Goal: Task Accomplishment & Management: Complete application form

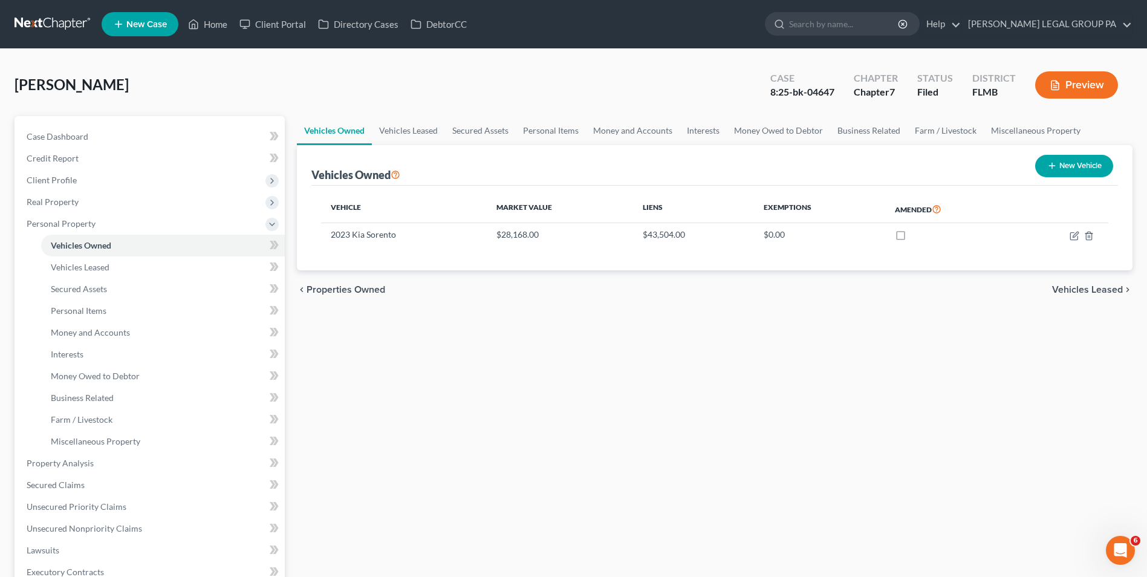
click at [61, 19] on link at bounding box center [53, 24] width 77 height 22
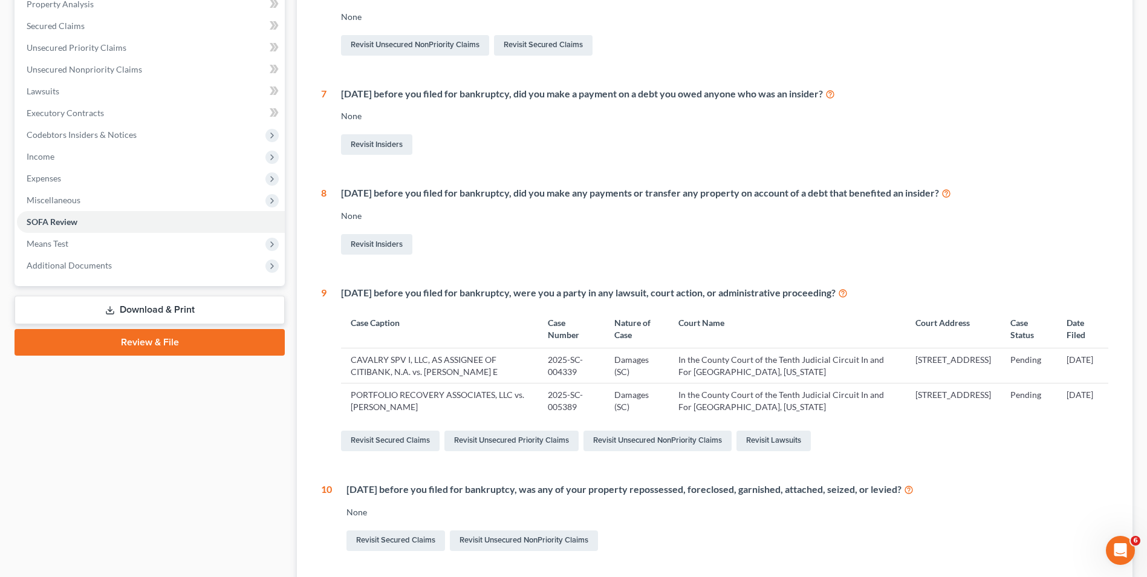
scroll to position [242, 0]
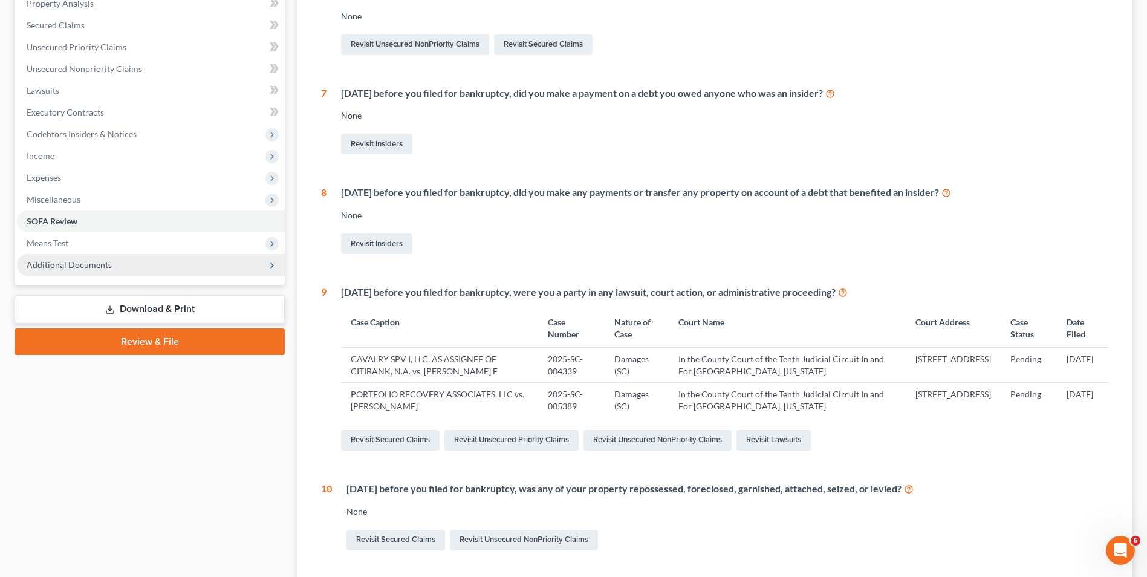
click at [164, 259] on span "Additional Documents" at bounding box center [151, 265] width 268 height 22
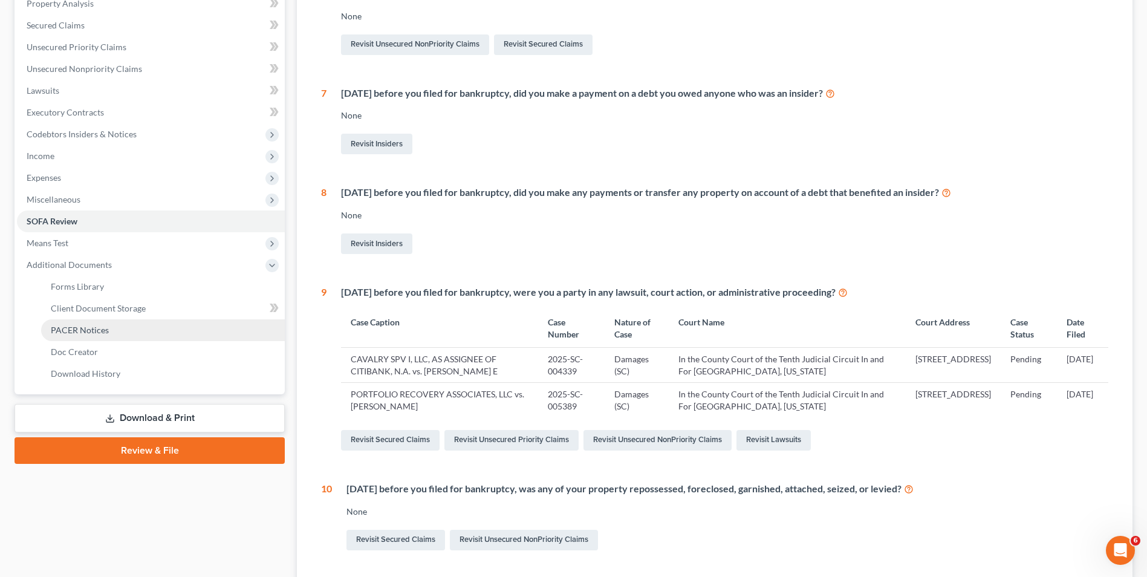
click at [143, 327] on link "PACER Notices" at bounding box center [163, 330] width 244 height 22
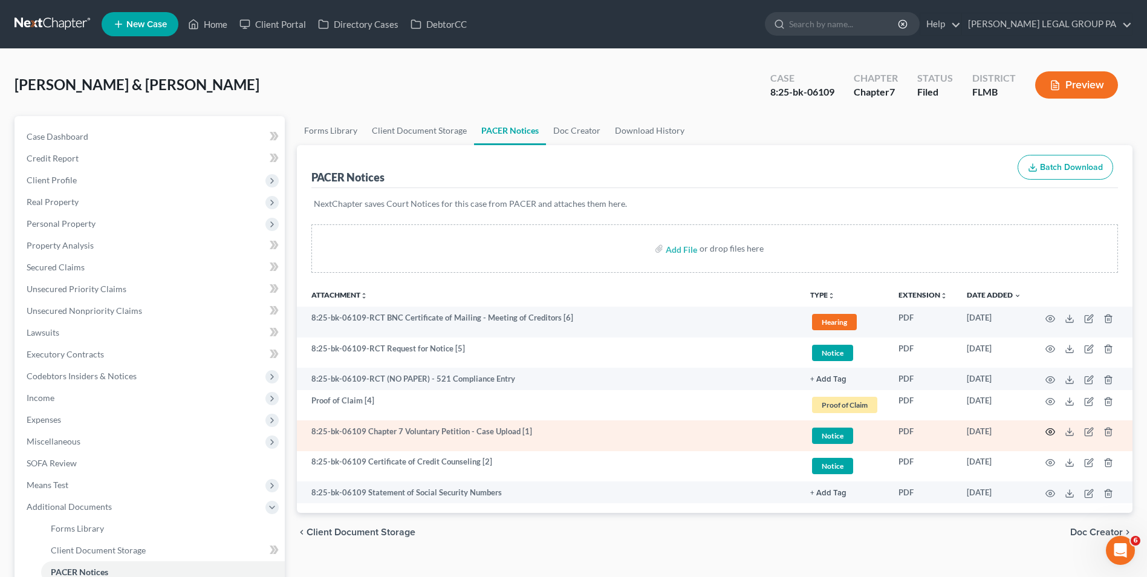
click at [1045, 435] on icon "button" at bounding box center [1050, 432] width 10 height 10
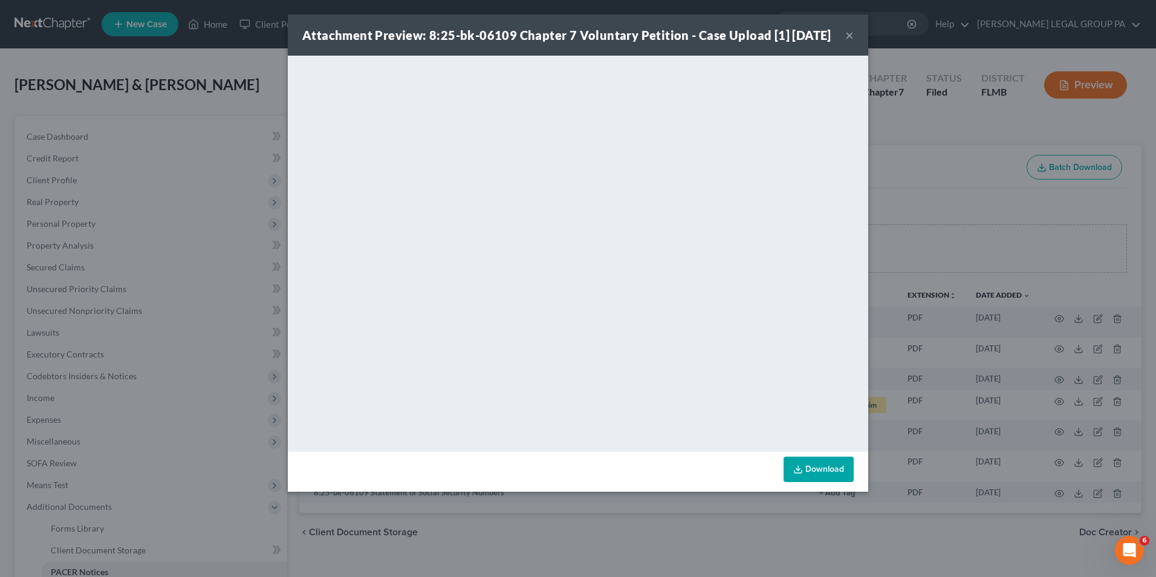
click at [849, 42] on button "×" at bounding box center [849, 35] width 8 height 15
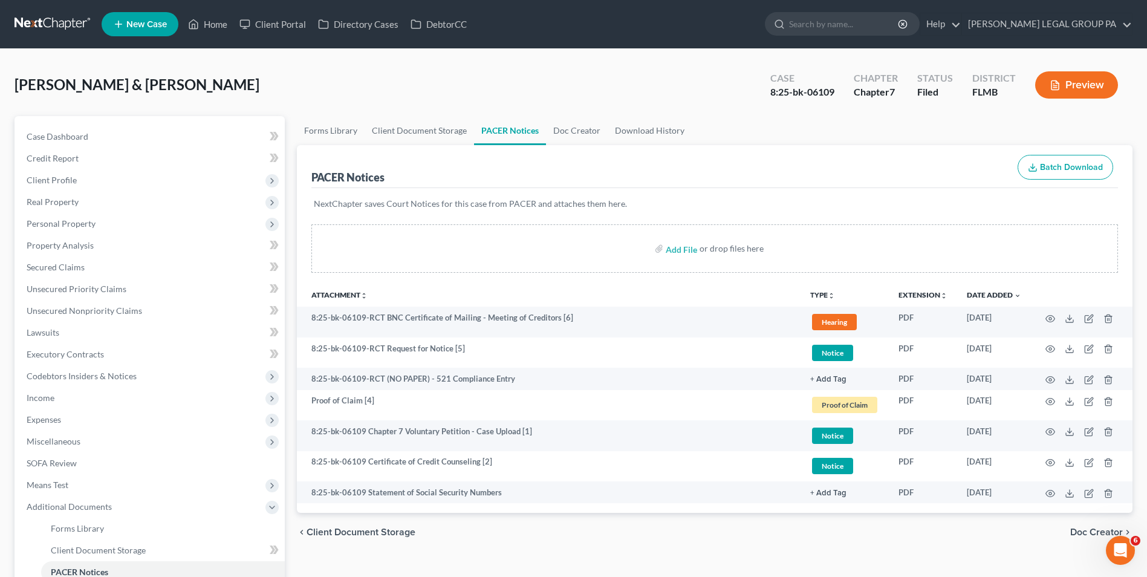
click at [58, 21] on link at bounding box center [53, 24] width 77 height 22
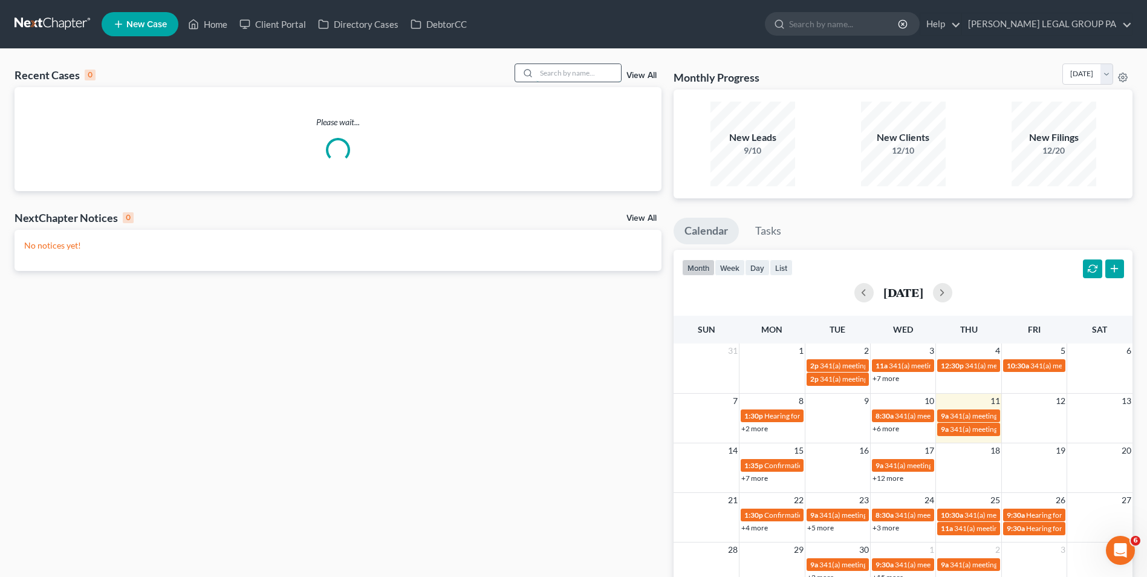
click at [585, 76] on input "search" at bounding box center [578, 73] width 85 height 18
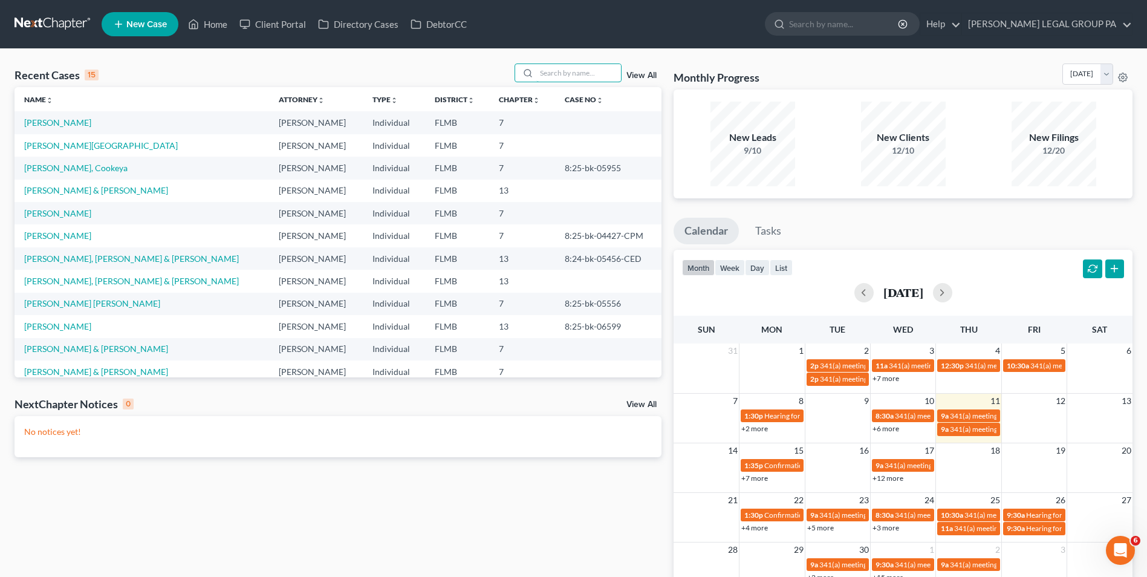
type input "c"
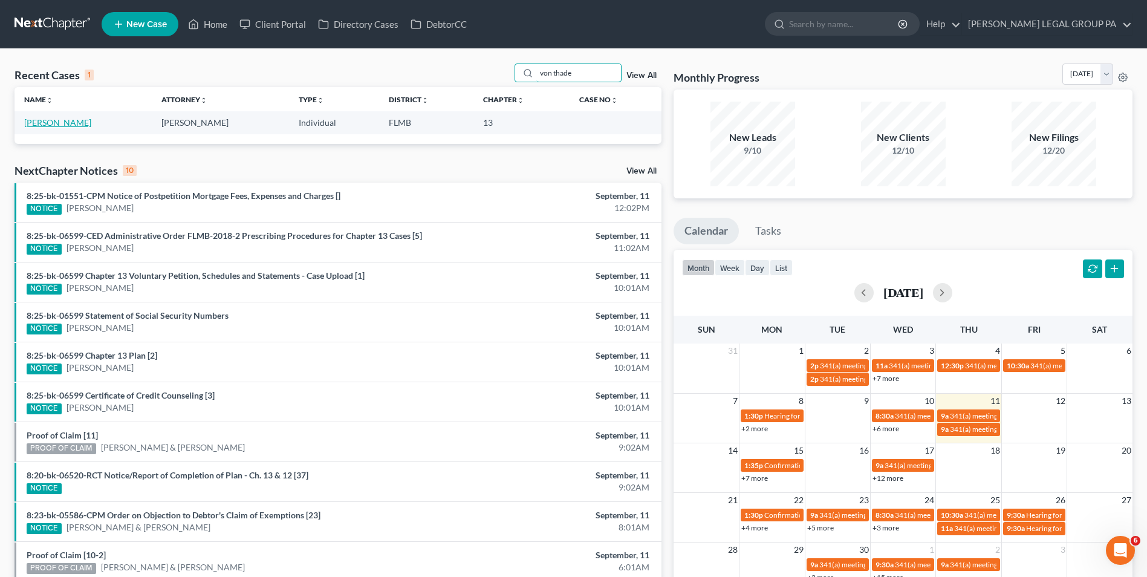
type input "von thade"
click at [80, 128] on link "Von Thaden, Ingrid" at bounding box center [57, 122] width 67 height 10
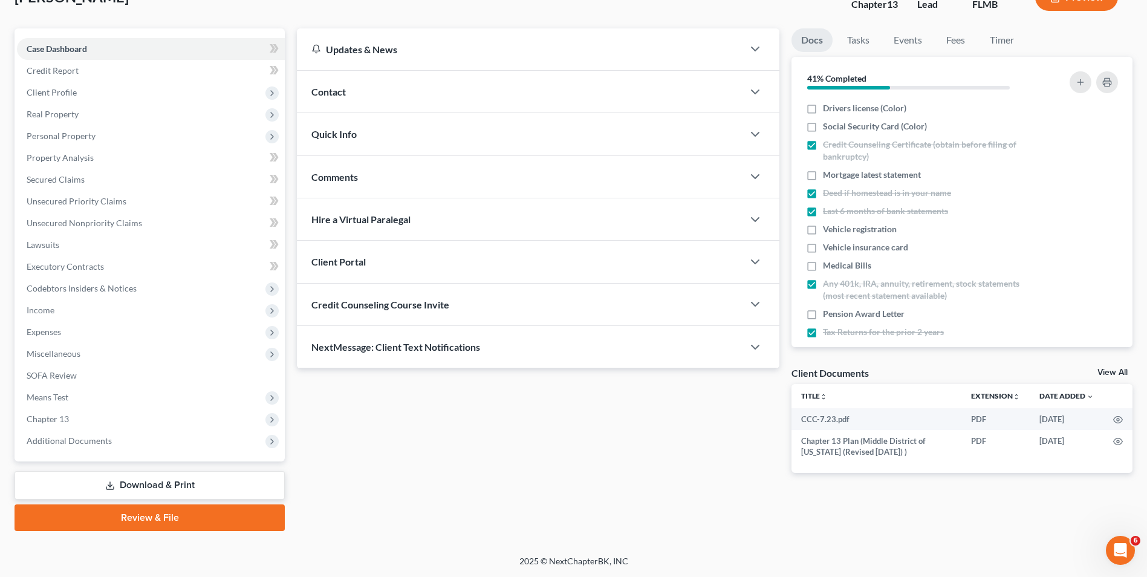
click at [150, 491] on link "Download & Print" at bounding box center [150, 485] width 270 height 28
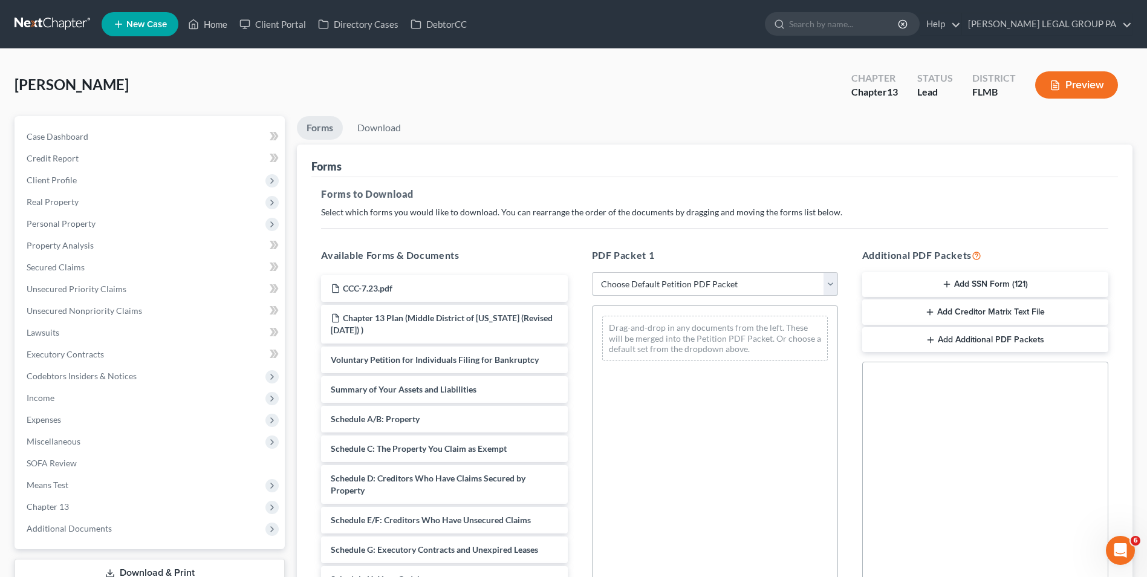
click at [675, 281] on select "Choose Default Petition PDF Packet Complete Bankruptcy Petition (all forms and …" at bounding box center [715, 284] width 246 height 24
select select "0"
click at [592, 272] on select "Choose Default Petition PDF Packet Complete Bankruptcy Petition (all forms and …" at bounding box center [715, 284] width 246 height 24
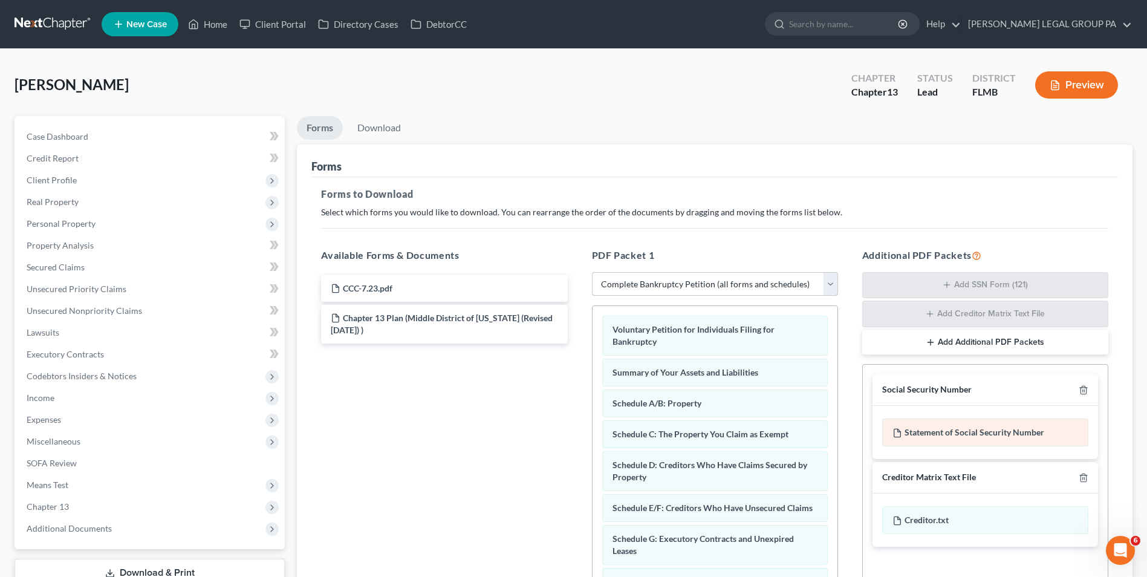
scroll to position [171, 0]
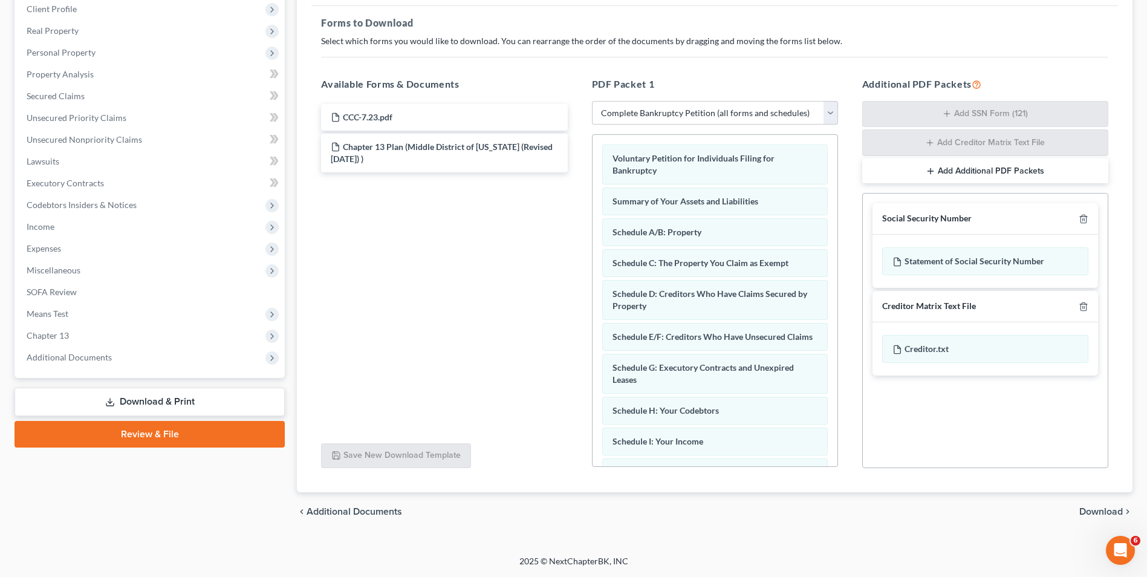
click at [1091, 514] on span "Download" at bounding box center [1101, 512] width 44 height 10
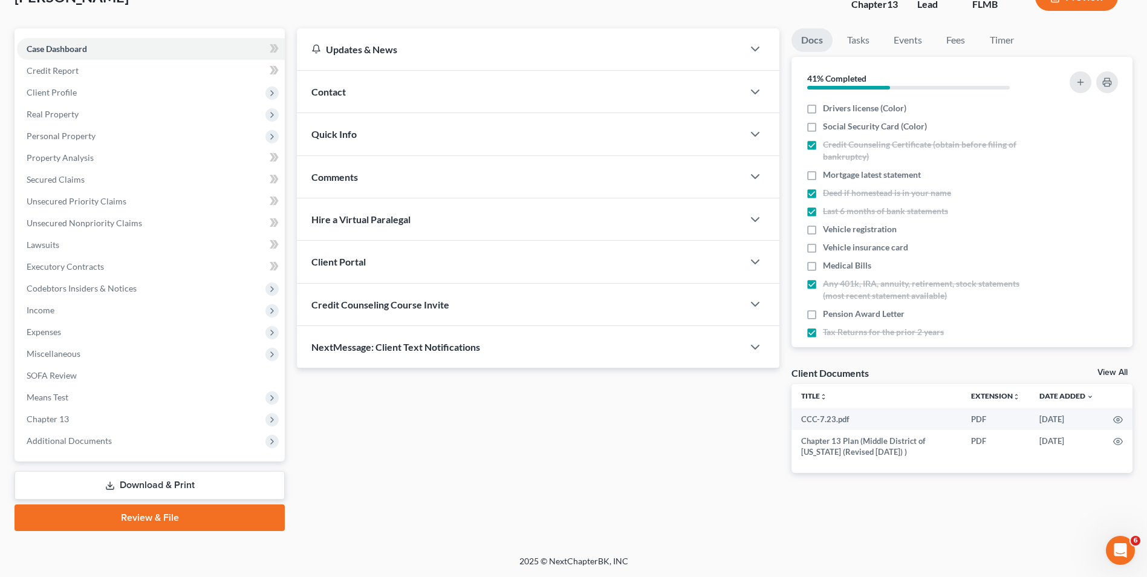
click at [121, 489] on link "Download & Print" at bounding box center [150, 485] width 270 height 28
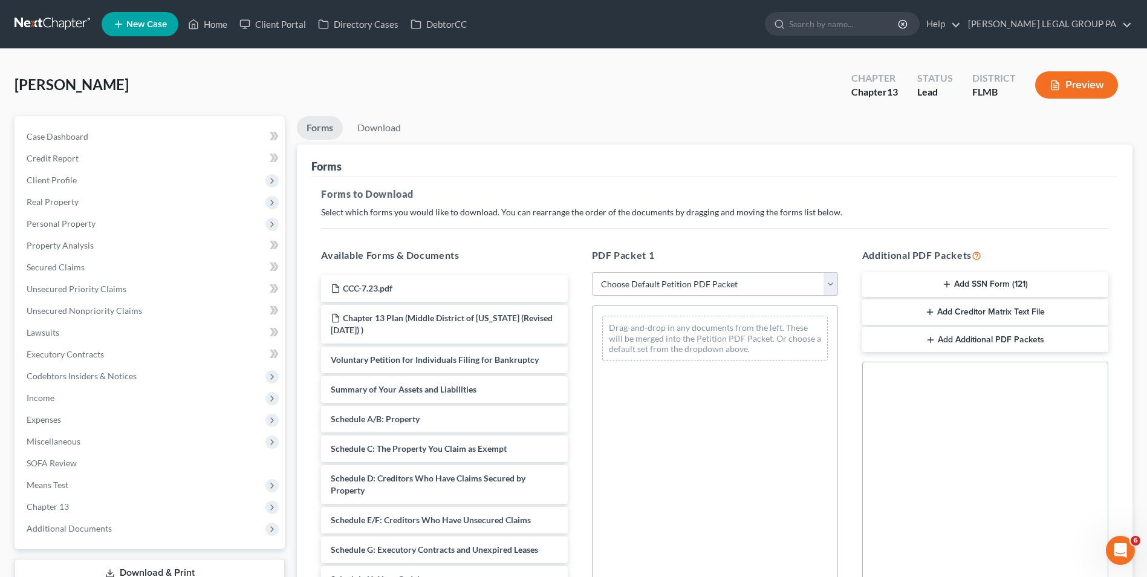
click at [737, 290] on select "Choose Default Petition PDF Packet Complete Bankruptcy Petition (all forms and …" at bounding box center [715, 284] width 246 height 24
select select "0"
click at [592, 272] on select "Choose Default Petition PDF Packet Complete Bankruptcy Petition (all forms and …" at bounding box center [715, 284] width 246 height 24
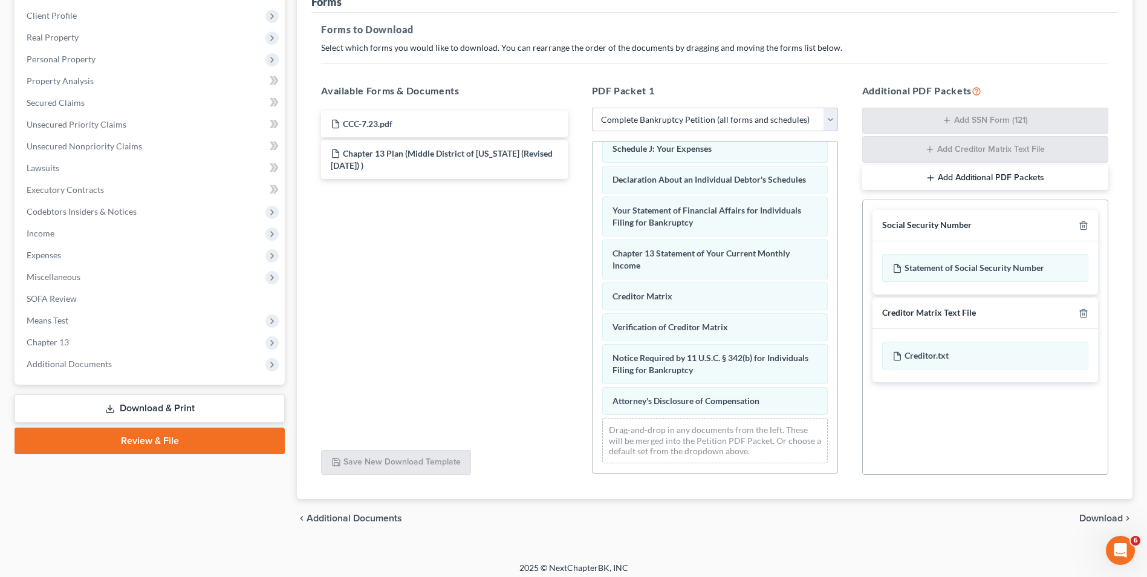
scroll to position [171, 0]
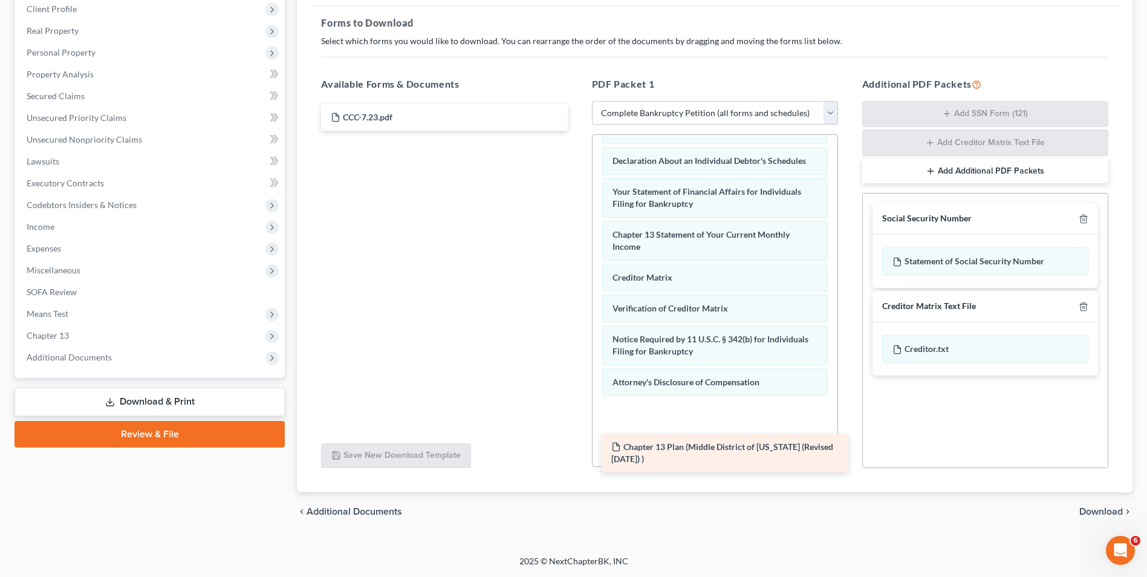
drag, startPoint x: 423, startPoint y: 154, endPoint x: 702, endPoint y: 449, distance: 405.8
click at [577, 131] on div "Chapter 13 Plan (Middle District of Florida (Revised 12/4/23) ) CCC-7.23.pdf Ch…" at bounding box center [443, 117] width 265 height 27
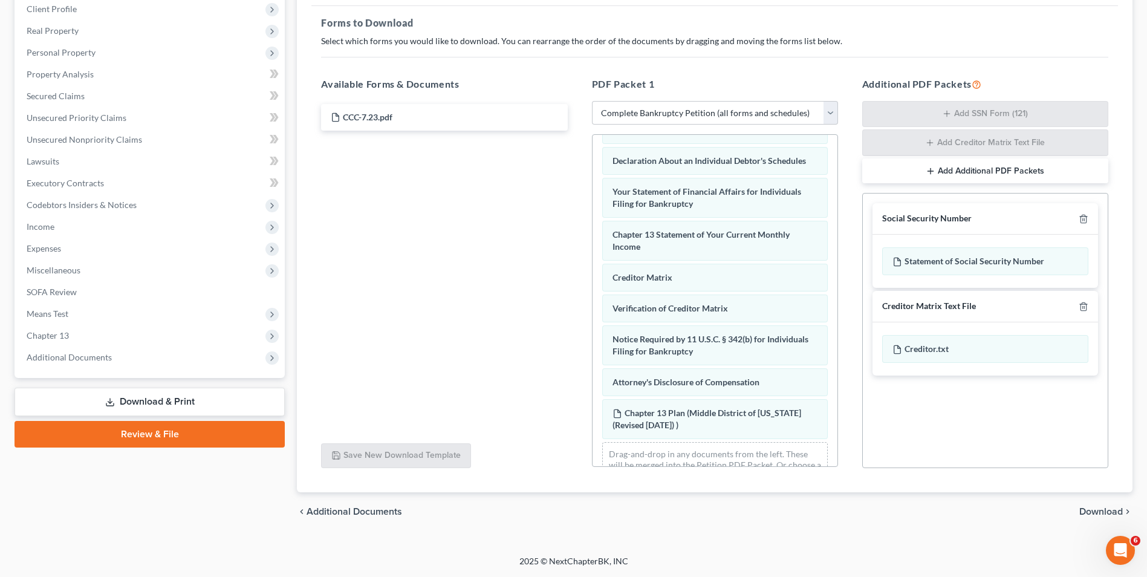
click at [1110, 513] on span "Download" at bounding box center [1101, 512] width 44 height 10
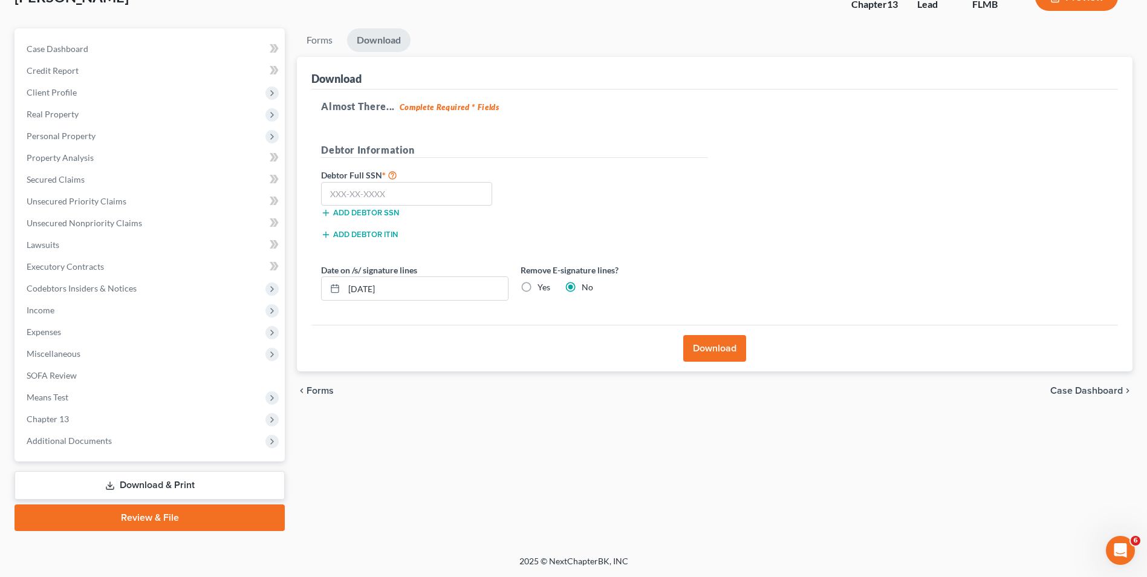
scroll to position [88, 0]
click at [403, 199] on input "text" at bounding box center [406, 194] width 171 height 24
type input "318-52-6377"
click at [725, 363] on div "Download" at bounding box center [714, 348] width 806 height 47
click at [725, 351] on button "Download" at bounding box center [714, 348] width 63 height 27
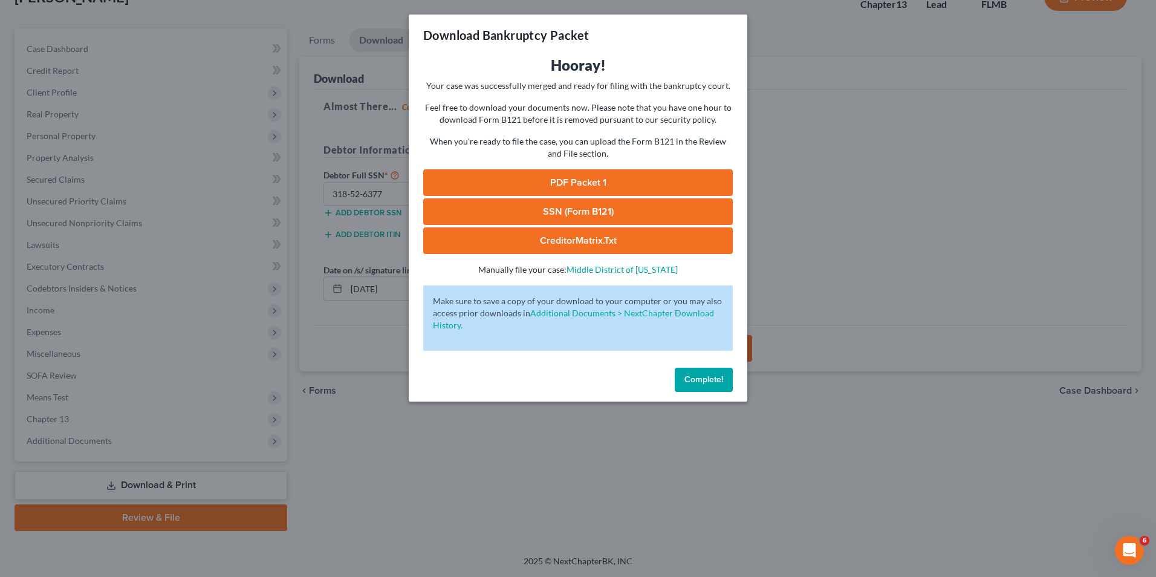
click at [576, 209] on link "SSN (Form B121)" at bounding box center [578, 211] width 310 height 27
click at [569, 181] on link "PDF Packet 1" at bounding box center [578, 182] width 310 height 27
click at [710, 375] on span "Complete!" at bounding box center [703, 379] width 39 height 10
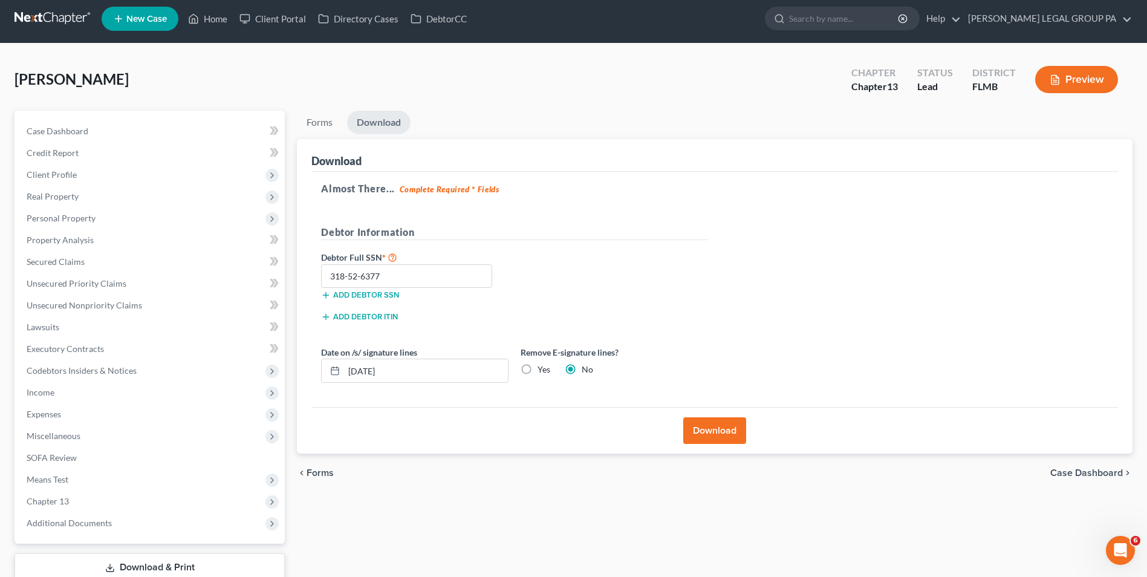
scroll to position [0, 0]
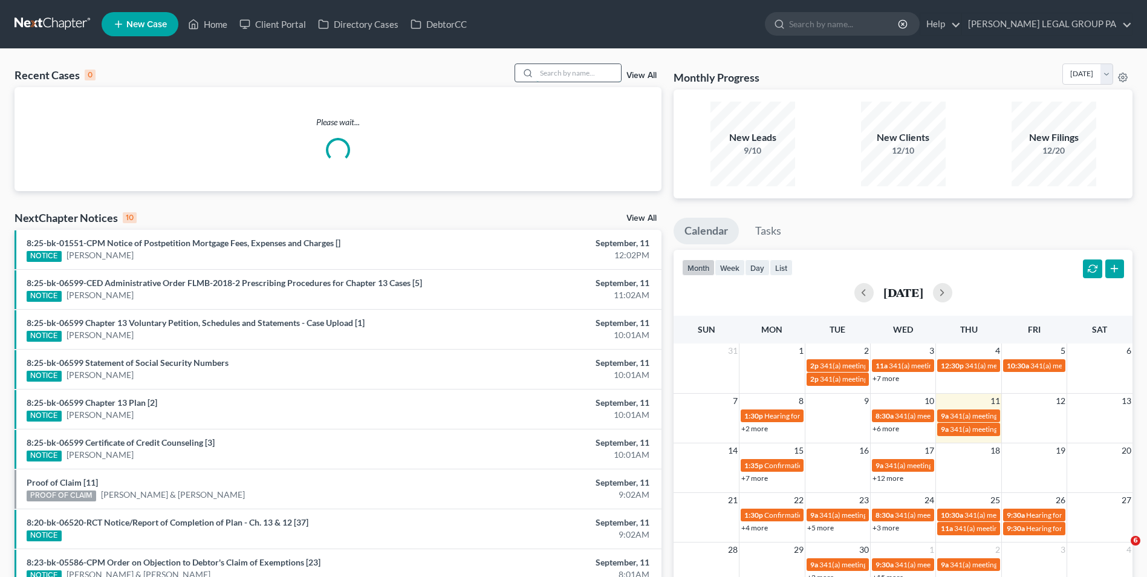
click at [560, 78] on input "search" at bounding box center [578, 73] width 85 height 18
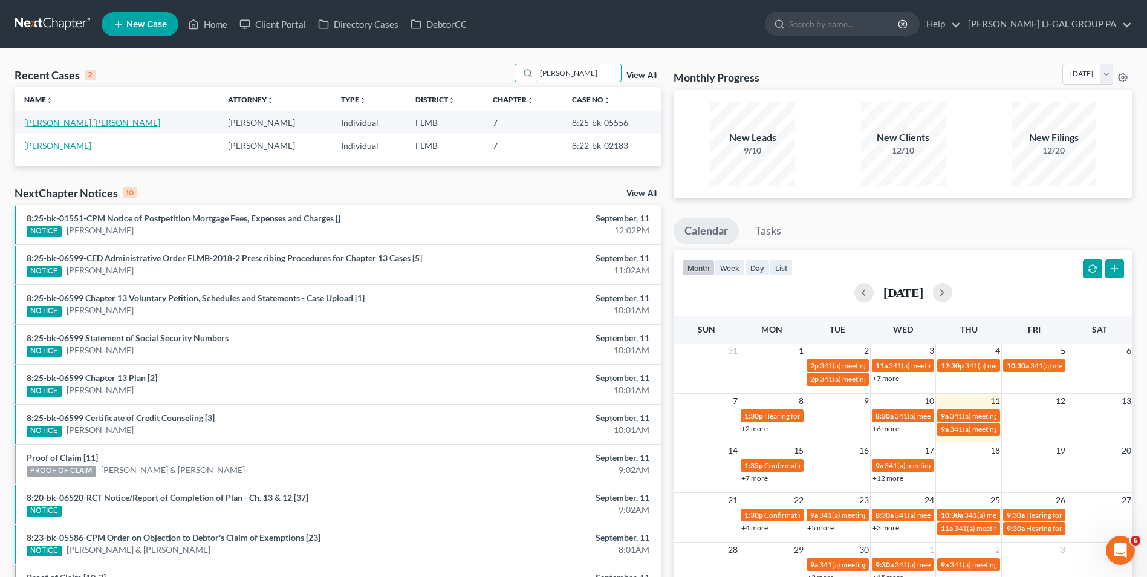
type input "hernande"
click at [68, 122] on link "[PERSON_NAME] [PERSON_NAME]" at bounding box center [92, 122] width 136 height 10
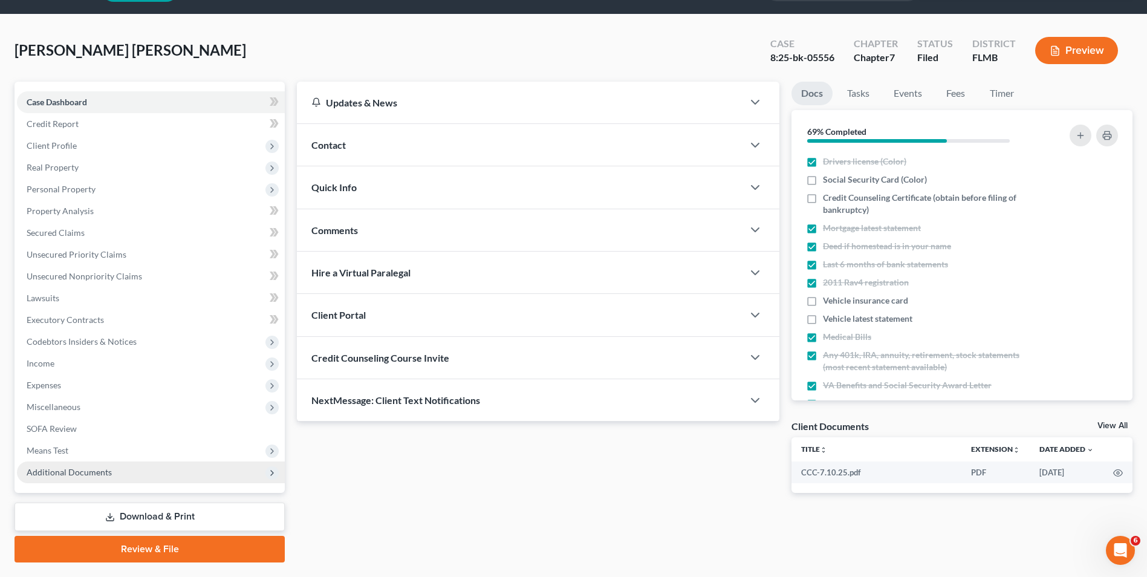
scroll to position [66, 0]
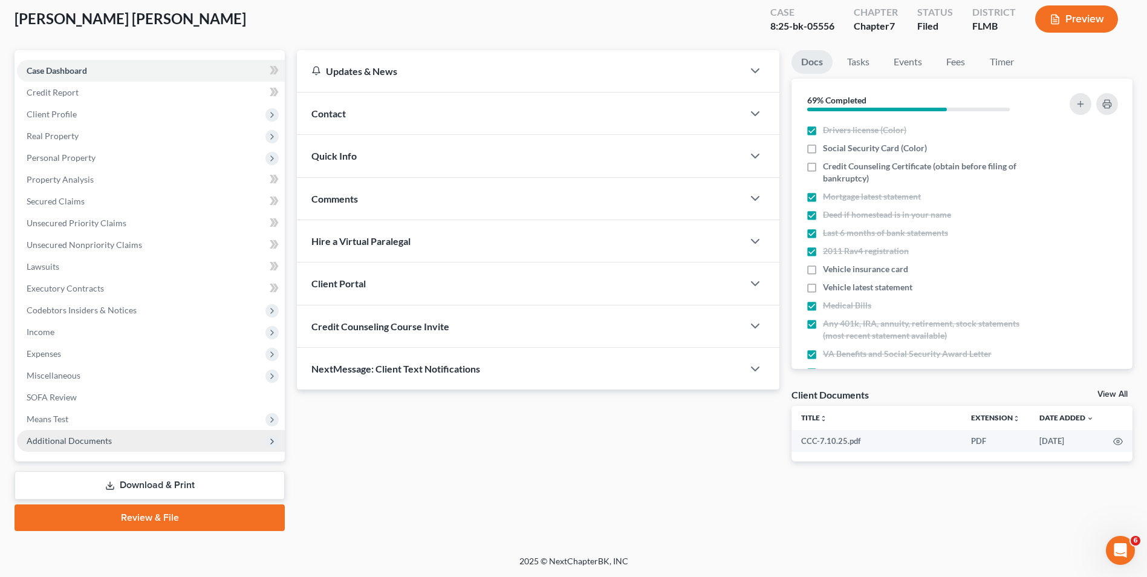
click at [118, 436] on span "Additional Documents" at bounding box center [151, 441] width 268 height 22
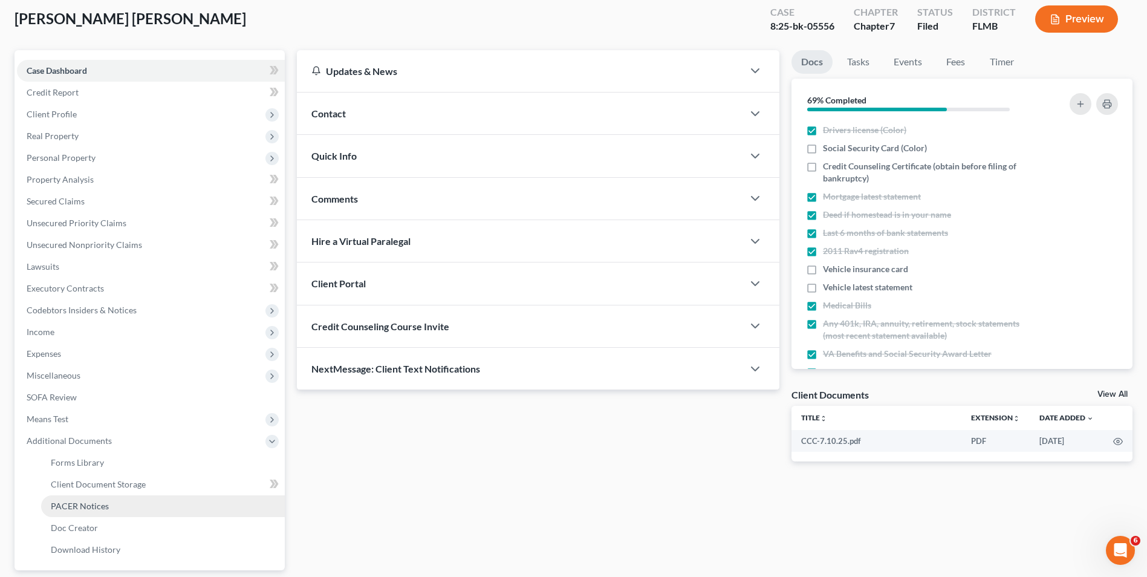
click at [134, 504] on link "PACER Notices" at bounding box center [163, 506] width 244 height 22
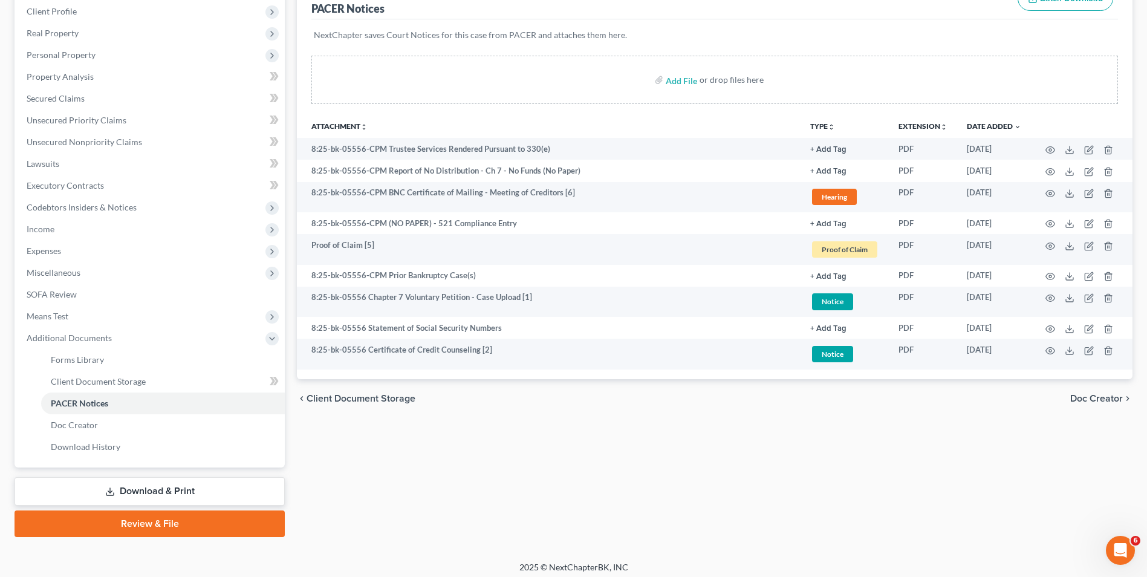
scroll to position [175, 0]
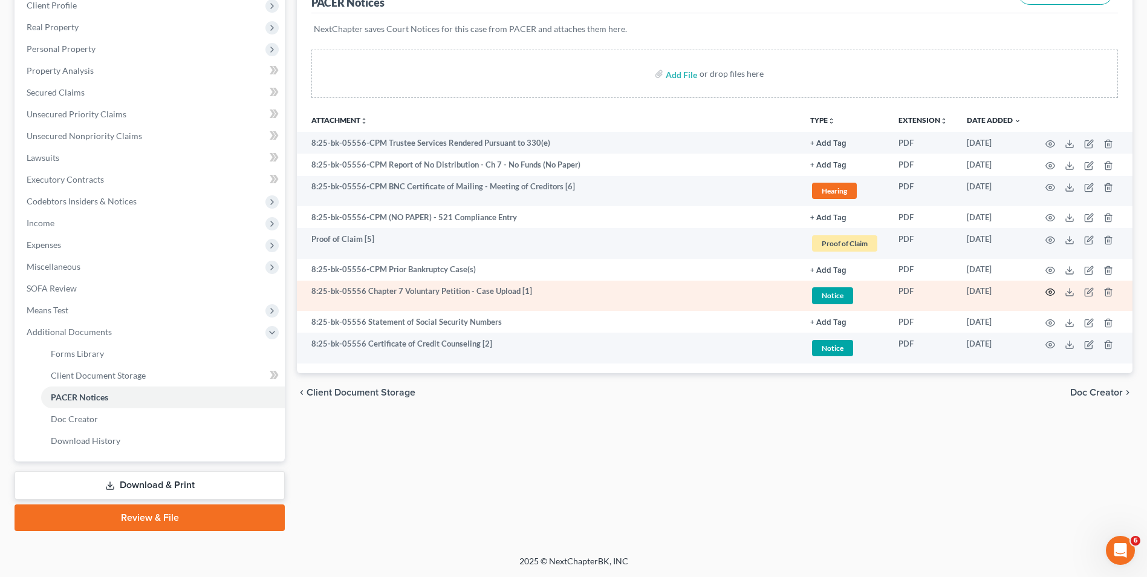
click at [1052, 291] on icon "button" at bounding box center [1050, 292] width 10 height 10
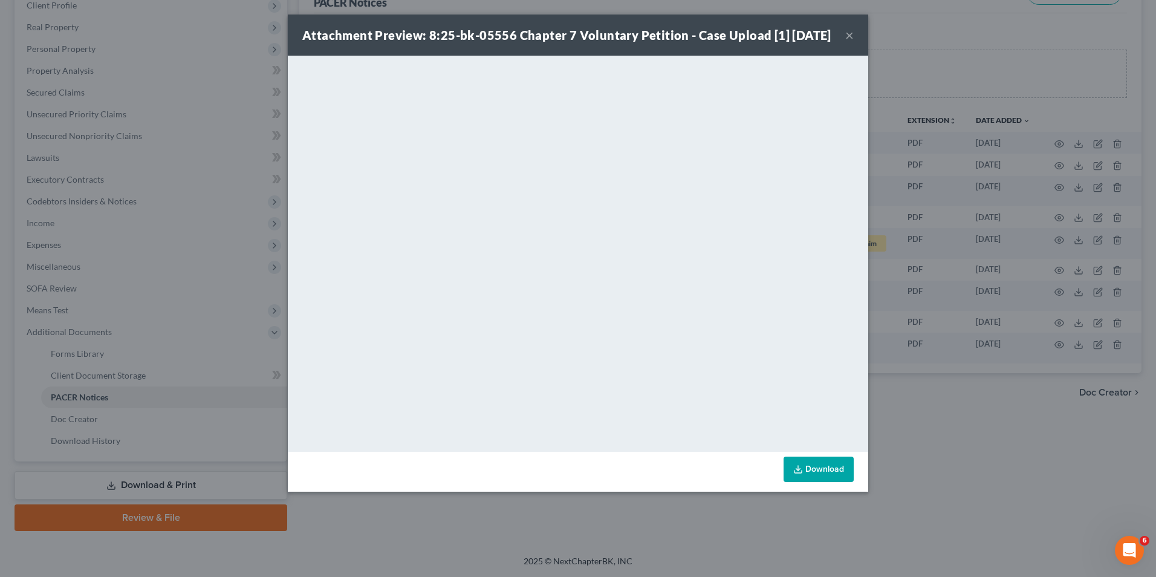
click at [848, 42] on button "×" at bounding box center [849, 35] width 8 height 15
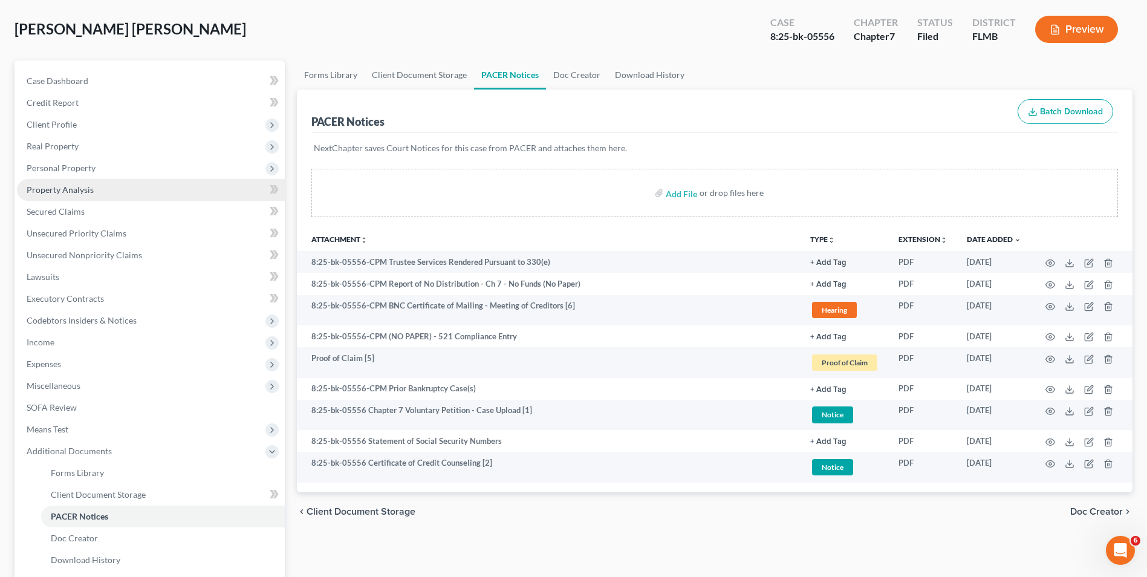
scroll to position [0, 0]
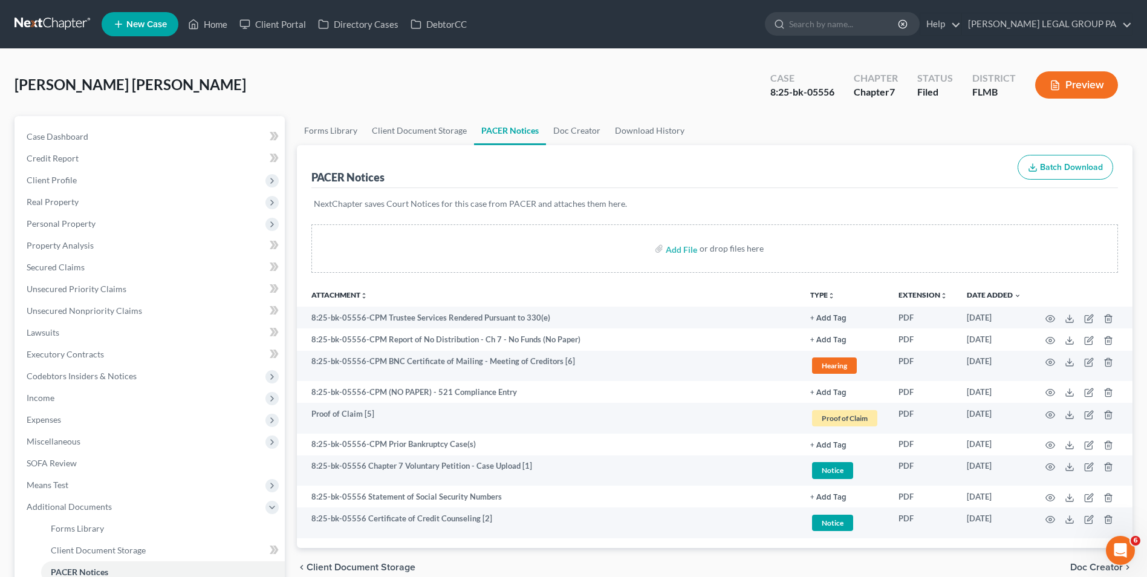
click at [63, 31] on link at bounding box center [53, 24] width 77 height 22
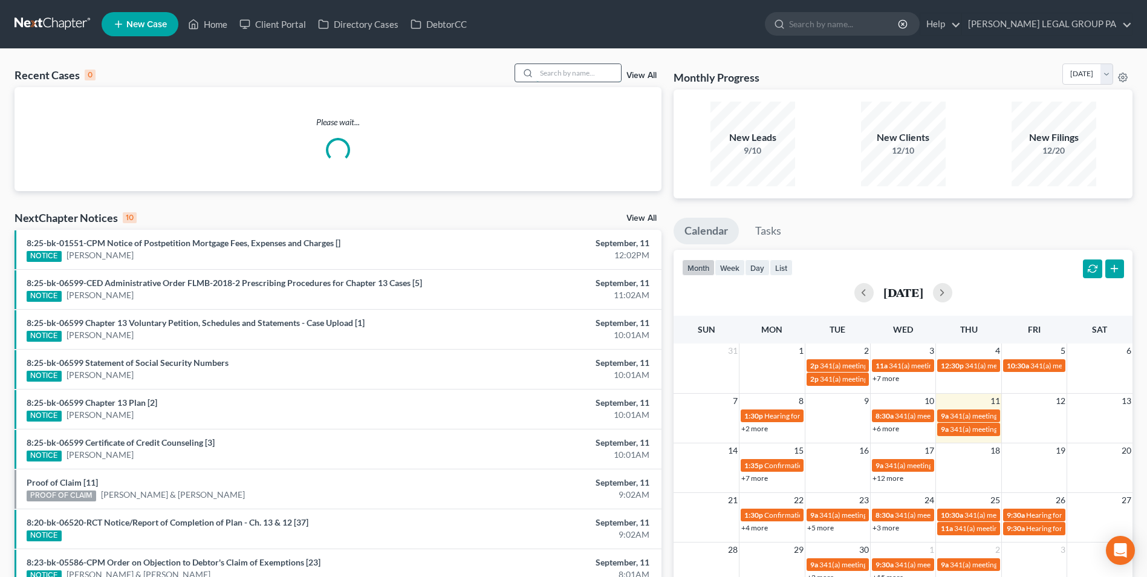
click at [557, 69] on input "search" at bounding box center [578, 73] width 85 height 18
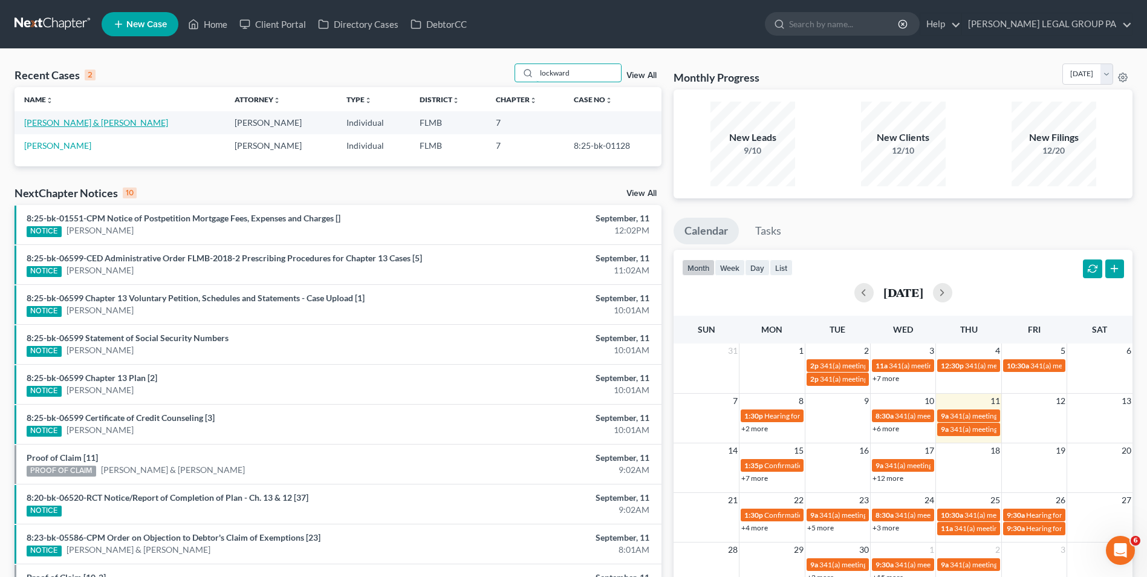
type input "lockward"
click at [86, 122] on link "[PERSON_NAME] & [PERSON_NAME]" at bounding box center [96, 122] width 144 height 10
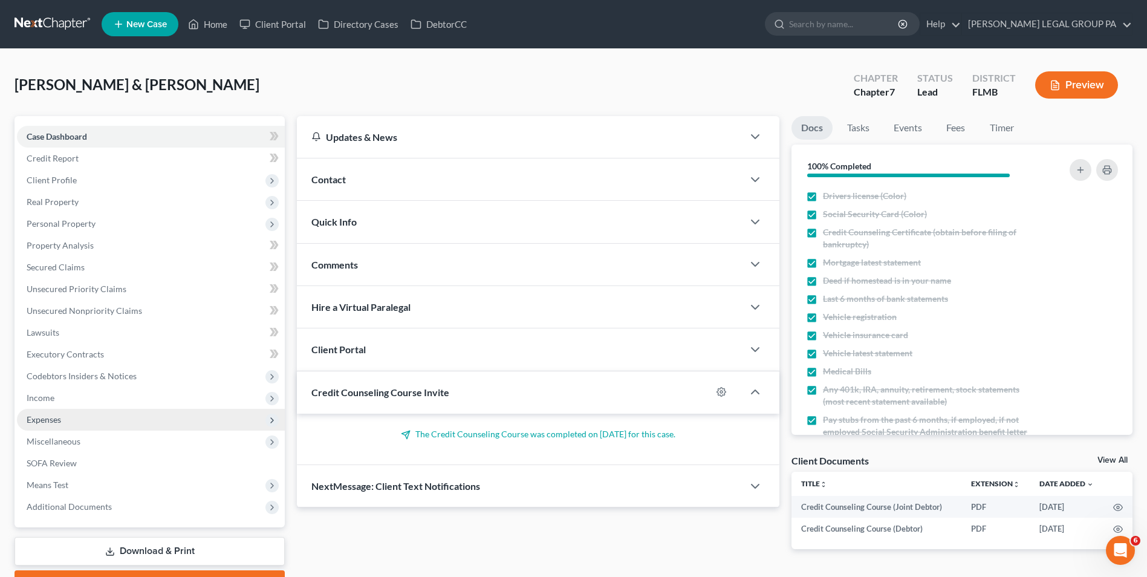
click at [102, 421] on span "Expenses" at bounding box center [151, 420] width 268 height 22
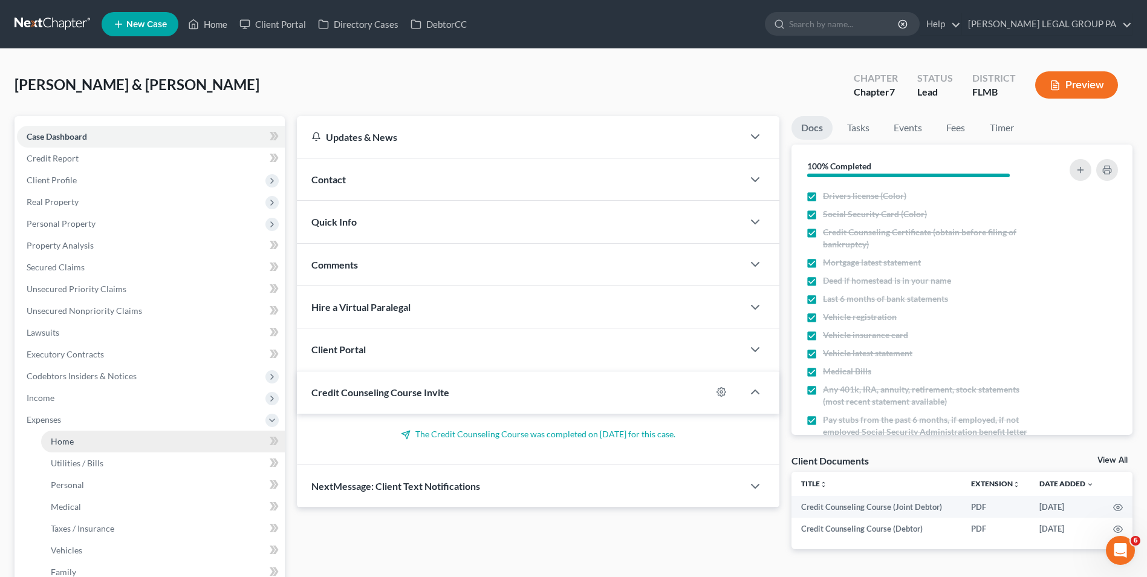
click at [121, 434] on link "Home" at bounding box center [163, 441] width 244 height 22
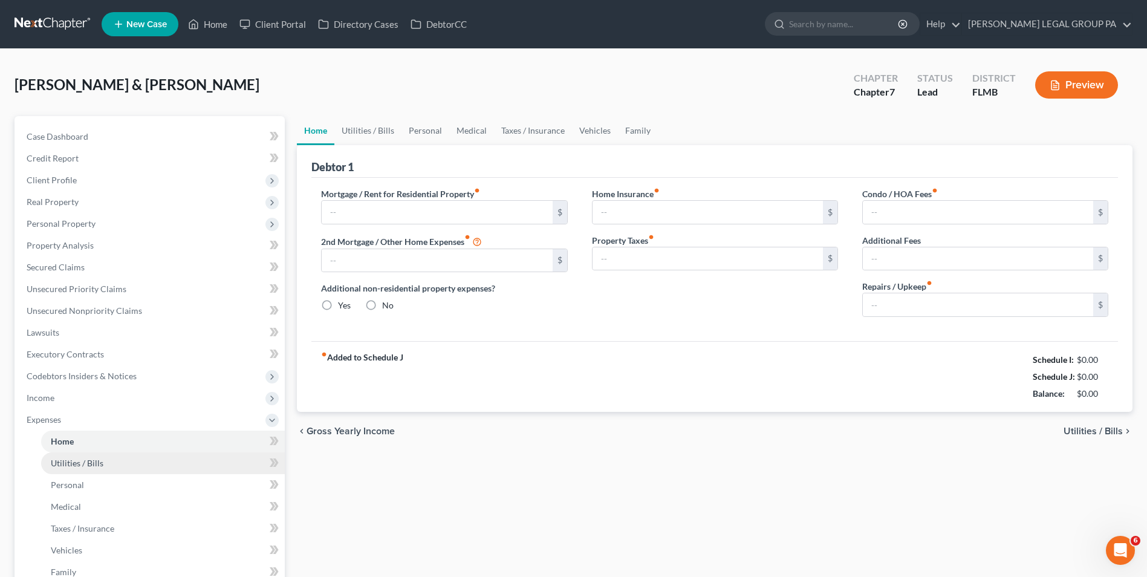
type input "1,019.37"
type input "0.00"
radio input "true"
type input "315.00"
type input "0.00"
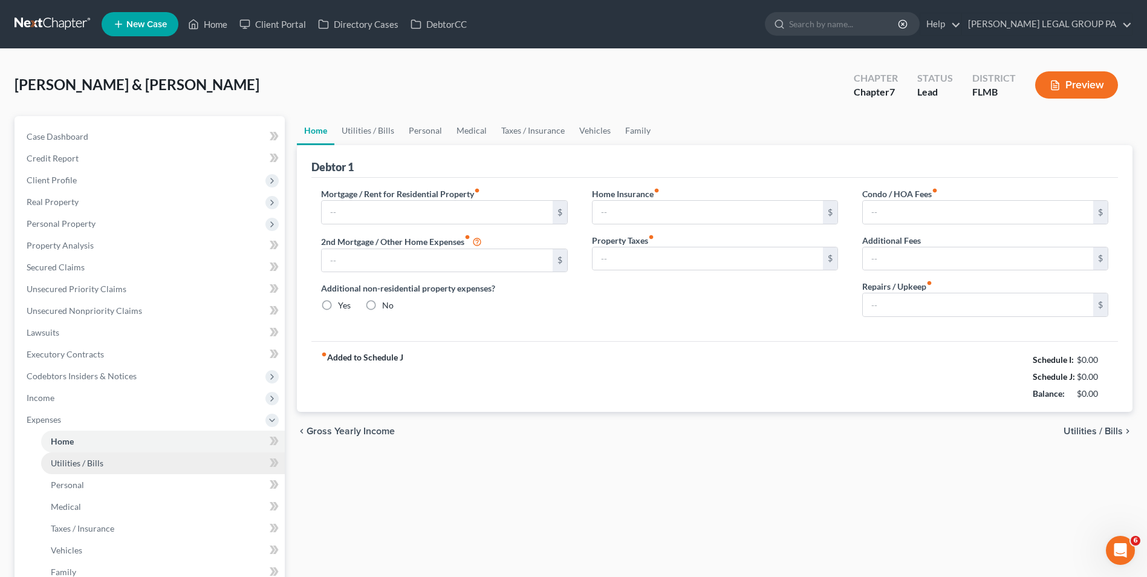
type input "0.00"
type input "67.34"
type input "75.00"
click at [134, 468] on link "Utilities / Bills" at bounding box center [163, 463] width 244 height 22
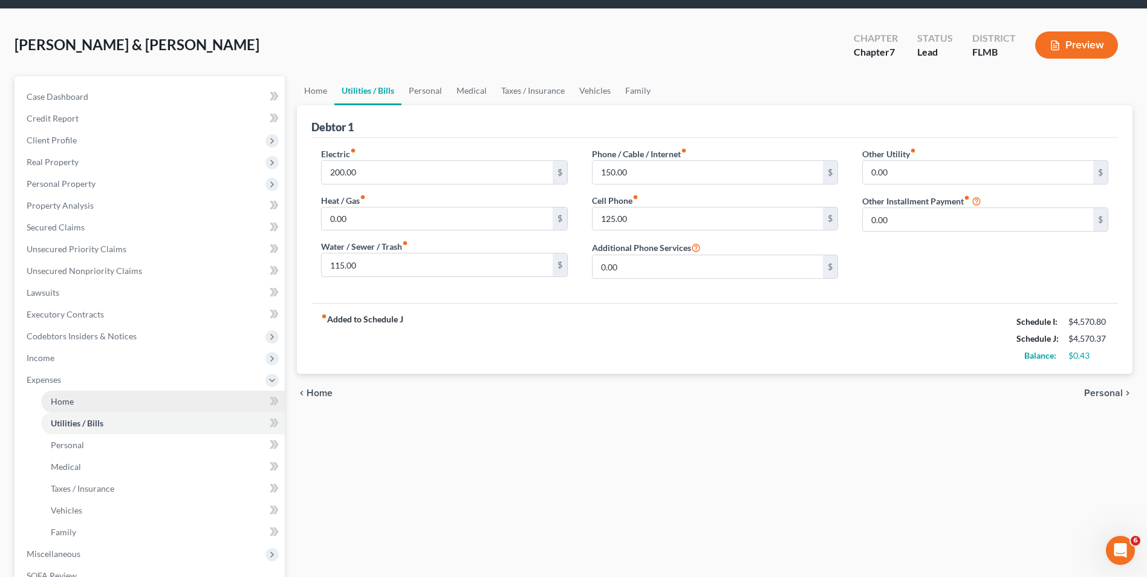
scroll to position [60, 0]
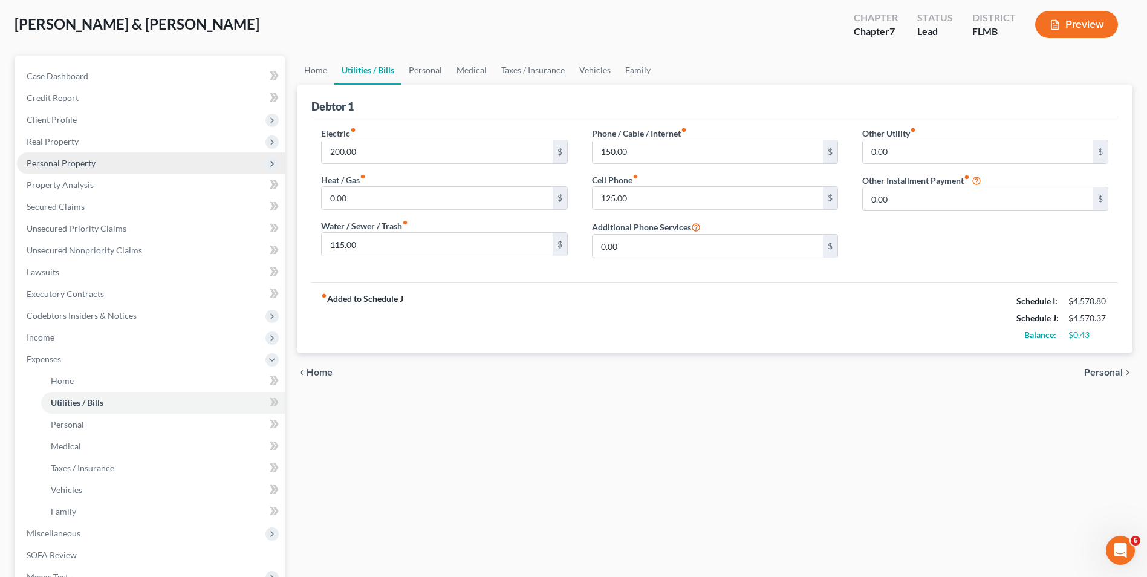
click at [127, 166] on span "Personal Property" at bounding box center [151, 163] width 268 height 22
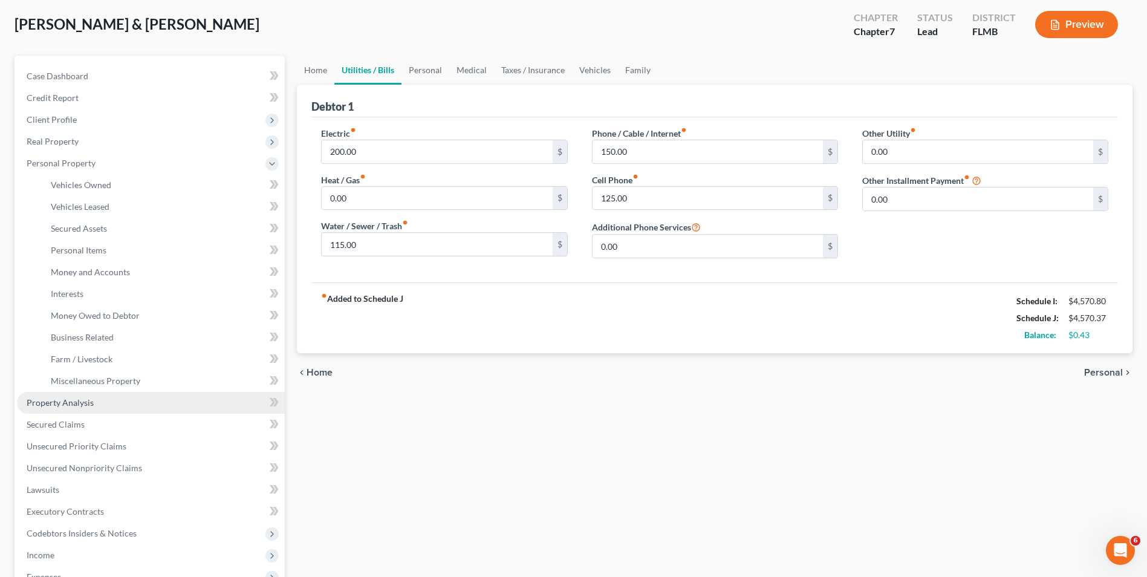
click at [115, 408] on link "Property Analysis" at bounding box center [151, 403] width 268 height 22
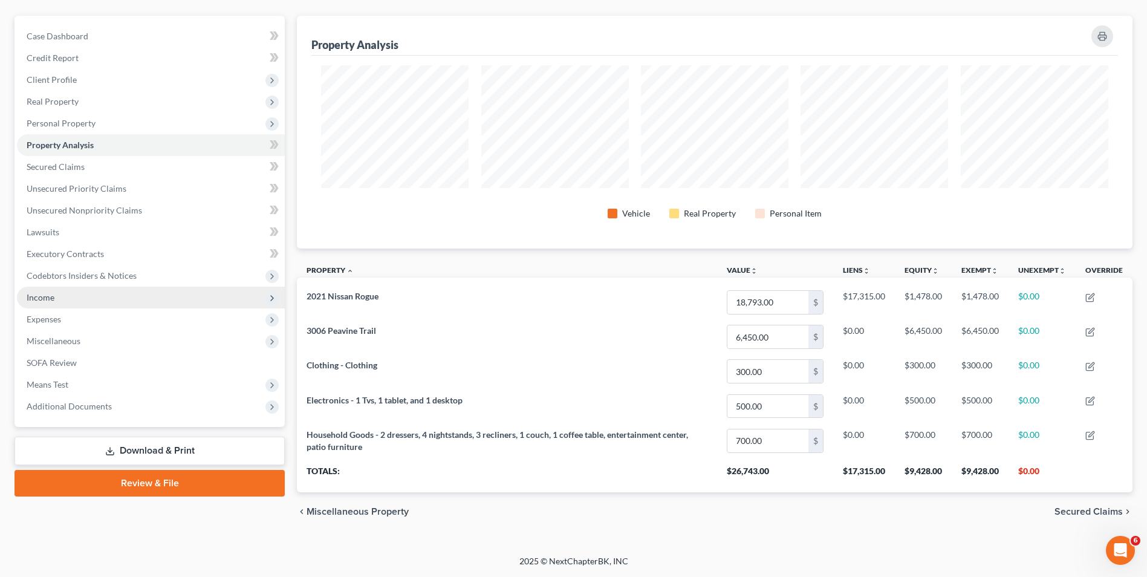
click at [89, 301] on span "Income" at bounding box center [151, 298] width 268 height 22
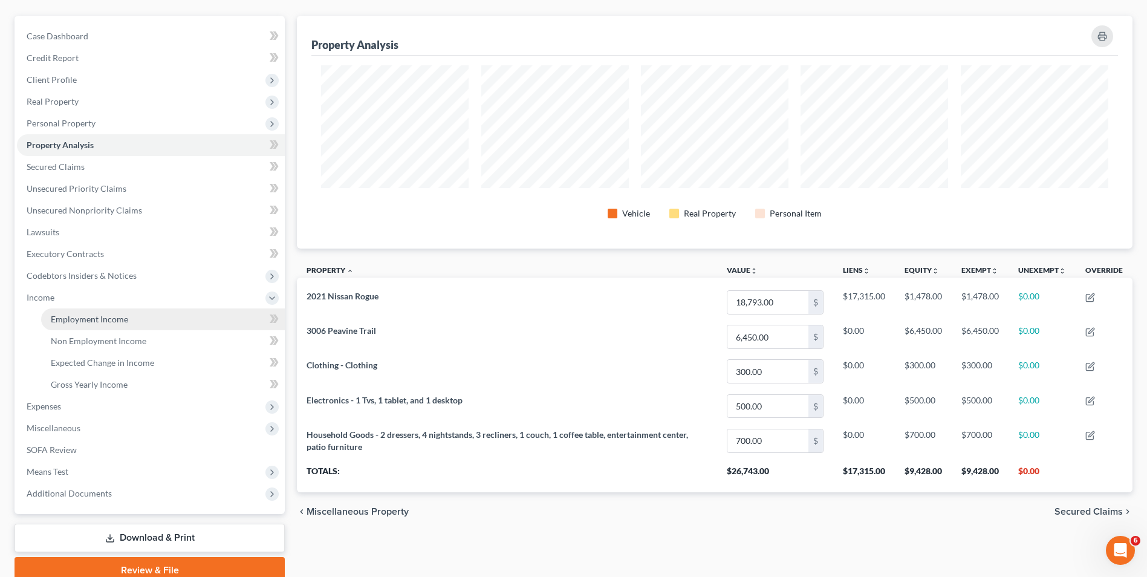
click at [126, 323] on span "Employment Income" at bounding box center [89, 319] width 77 height 10
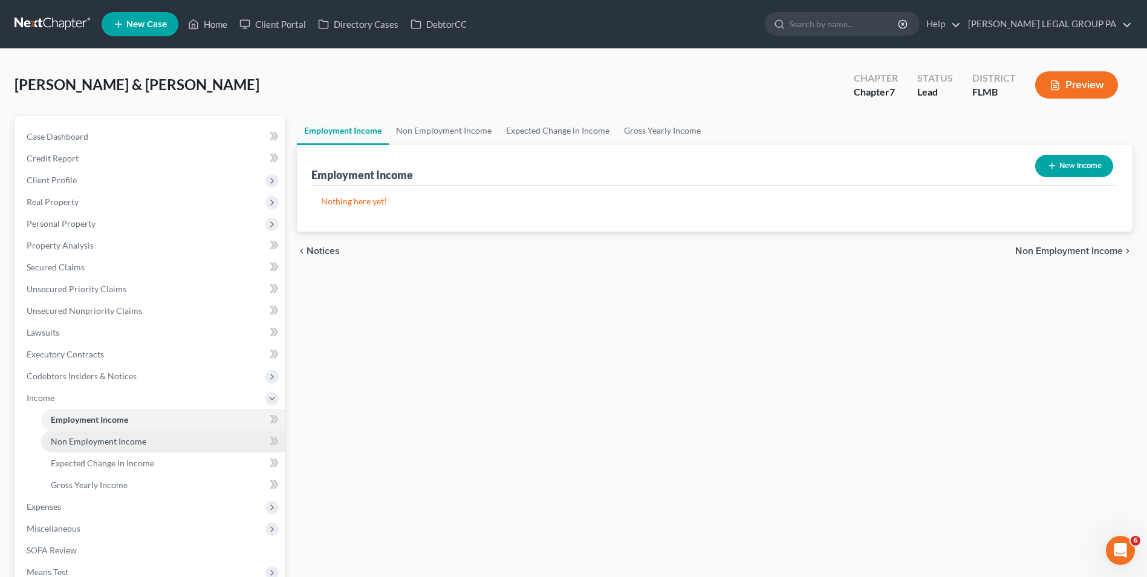
click at [110, 449] on link "Non Employment Income" at bounding box center [163, 441] width 244 height 22
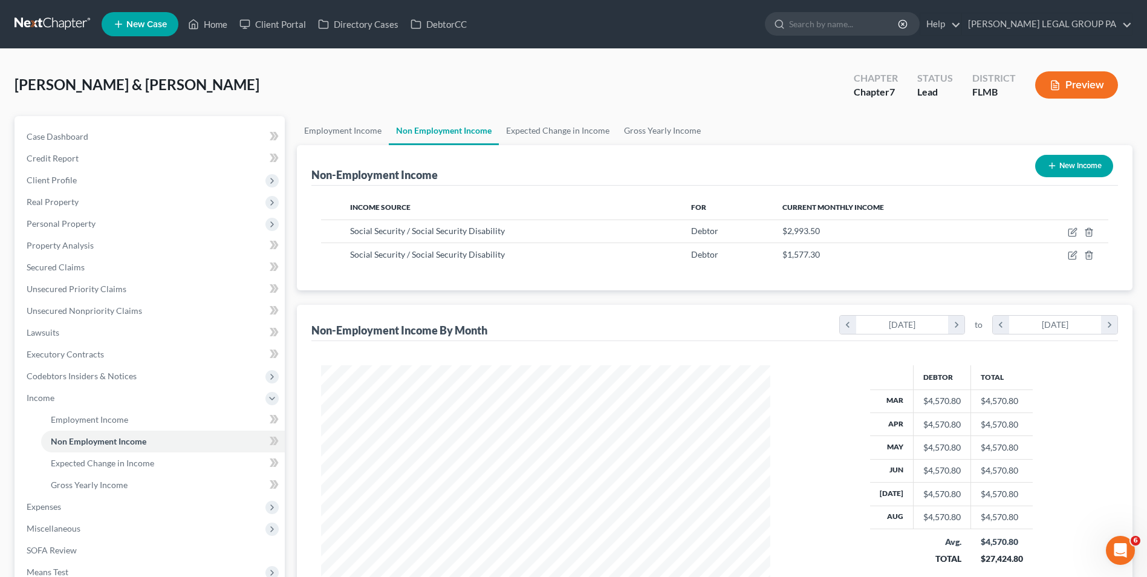
scroll to position [224, 473]
click at [79, 226] on span "Personal Property" at bounding box center [61, 223] width 69 height 10
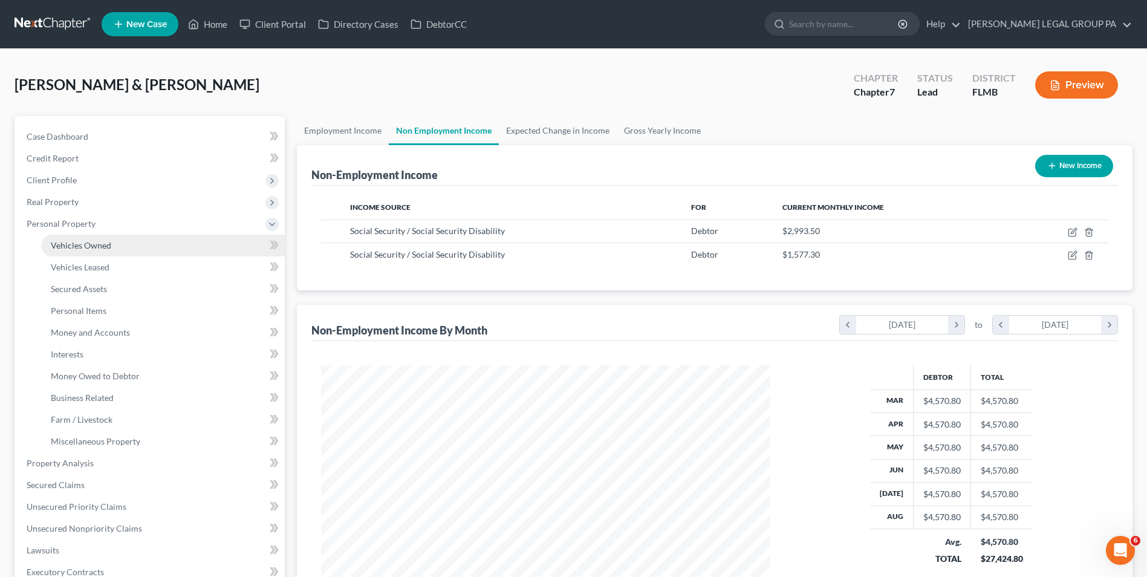
click at [90, 243] on span "Vehicles Owned" at bounding box center [81, 245] width 60 height 10
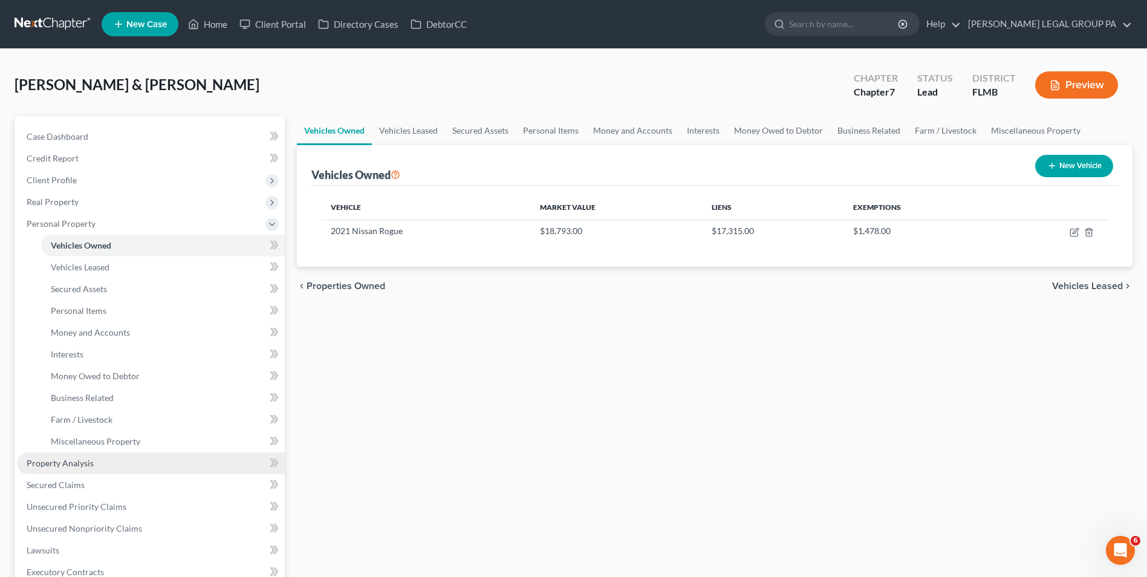
click at [114, 462] on link "Property Analysis" at bounding box center [151, 463] width 268 height 22
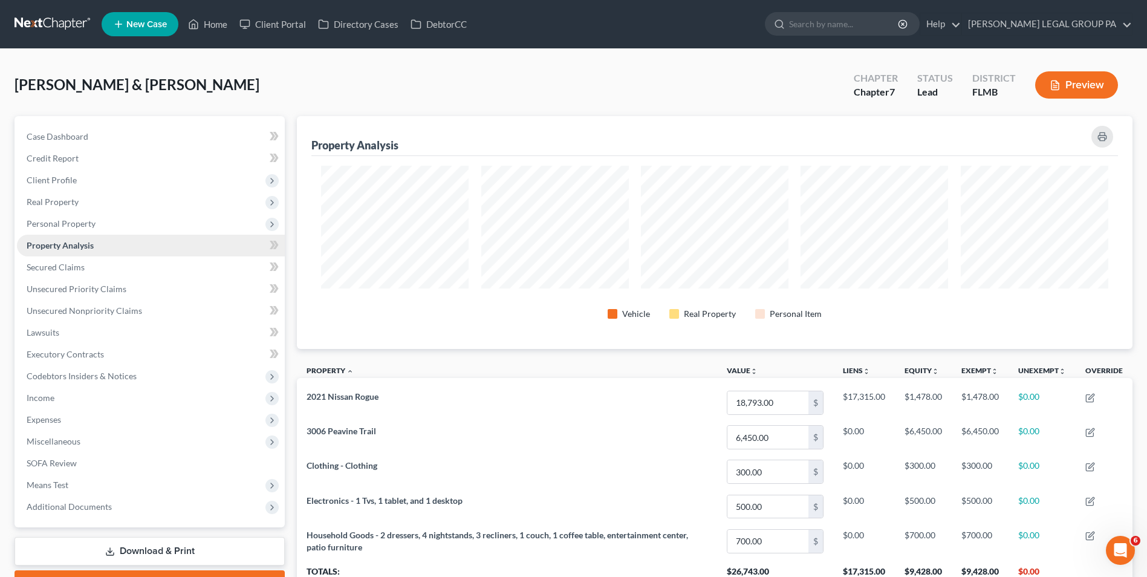
scroll to position [233, 835]
click at [105, 230] on span "Personal Property" at bounding box center [151, 224] width 268 height 22
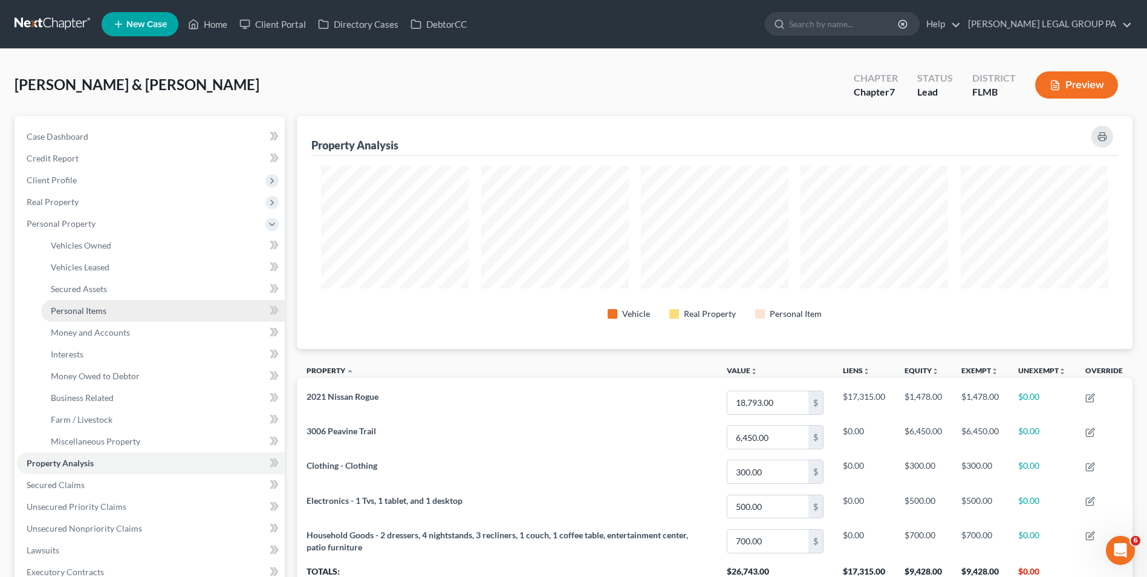
click at [114, 313] on link "Personal Items" at bounding box center [163, 311] width 244 height 22
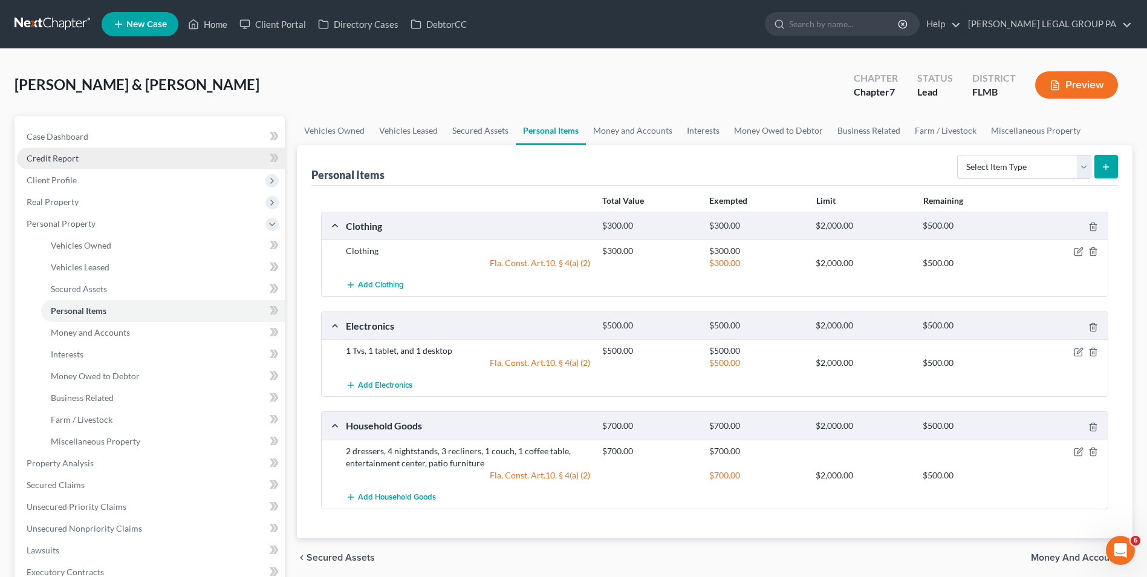
click at [109, 158] on link "Credit Report" at bounding box center [151, 158] width 268 height 22
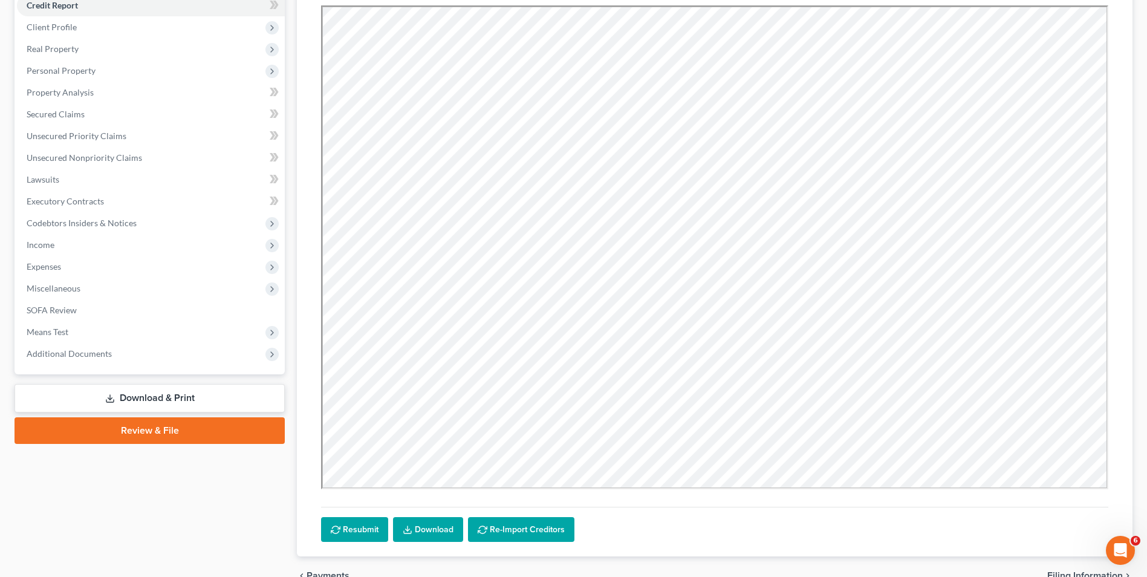
scroll to position [36, 0]
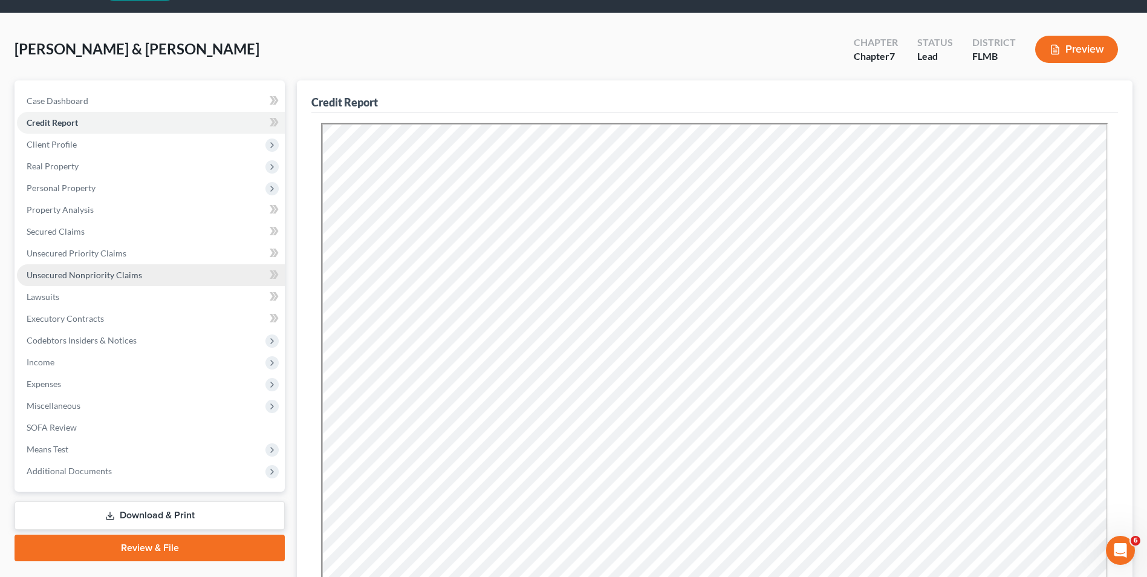
click at [106, 268] on link "Unsecured Nonpriority Claims" at bounding box center [151, 275] width 268 height 22
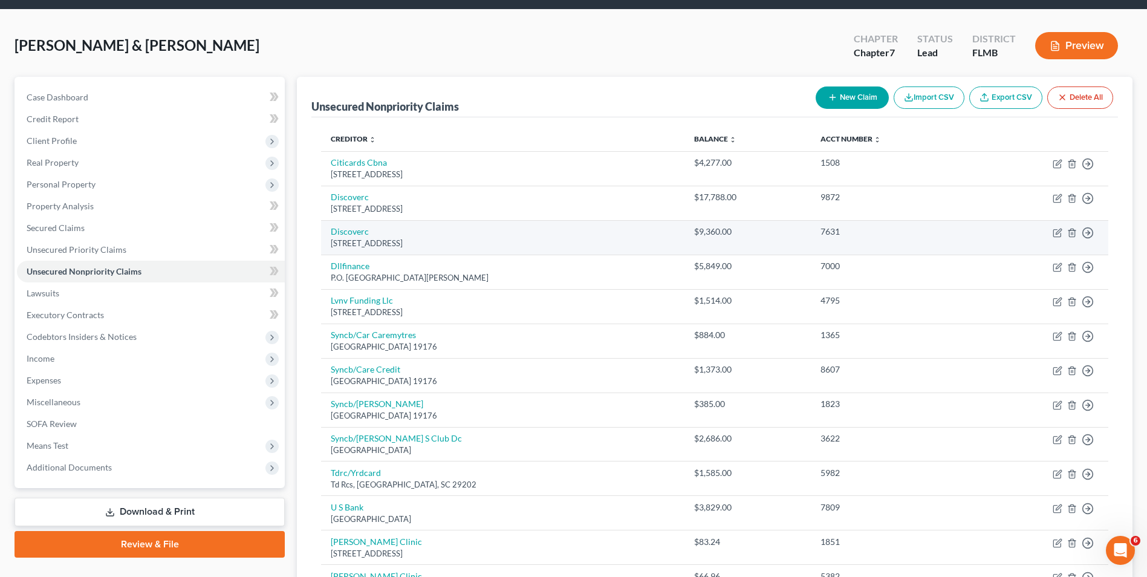
scroll to position [60, 0]
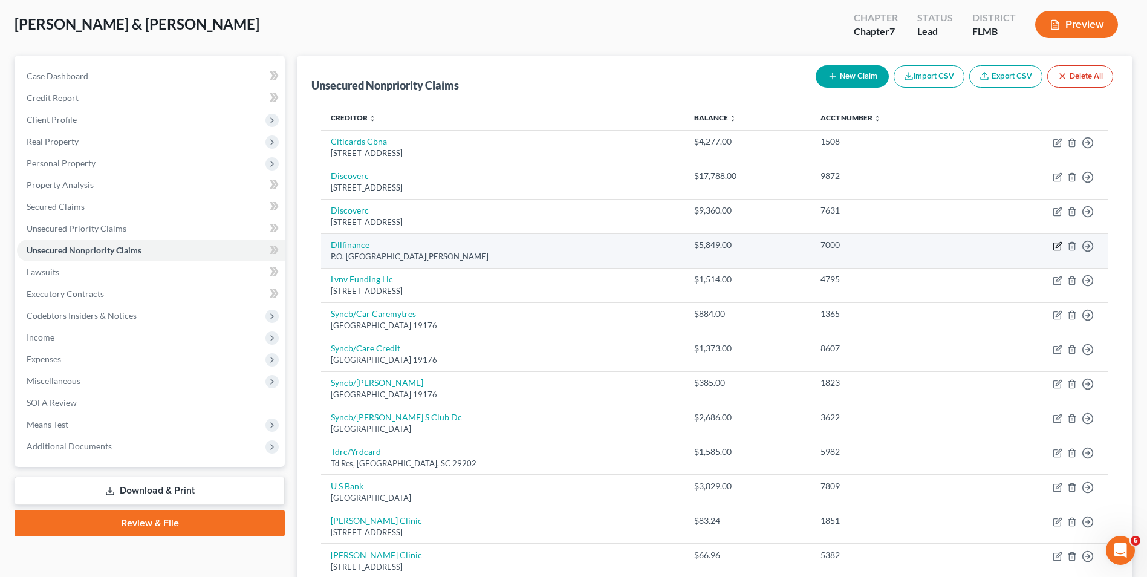
click at [1060, 247] on icon "button" at bounding box center [1057, 246] width 10 height 10
select select "16"
select select "0"
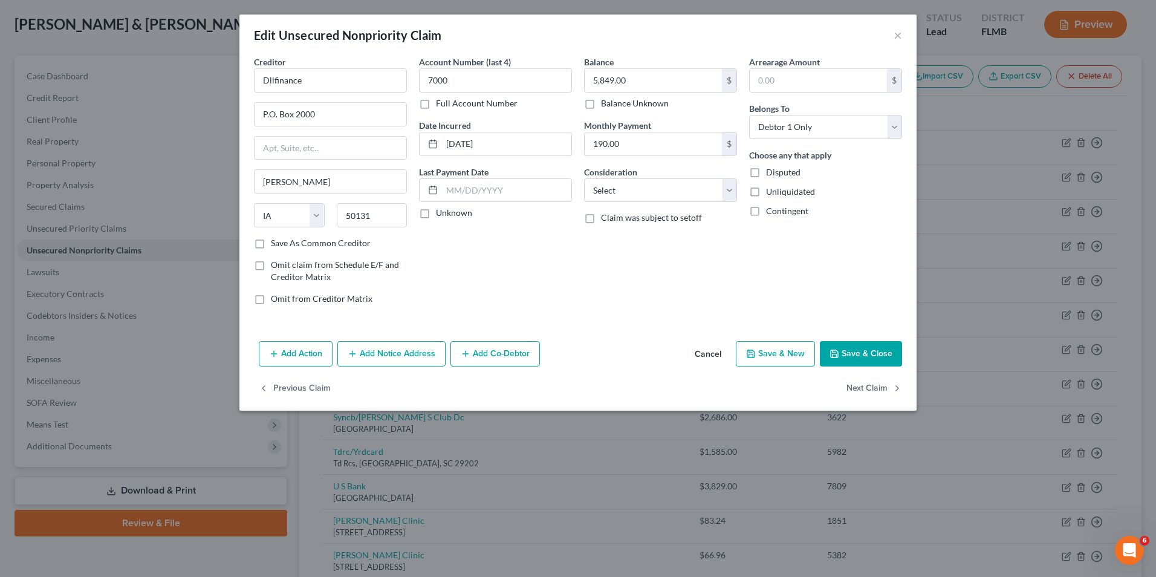
click at [872, 352] on button "Save & Close" at bounding box center [861, 353] width 82 height 25
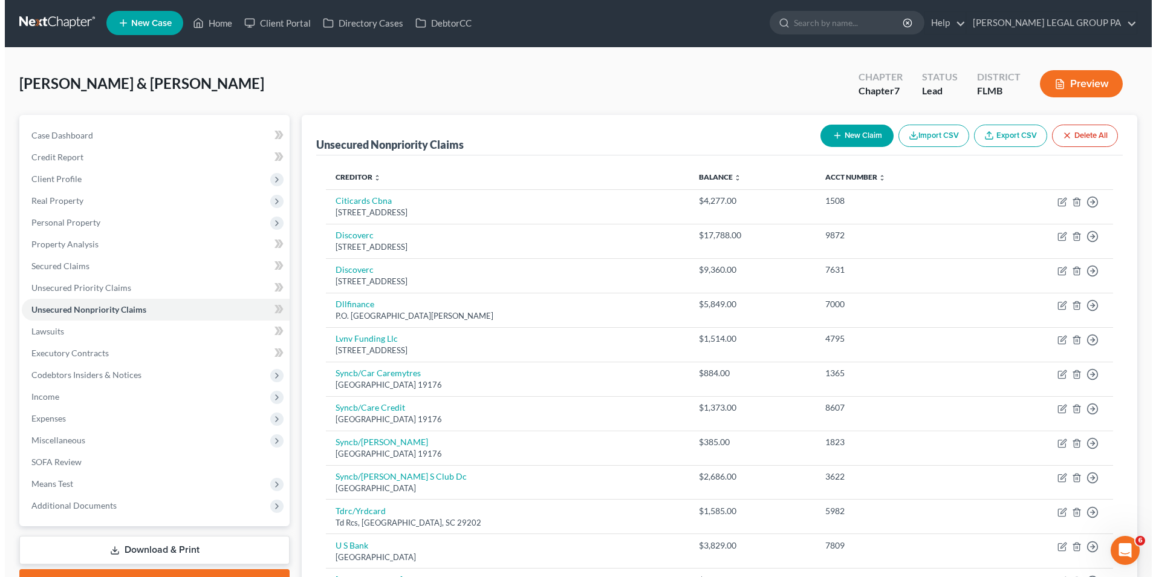
scroll to position [0, 0]
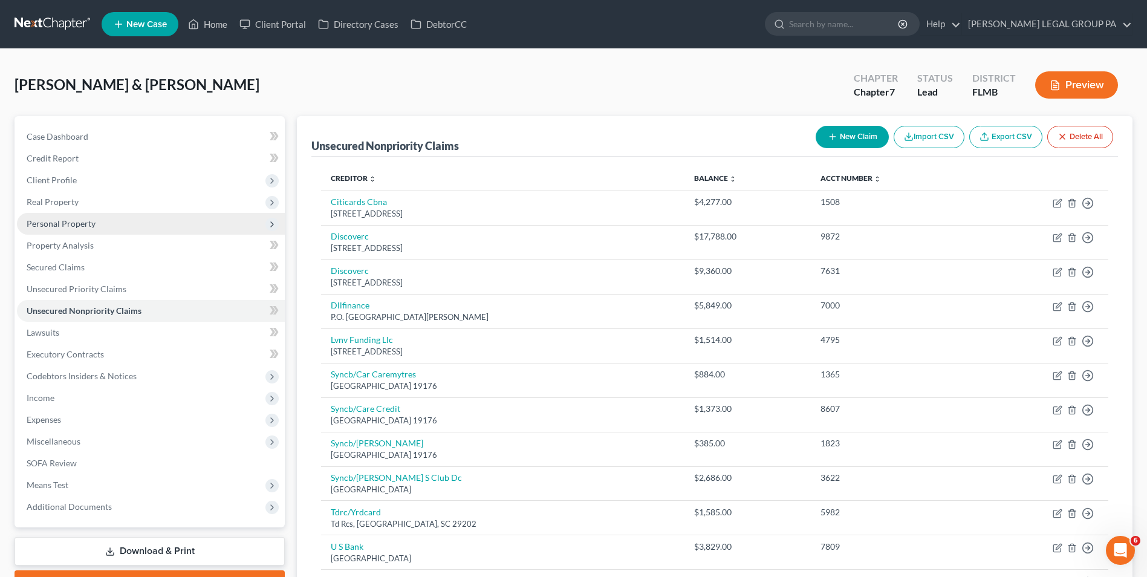
click at [121, 221] on span "Personal Property" at bounding box center [151, 224] width 268 height 22
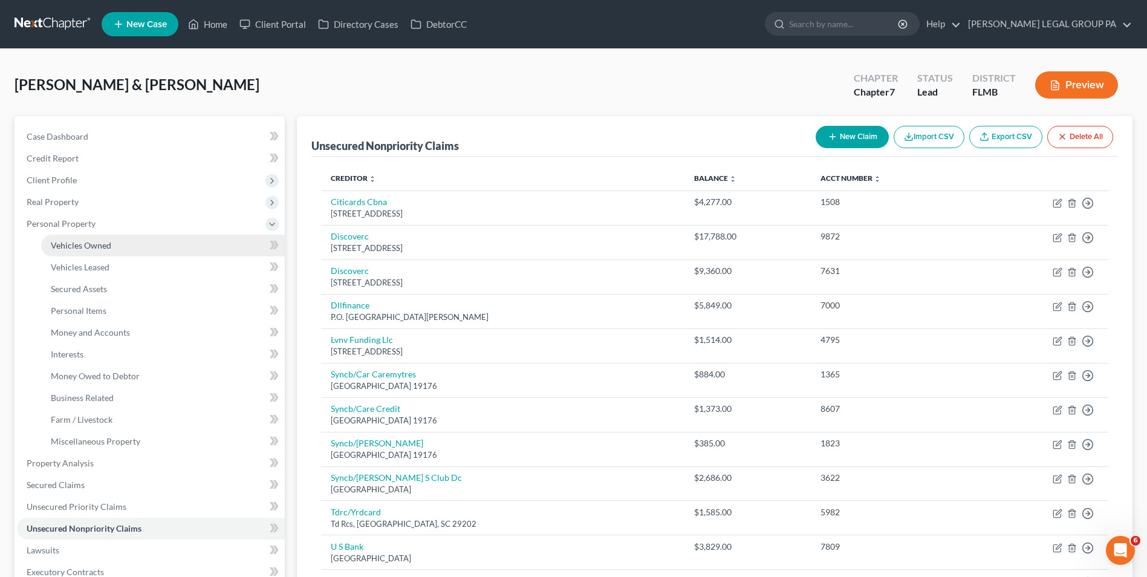
click at [123, 248] on link "Vehicles Owned" at bounding box center [163, 246] width 244 height 22
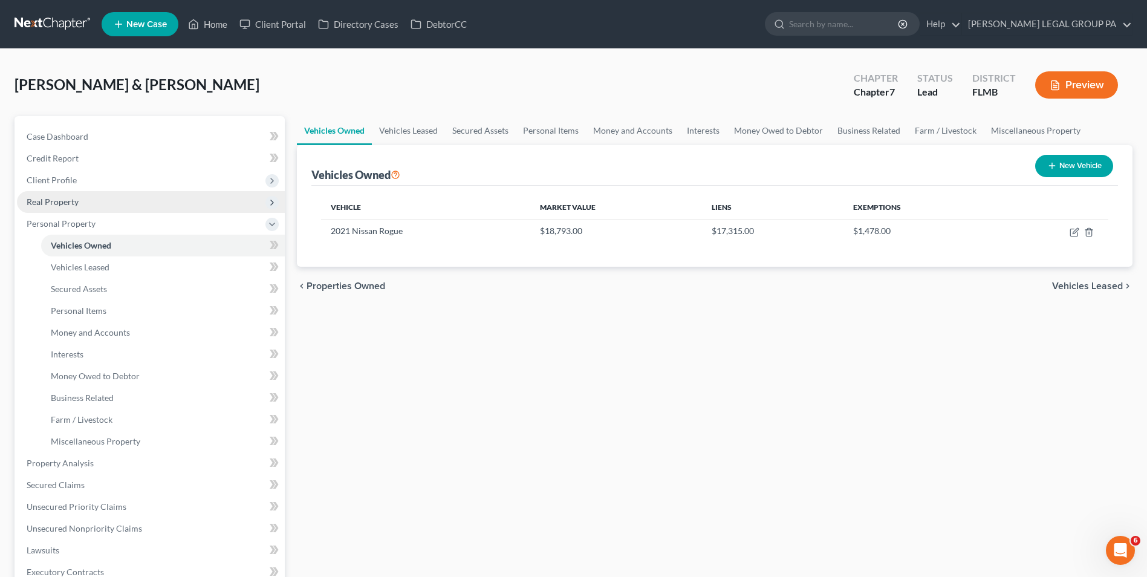
click at [109, 205] on span "Real Property" at bounding box center [151, 202] width 268 height 22
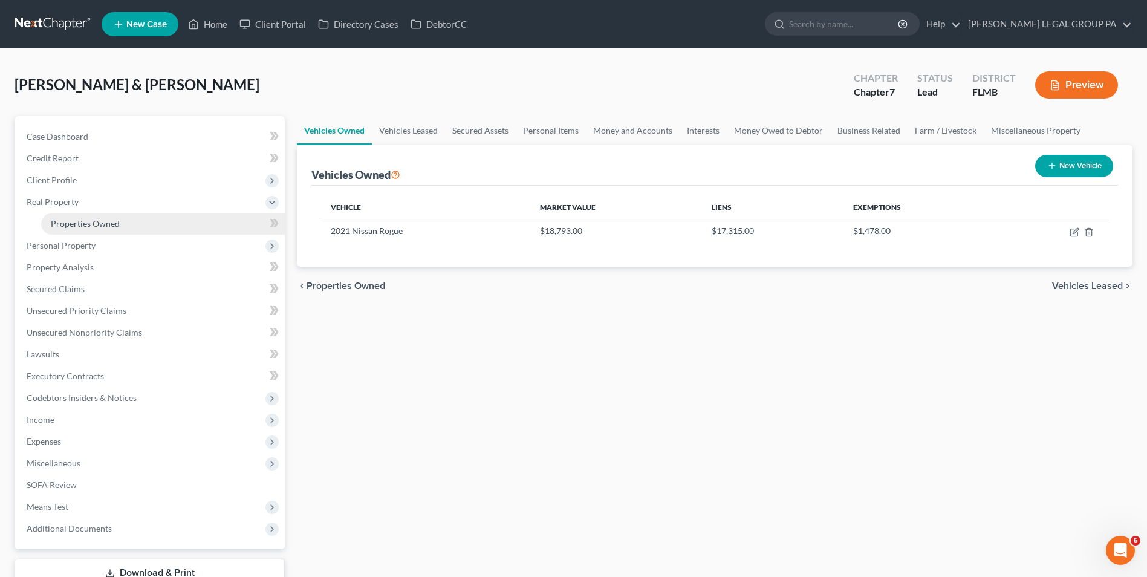
click at [107, 221] on span "Properties Owned" at bounding box center [85, 223] width 69 height 10
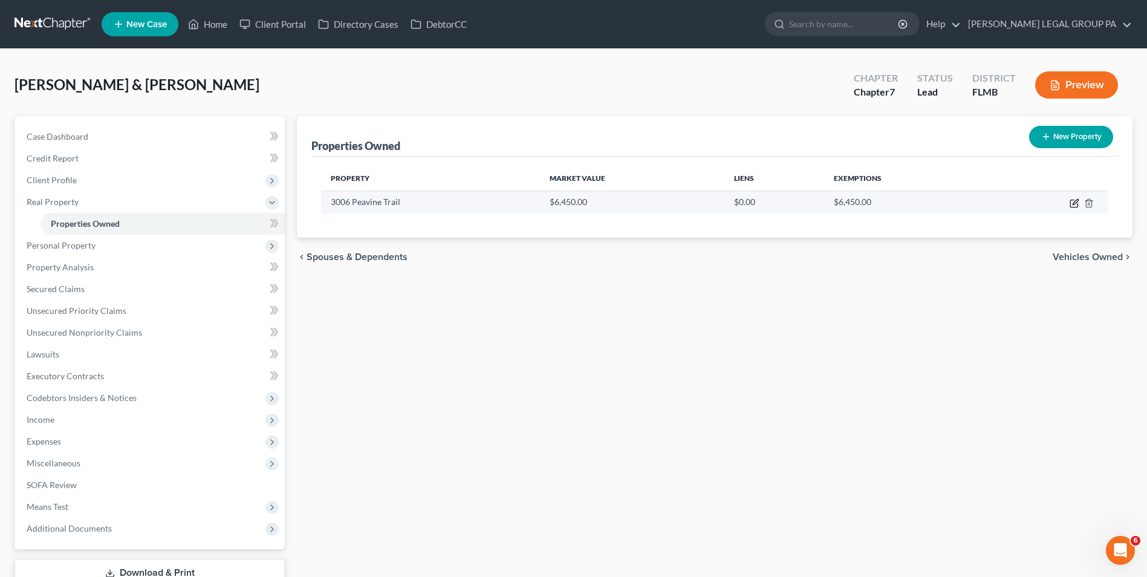
click at [1072, 201] on icon "button" at bounding box center [1074, 203] width 10 height 10
select select "9"
select select "2"
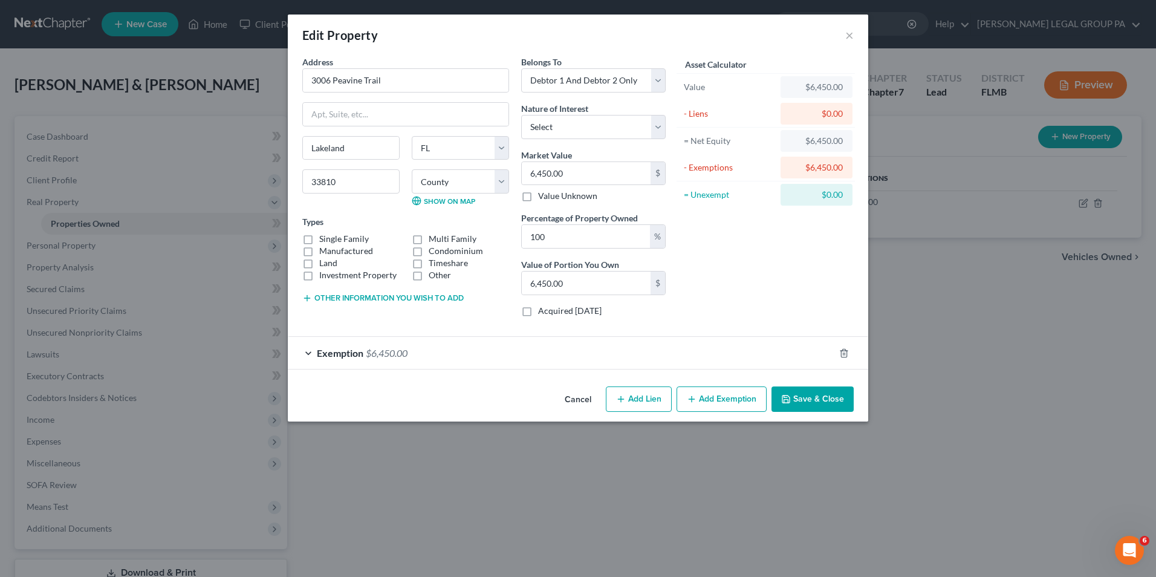
click at [559, 347] on div "Exemption $6,450.00" at bounding box center [561, 353] width 546 height 32
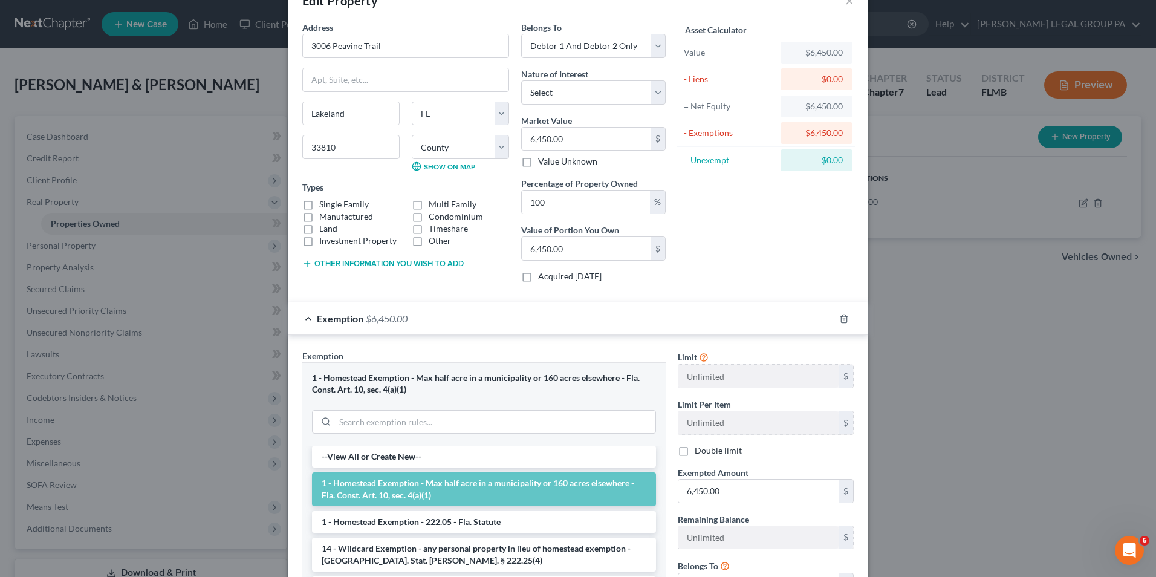
scroll to position [121, 0]
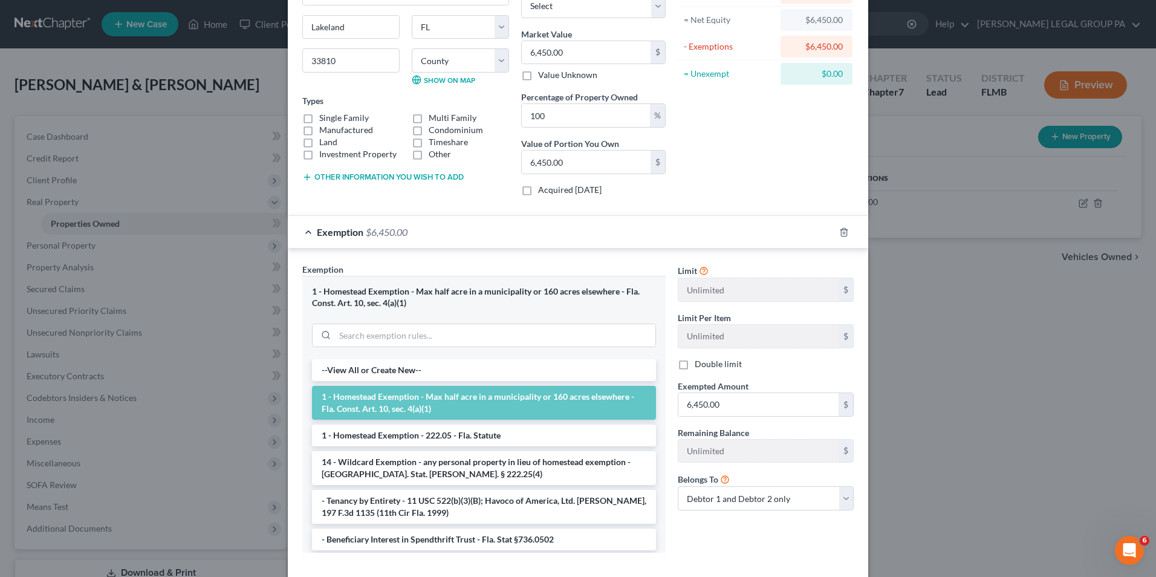
click at [620, 233] on div "Exemption $6,450.00" at bounding box center [561, 232] width 546 height 32
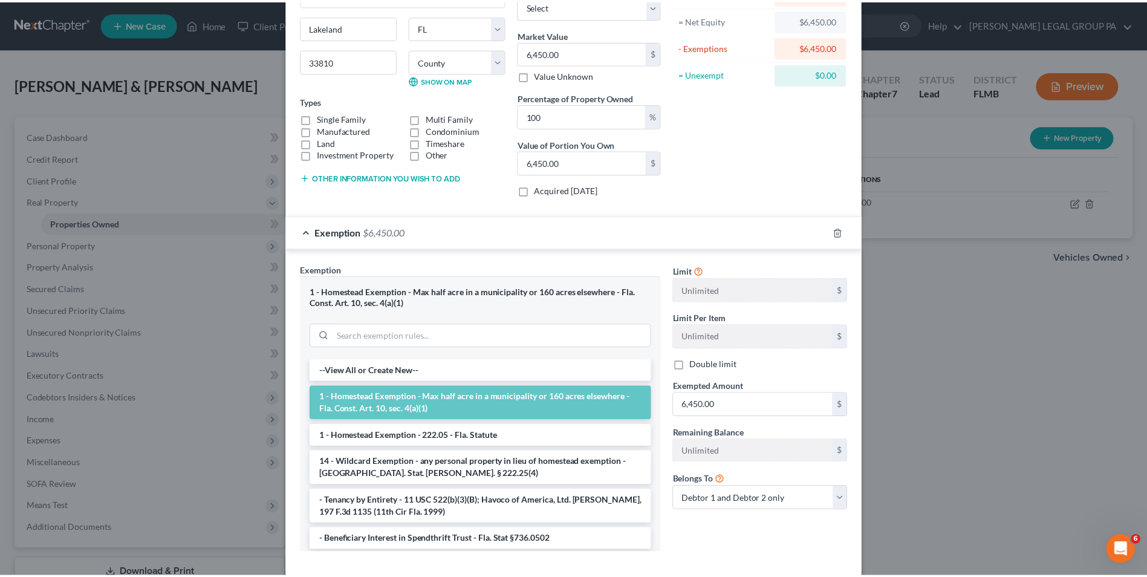
scroll to position [0, 0]
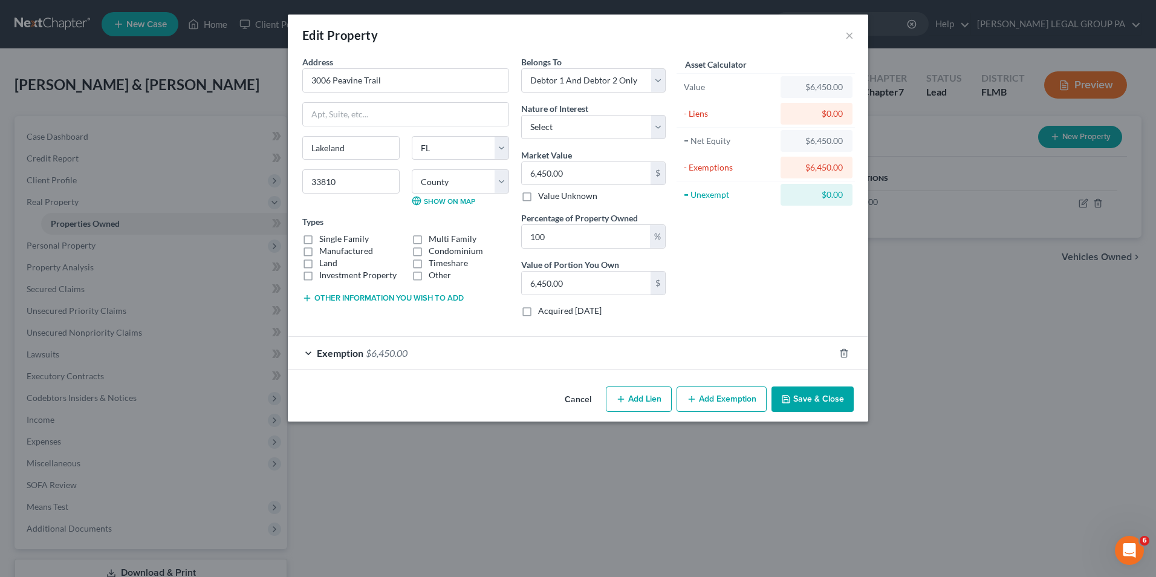
click at [419, 352] on div "Exemption $6,450.00" at bounding box center [561, 353] width 546 height 32
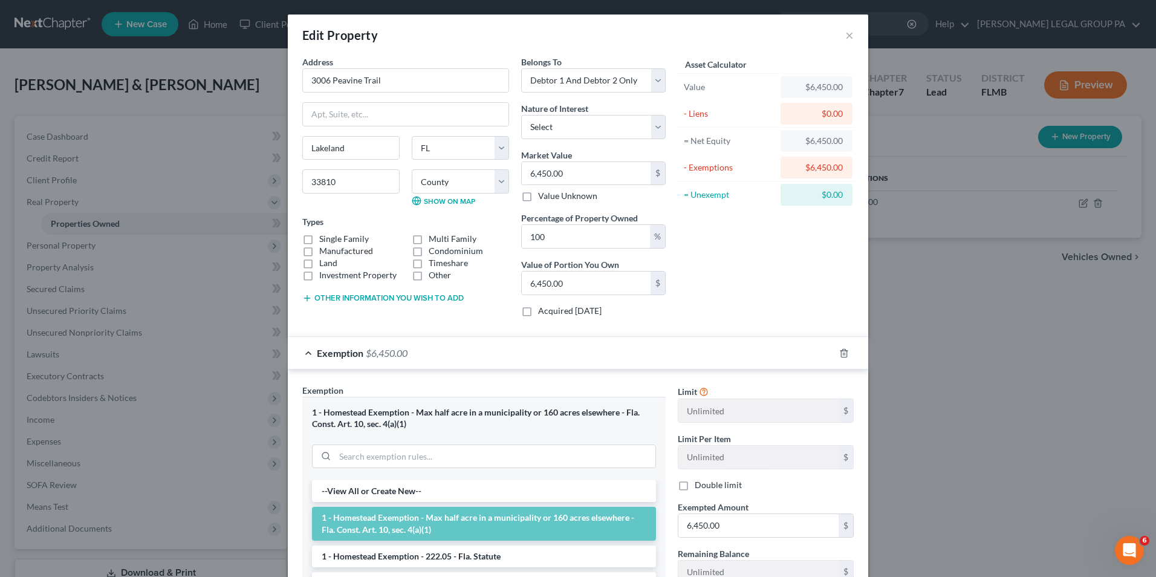
click at [418, 353] on div "Exemption $6,450.00" at bounding box center [561, 353] width 546 height 32
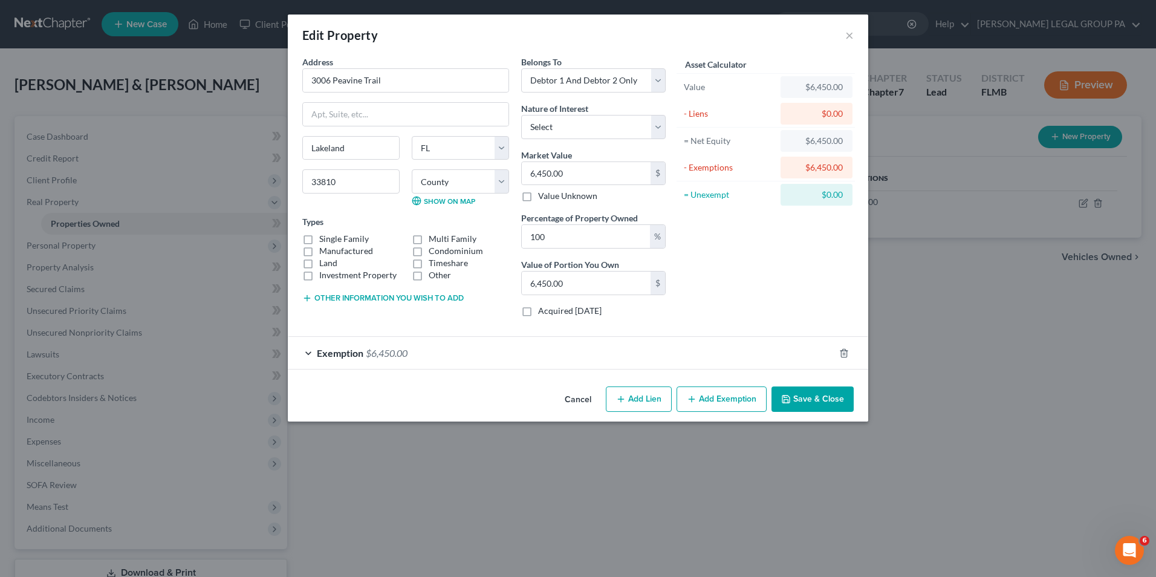
click at [826, 398] on button "Save & Close" at bounding box center [812, 398] width 82 height 25
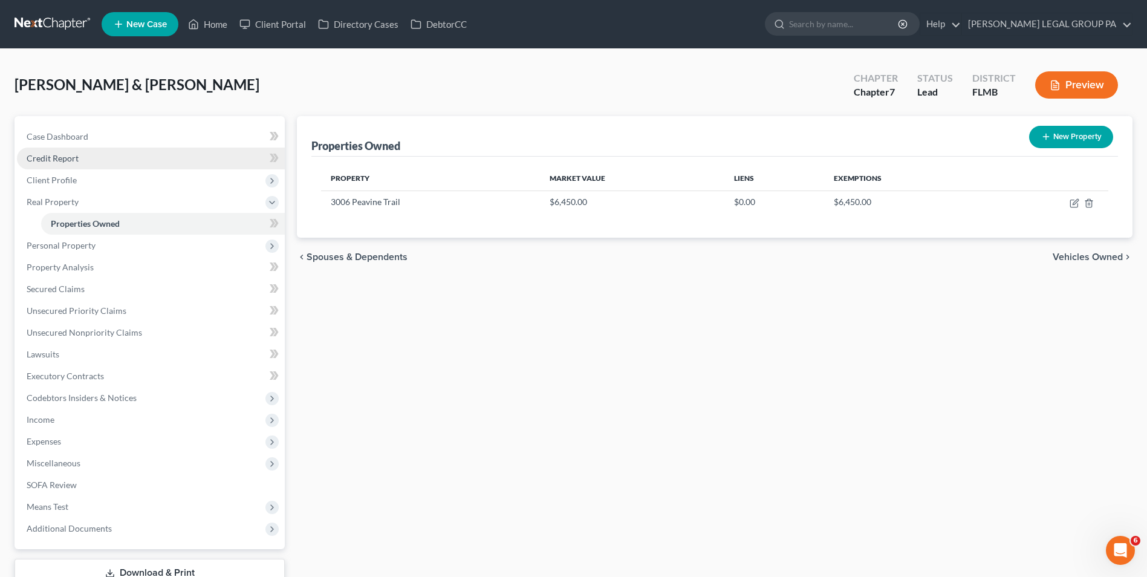
click at [65, 153] on span "Credit Report" at bounding box center [53, 158] width 52 height 10
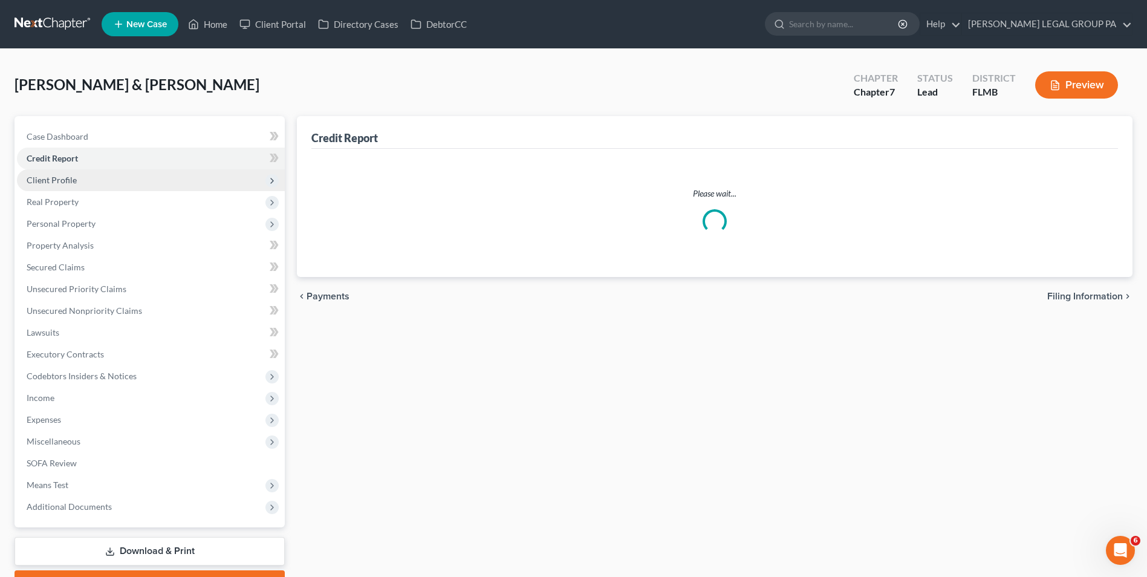
click at [81, 177] on span "Client Profile" at bounding box center [151, 180] width 268 height 22
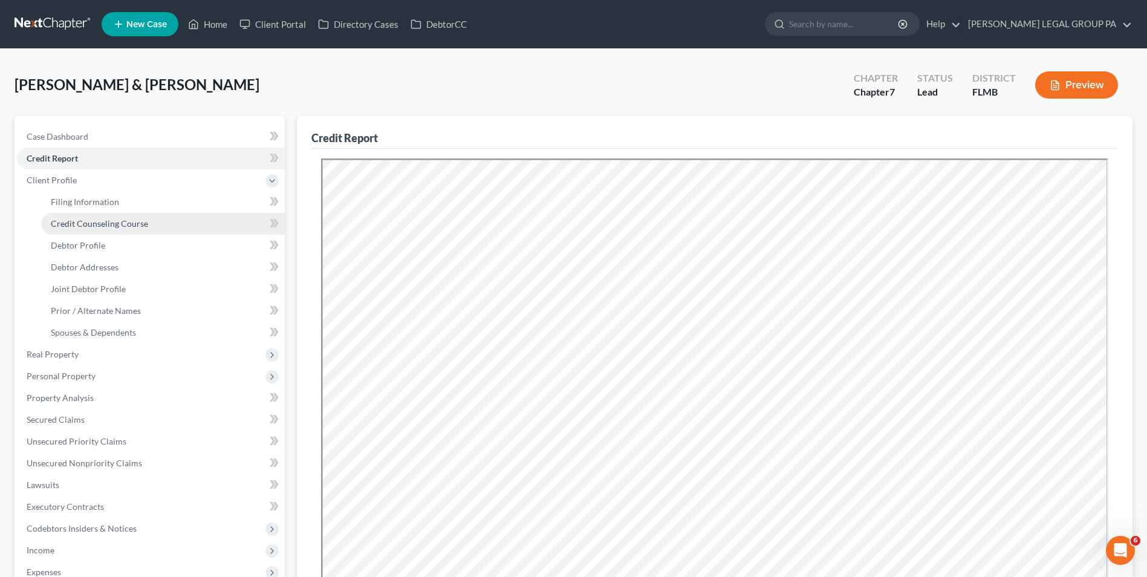
click at [99, 219] on span "Credit Counseling Course" at bounding box center [99, 223] width 97 height 10
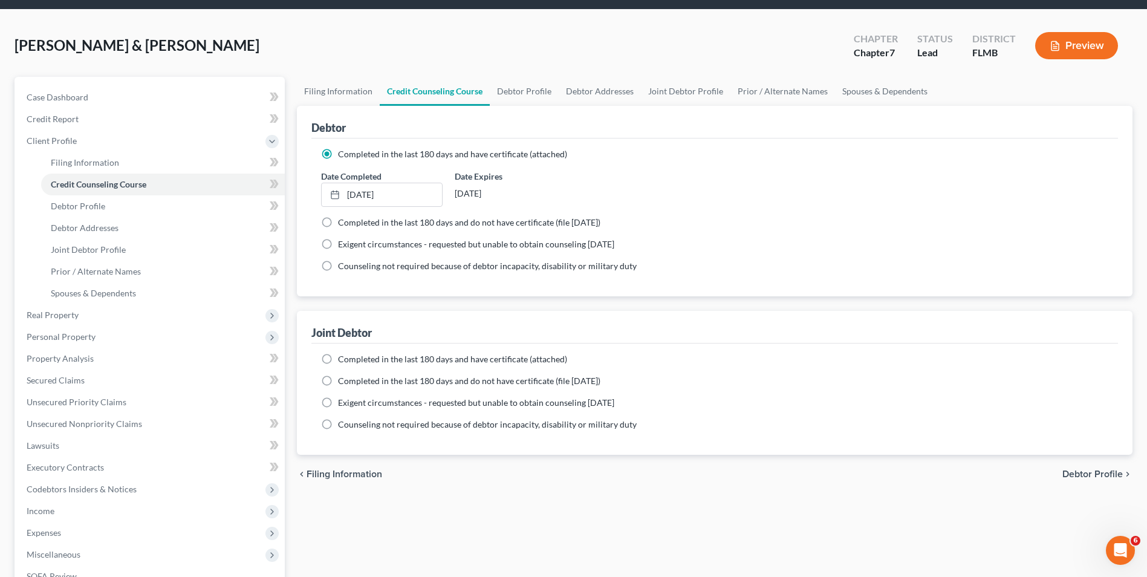
scroll to position [60, 0]
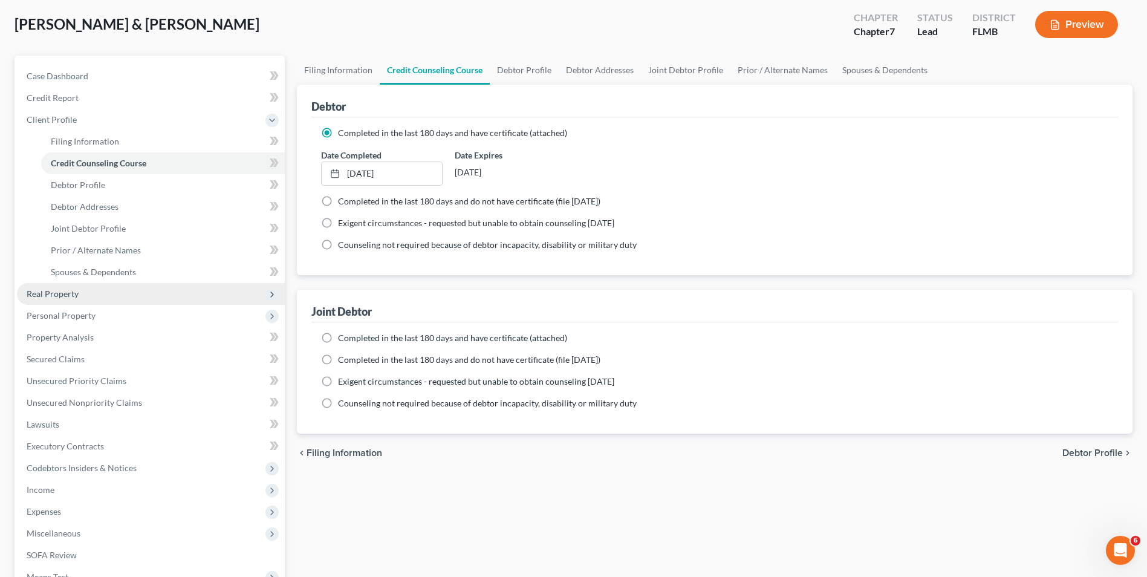
click at [69, 294] on span "Real Property" at bounding box center [53, 293] width 52 height 10
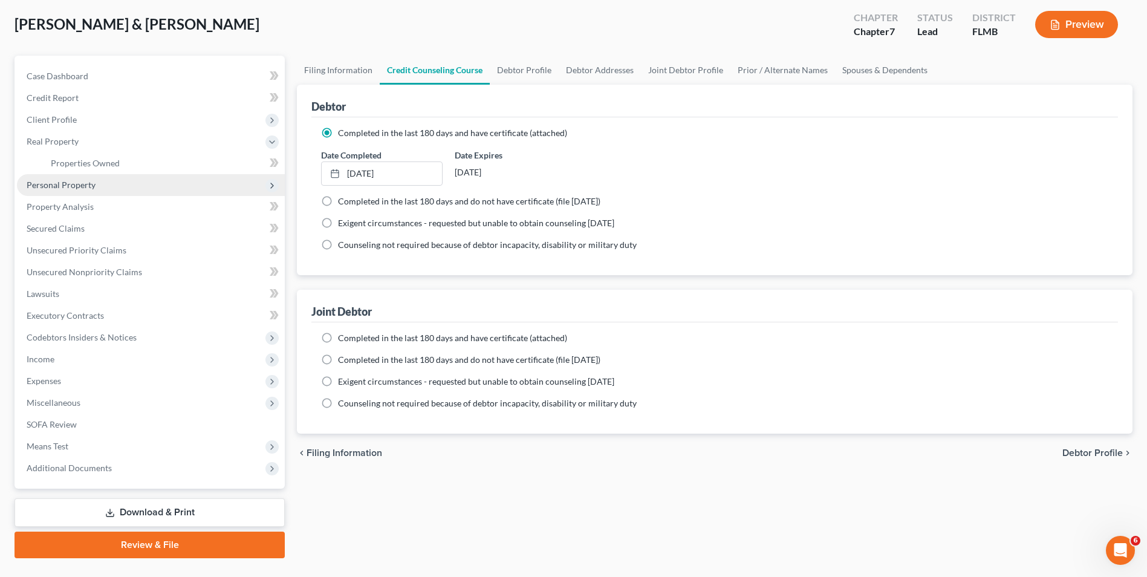
click at [71, 180] on span "Personal Property" at bounding box center [61, 185] width 69 height 10
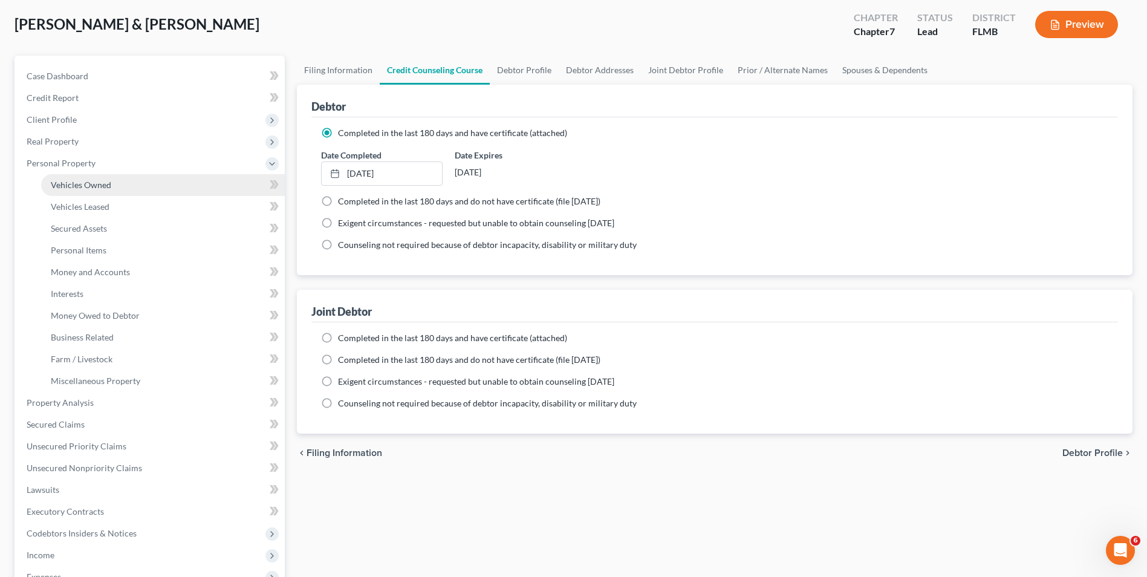
click at [101, 189] on span "Vehicles Owned" at bounding box center [81, 185] width 60 height 10
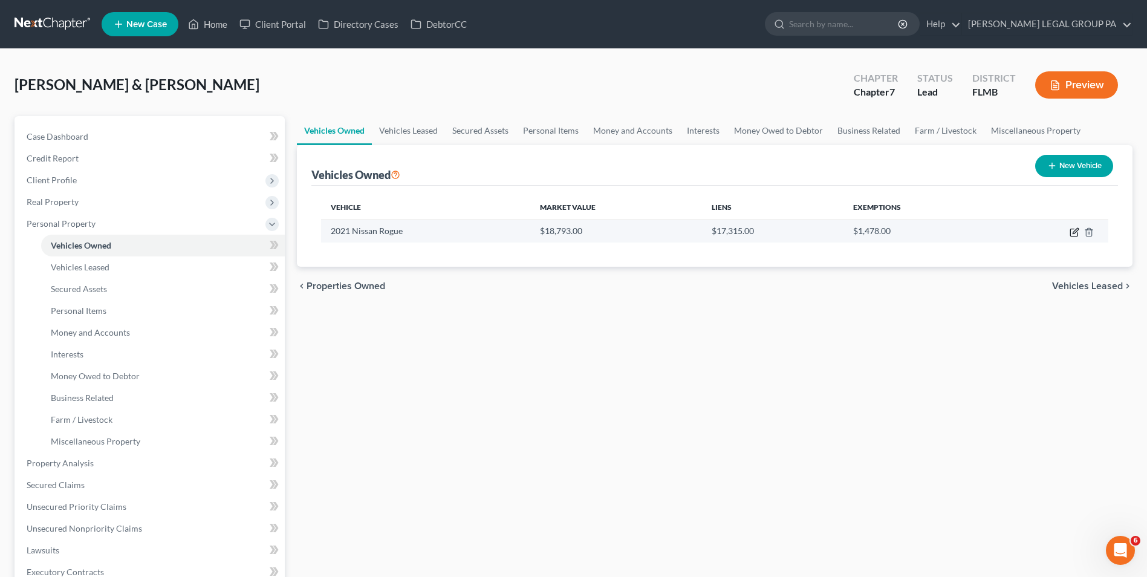
click at [1074, 232] on icon "button" at bounding box center [1074, 232] width 10 height 10
select select "0"
select select "5"
select select "2"
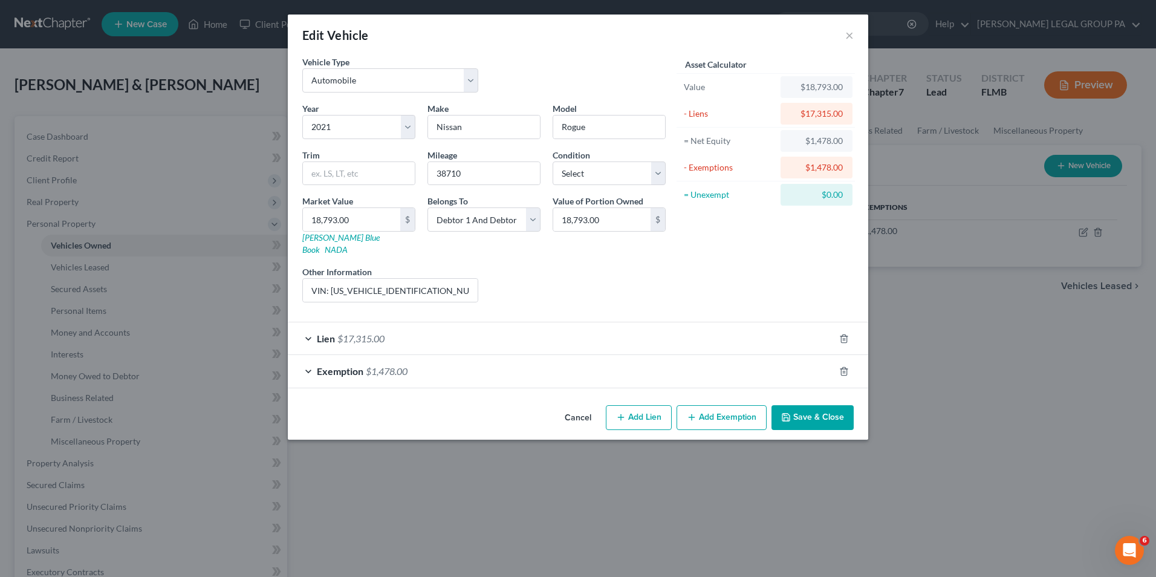
click at [802, 412] on button "Save & Close" at bounding box center [812, 417] width 82 height 25
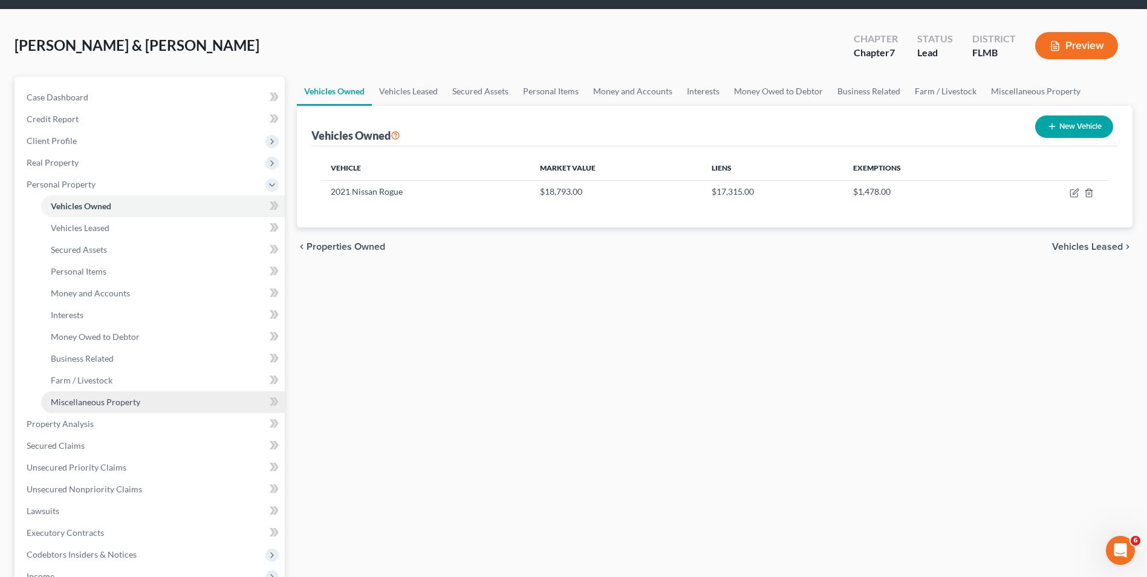
scroll to position [60, 0]
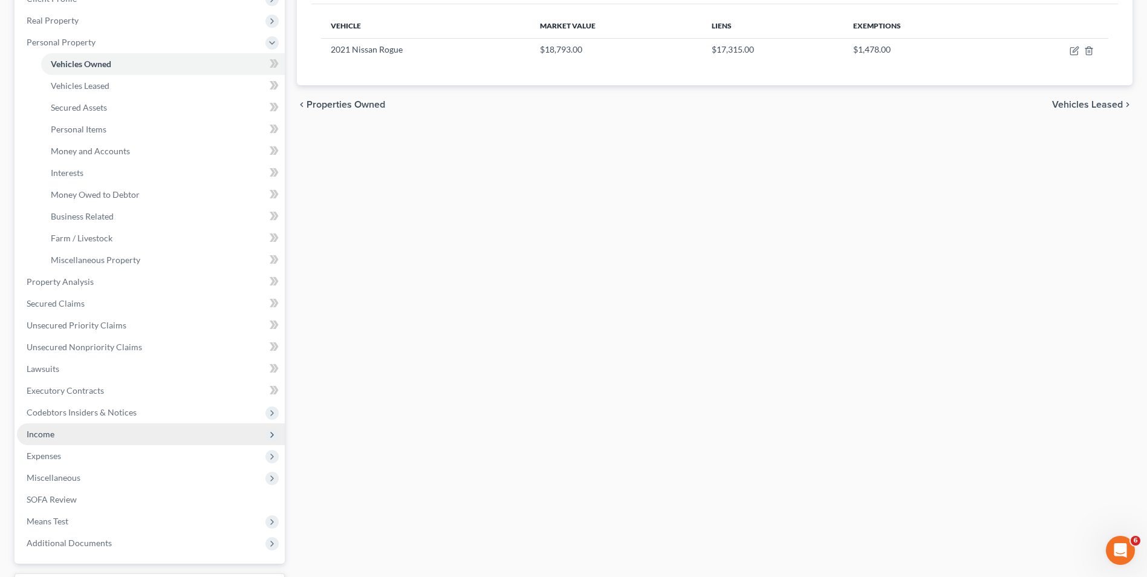
click at [84, 438] on span "Income" at bounding box center [151, 434] width 268 height 22
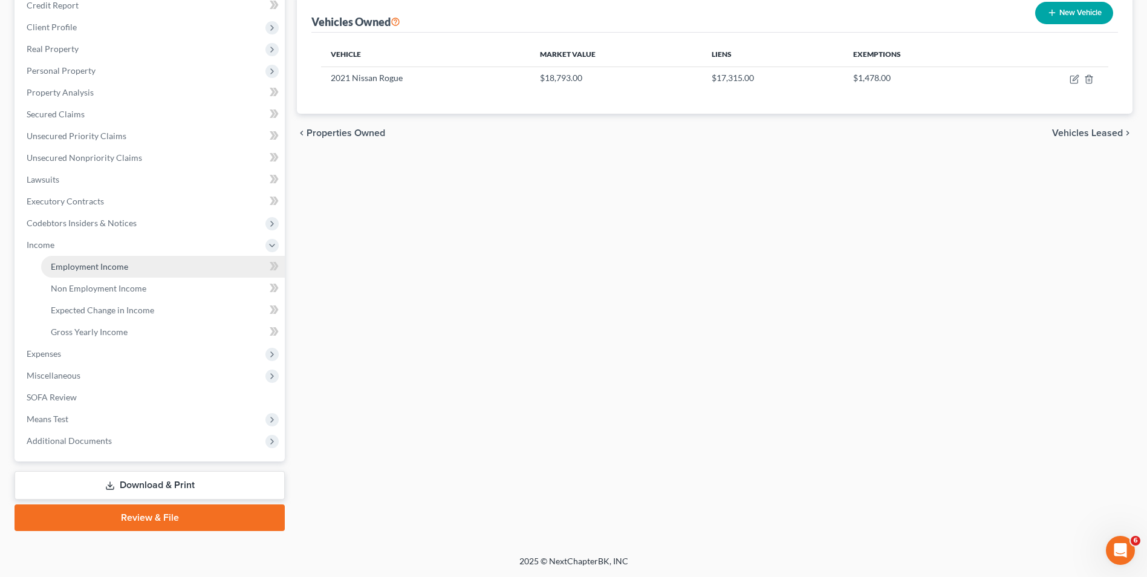
click at [128, 268] on link "Employment Income" at bounding box center [163, 267] width 244 height 22
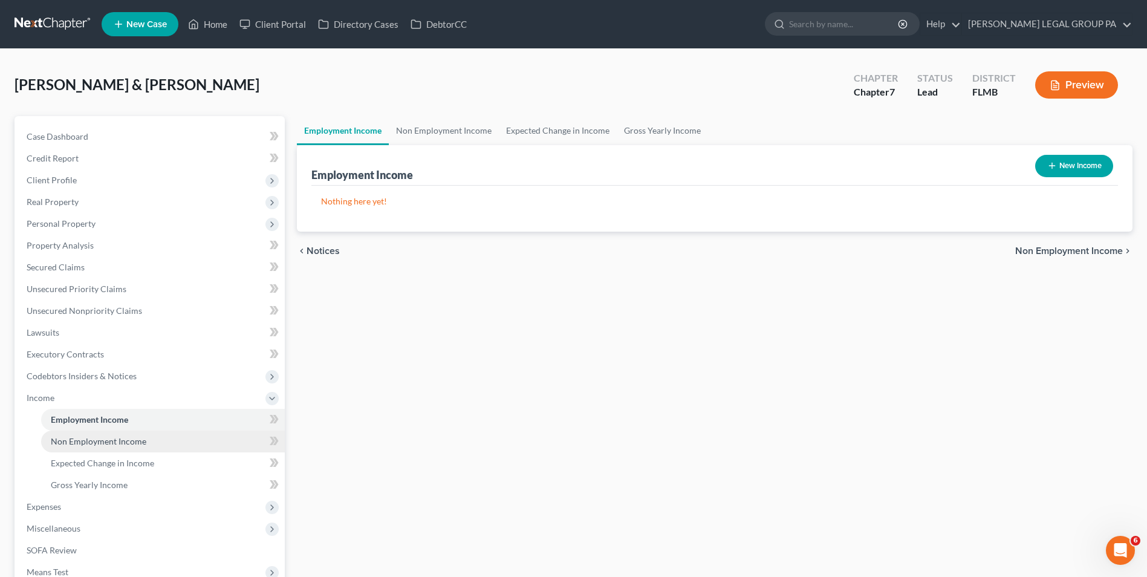
click at [93, 449] on link "Non Employment Income" at bounding box center [163, 441] width 244 height 22
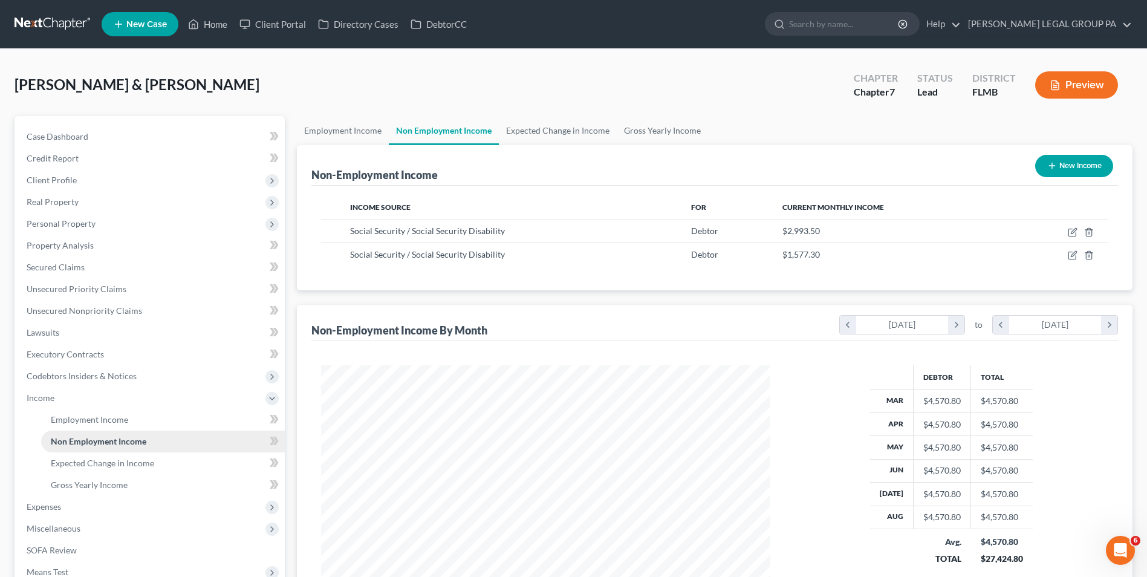
scroll to position [224, 473]
click at [64, 22] on link at bounding box center [53, 24] width 77 height 22
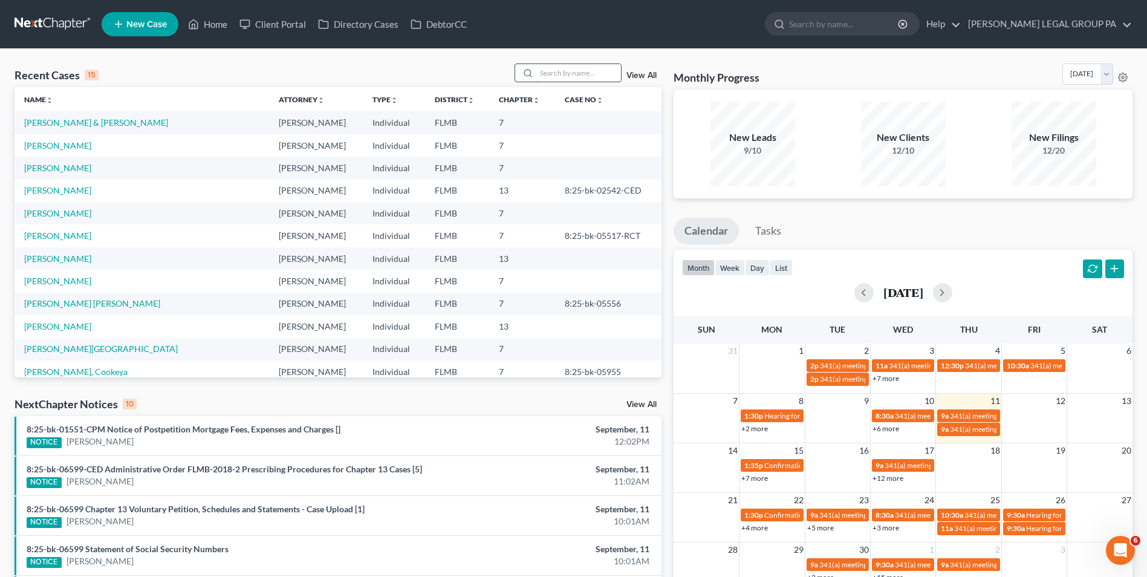
click at [577, 66] on input "search" at bounding box center [578, 73] width 85 height 18
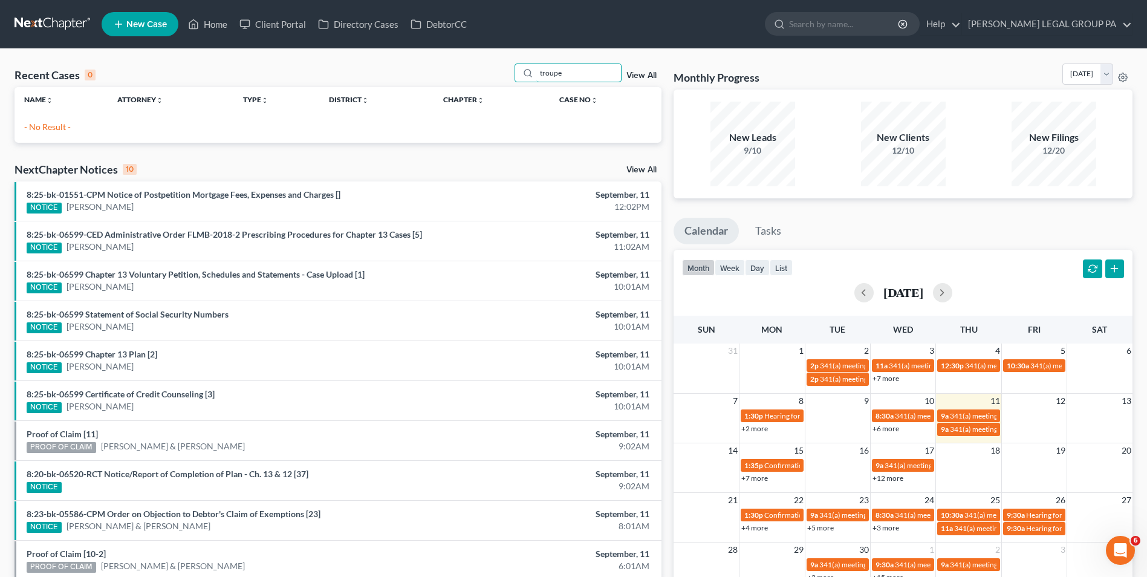
type input "troupe"
click at [146, 25] on span "New Case" at bounding box center [146, 24] width 41 height 9
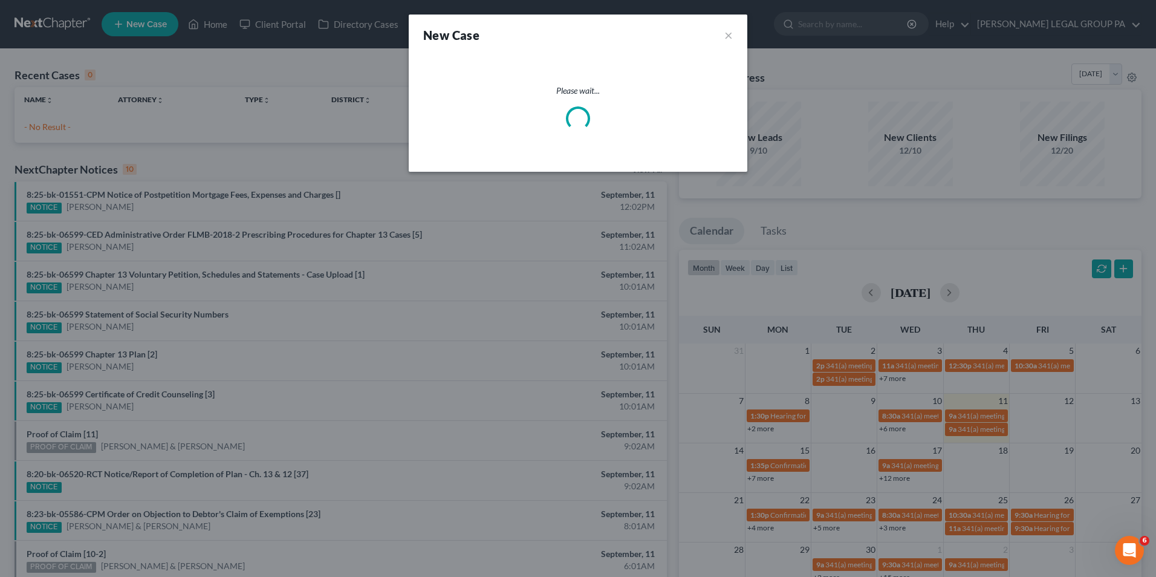
select select "15"
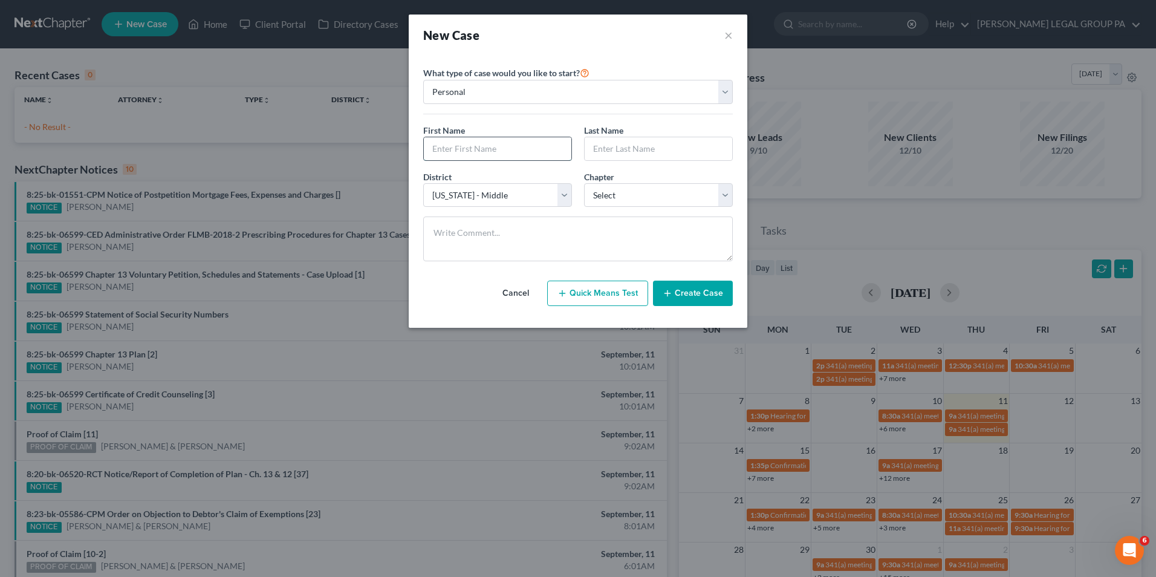
drag, startPoint x: 511, startPoint y: 152, endPoint x: 529, endPoint y: 151, distance: 18.2
click at [511, 152] on input "text" at bounding box center [497, 148] width 147 height 23
type input "Deadrea"
type input "Troupe"
click at [626, 191] on select "Select 7 11 12 13" at bounding box center [658, 195] width 149 height 24
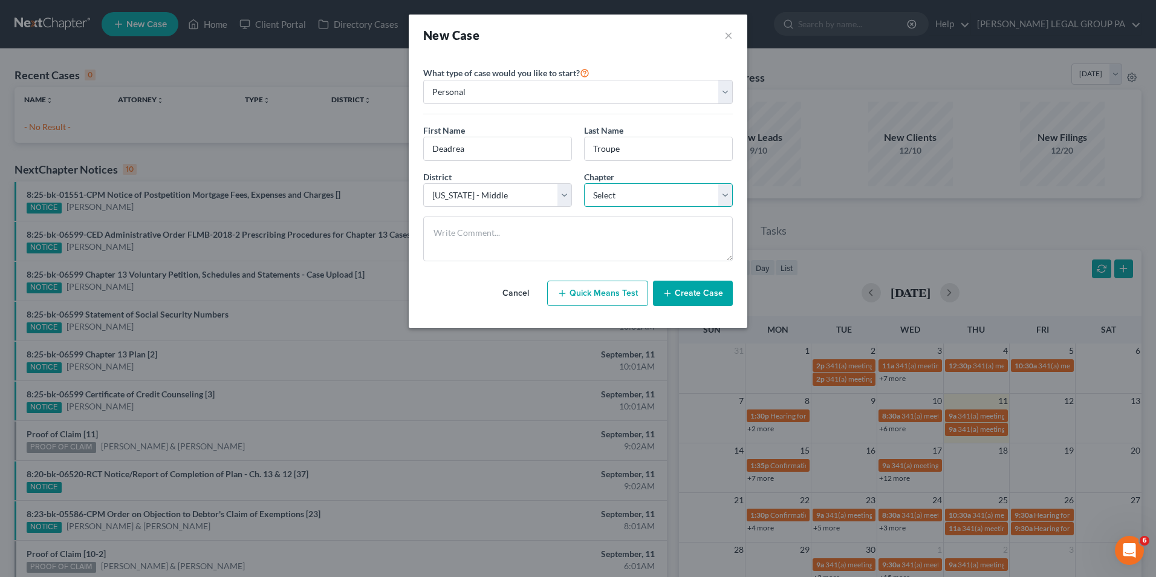
select select "0"
click at [584, 183] on select "Select 7 11 12 13" at bounding box center [658, 195] width 149 height 24
click at [704, 292] on button "Create Case" at bounding box center [693, 292] width 80 height 25
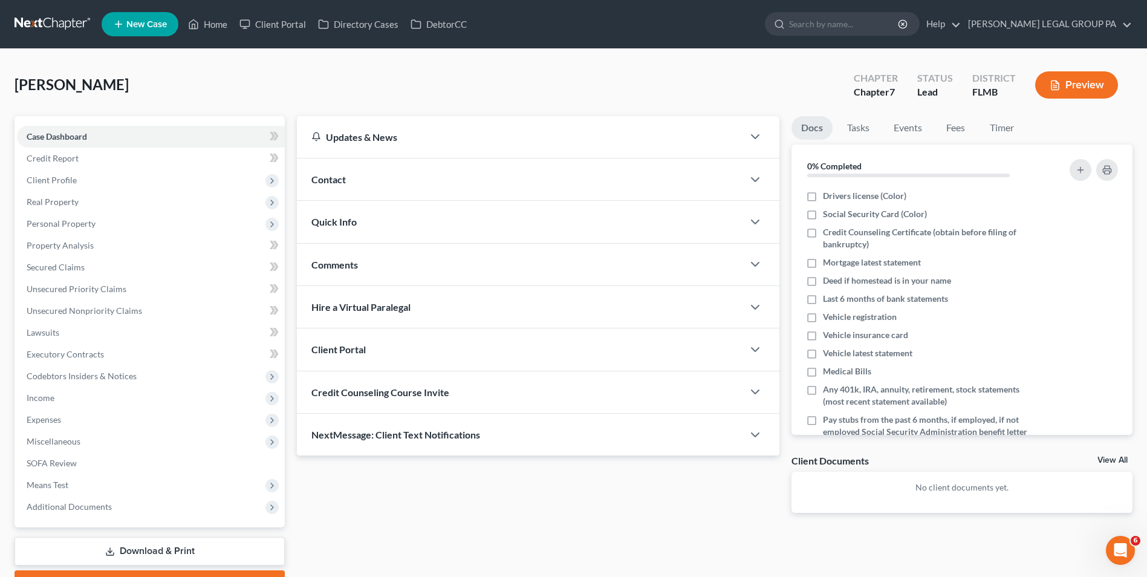
click at [449, 395] on span "Credit Counseling Course Invite" at bounding box center [380, 391] width 138 height 11
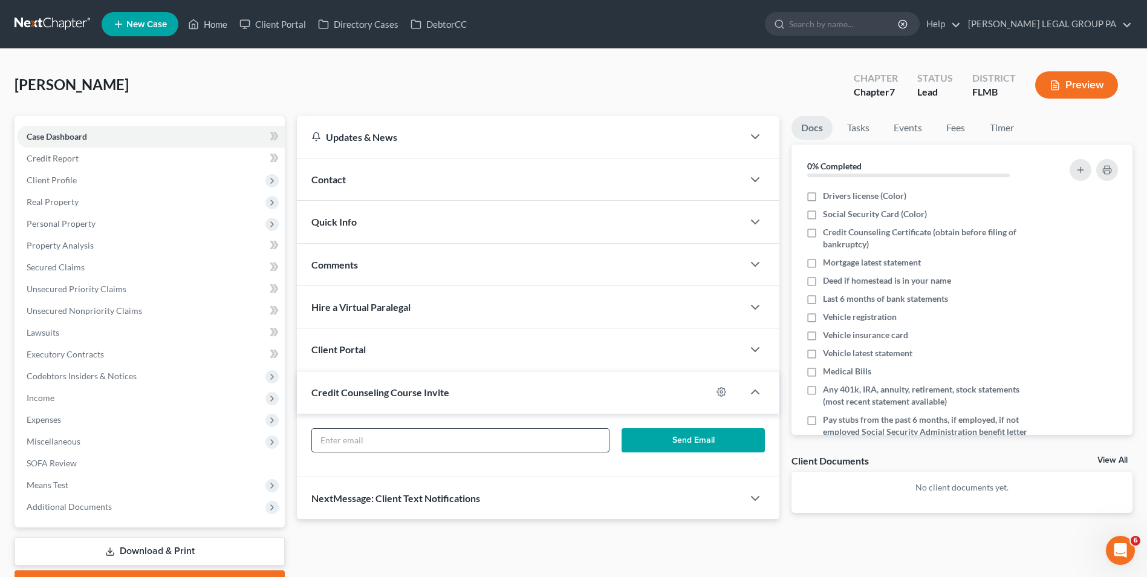
click at [481, 444] on input "text" at bounding box center [460, 440] width 297 height 23
paste input "deadreatroupe@gmail.com"
type input "deadreatroupe@gmail.com"
click at [687, 440] on button "Send Email" at bounding box center [692, 440] width 143 height 24
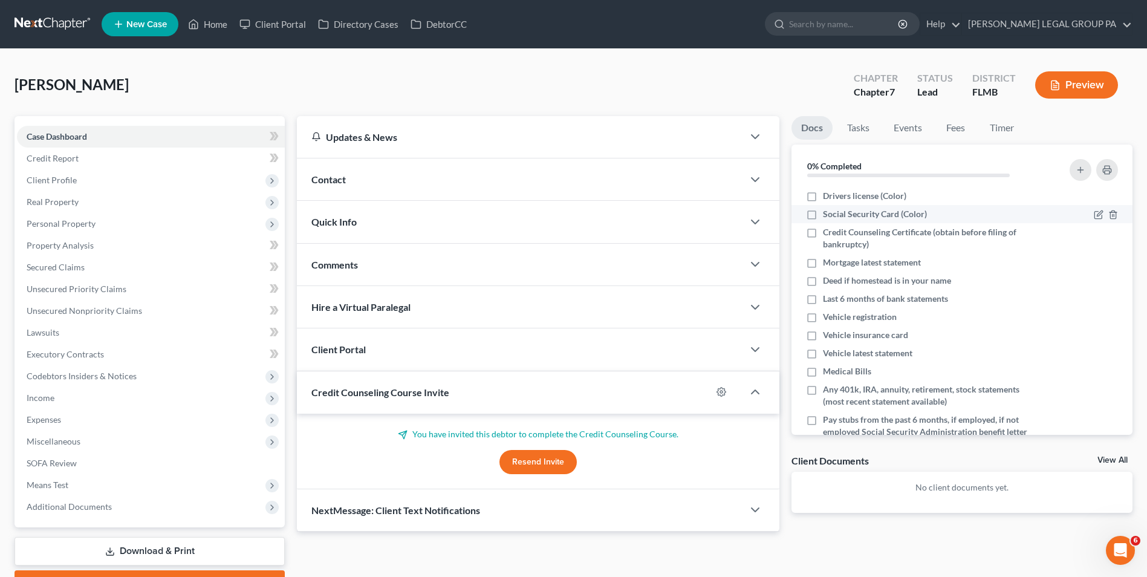
click at [823, 213] on label "Social Security Card (Color)" at bounding box center [875, 214] width 104 height 12
click at [828, 213] on input "Social Security Card (Color)" at bounding box center [832, 212] width 8 height 8
checkbox input "true"
click at [867, 195] on span "Drivers license (Color)" at bounding box center [864, 196] width 83 height 12
click at [835, 195] on input "Drivers license (Color)" at bounding box center [832, 194] width 8 height 8
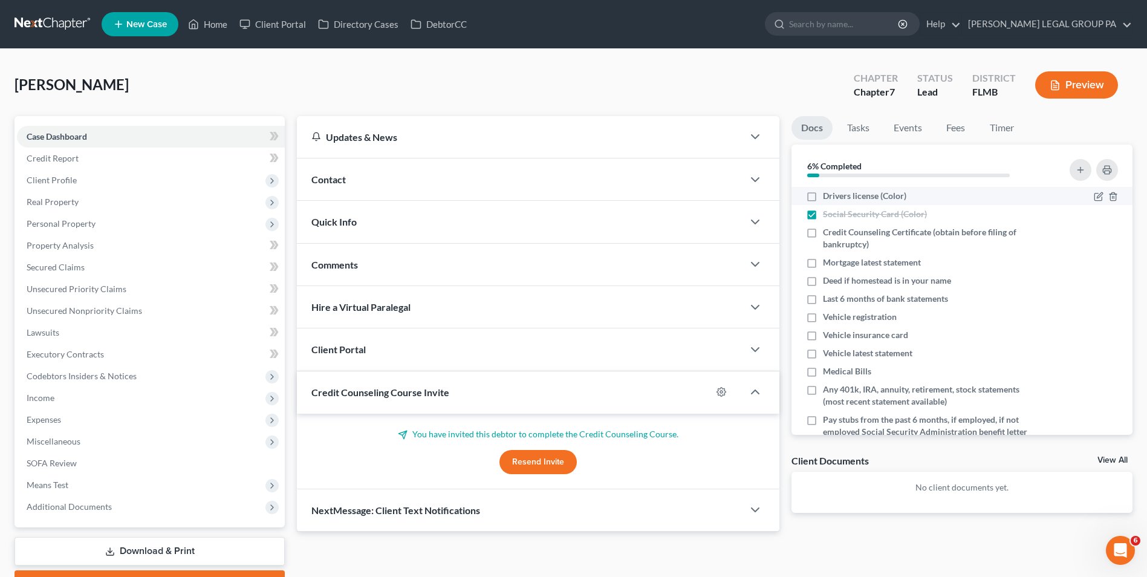
checkbox input "true"
click at [859, 266] on span "Mortgage latest statement" at bounding box center [872, 262] width 98 height 12
click at [835, 264] on input "Mortgage latest statement" at bounding box center [832, 260] width 8 height 8
checkbox input "true"
click at [883, 337] on span "Vehicle insurance card" at bounding box center [865, 335] width 85 height 12
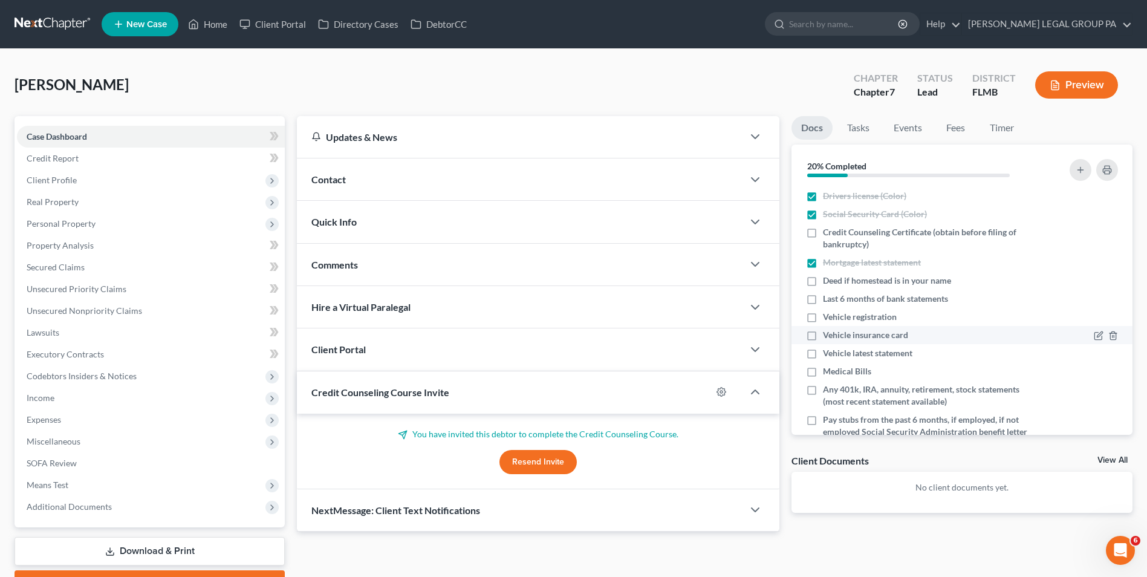
click at [835, 337] on input "Vehicle insurance card" at bounding box center [832, 333] width 8 height 8
checkbox input "true"
click at [1094, 316] on icon "button" at bounding box center [1099, 318] width 10 height 10
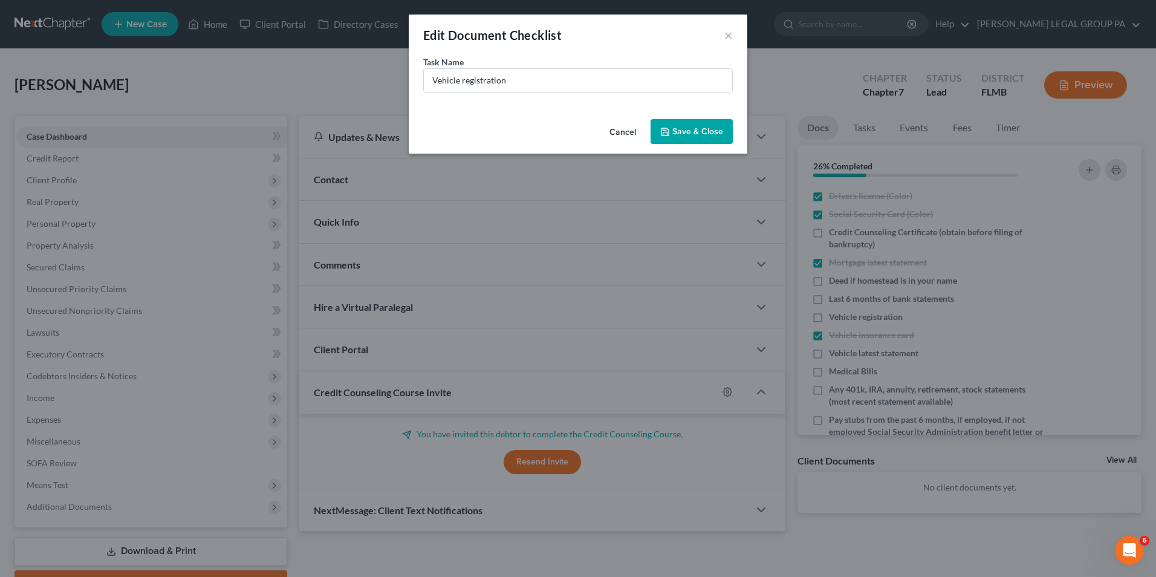
click at [632, 126] on button "Cancel" at bounding box center [623, 132] width 46 height 24
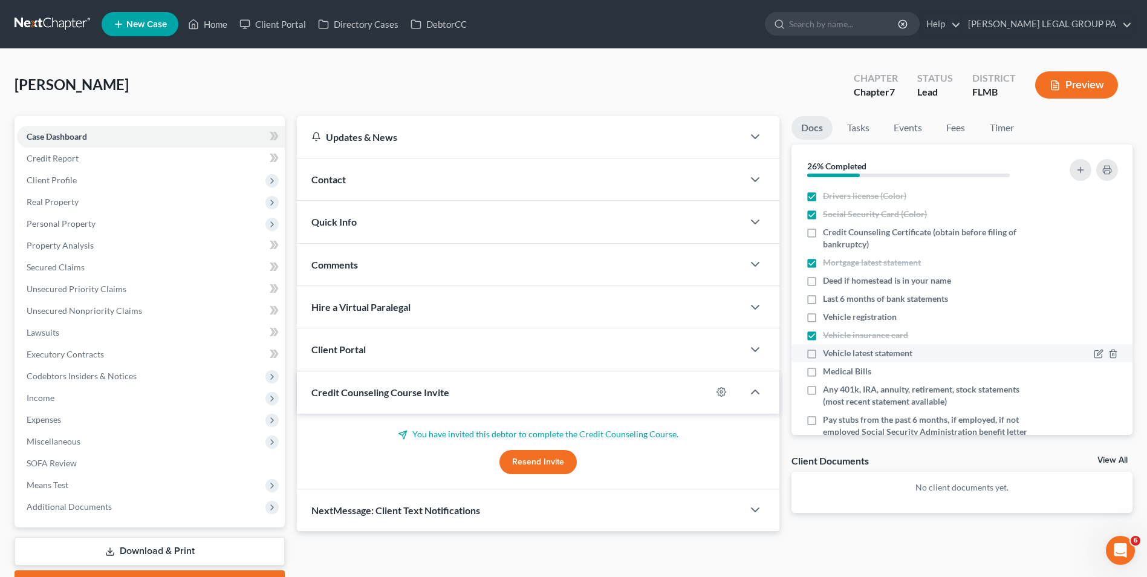
click at [881, 357] on span "Vehicle latest statement" at bounding box center [867, 353] width 89 height 12
click at [835, 355] on input "Vehicle latest statement" at bounding box center [832, 351] width 8 height 8
checkbox input "true"
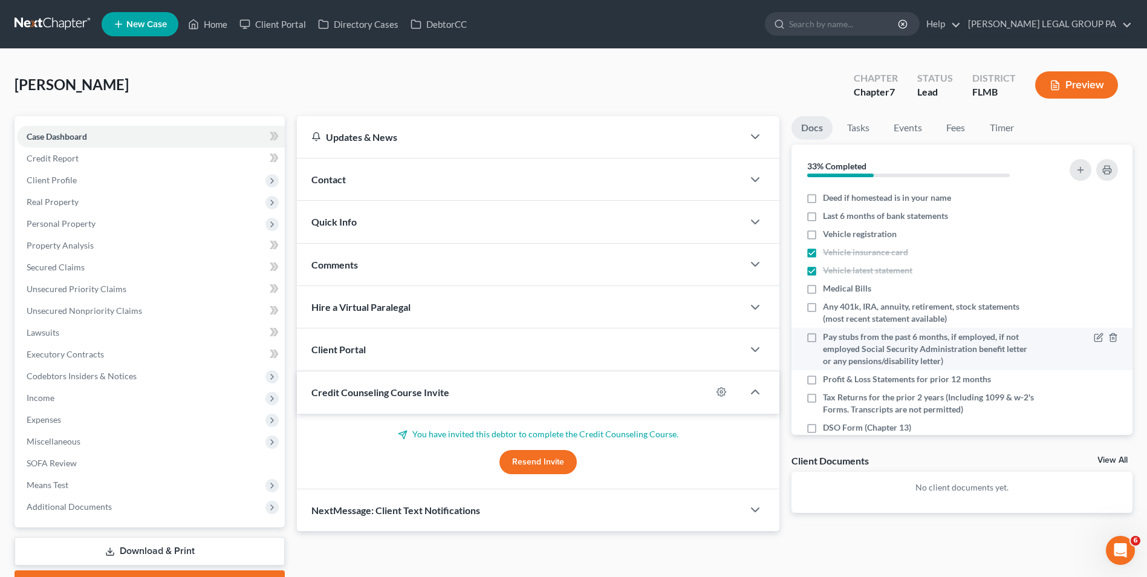
scroll to position [104, 0]
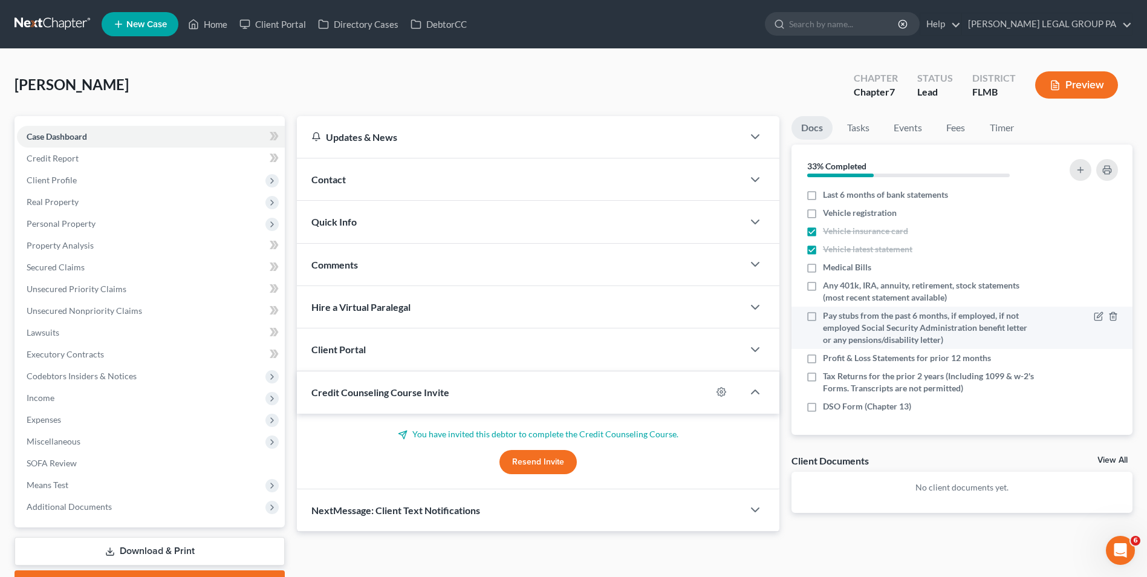
click at [899, 335] on span "Pay stubs from the past 6 months, if employed, if not employed Social Security …" at bounding box center [930, 328] width 214 height 36
click at [835, 317] on input "Pay stubs from the past 6 months, if employed, if not employed Social Security …" at bounding box center [832, 314] width 8 height 8
checkbox input "true"
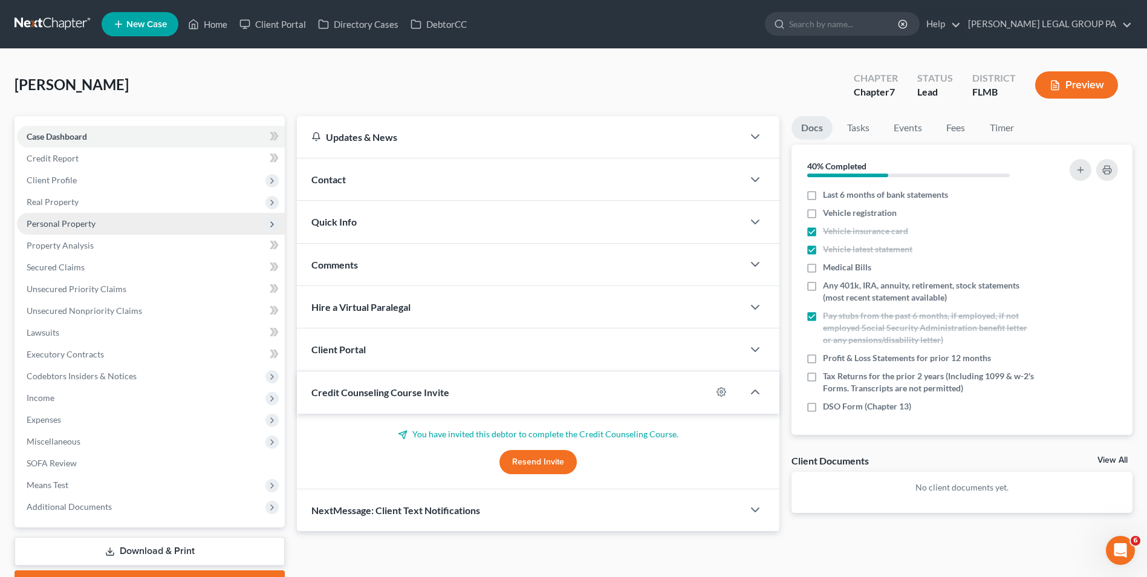
click at [148, 231] on span "Personal Property" at bounding box center [151, 224] width 268 height 22
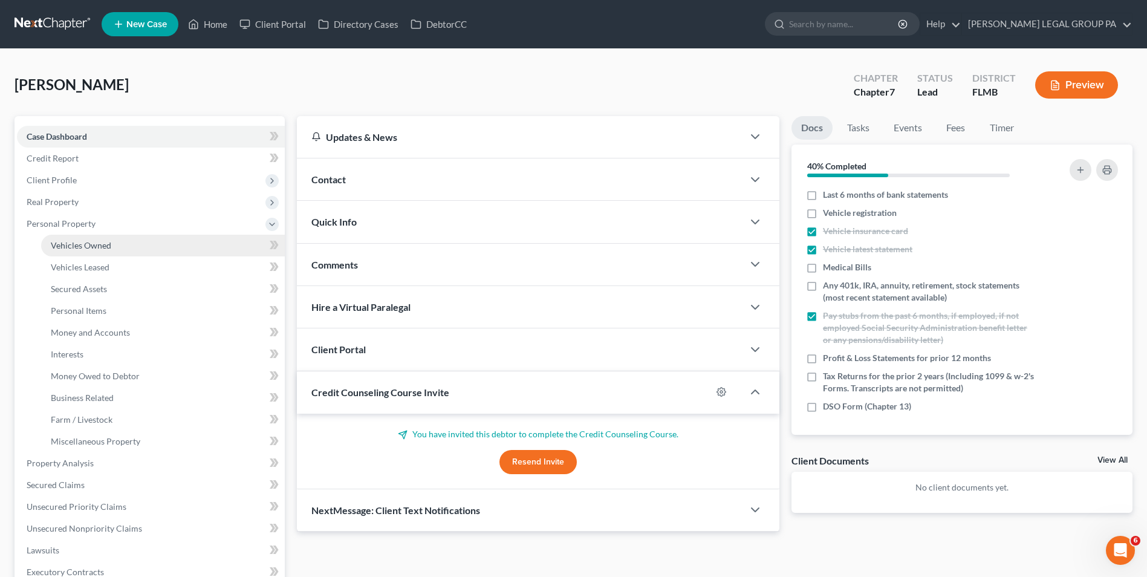
click at [147, 242] on link "Vehicles Owned" at bounding box center [163, 246] width 244 height 22
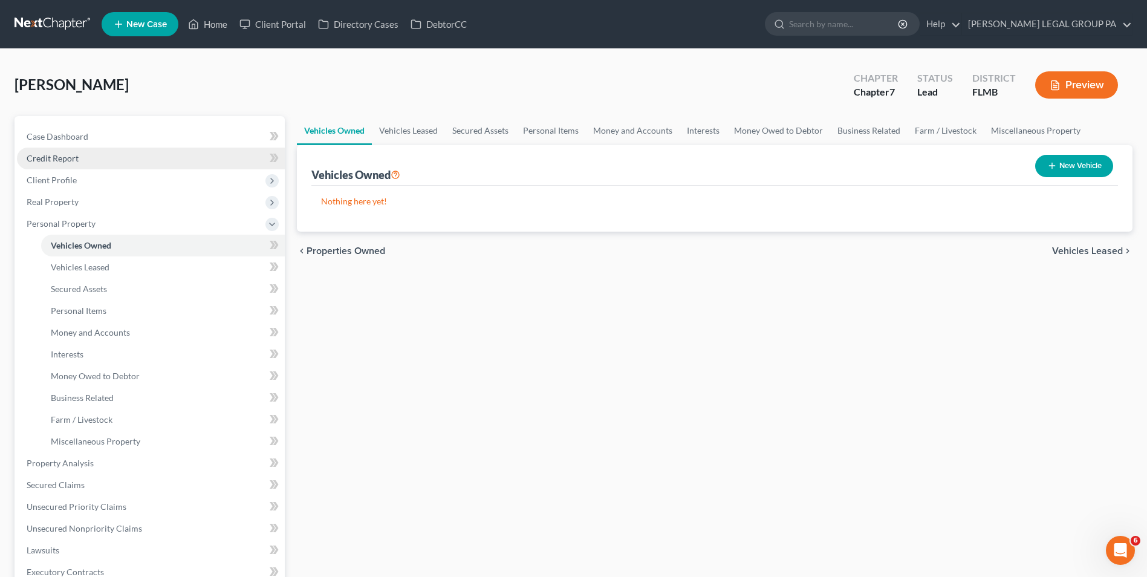
click at [120, 158] on link "Credit Report" at bounding box center [151, 158] width 268 height 22
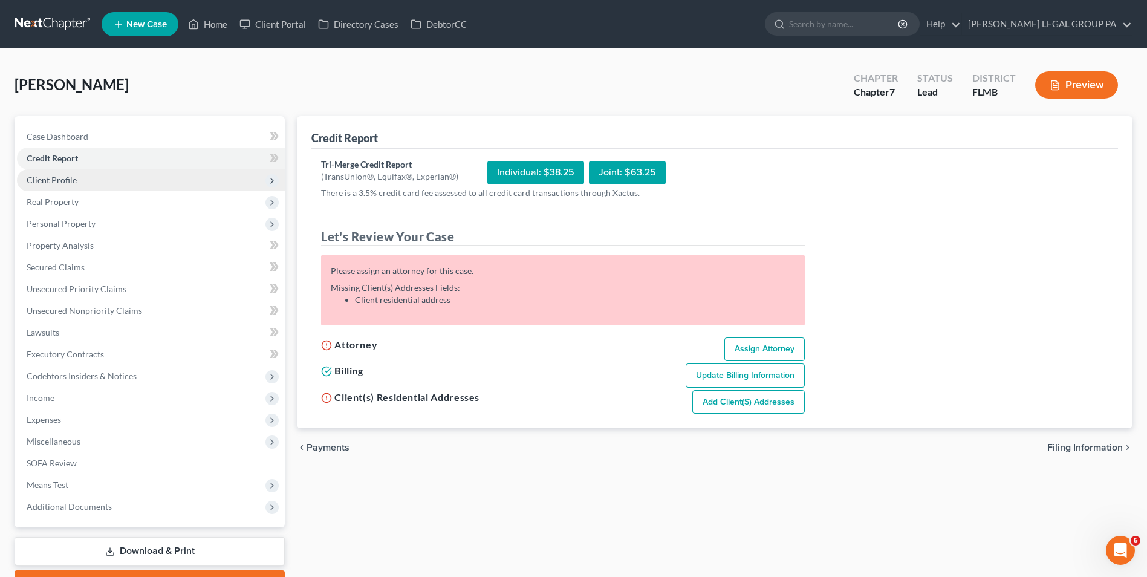
click at [119, 178] on span "Client Profile" at bounding box center [151, 180] width 268 height 22
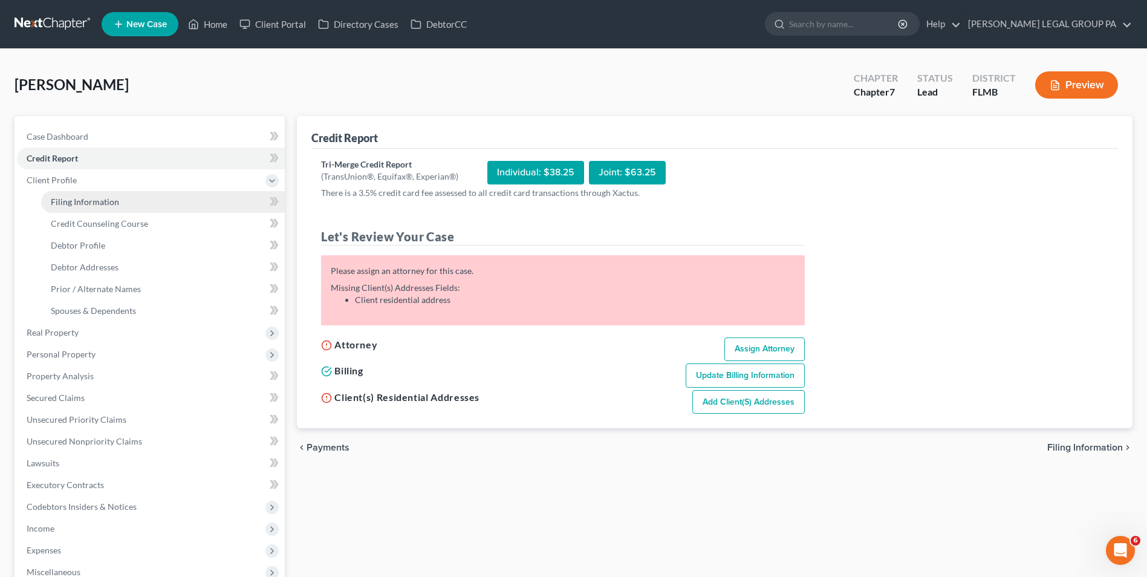
click at [123, 202] on link "Filing Information" at bounding box center [163, 202] width 244 height 22
select select "1"
select select "0"
select select "15"
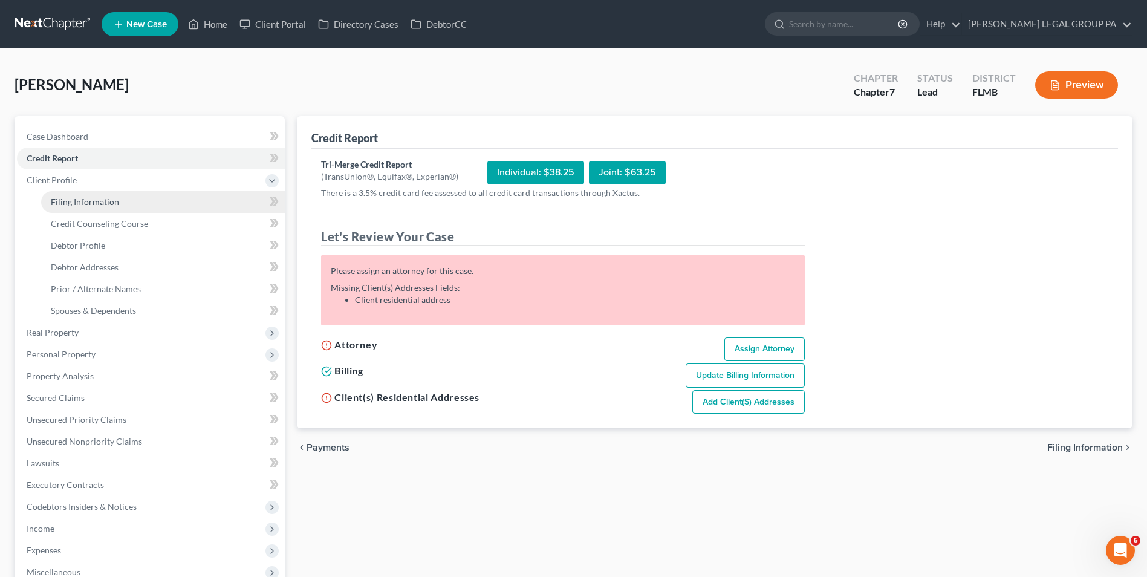
select select "9"
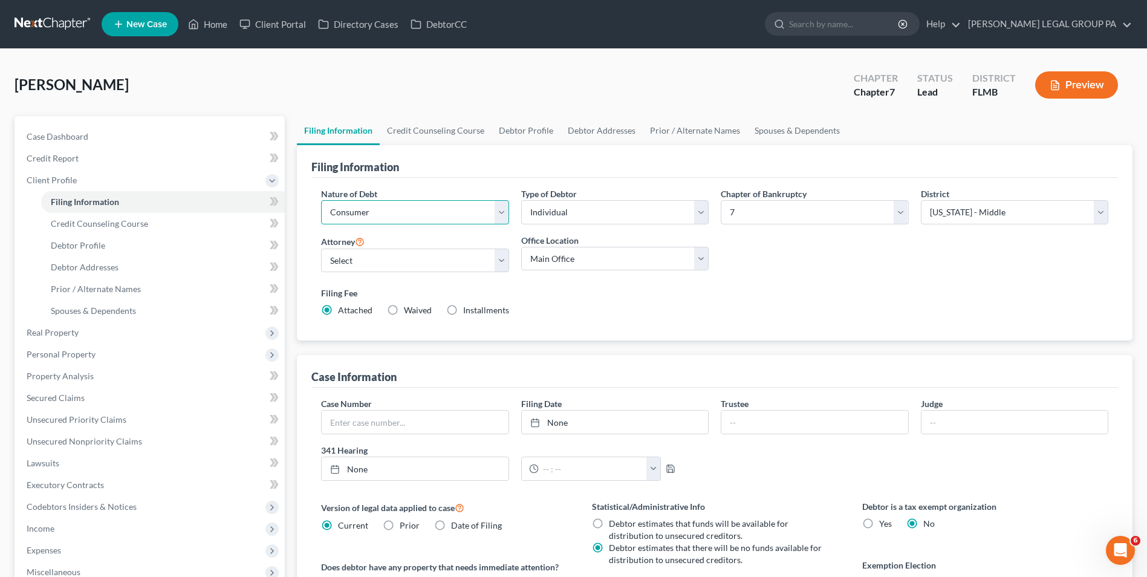
click at [407, 215] on select "Select Business Consumer Other" at bounding box center [414, 212] width 187 height 24
click at [321, 200] on select "Select Business Consumer Other" at bounding box center [414, 212] width 187 height 24
click at [451, 254] on select "Select JAY WELLER - FLMB JAY WELLER - FLMB" at bounding box center [414, 260] width 187 height 24
select select "0"
click at [321, 248] on select "Select JAY WELLER - FLMB JAY WELLER - FLMB" at bounding box center [414, 260] width 187 height 24
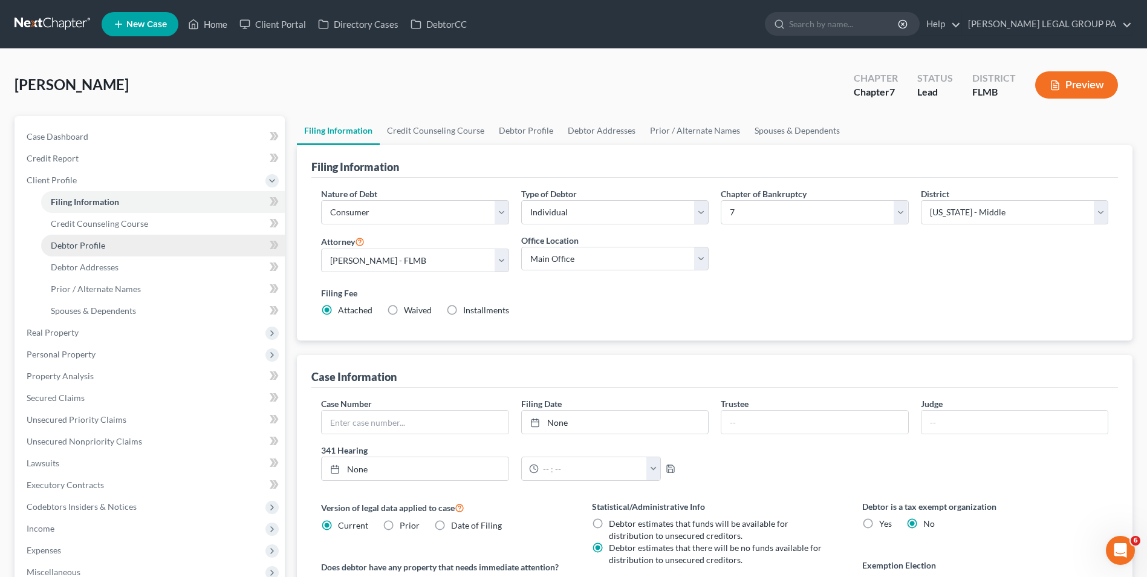
click at [137, 240] on link "Debtor Profile" at bounding box center [163, 246] width 244 height 22
select select "0"
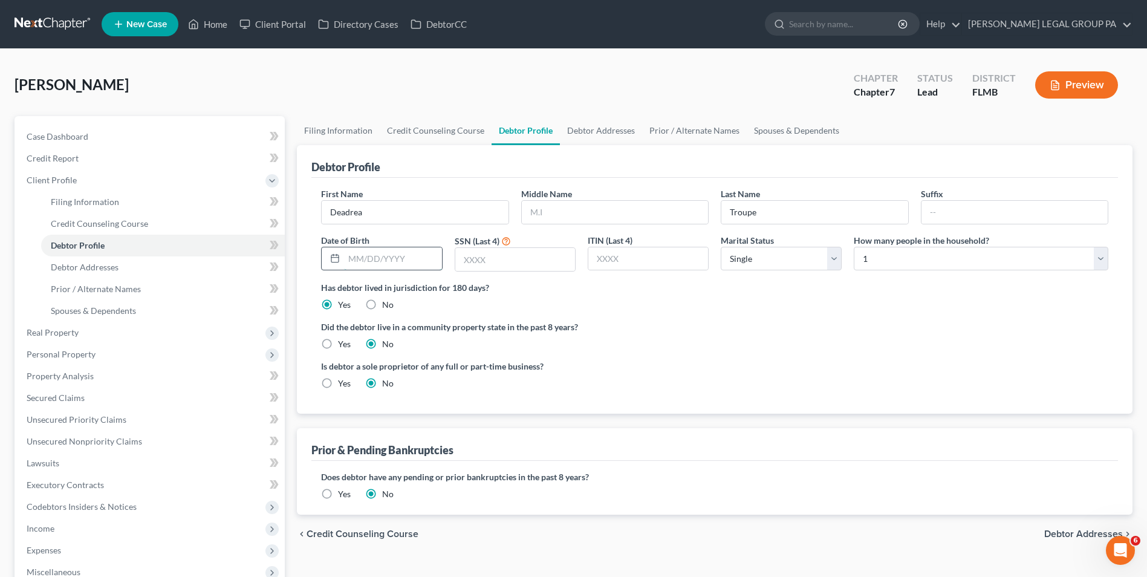
click at [395, 260] on input "text" at bounding box center [392, 258] width 97 height 23
type input "05/07/1969"
click at [533, 259] on input "text" at bounding box center [515, 259] width 120 height 23
type input "6182"
click at [993, 256] on select "Select 1 2 3 4 5 6 7 8 9 10 11 12 13 14 15 16 17 18 19 20" at bounding box center [981, 259] width 254 height 24
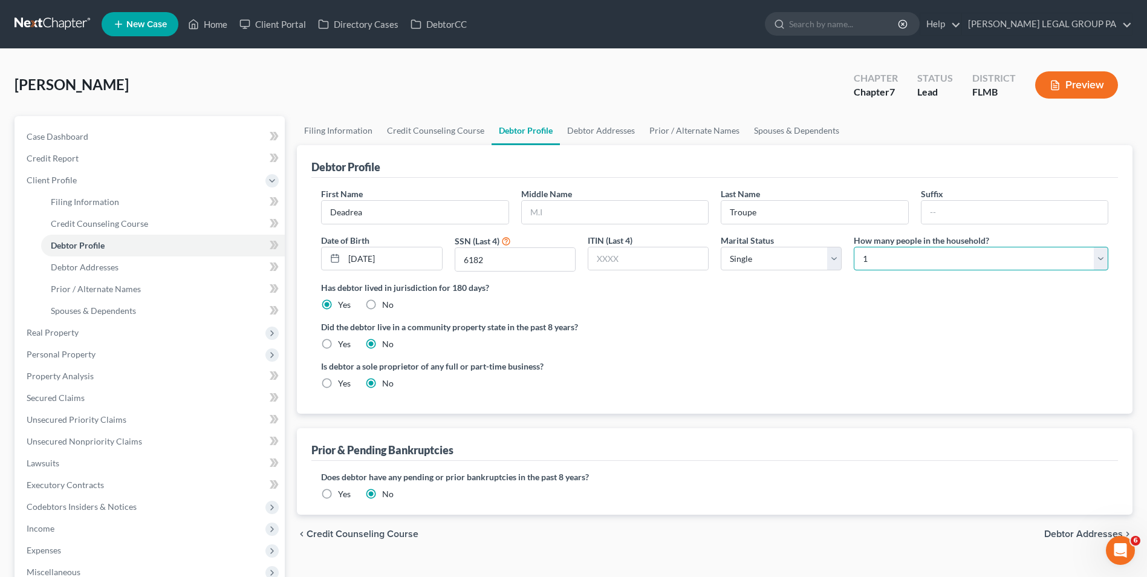
select select "2"
click at [854, 247] on select "Select 1 2 3 4 5 6 7 8 9 10 11 12 13 14 15 16 17 18 19 20" at bounding box center [981, 259] width 254 height 24
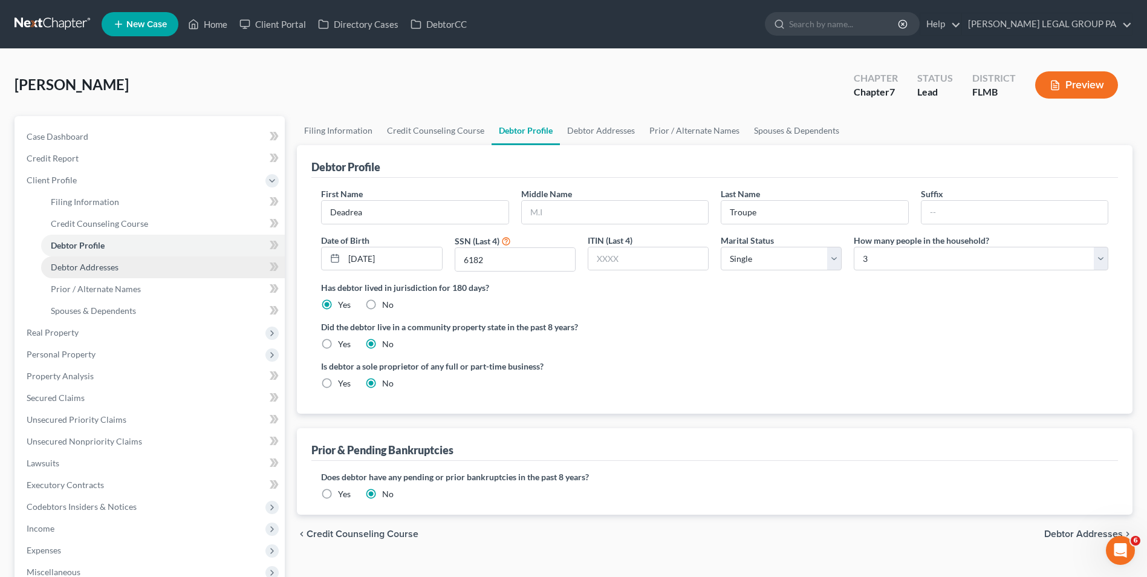
click at [120, 265] on link "Debtor Addresses" at bounding box center [163, 267] width 244 height 22
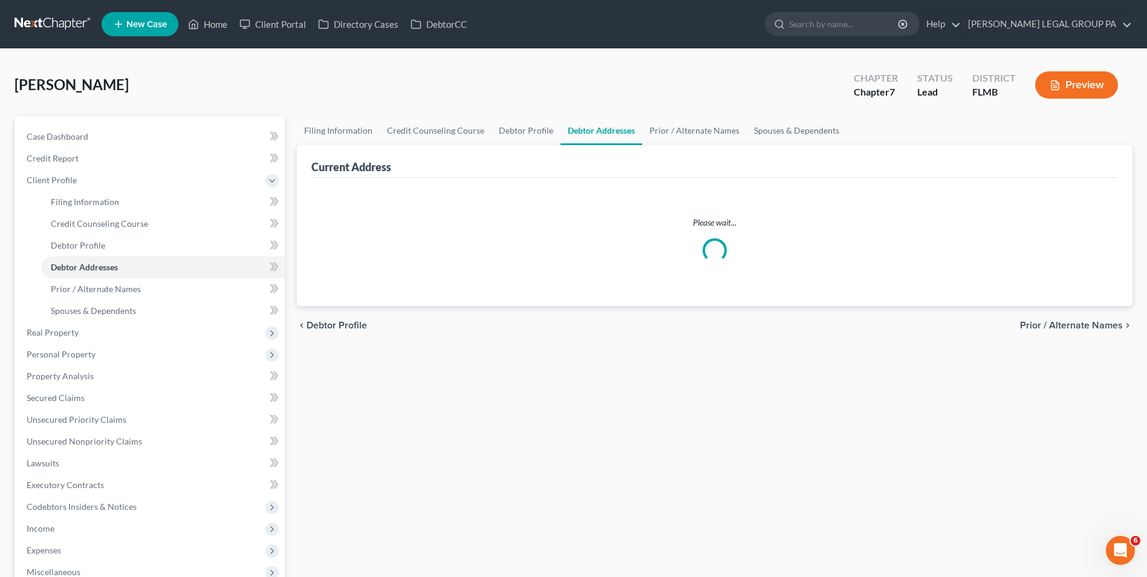
select select "0"
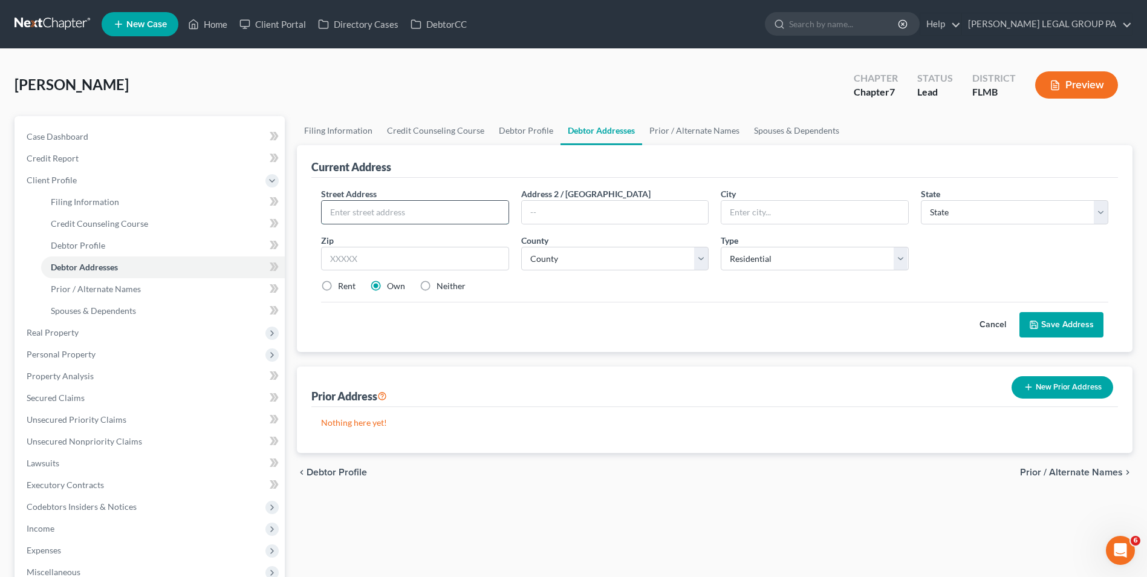
click at [381, 217] on input "text" at bounding box center [415, 212] width 186 height 23
type input "4909 E Yukon St"
click at [347, 256] on input "text" at bounding box center [414, 259] width 187 height 24
type input "33617"
type input "Tampa"
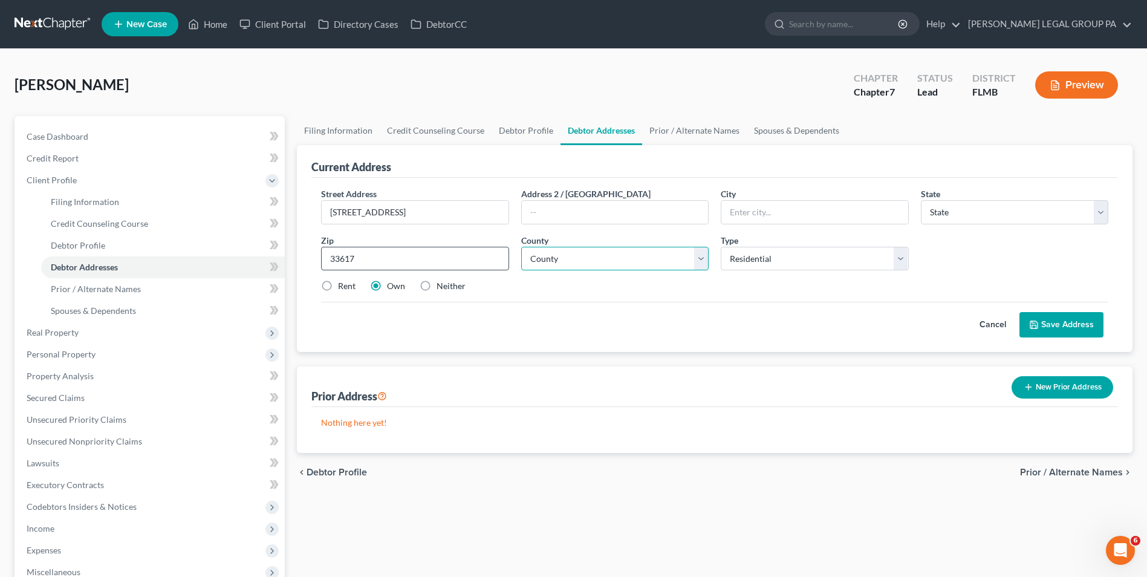
select select "9"
click at [644, 261] on select "County" at bounding box center [614, 259] width 187 height 24
select select "27"
click at [521, 247] on select "County Alachua County Baker County Bay County Bradford County Brevard County Br…" at bounding box center [614, 259] width 187 height 24
click at [1055, 328] on button "Save Address" at bounding box center [1061, 324] width 84 height 25
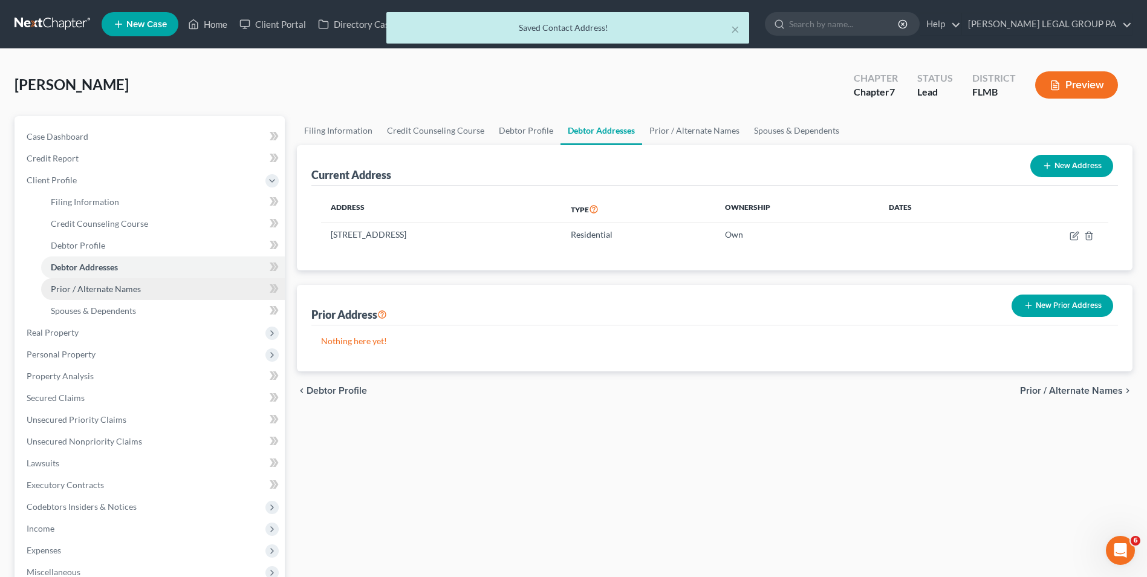
click at [161, 296] on link "Prior / Alternate Names" at bounding box center [163, 289] width 244 height 22
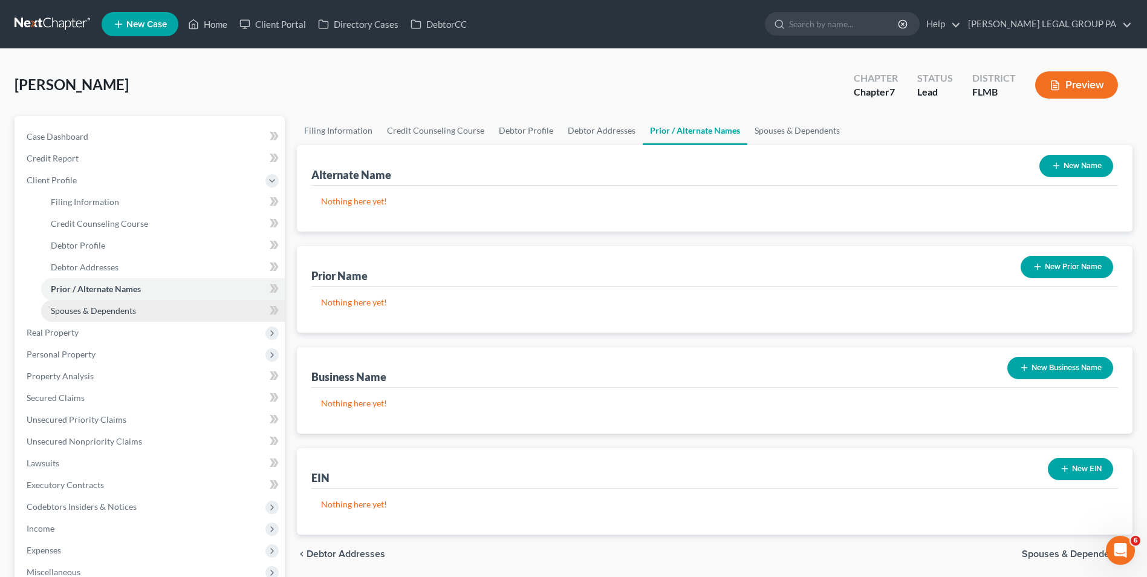
click at [112, 311] on span "Spouses & Dependents" at bounding box center [93, 310] width 85 height 10
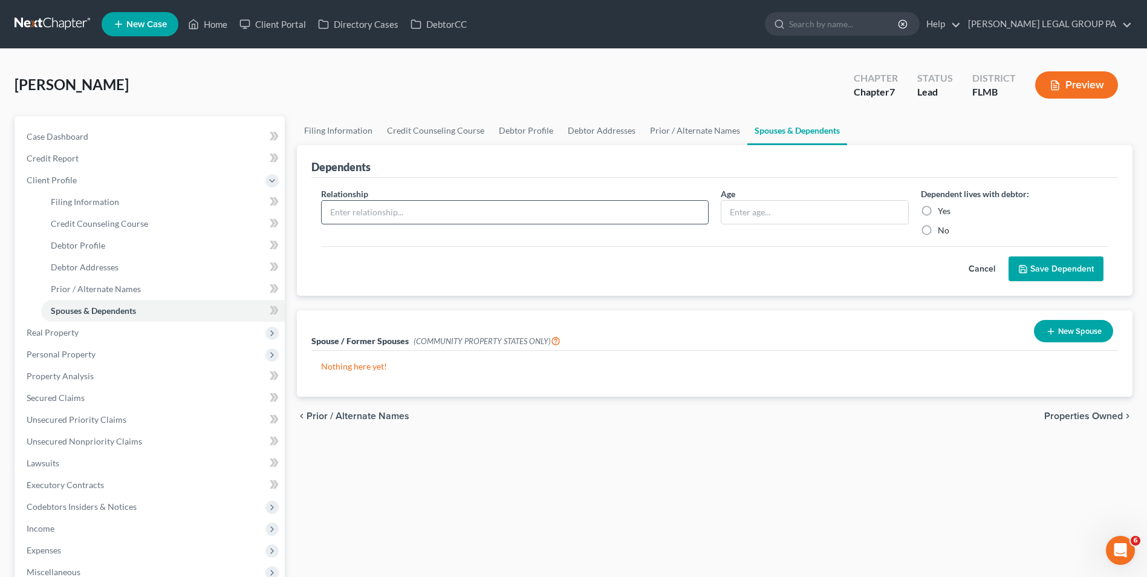
click at [421, 208] on input "text" at bounding box center [515, 212] width 386 height 23
type input "Son"
click at [813, 210] on input "text" at bounding box center [814, 212] width 186 height 23
type input "22"
click at [938, 212] on label "Yes" at bounding box center [944, 211] width 13 height 12
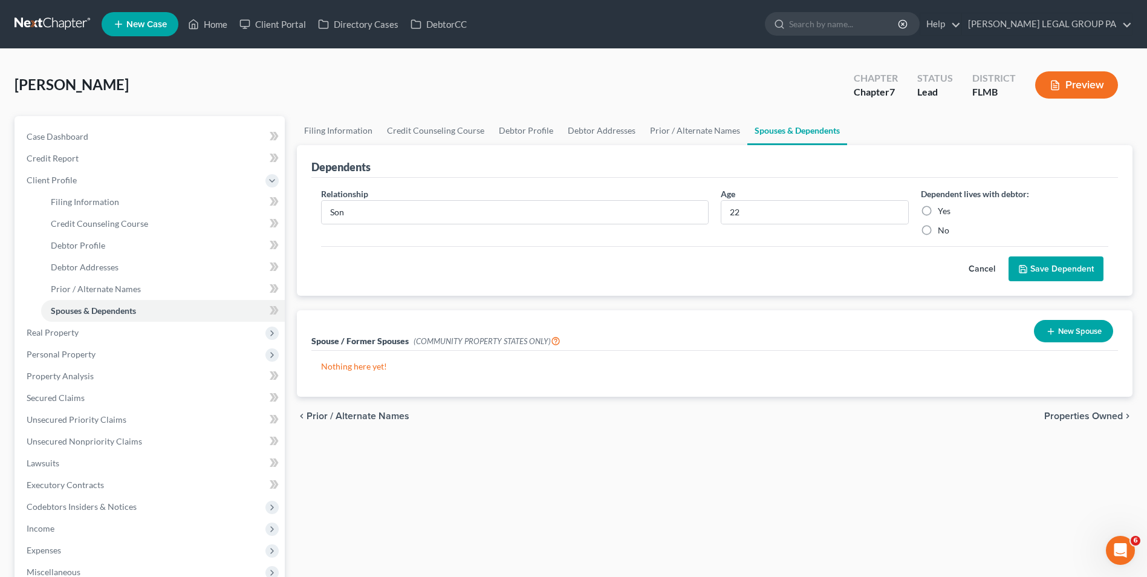
click at [942, 212] on input "Yes" at bounding box center [946, 209] width 8 height 8
radio input "true"
click at [1077, 267] on button "Save Dependent" at bounding box center [1055, 268] width 95 height 25
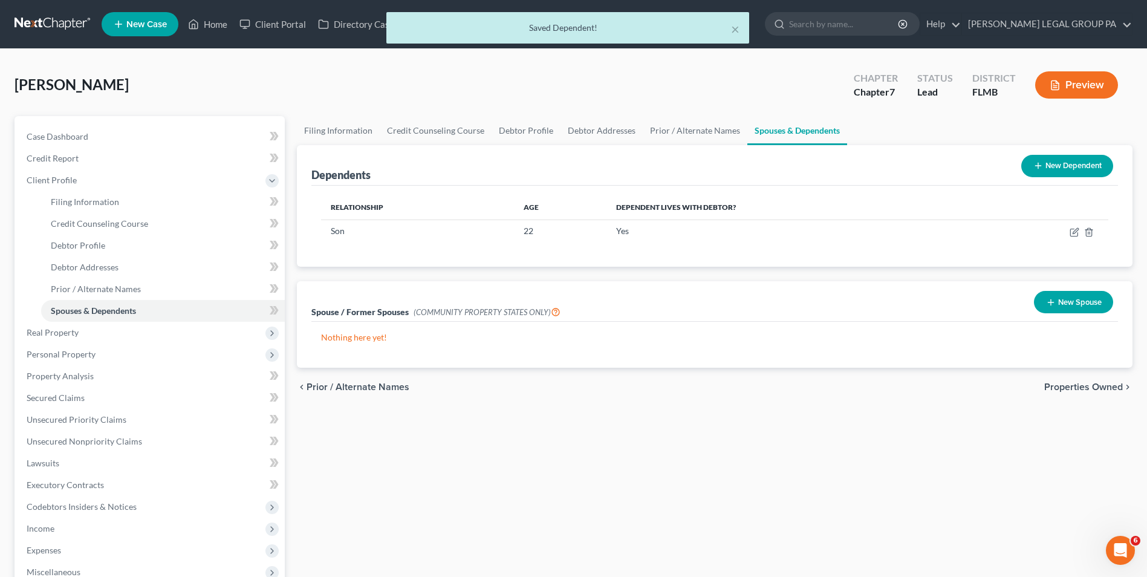
click at [1049, 163] on button "New Dependent" at bounding box center [1067, 166] width 92 height 22
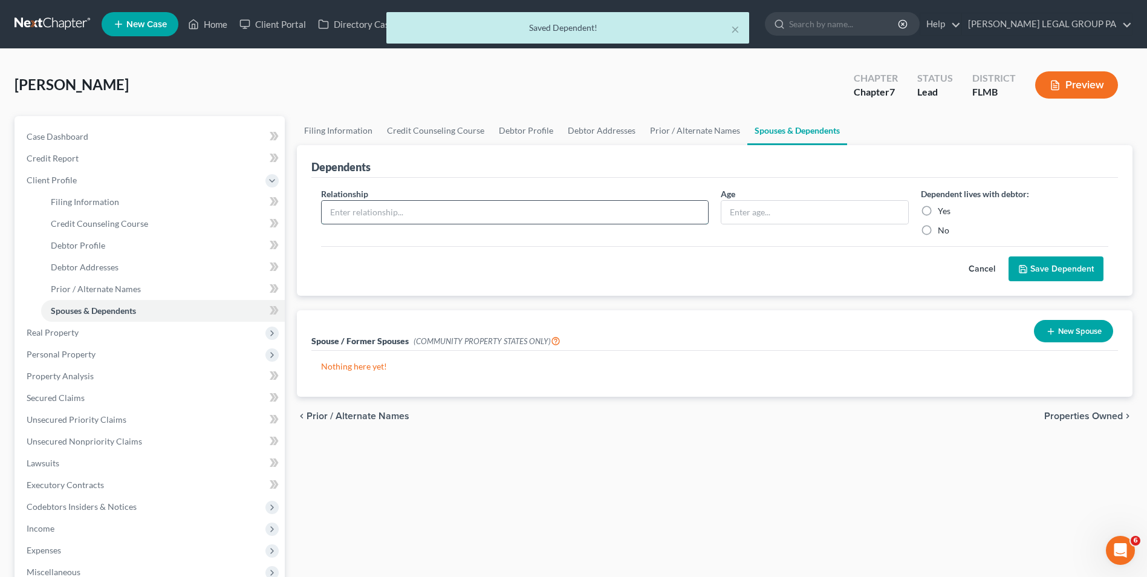
click at [416, 211] on input "text" at bounding box center [515, 212] width 386 height 23
type input "Son"
click at [794, 219] on input "text" at bounding box center [814, 212] width 186 height 23
type input "24"
click at [938, 208] on label "Yes" at bounding box center [944, 211] width 13 height 12
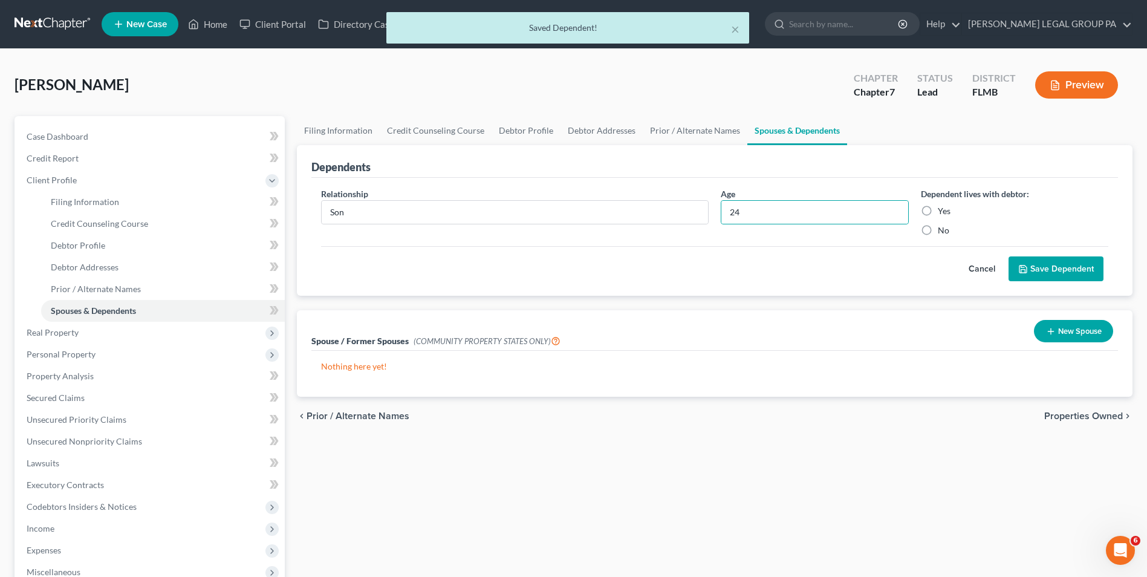
click at [942, 208] on input "Yes" at bounding box center [946, 209] width 8 height 8
radio input "true"
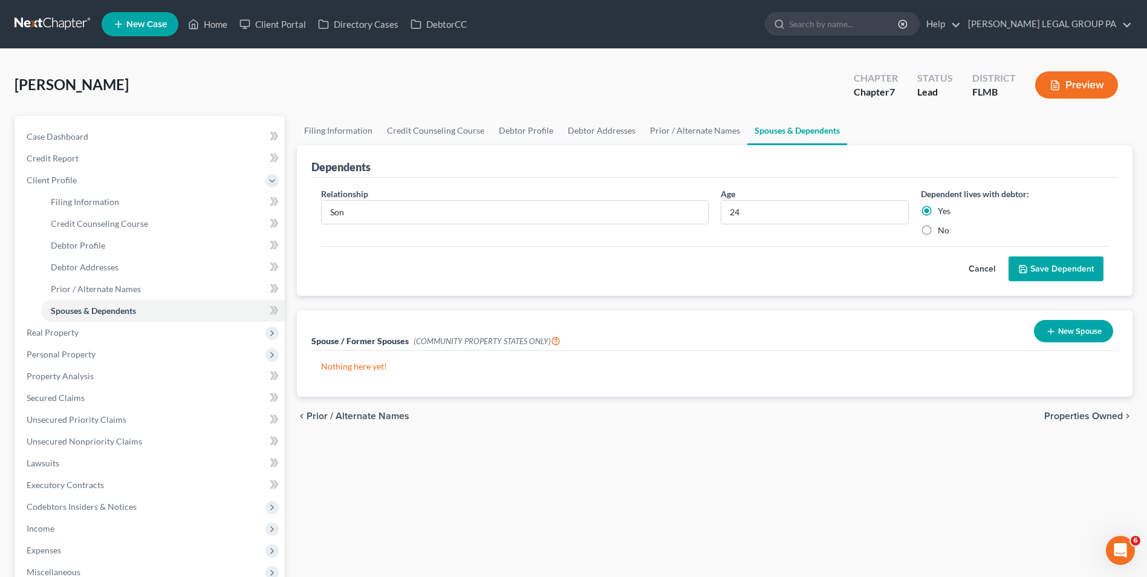
click at [1064, 271] on button "Save Dependent" at bounding box center [1055, 268] width 95 height 25
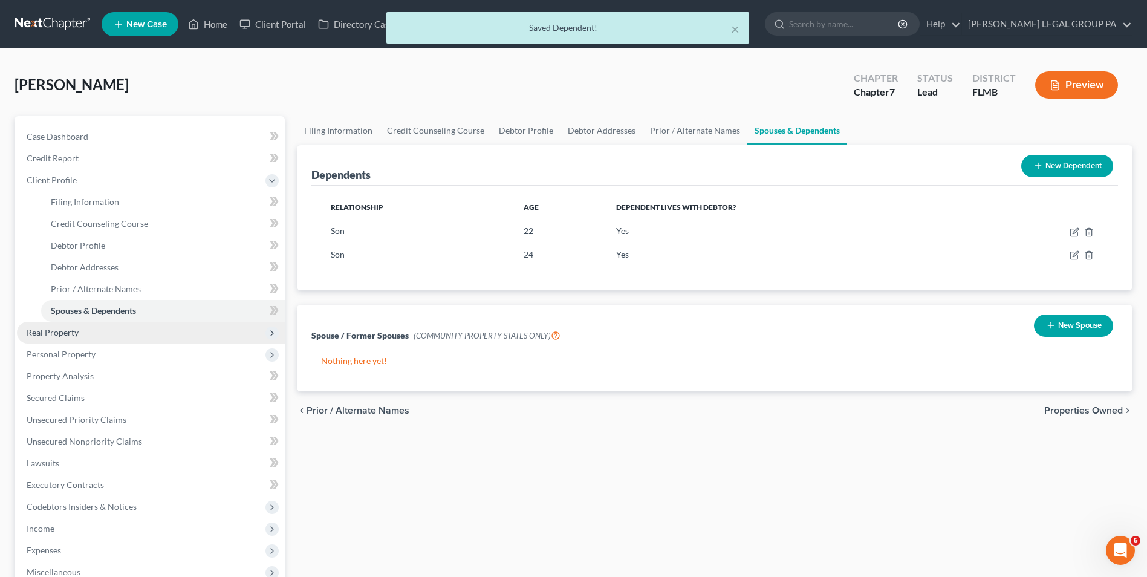
click at [86, 336] on span "Real Property" at bounding box center [151, 333] width 268 height 22
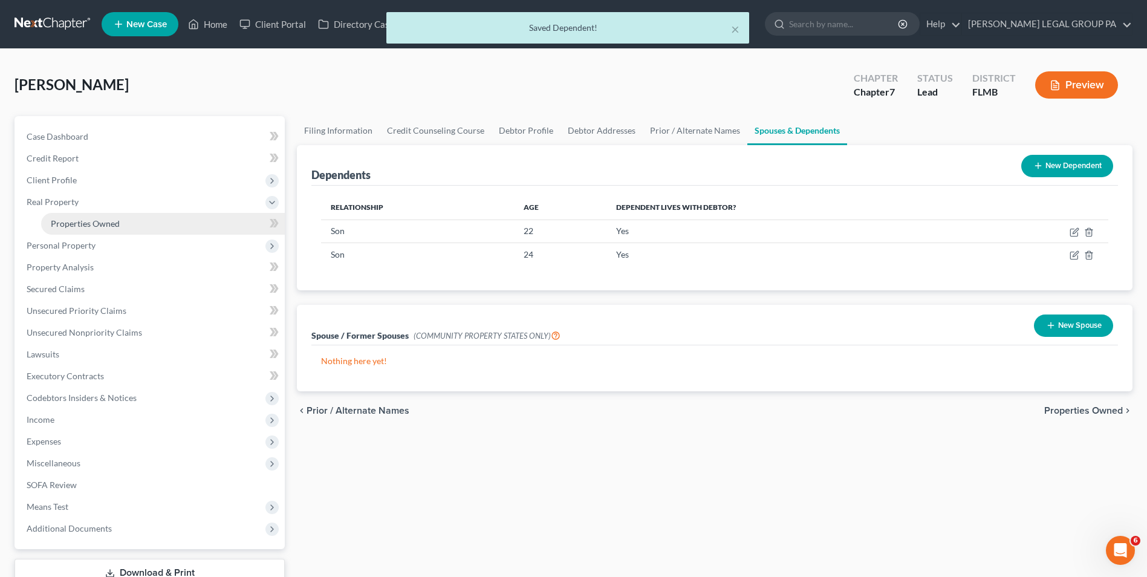
click at [103, 225] on span "Properties Owned" at bounding box center [85, 223] width 69 height 10
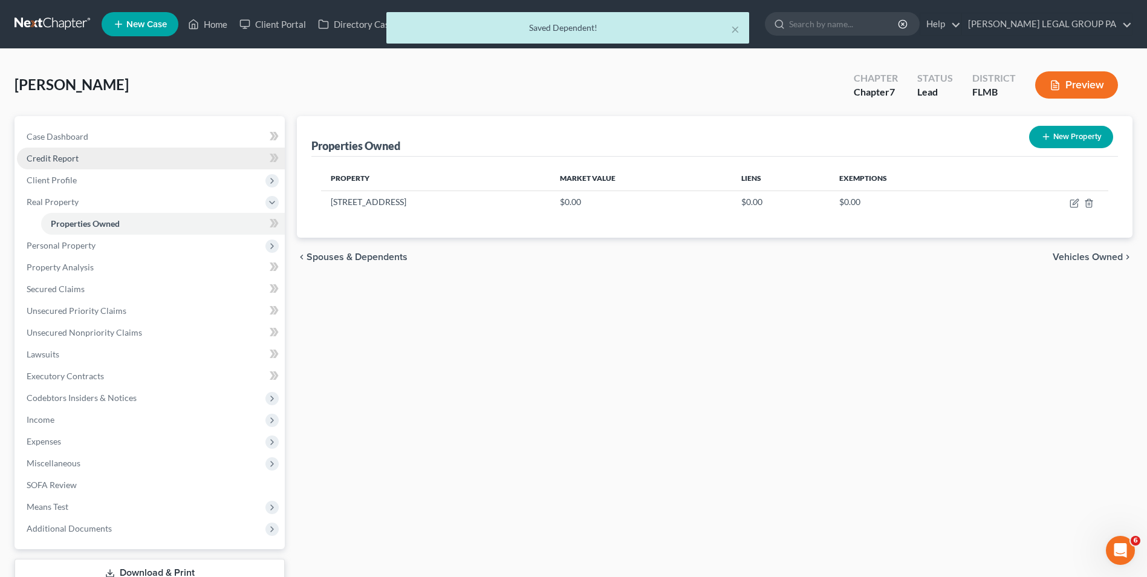
click at [82, 157] on link "Credit Report" at bounding box center [151, 158] width 268 height 22
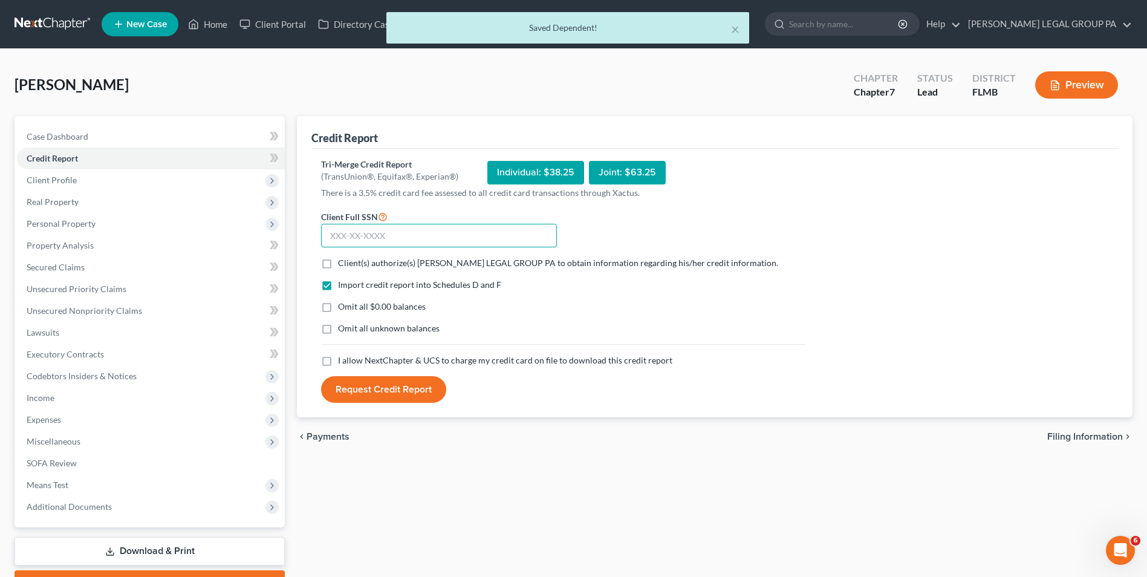
click at [424, 233] on input "text" at bounding box center [439, 236] width 236 height 24
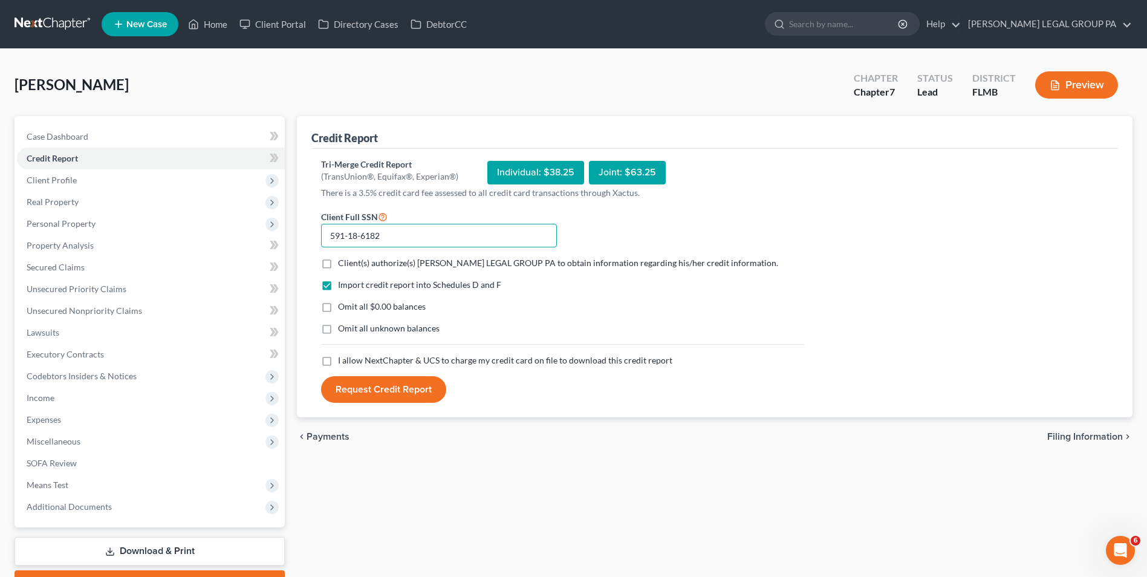
type input "591-18-6182"
click at [399, 261] on span "Client(s) authorize(s) WELLER LEGAL GROUP PA to obtain information regarding hi…" at bounding box center [558, 263] width 440 height 10
click at [351, 261] on input "Client(s) authorize(s) WELLER LEGAL GROUP PA to obtain information regarding hi…" at bounding box center [347, 261] width 8 height 8
checkbox input "true"
click at [383, 357] on span "I allow NextChapter & UCS to charge my credit card on file to download this cre…" at bounding box center [505, 360] width 334 height 10
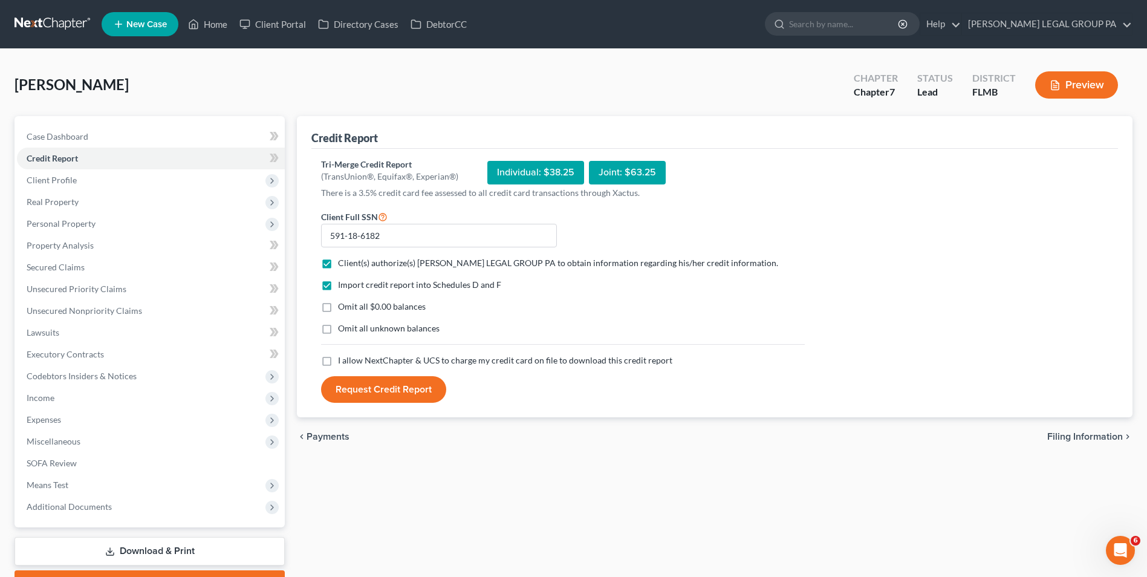
click at [351, 357] on input "I allow NextChapter & UCS to charge my credit card on file to download this cre…" at bounding box center [347, 358] width 8 height 8
checkbox input "true"
click at [394, 391] on button "Request Credit Report" at bounding box center [383, 389] width 125 height 27
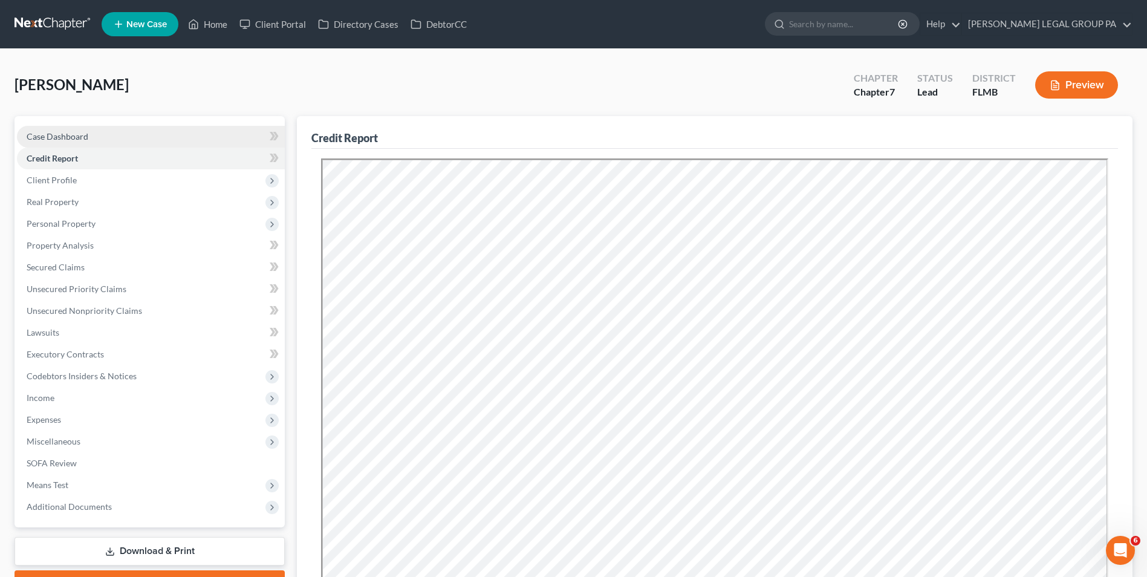
click at [87, 134] on span "Case Dashboard" at bounding box center [58, 136] width 62 height 10
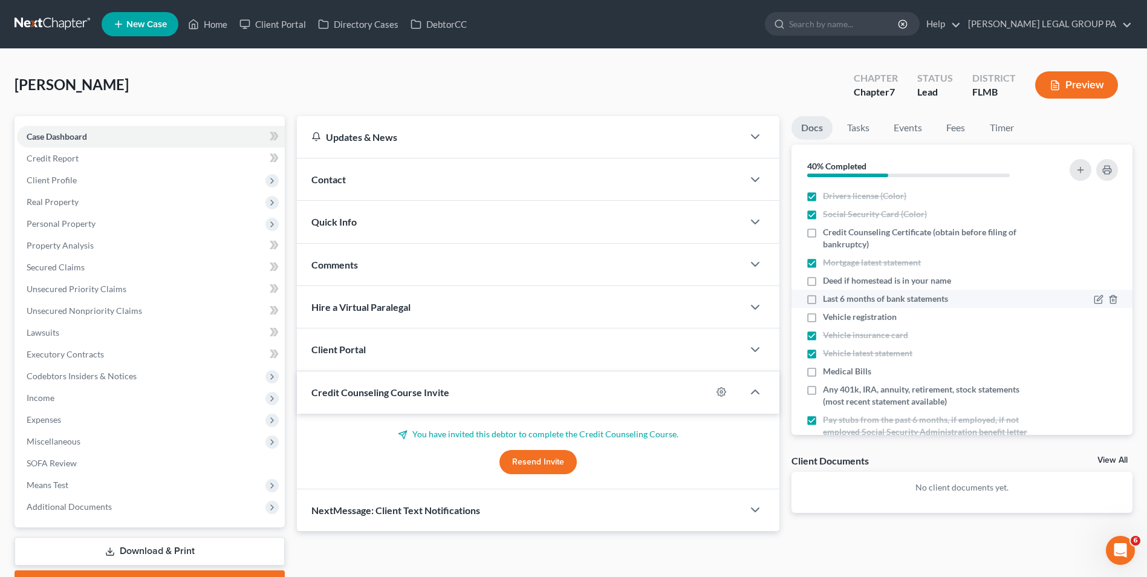
click at [898, 301] on span "Last 6 months of bank statements" at bounding box center [885, 299] width 125 height 12
click at [835, 300] on input "Last 6 months of bank statements" at bounding box center [832, 297] width 8 height 8
checkbox input "true"
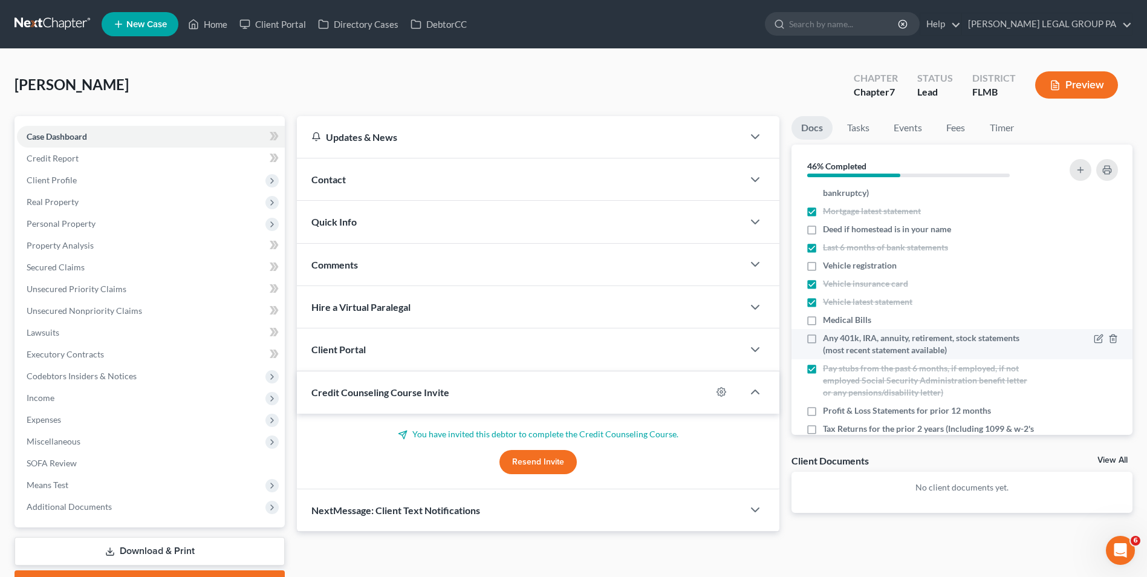
scroll to position [104, 0]
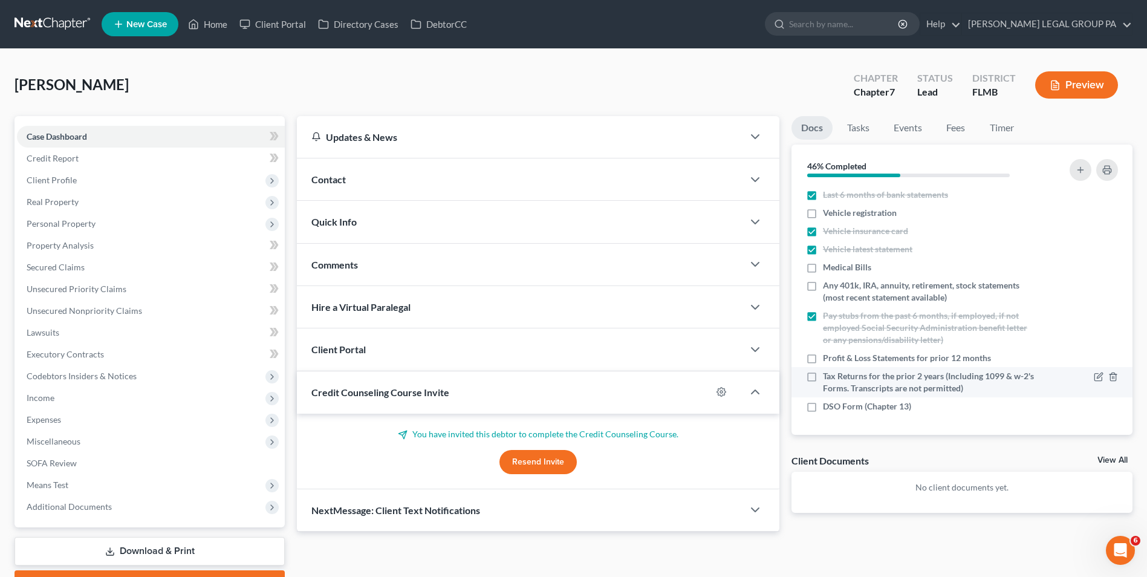
click at [852, 378] on span "Tax Returns for the prior 2 years (Including 1099 & w-2's Forms. Transcripts ar…" at bounding box center [930, 382] width 214 height 24
click at [835, 378] on input "Tax Returns for the prior 2 years (Including 1099 & w-2's Forms. Transcripts ar…" at bounding box center [832, 374] width 8 height 8
checkbox input "true"
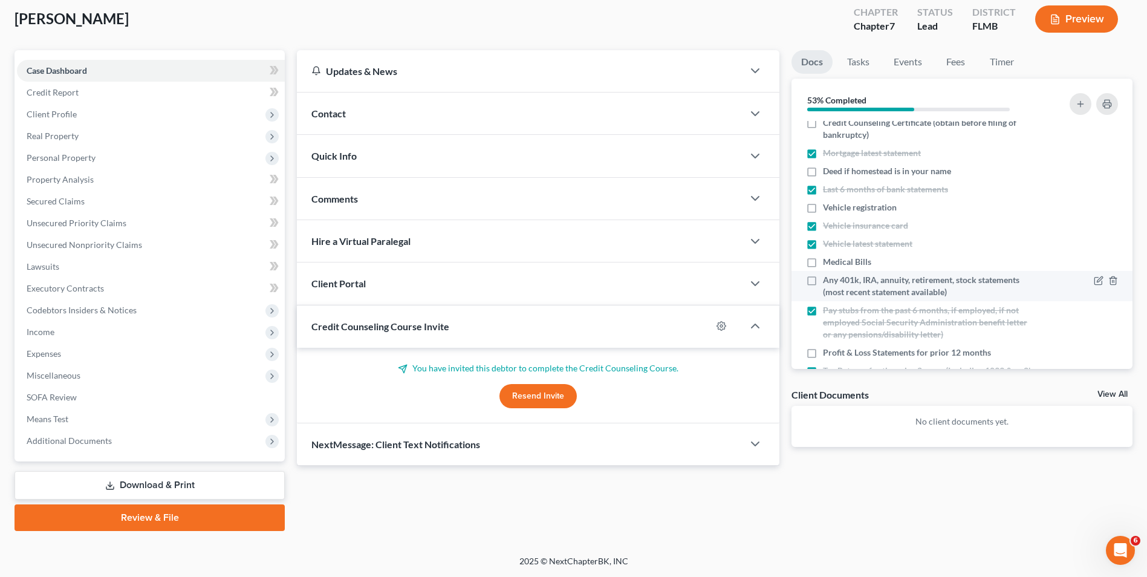
scroll to position [0, 0]
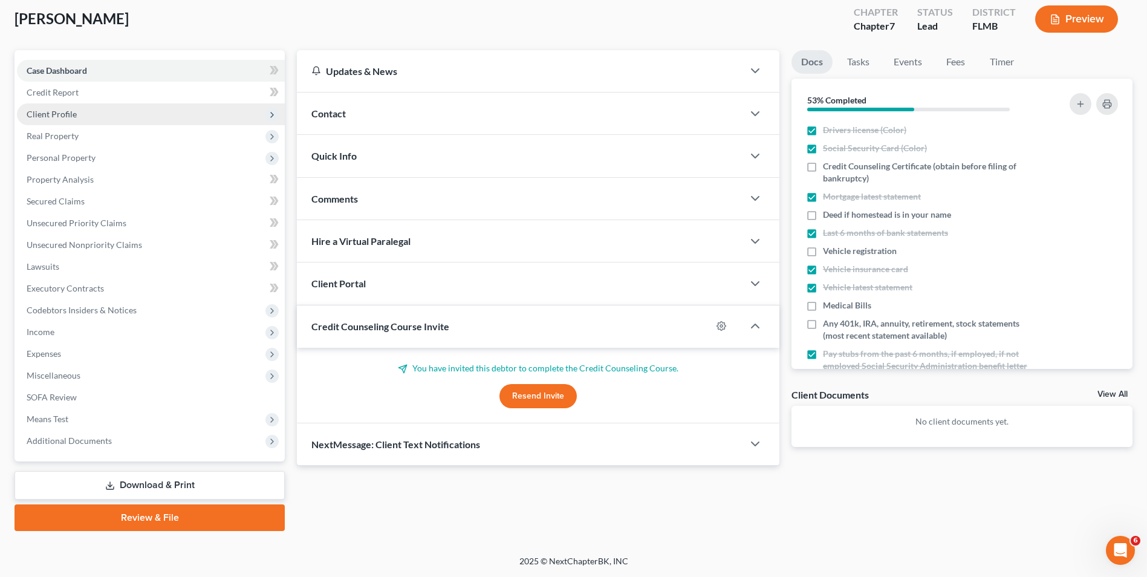
click at [92, 120] on span "Client Profile" at bounding box center [151, 114] width 268 height 22
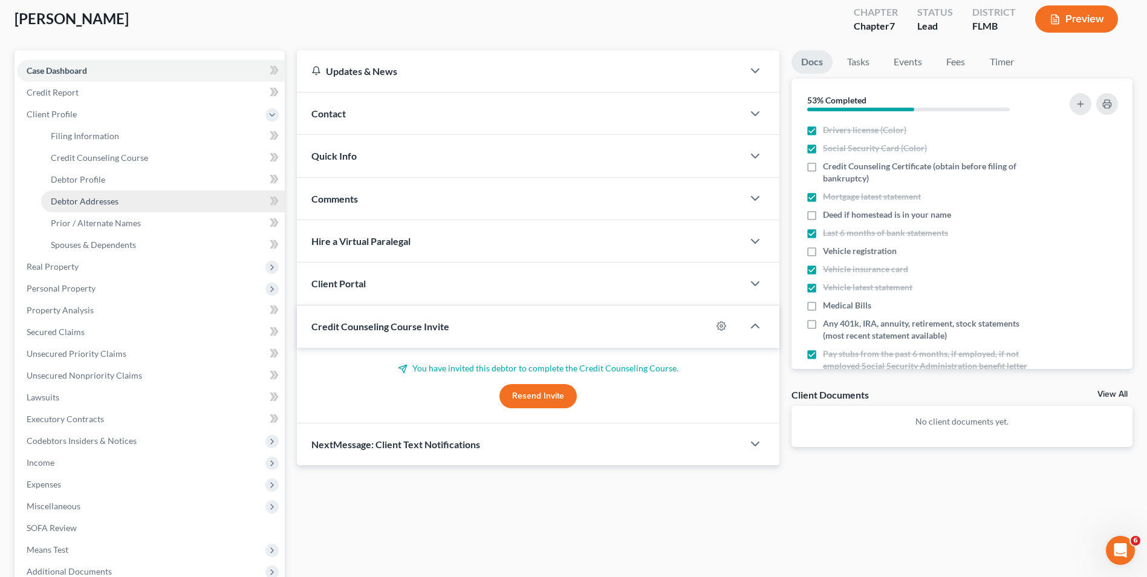
click at [103, 200] on span "Debtor Addresses" at bounding box center [85, 201] width 68 height 10
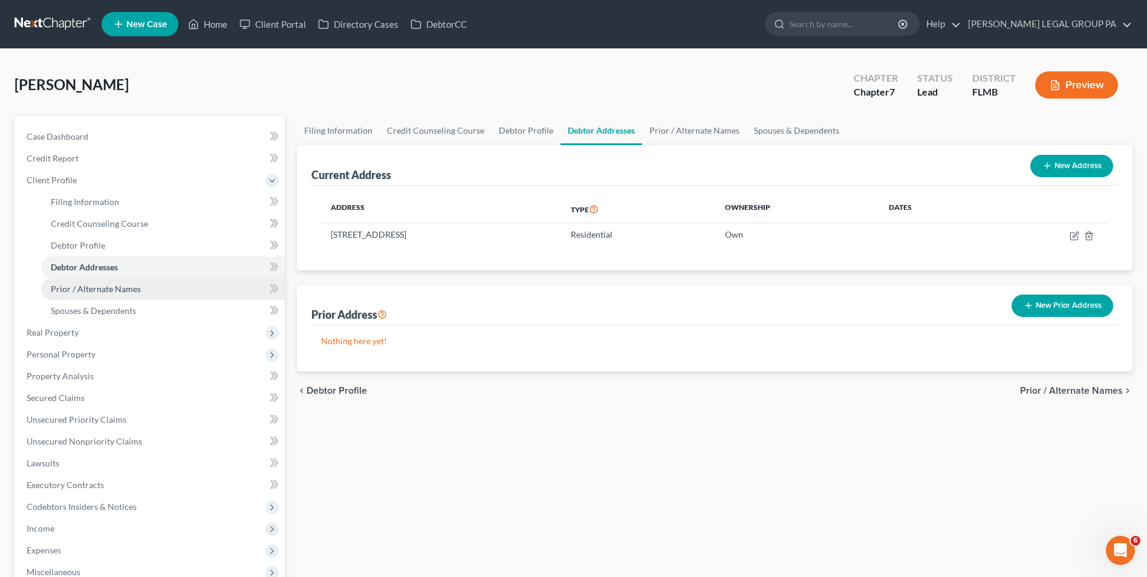
click at [180, 285] on link "Prior / Alternate Names" at bounding box center [163, 289] width 244 height 22
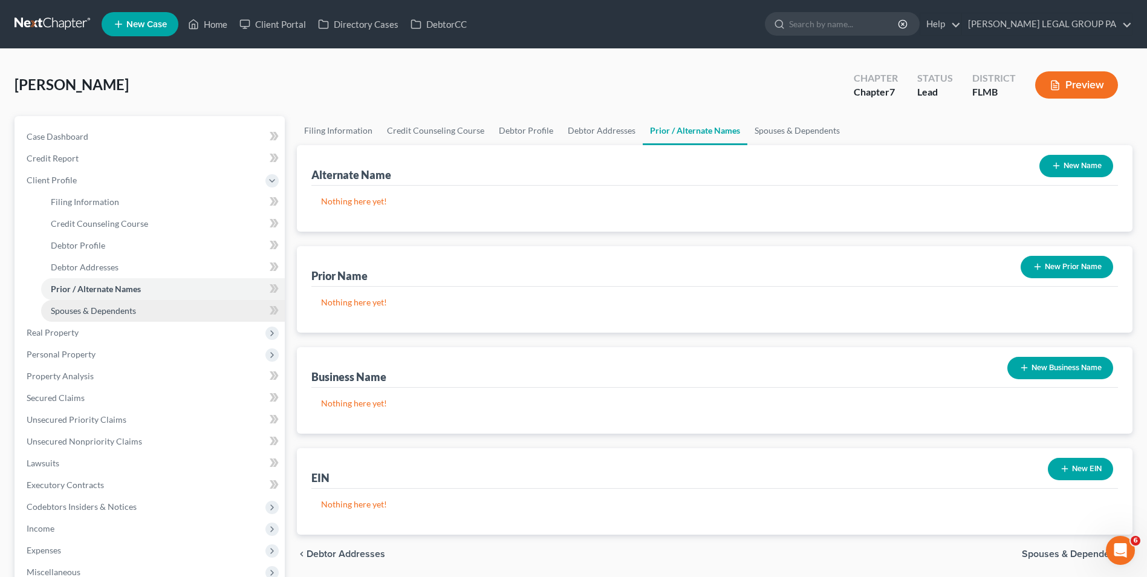
click at [159, 305] on link "Spouses & Dependents" at bounding box center [163, 311] width 244 height 22
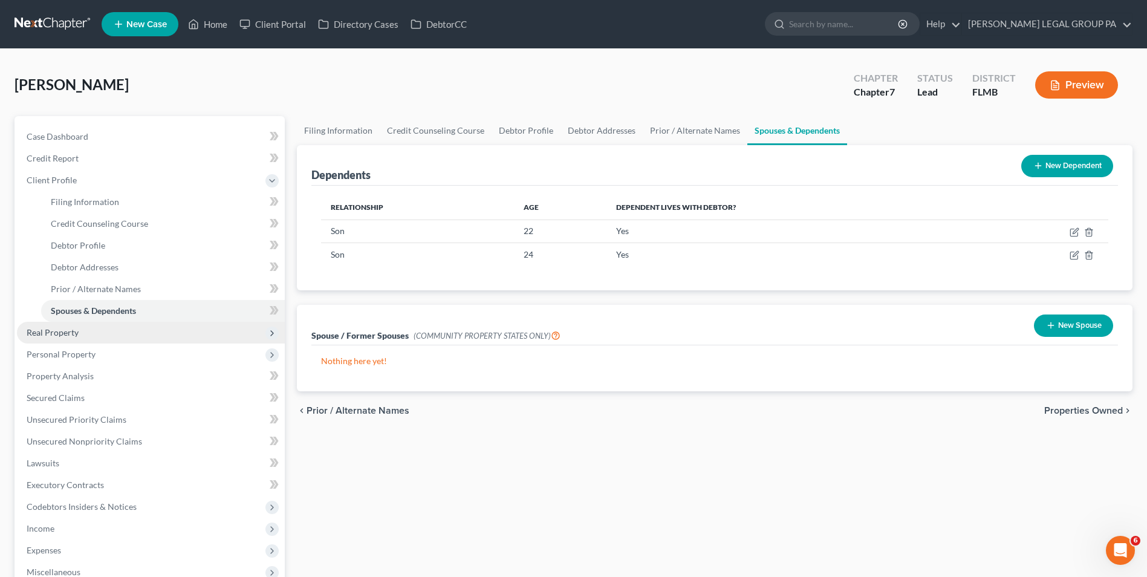
click at [108, 339] on span "Real Property" at bounding box center [151, 333] width 268 height 22
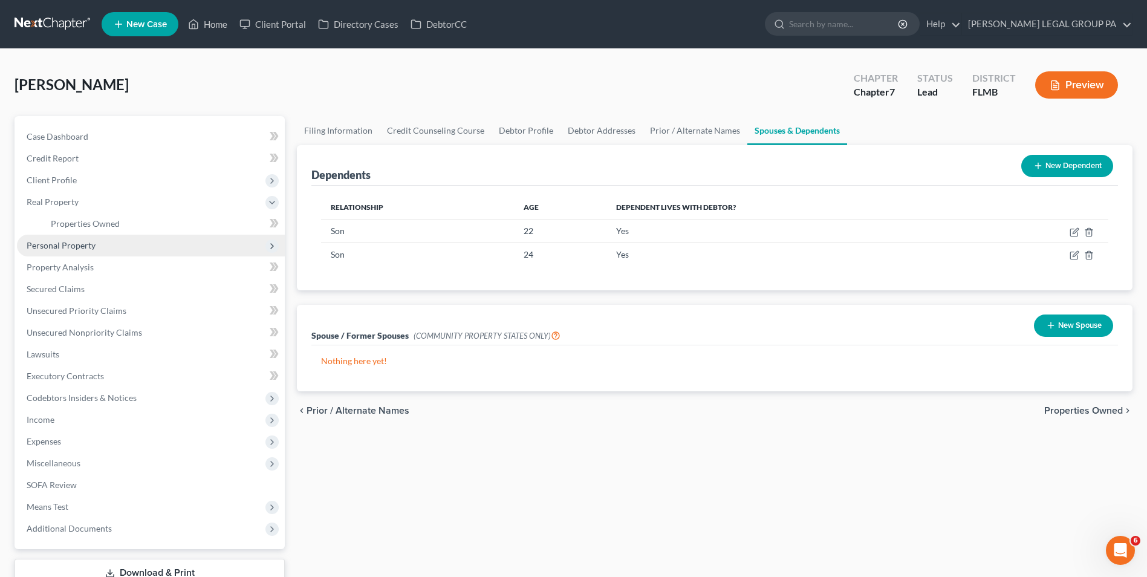
click at [101, 247] on span "Personal Property" at bounding box center [151, 246] width 268 height 22
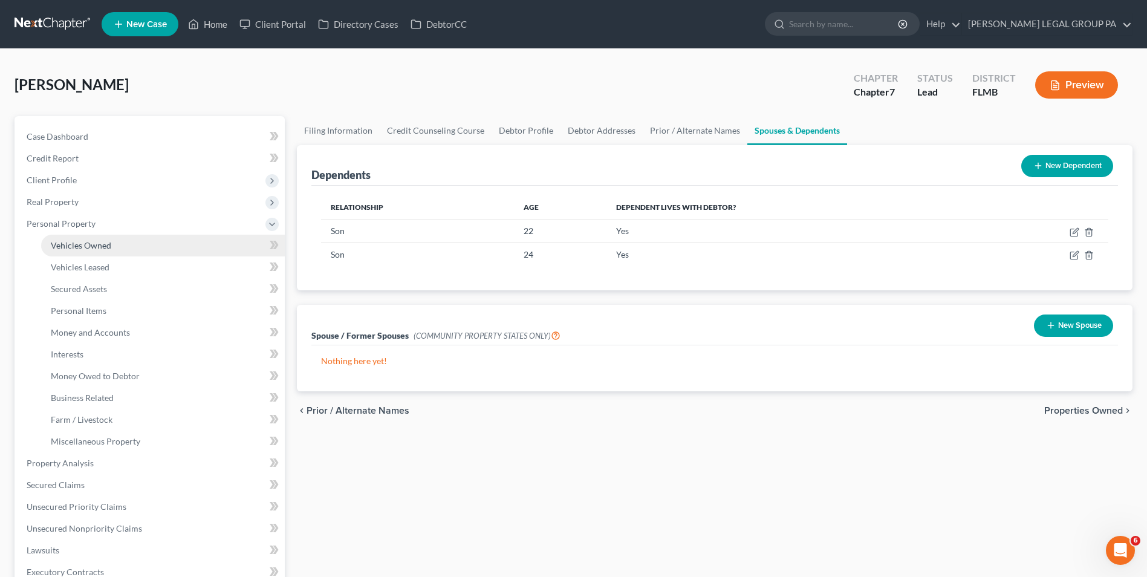
click at [112, 251] on link "Vehicles Owned" at bounding box center [163, 246] width 244 height 22
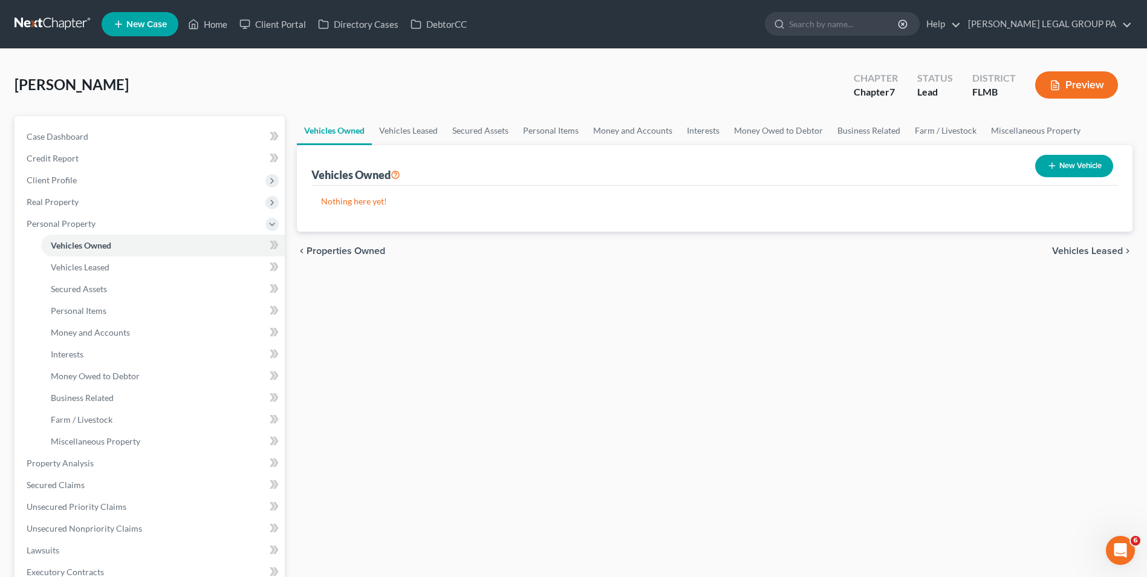
click at [1072, 167] on button "New Vehicle" at bounding box center [1074, 166] width 78 height 22
select select "0"
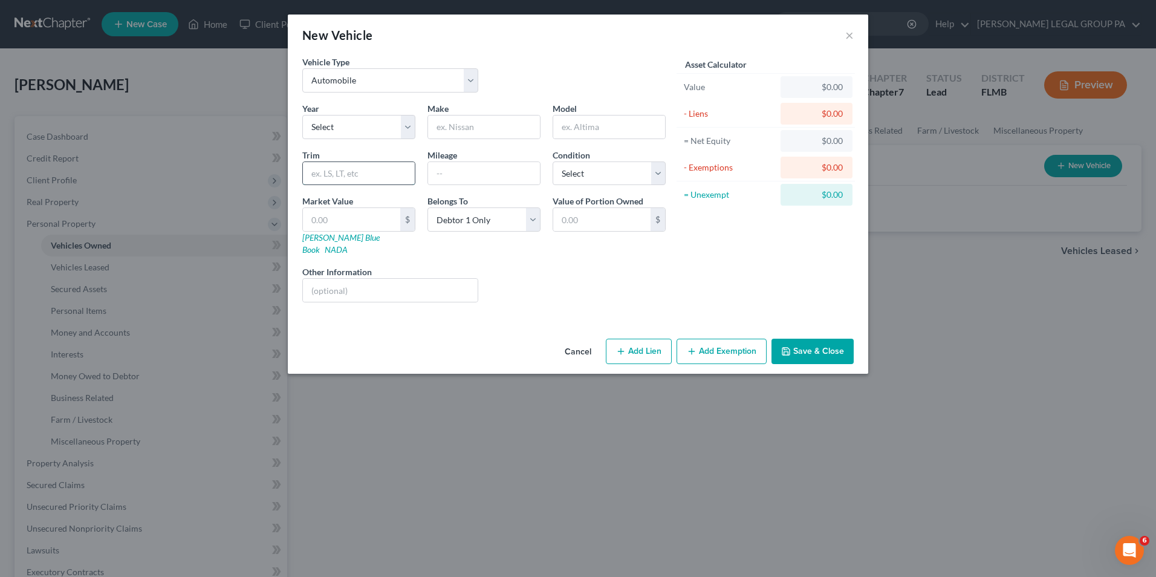
click at [351, 181] on input "text" at bounding box center [359, 173] width 112 height 23
type input "2020"
click at [498, 134] on input "text" at bounding box center [484, 126] width 112 height 23
click at [383, 136] on select "Select 2026 2025 2024 2023 2022 2021 2020 2019 2018 2017 2016 2015 2014 2013 20…" at bounding box center [358, 127] width 113 height 24
select select "6"
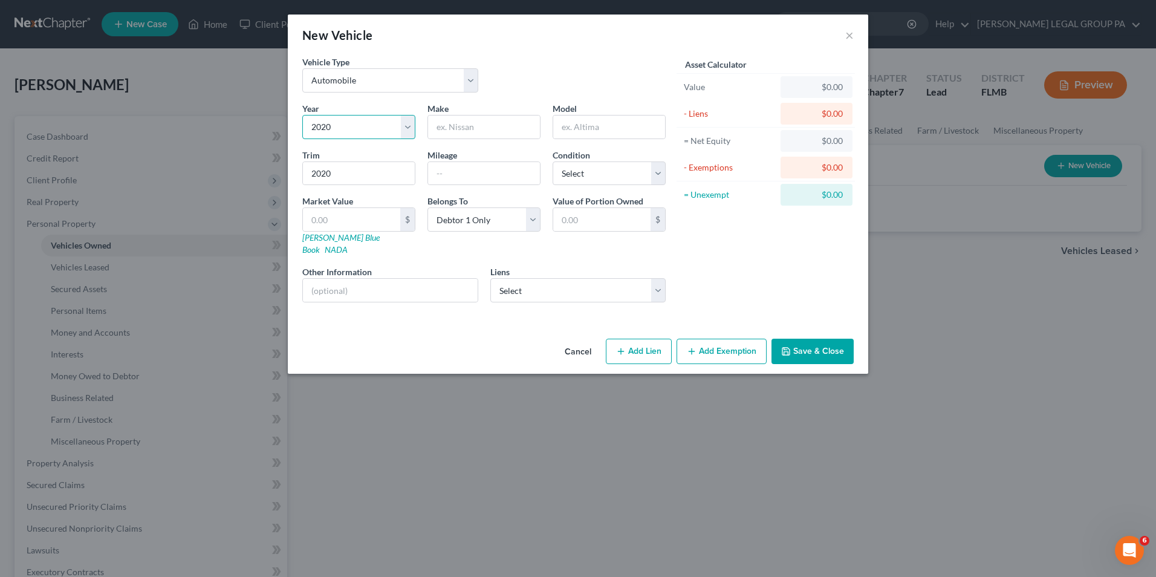
click at [302, 115] on select "Select 2026 2025 2024 2023 2022 2021 2020 2019 2018 2017 2016 2015 2014 2013 20…" at bounding box center [358, 127] width 113 height 24
click at [472, 134] on input "text" at bounding box center [484, 126] width 112 height 23
type input "Chevy"
type input "R"
type input "Equinox"
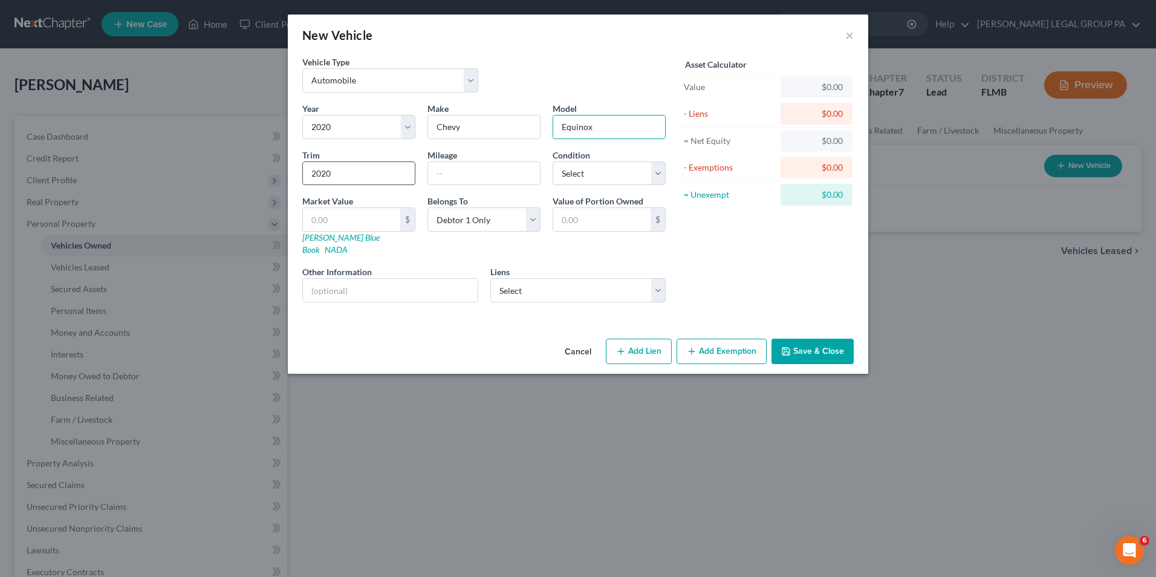
click at [383, 184] on input "2020" at bounding box center [359, 173] width 112 height 23
click at [455, 172] on input "text" at bounding box center [484, 173] width 112 height 23
type input "59000"
click at [638, 176] on select "Select Excellent Very Good Good Fair Poor" at bounding box center [609, 173] width 113 height 24
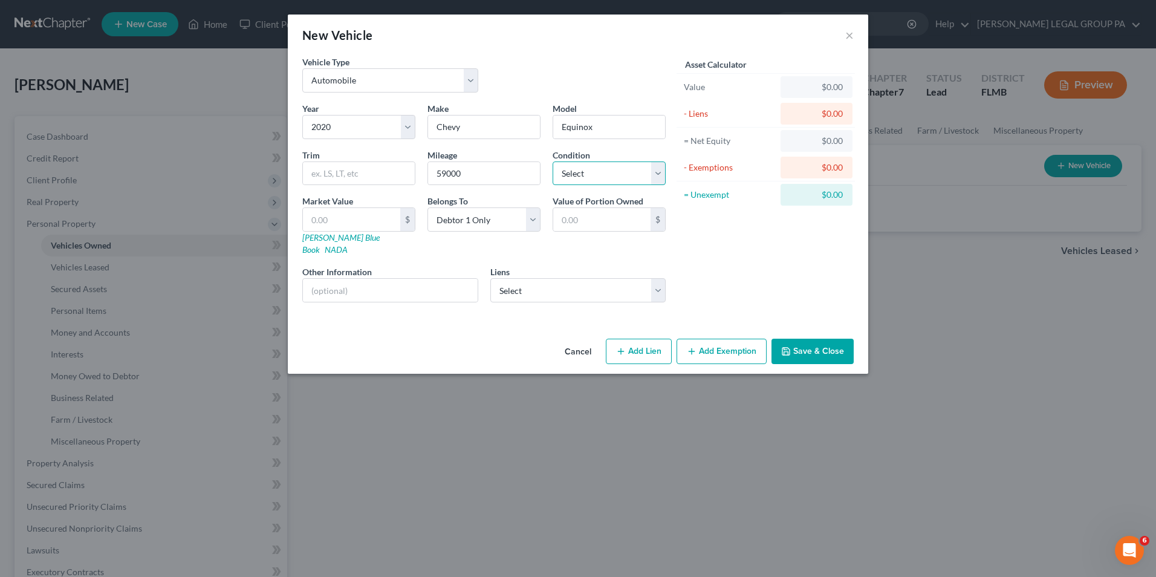
select select "2"
click at [553, 161] on select "Select Excellent Very Good Good Fair Poor" at bounding box center [609, 173] width 113 height 24
click at [472, 221] on select "Select Debtor 1 Only Debtor 2 Only Debtor 1 And Debtor 2 Only At Least One Of T…" at bounding box center [483, 219] width 113 height 24
click at [427, 207] on select "Select Debtor 1 Only Debtor 2 Only Debtor 1 And Debtor 2 Only At Least One Of T…" at bounding box center [483, 219] width 113 height 24
click at [563, 287] on select "Select Carngtn Mtg - $70,561.00 Navy Fcu - $21,198.00 Navy Fcu - $7,844.00 Gm F…" at bounding box center [578, 290] width 176 height 24
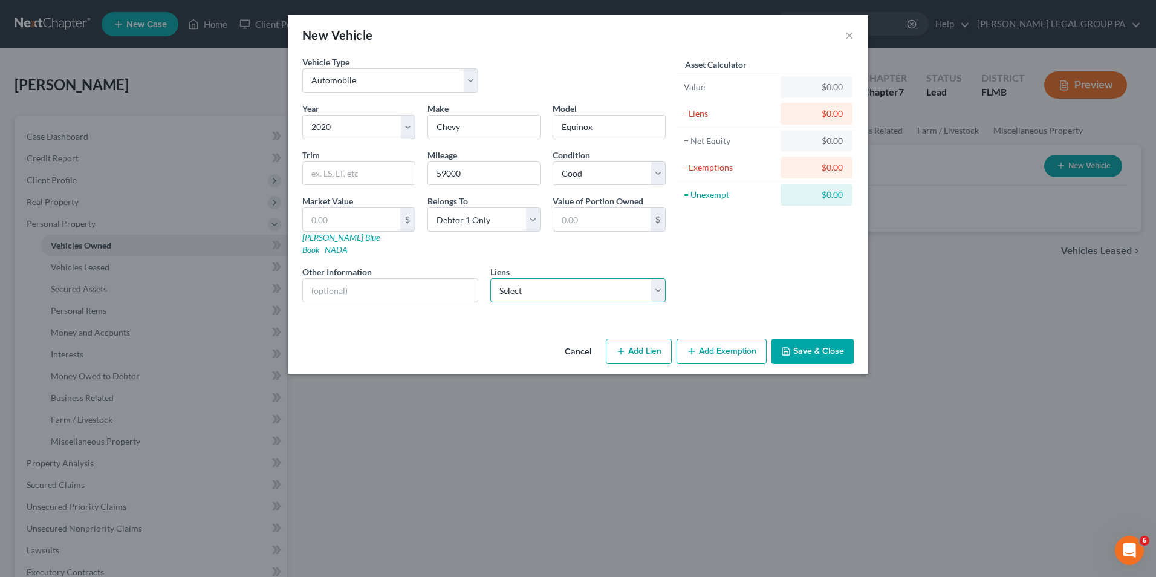
select select "2"
click at [490, 278] on select "Select Carngtn Mtg - $70,561.00 Navy Fcu - $21,198.00 Navy Fcu - $7,844.00 Gm F…" at bounding box center [578, 290] width 176 height 24
select select
select select "48"
select select "0"
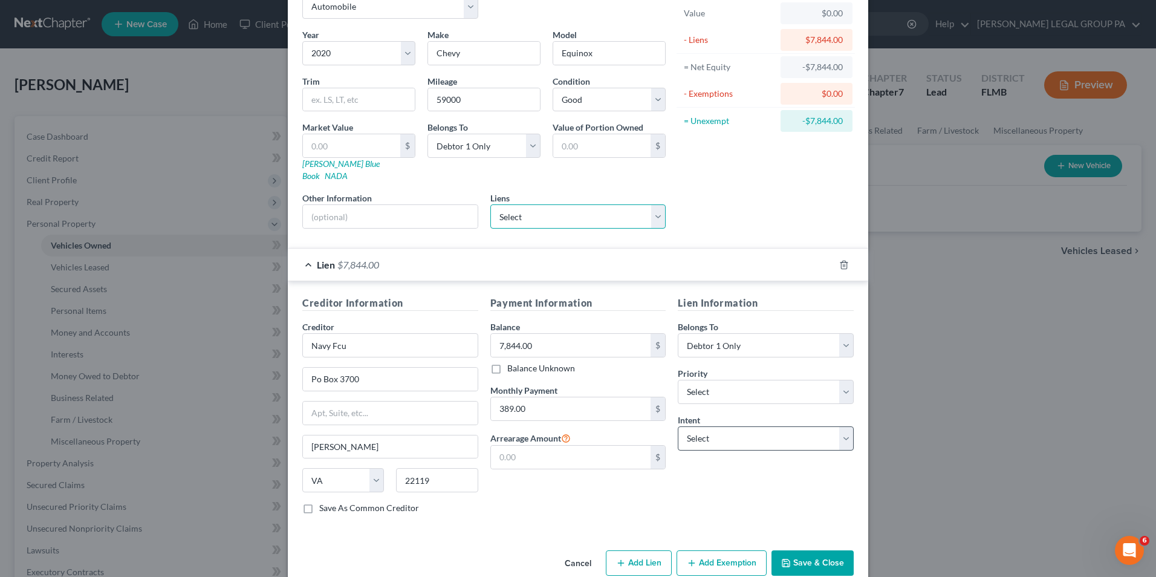
scroll to position [85, 0]
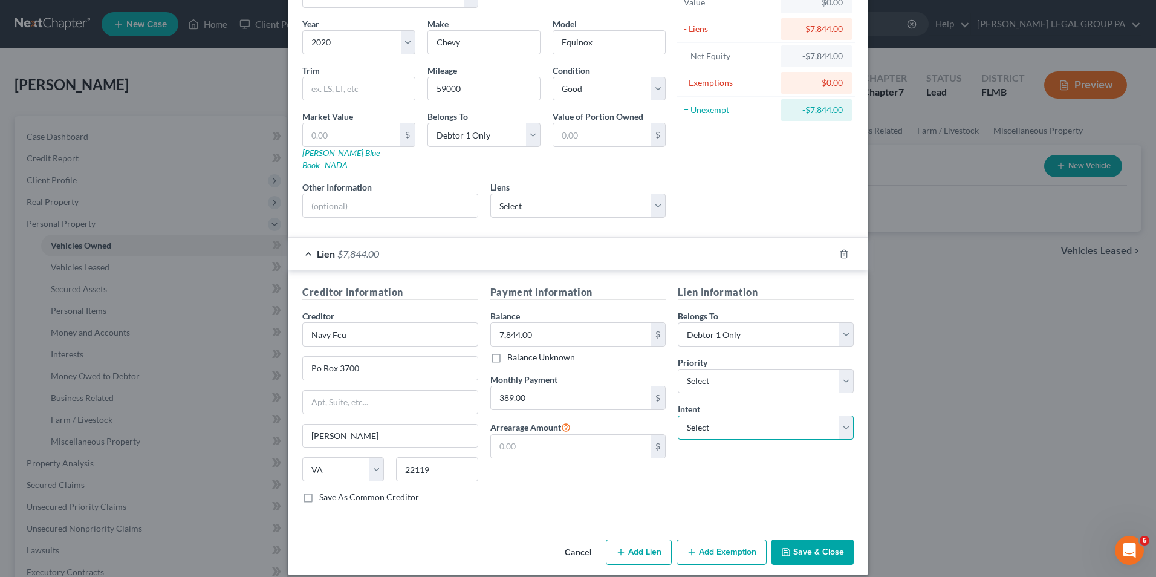
click at [745, 420] on select "Select Surrender Redeem Reaffirm Avoid Other" at bounding box center [766, 427] width 176 height 24
click at [745, 418] on select "Select Surrender Redeem Reaffirm Avoid Other" at bounding box center [766, 427] width 176 height 24
select select "2"
click at [678, 415] on select "Select Surrender Redeem Reaffirm Avoid Other" at bounding box center [766, 427] width 176 height 24
click at [813, 539] on button "Save & Close" at bounding box center [812, 551] width 82 height 25
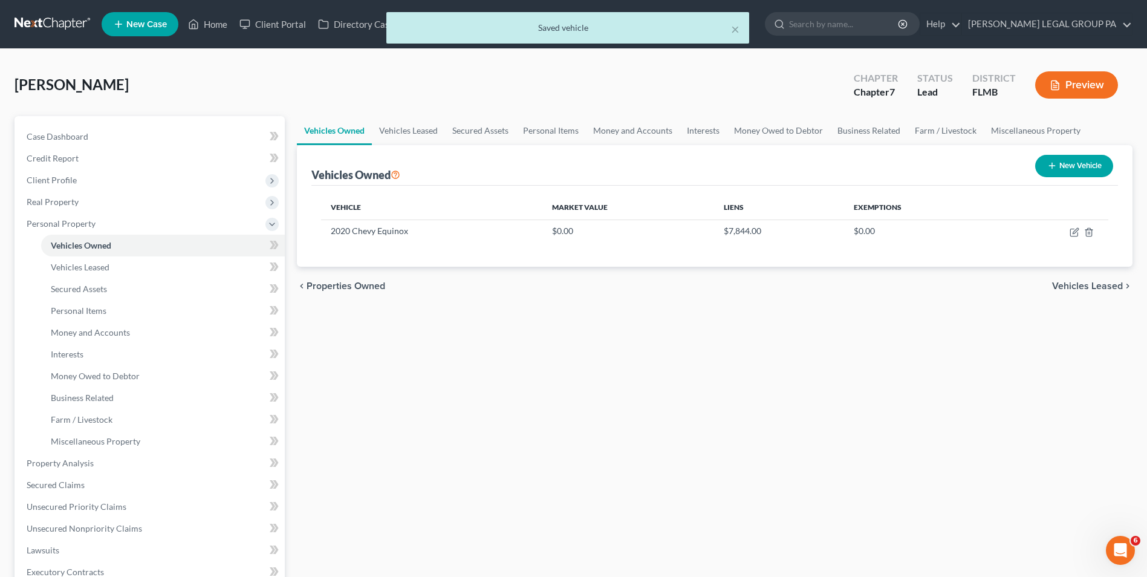
click at [1065, 169] on button "New Vehicle" at bounding box center [1074, 166] width 78 height 22
select select "0"
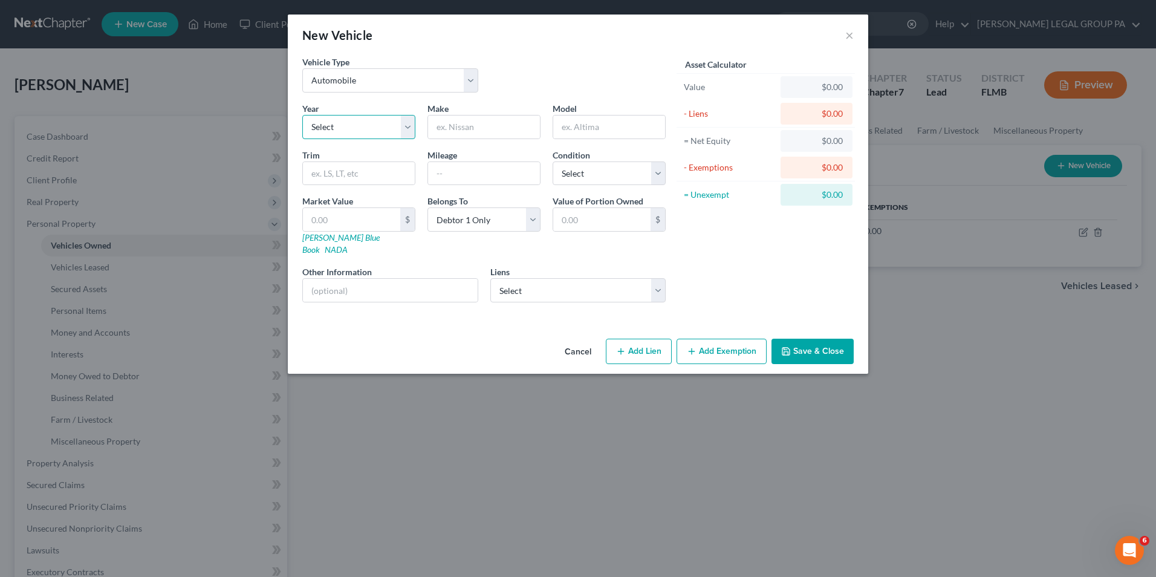
click at [363, 126] on select "Select 2026 2025 2024 2023 2022 2021 2020 2019 2018 2017 2016 2015 2014 2013 20…" at bounding box center [358, 127] width 113 height 24
select select "5"
click at [302, 115] on select "Select 2026 2025 2024 2023 2022 2021 2020 2019 2018 2017 2016 2015 2014 2013 20…" at bounding box center [358, 127] width 113 height 24
click at [464, 123] on input "text" at bounding box center [484, 126] width 112 height 23
type input "Dodge"
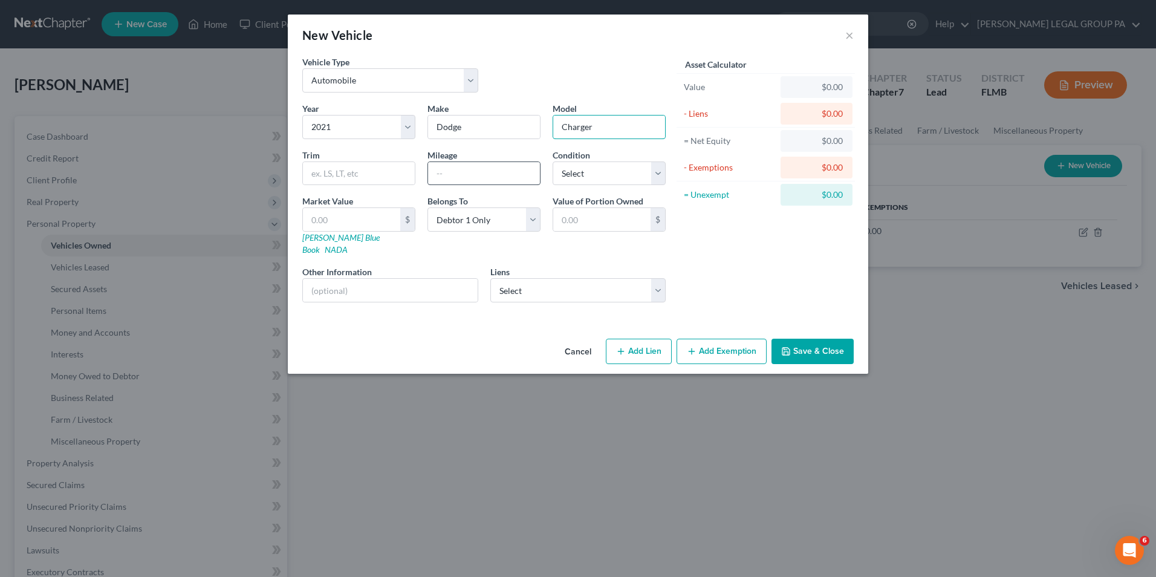
type input "Charger"
click at [481, 180] on input "text" at bounding box center [484, 173] width 112 height 23
click at [762, 257] on div "Asset Calculator Value $0.00 - Liens $0.00 = Net Equity $0.00 - Exemptions $0.0…" at bounding box center [766, 184] width 188 height 256
click at [491, 210] on select "Select Debtor 1 Only Debtor 2 Only Debtor 1 And Debtor 2 Only At Least One Of T…" at bounding box center [483, 219] width 113 height 24
click at [427, 207] on select "Select Debtor 1 Only Debtor 2 Only Debtor 1 And Debtor 2 Only At Least One Of T…" at bounding box center [483, 219] width 113 height 24
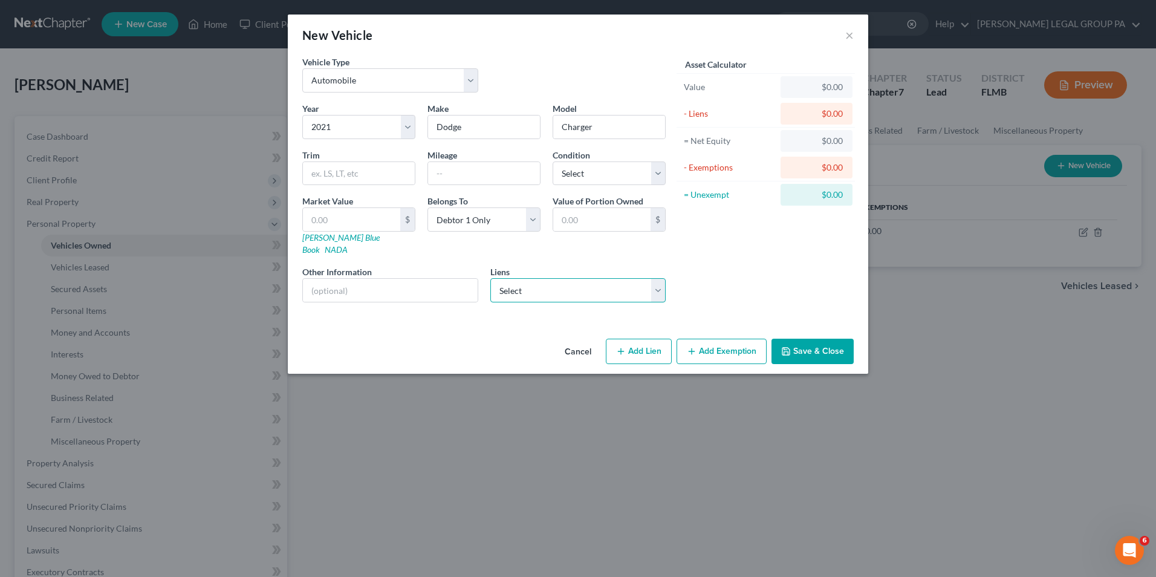
click at [577, 283] on select "Select Carngtn Mtg - $70,561.00 Navy Fcu - $21,198.00 Gm Financial - $6,985.00 …" at bounding box center [578, 290] width 176 height 24
select select "1"
click at [490, 278] on select "Select Carngtn Mtg - $70,561.00 Navy Fcu - $21,198.00 Gm Financial - $6,985.00 …" at bounding box center [578, 290] width 176 height 24
select select
select select "48"
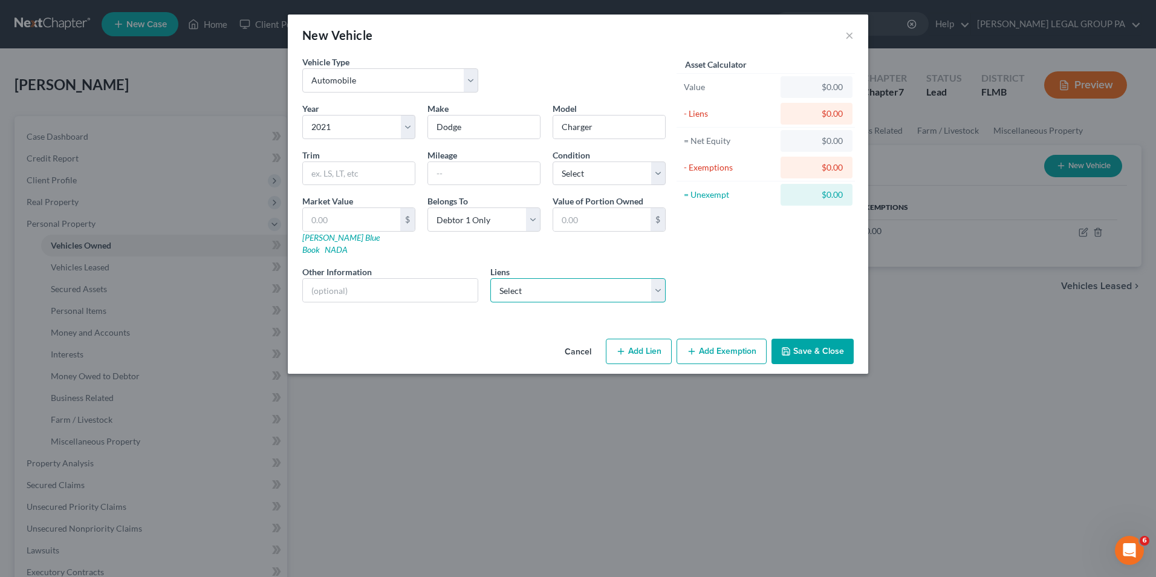
select select "0"
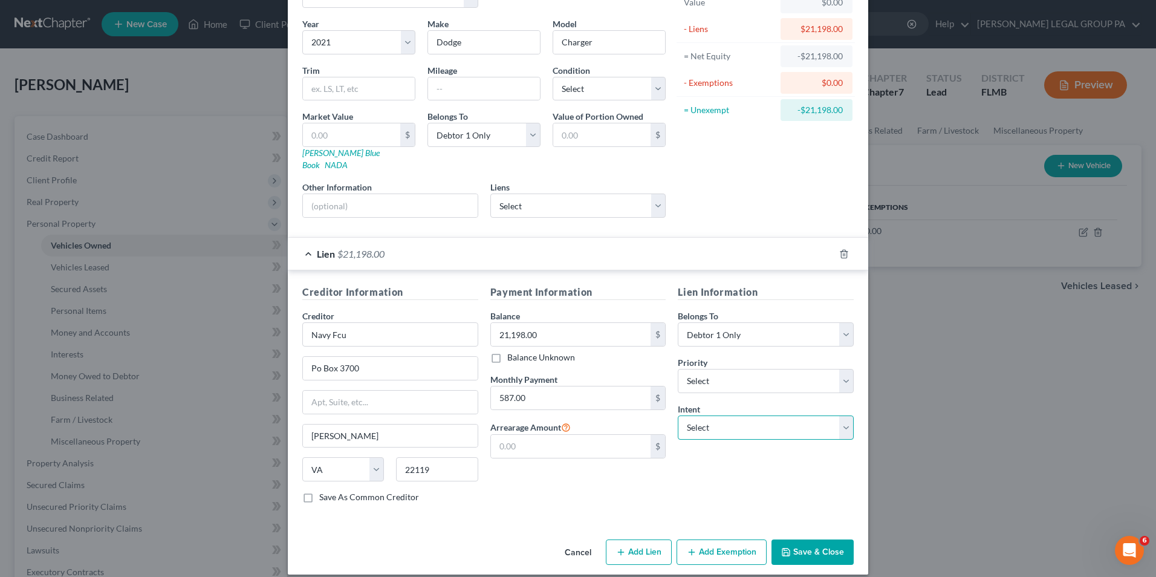
click at [754, 421] on select "Select Surrender Redeem Reaffirm Avoid Other" at bounding box center [766, 427] width 176 height 24
select select "2"
click at [678, 415] on select "Select Surrender Redeem Reaffirm Avoid Other" at bounding box center [766, 427] width 176 height 24
click at [791, 539] on button "Save & Close" at bounding box center [812, 551] width 82 height 25
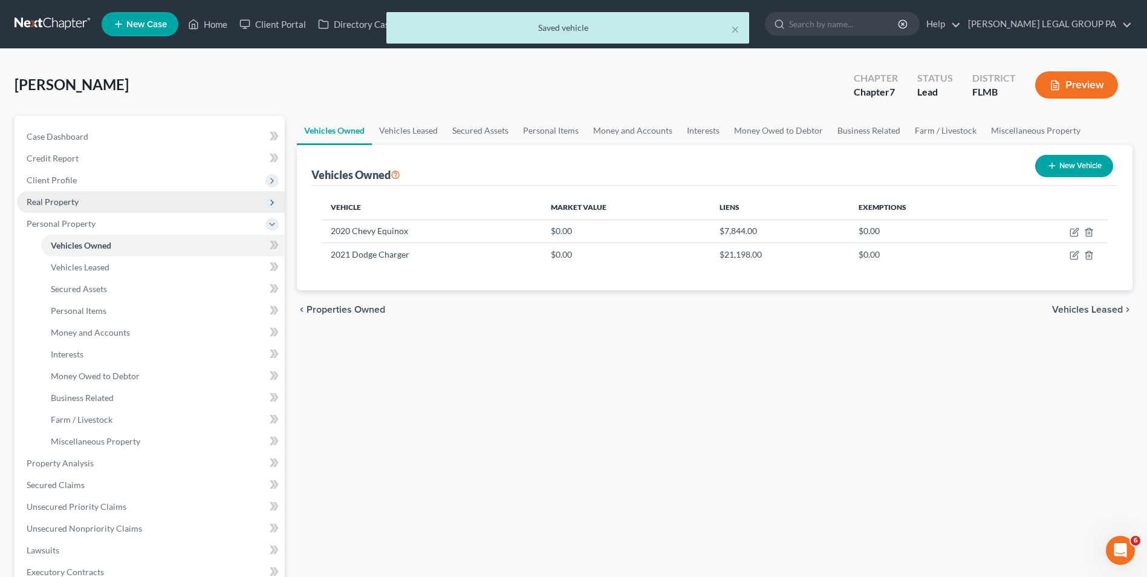
click at [112, 196] on span "Real Property" at bounding box center [151, 202] width 268 height 22
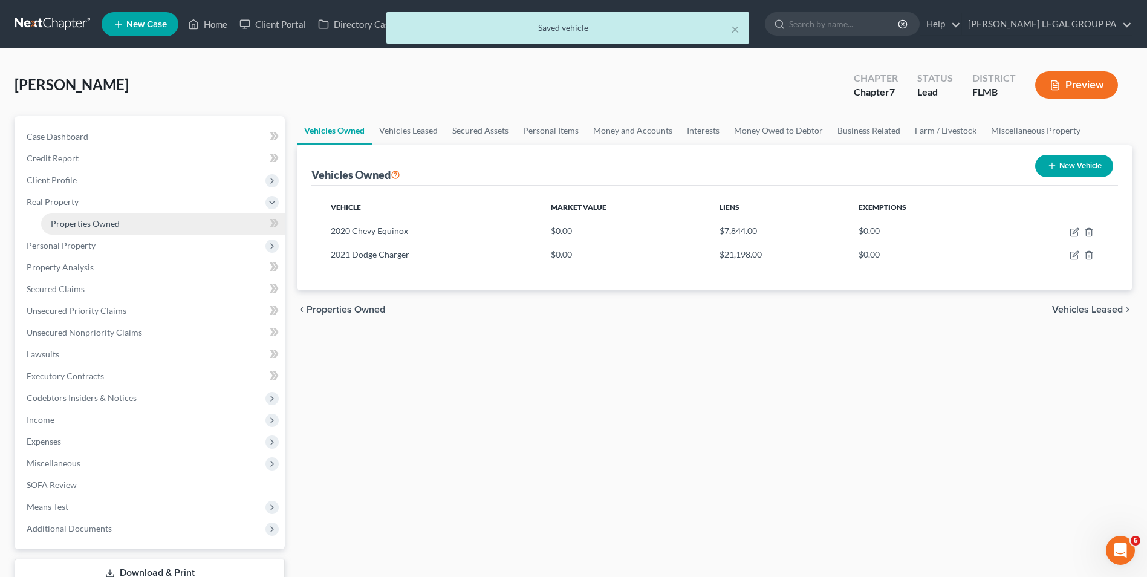
click at [125, 224] on link "Properties Owned" at bounding box center [163, 224] width 244 height 22
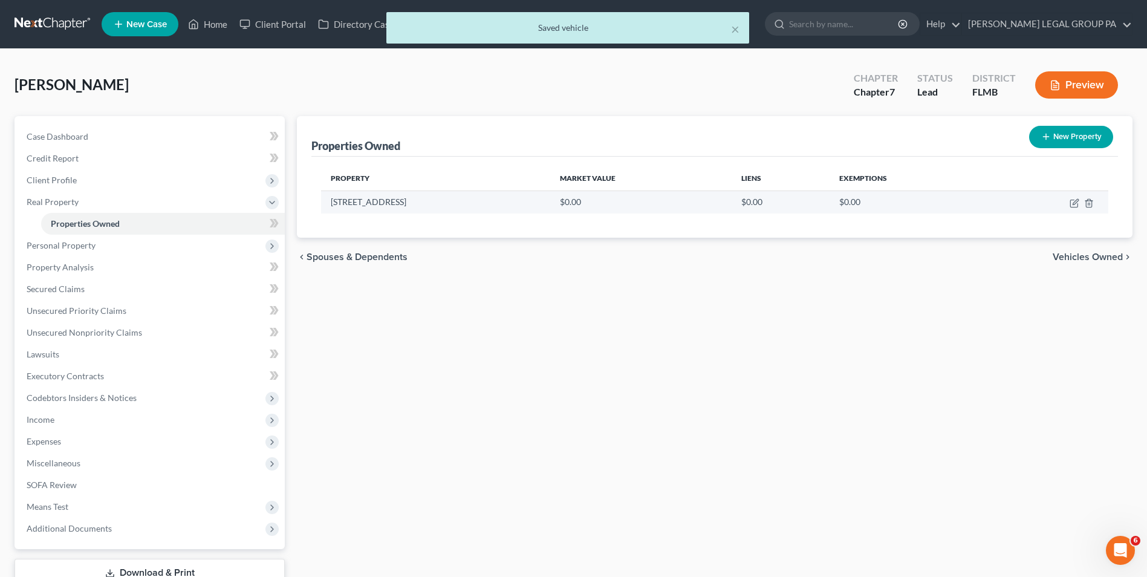
click at [1068, 199] on td at bounding box center [1049, 201] width 117 height 23
click at [1073, 201] on icon "button" at bounding box center [1074, 203] width 10 height 10
select select "9"
select select "27"
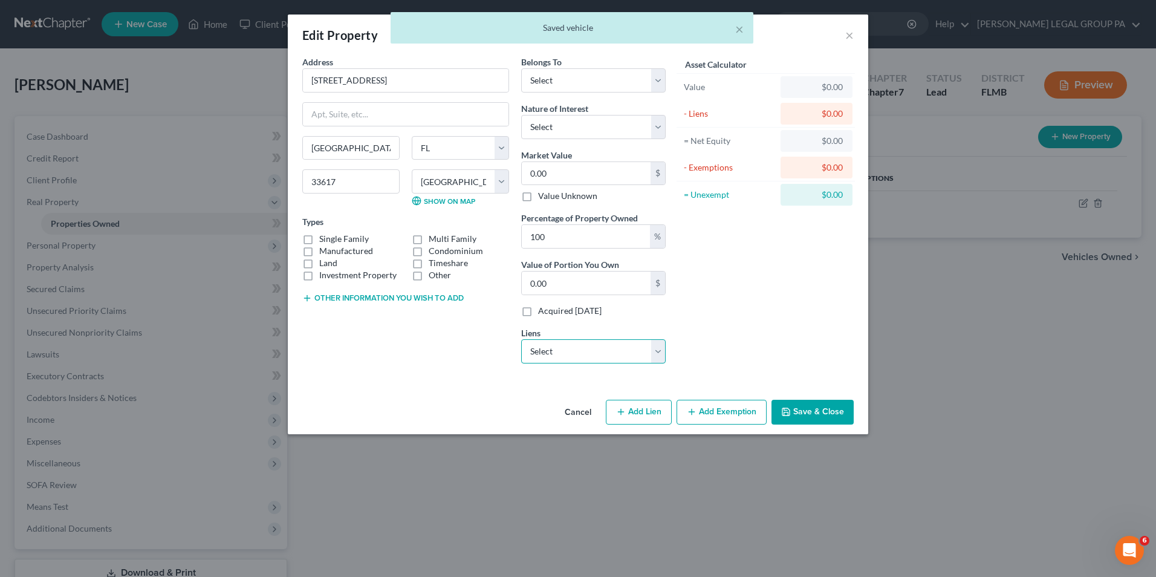
click at [602, 339] on select "Select Carngtn Mtg - $70,561.00 Gm Financial - $6,985.00 Gm Financial - $0.00" at bounding box center [593, 351] width 144 height 24
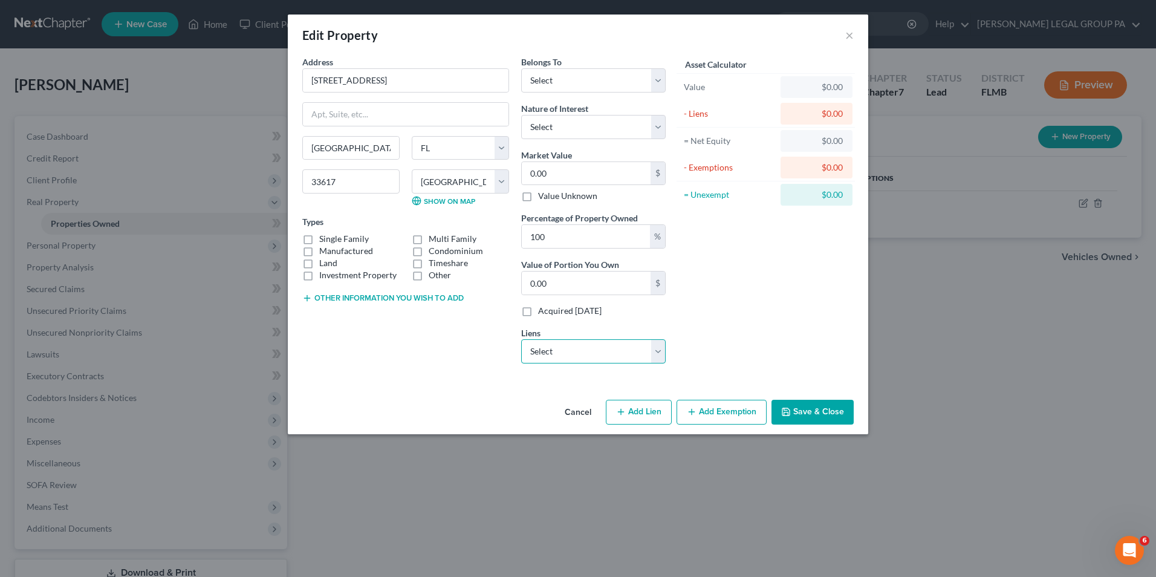
select select "0"
click at [521, 339] on select "Select Carngtn Mtg - $70,561.00 Gm Financial - $6,985.00 Gm Financial - $0.00" at bounding box center [593, 351] width 144 height 24
select select
select select "4"
select select "0"
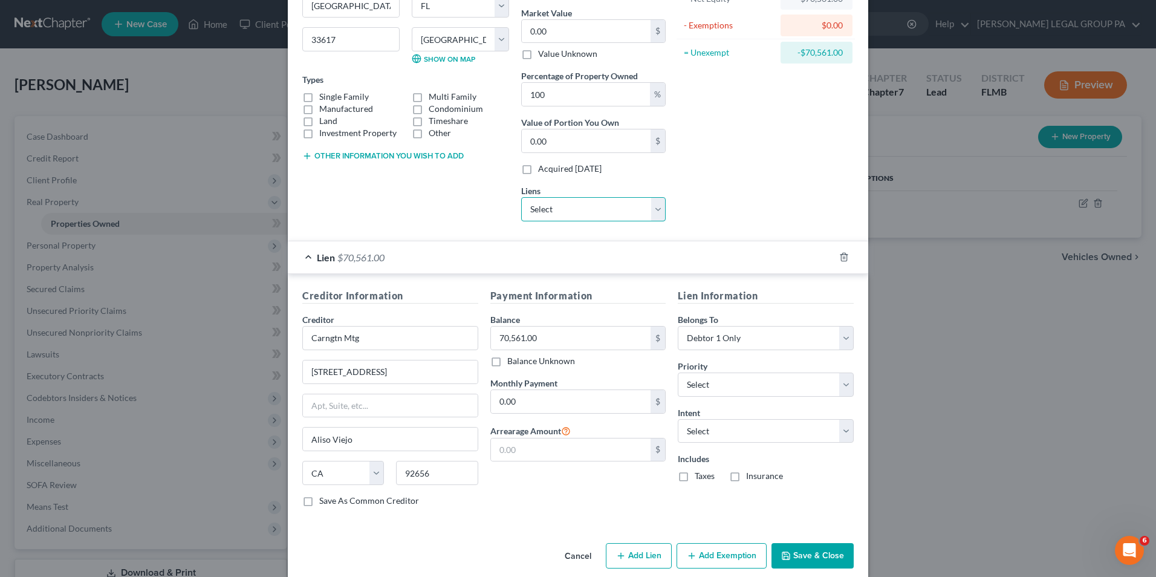
scroll to position [158, 0]
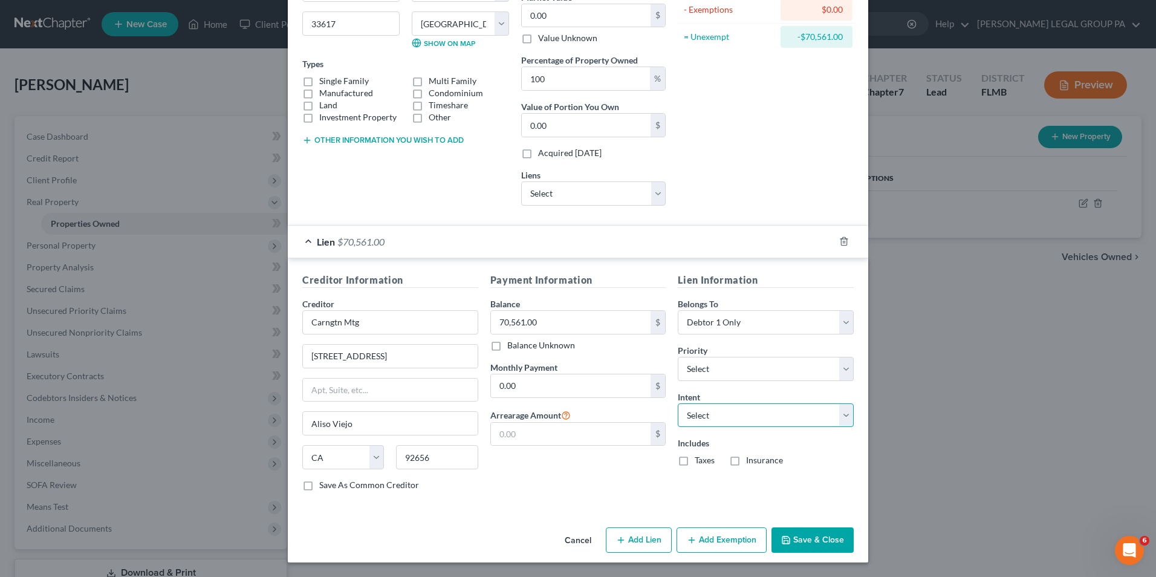
click at [757, 409] on select "Select Surrender Redeem Reaffirm Avoid Other" at bounding box center [766, 415] width 176 height 24
select select "2"
click at [678, 403] on select "Select Surrender Redeem Reaffirm Avoid Other" at bounding box center [766, 415] width 176 height 24
click at [803, 536] on button "Save & Close" at bounding box center [812, 539] width 82 height 25
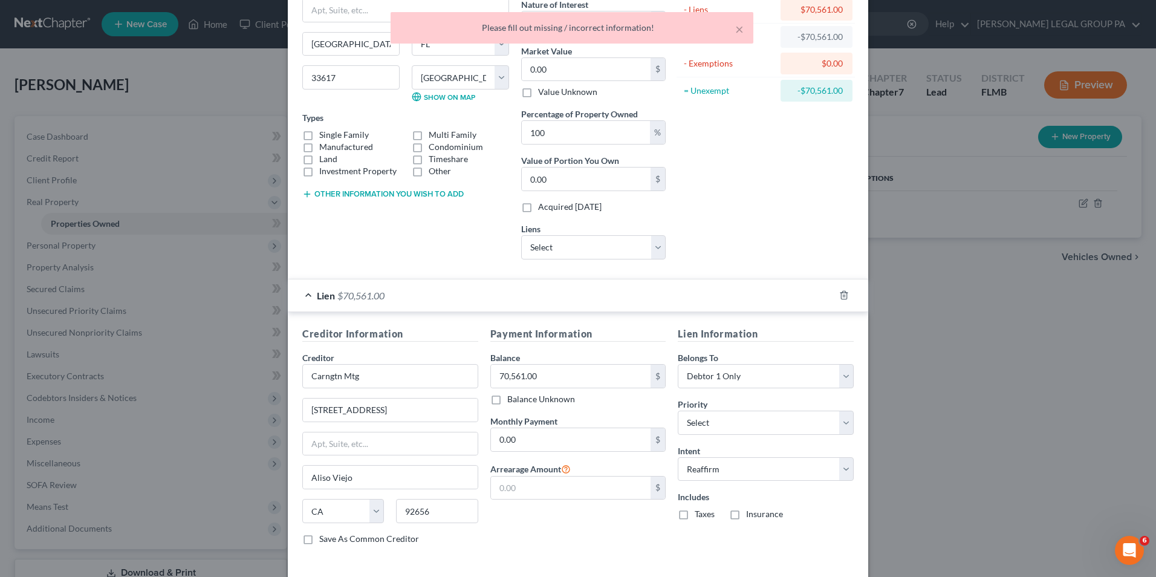
scroll to position [0, 0]
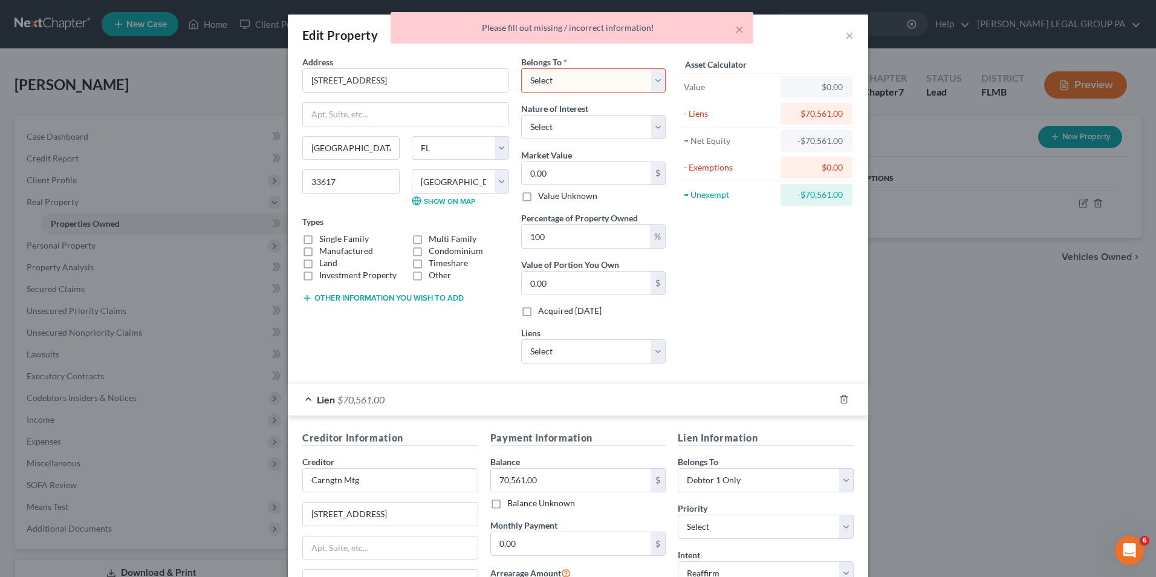
click at [594, 77] on select "Select Debtor 1 Only Debtor 2 Only Debtor 1 And Debtor 2 Only At Least One Of T…" at bounding box center [593, 80] width 144 height 24
click at [601, 71] on select "Select Debtor 1 Only Debtor 2 Only Debtor 1 And Debtor 2 Only At Least One Of T…" at bounding box center [593, 80] width 144 height 24
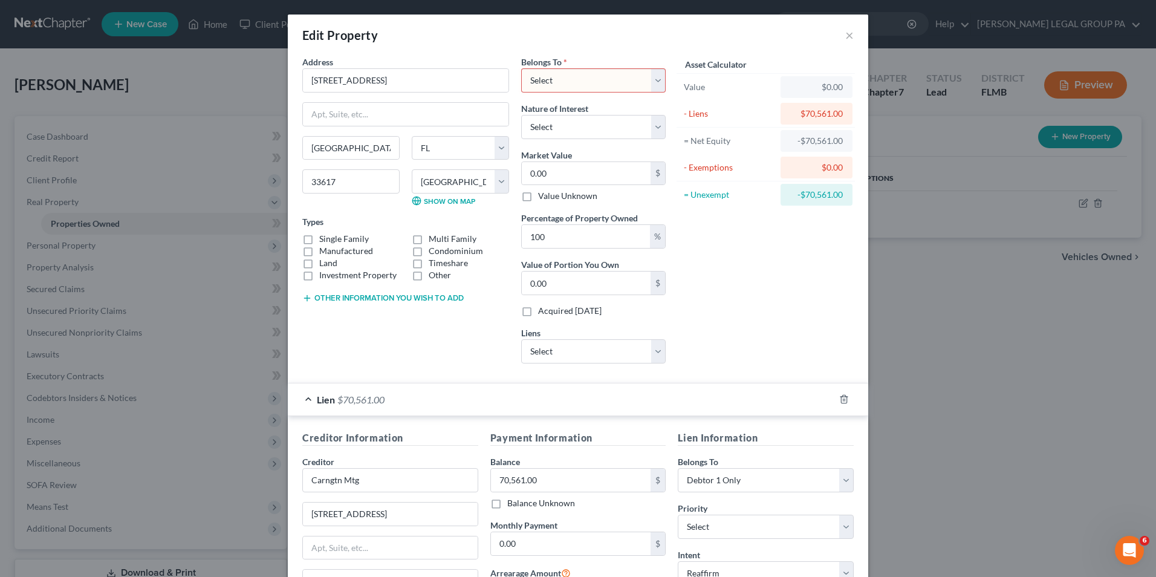
select select "0"
click at [521, 68] on select "Select Debtor 1 Only Debtor 2 Only Debtor 1 And Debtor 2 Only At Least One Of T…" at bounding box center [593, 80] width 144 height 24
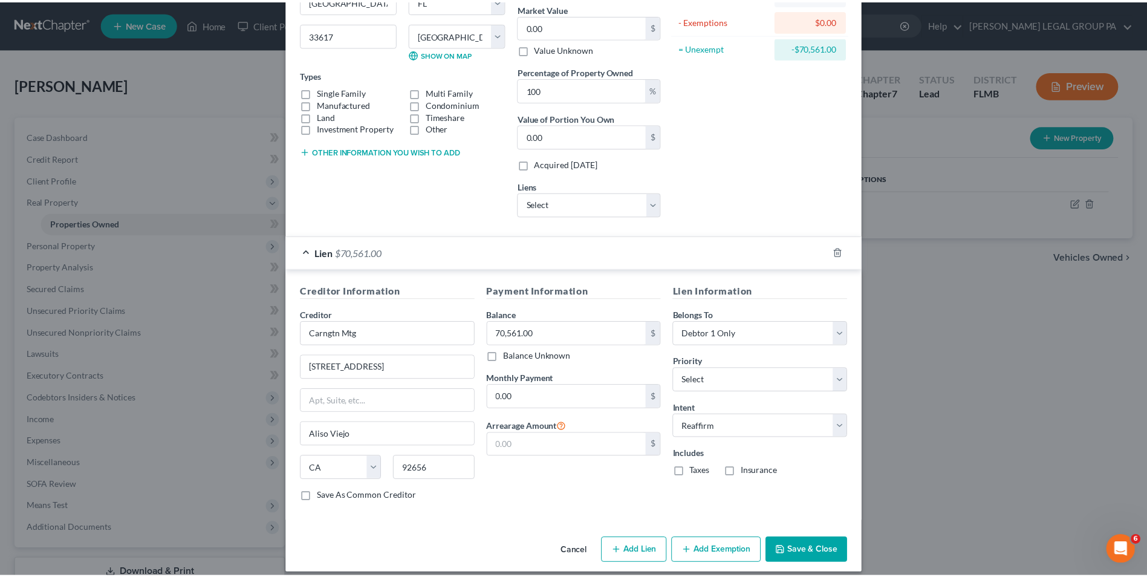
scroll to position [158, 0]
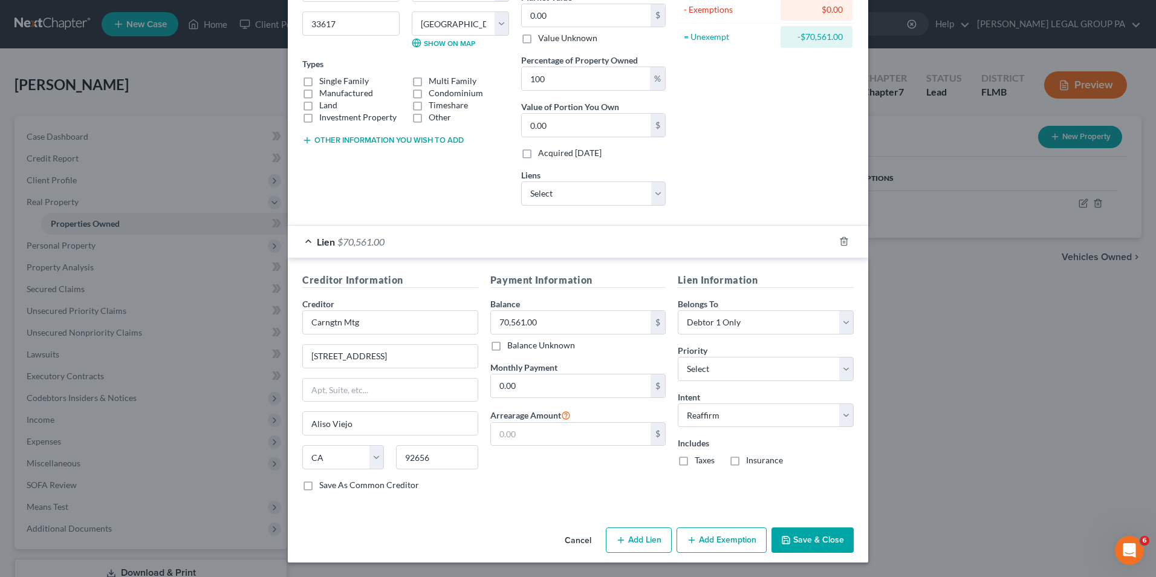
click at [831, 549] on button "Save & Close" at bounding box center [812, 539] width 82 height 25
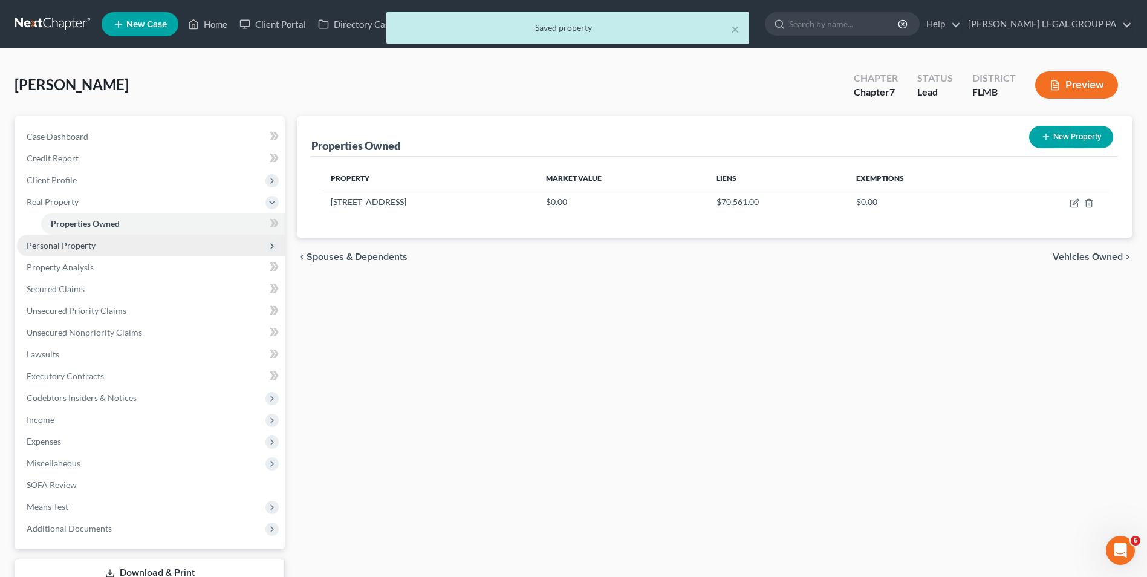
click at [107, 244] on span "Personal Property" at bounding box center [151, 246] width 268 height 22
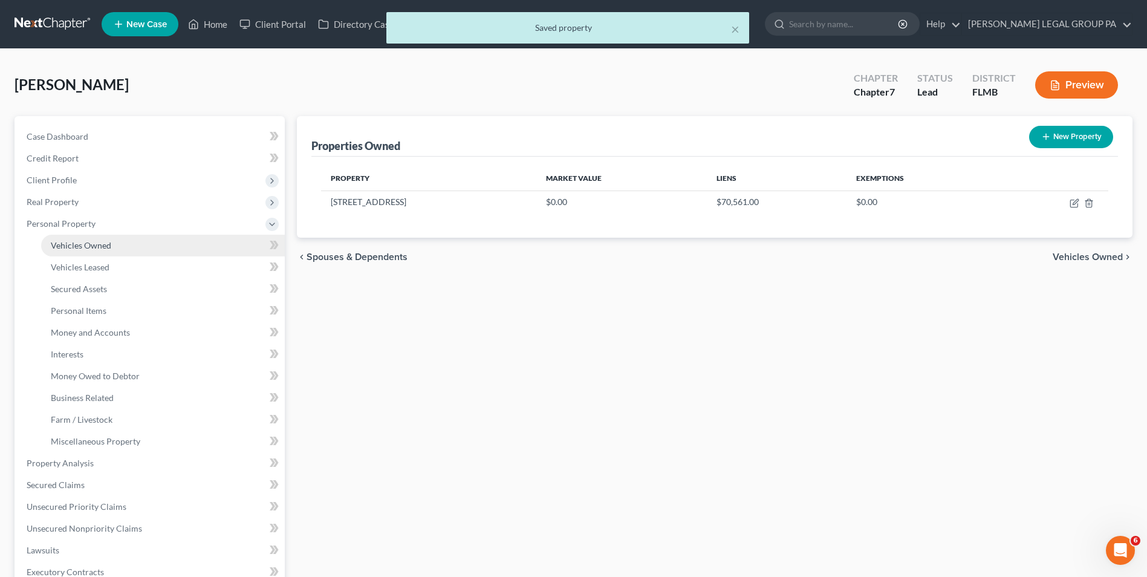
click at [94, 246] on span "Vehicles Owned" at bounding box center [81, 245] width 60 height 10
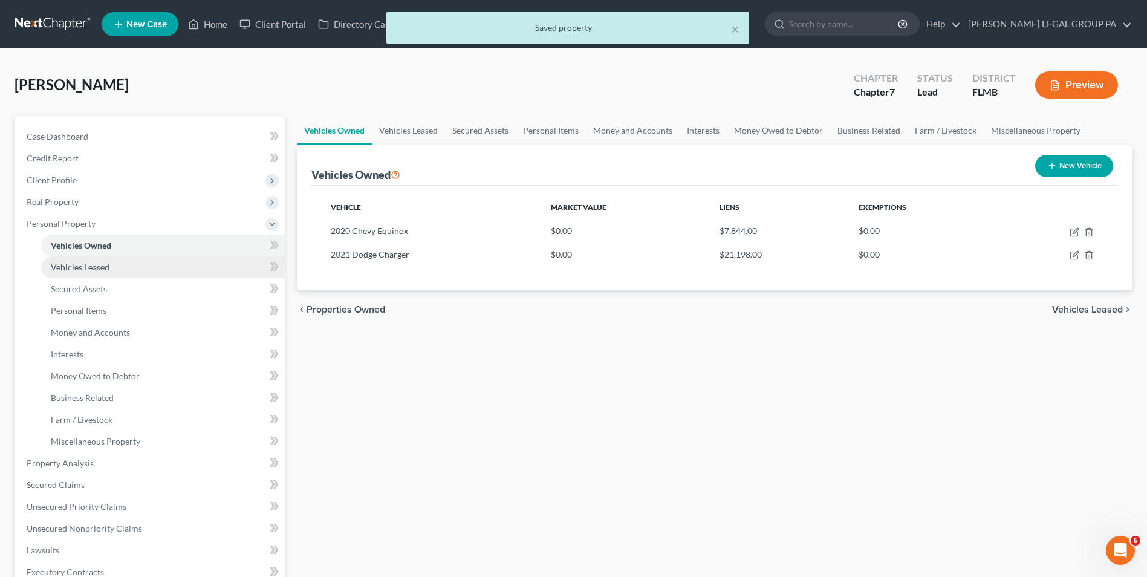
click at [104, 267] on span "Vehicles Leased" at bounding box center [80, 267] width 59 height 10
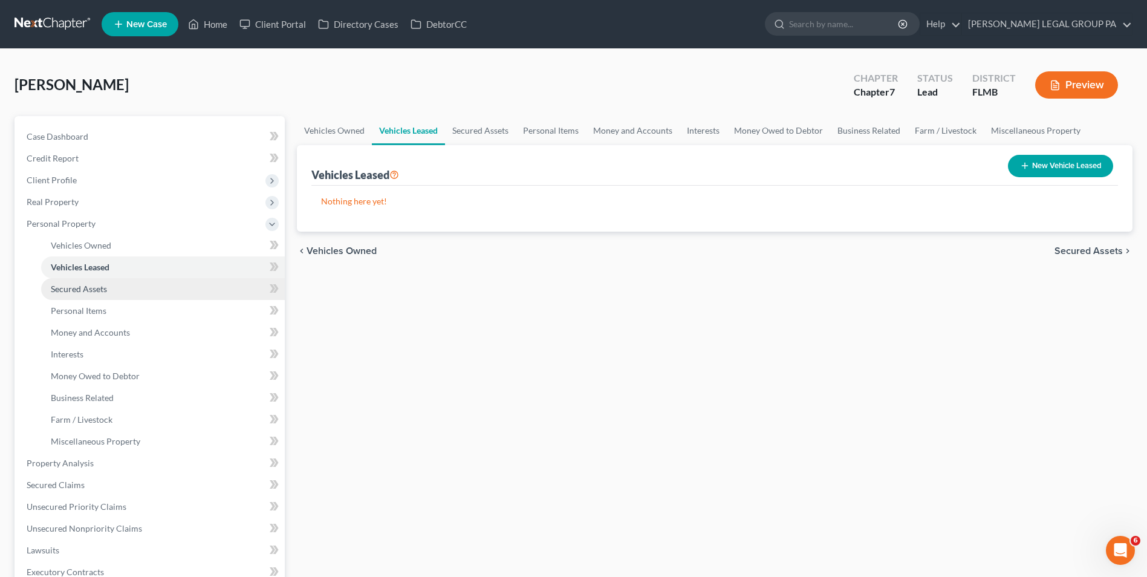
click at [129, 293] on link "Secured Assets" at bounding box center [163, 289] width 244 height 22
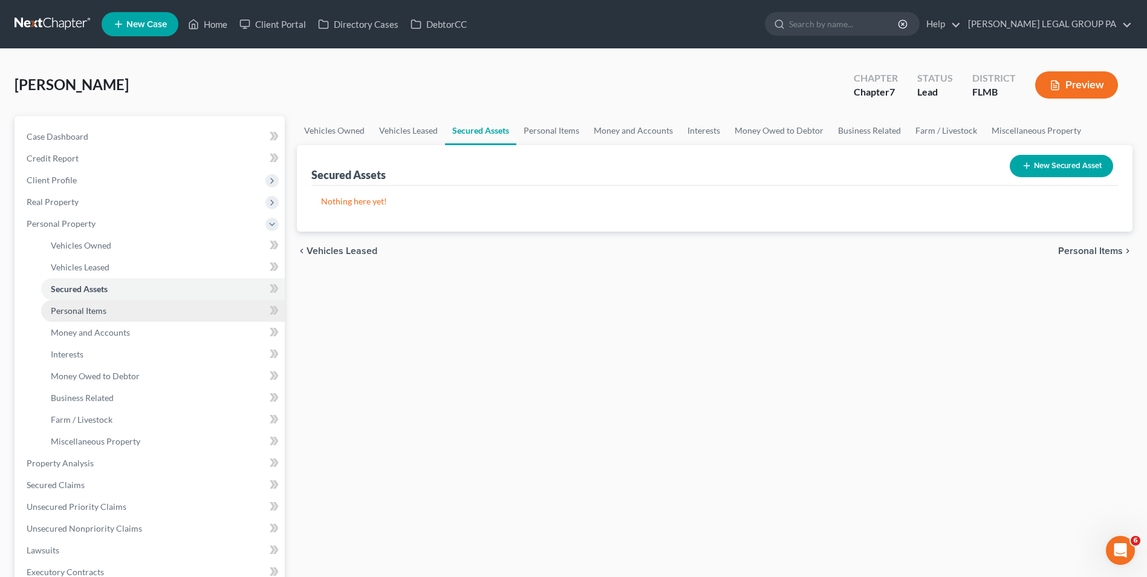
click at [85, 315] on span "Personal Items" at bounding box center [79, 310] width 56 height 10
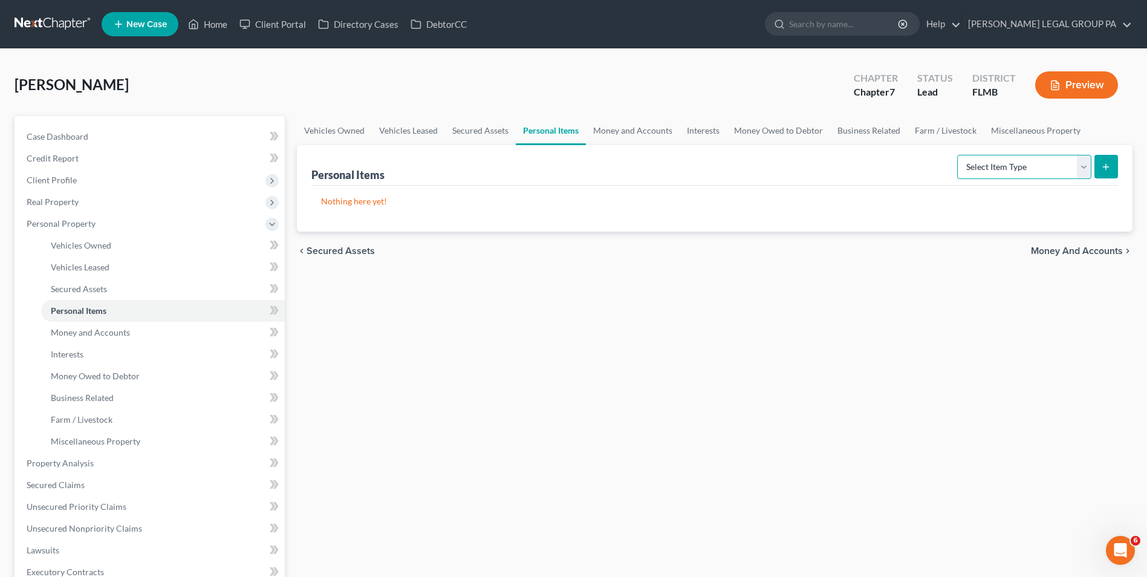
click at [1028, 166] on select "Select Item Type Clothing Collectibles Of Value Electronics Firearms Household …" at bounding box center [1024, 167] width 134 height 24
select select "clothing"
click at [958, 155] on select "Select Item Type Clothing Collectibles Of Value Electronics Firearms Household …" at bounding box center [1024, 167] width 134 height 24
drag, startPoint x: 989, startPoint y: 167, endPoint x: 996, endPoint y: 165, distance: 7.1
click at [989, 167] on select "Select Item Type Clothing Collectibles Of Value Electronics Firearms Household …" at bounding box center [1024, 167] width 134 height 24
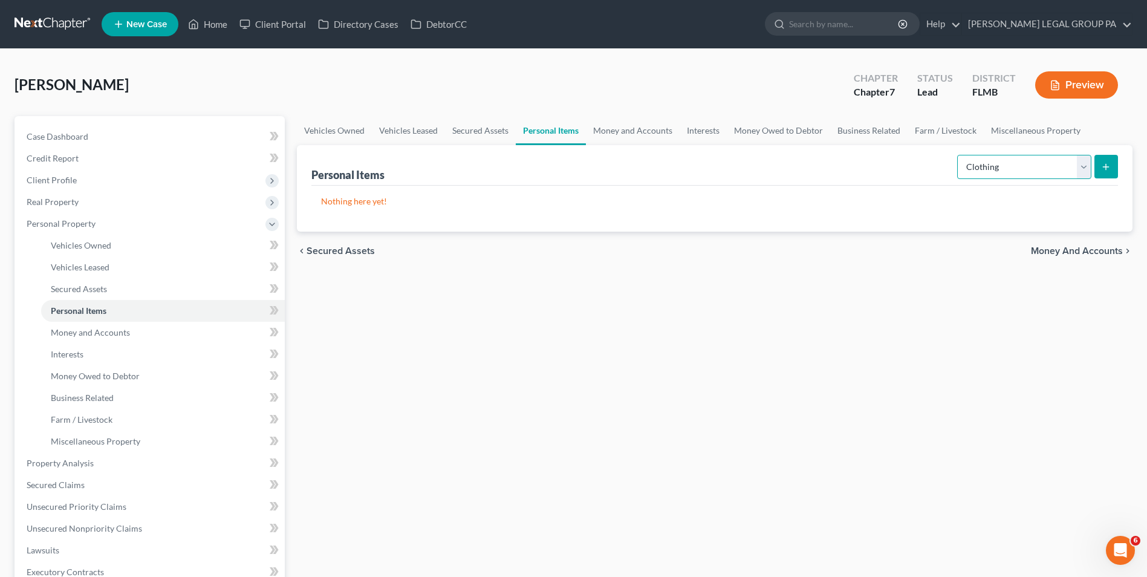
click at [958, 155] on select "Select Item Type Clothing Collectibles Of Value Electronics Firearms Household …" at bounding box center [1024, 167] width 134 height 24
click at [1113, 165] on button "submit" at bounding box center [1106, 167] width 24 height 24
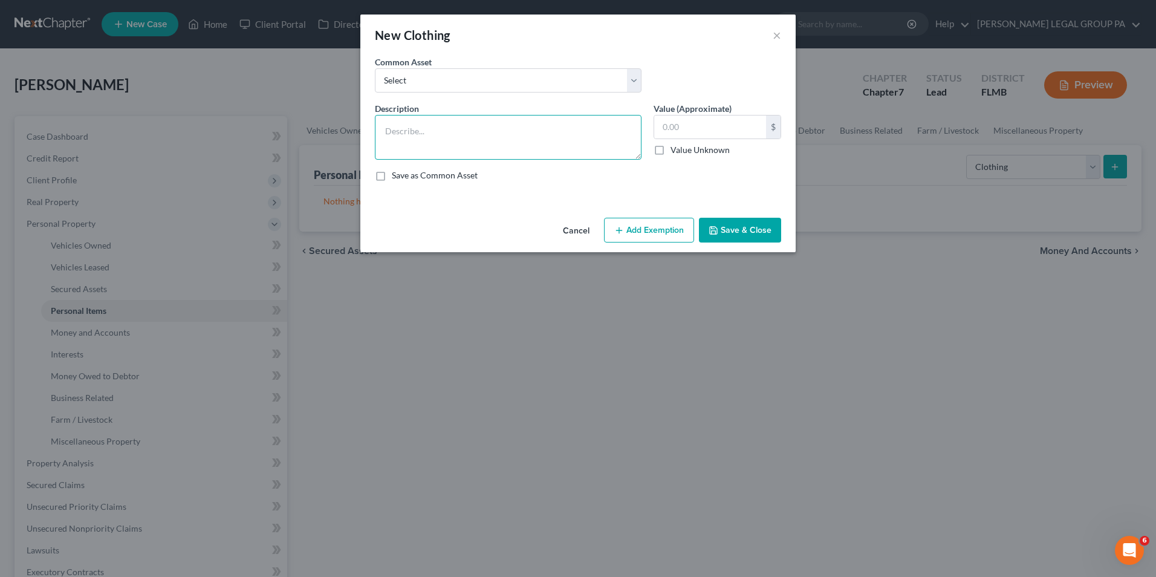
click at [493, 135] on textarea at bounding box center [508, 137] width 267 height 45
type textarea "Clothing"
type input "200.00"
click at [724, 230] on button "Save & Close" at bounding box center [740, 230] width 82 height 25
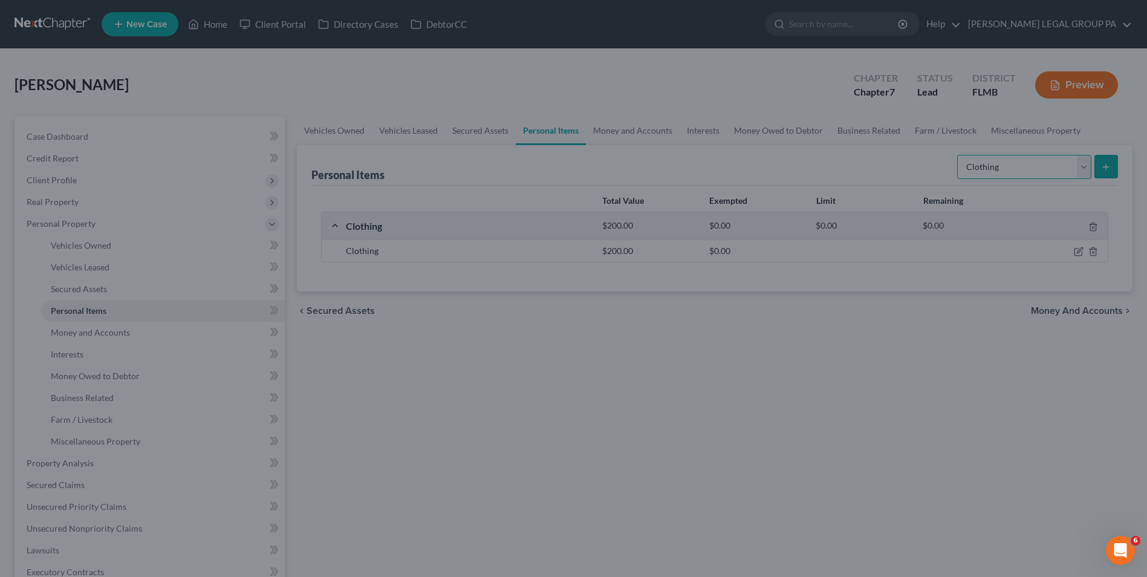
click at [1034, 169] on select "Select Item Type Clothing Collectibles Of Value Electronics Firearms Household …" at bounding box center [1024, 167] width 134 height 24
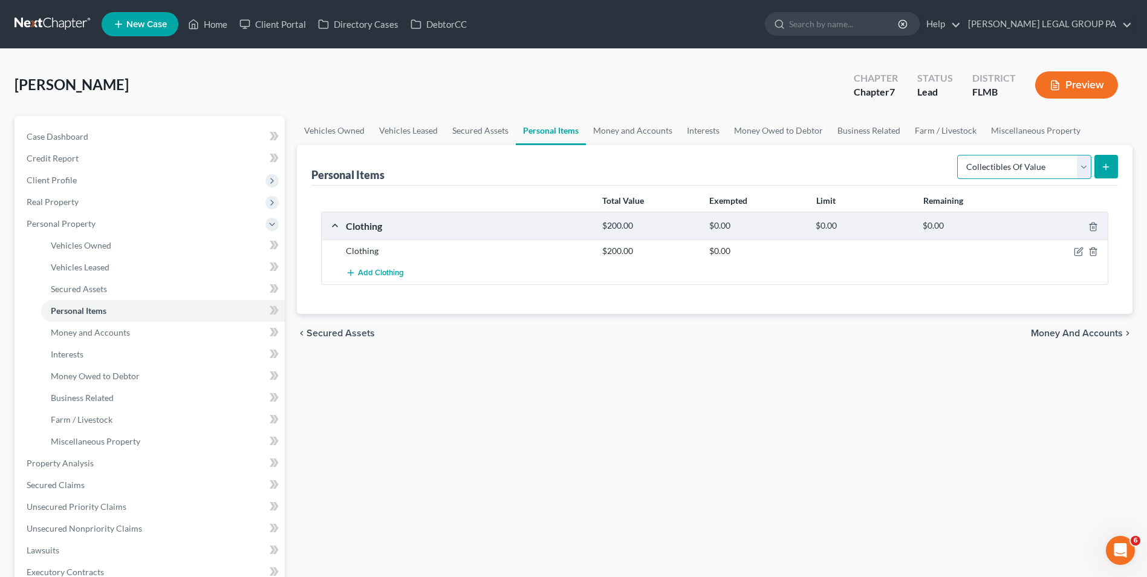
click at [958, 155] on select "Select Item Type Clothing Collectibles Of Value Electronics Firearms Household …" at bounding box center [1024, 167] width 134 height 24
click at [1060, 164] on select "Select Item Type Clothing Collectibles Of Value Electronics Firearms Household …" at bounding box center [1024, 167] width 134 height 24
select select "electronics"
click at [958, 155] on select "Select Item Type Clothing Collectibles Of Value Electronics Firearms Household …" at bounding box center [1024, 167] width 134 height 24
click at [1108, 169] on icon "submit" at bounding box center [1106, 167] width 10 height 10
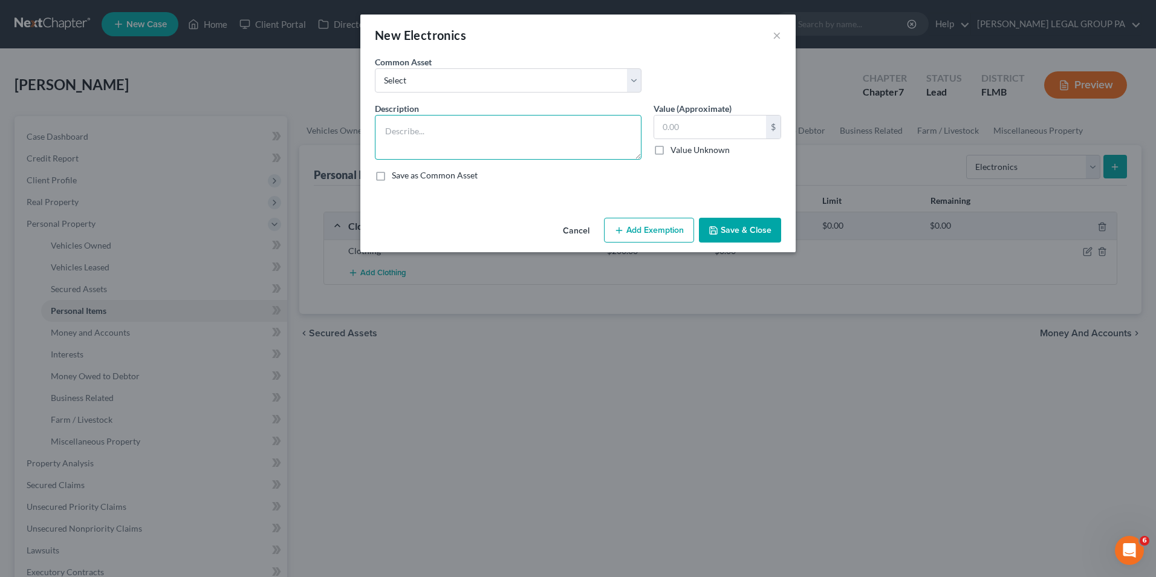
click at [558, 123] on textarea at bounding box center [508, 137] width 267 height 45
type textarea "2 Tvs,1 tablet, stereo system"
click at [680, 134] on input "text" at bounding box center [710, 126] width 112 height 23
type input "200.0"
click at [753, 229] on button "Save & Close" at bounding box center [740, 230] width 82 height 25
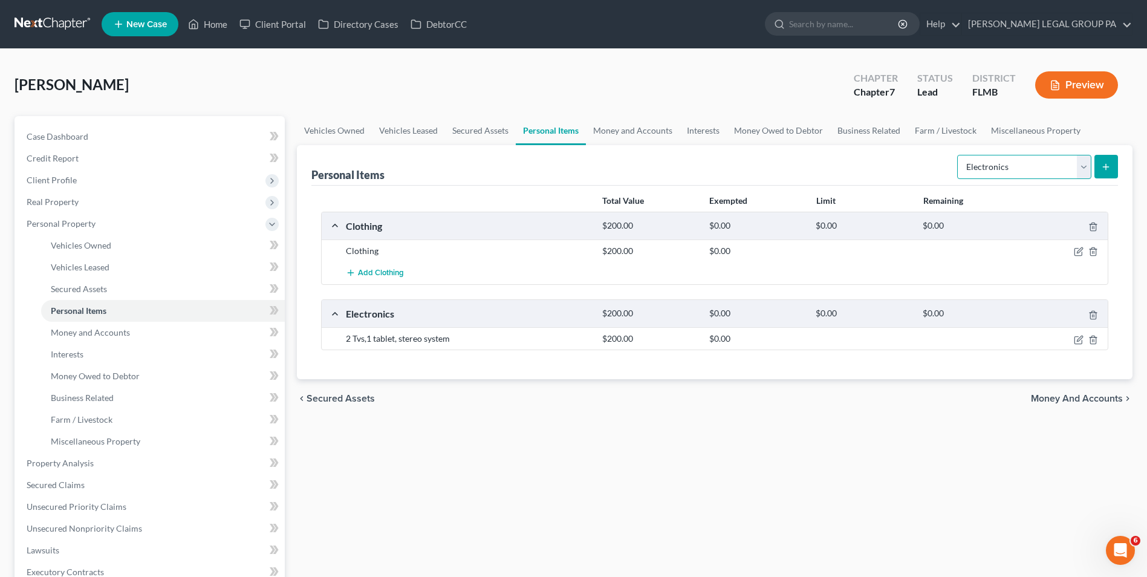
click at [1054, 161] on select "Select Item Type Clothing Collectibles Of Value Electronics Firearms Household …" at bounding box center [1024, 167] width 134 height 24
click at [958, 155] on select "Select Item Type Clothing Collectibles Of Value Electronics Firearms Household …" at bounding box center [1024, 167] width 134 height 24
click at [1034, 172] on select "Select Item Type Clothing Collectibles Of Value Electronics Firearms Household …" at bounding box center [1024, 167] width 134 height 24
select select "household_goods"
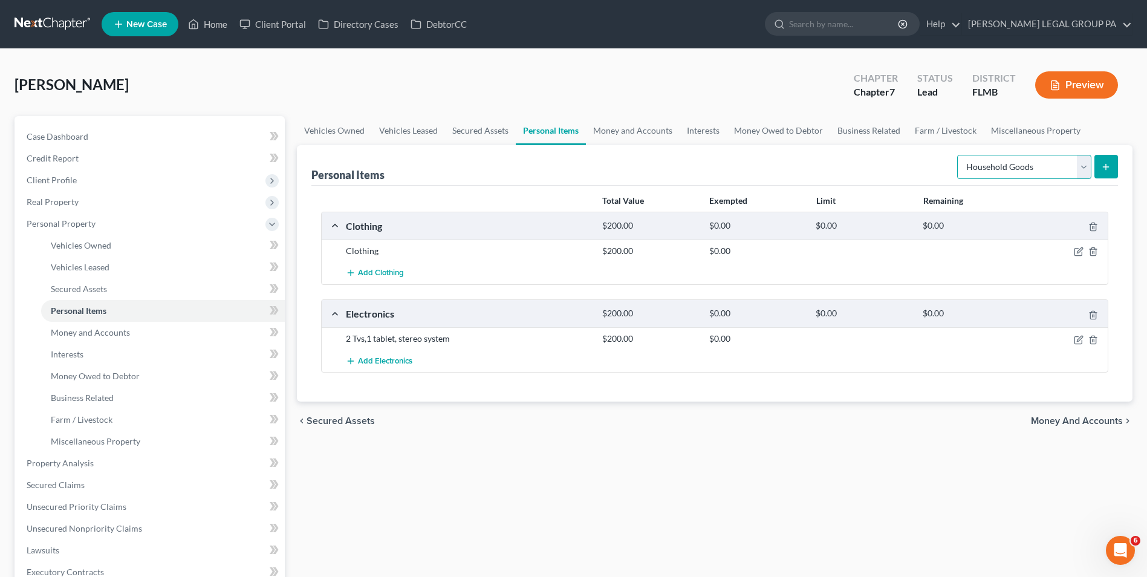
click at [958, 155] on select "Select Item Type Clothing Collectibles Of Value Electronics Firearms Household …" at bounding box center [1024, 167] width 134 height 24
click at [1109, 164] on icon "submit" at bounding box center [1106, 167] width 10 height 10
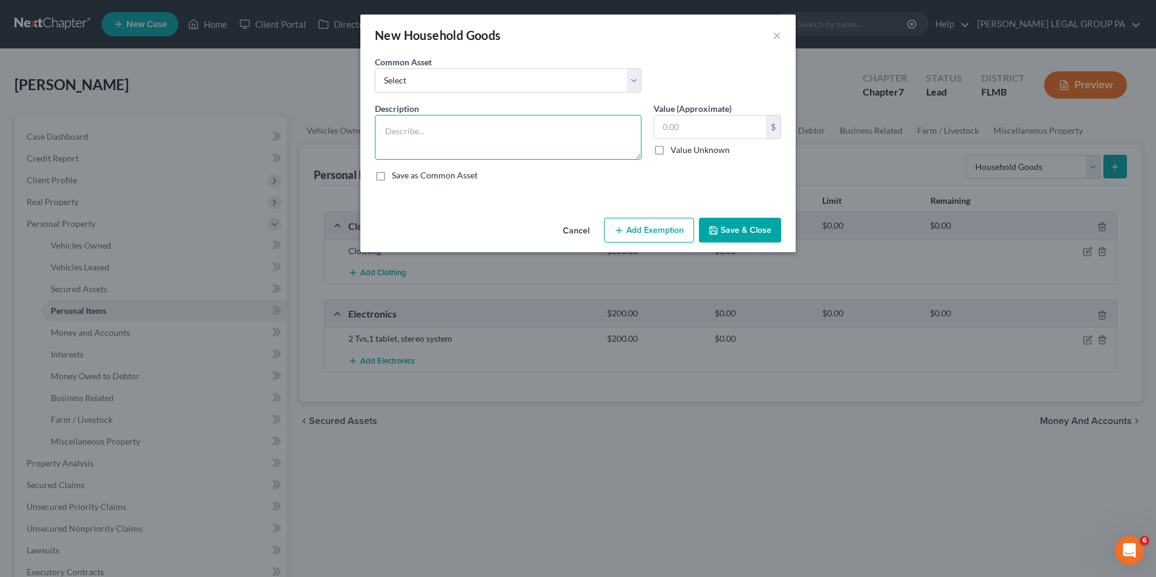
click at [515, 124] on textarea at bounding box center [508, 137] width 267 height 45
click at [514, 131] on textarea "2-bedroom sets, couch," at bounding box center [508, 137] width 267 height 45
click at [391, 131] on textarea "2-bedroom sets, couch, dining room table that sits 4," at bounding box center [508, 137] width 267 height 45
click at [599, 138] on textarea "3-bedroom sets, couch, dining room table that sits 4," at bounding box center [508, 137] width 267 height 45
type textarea "3-bedroom sets, couch, dining room table that sits 4"
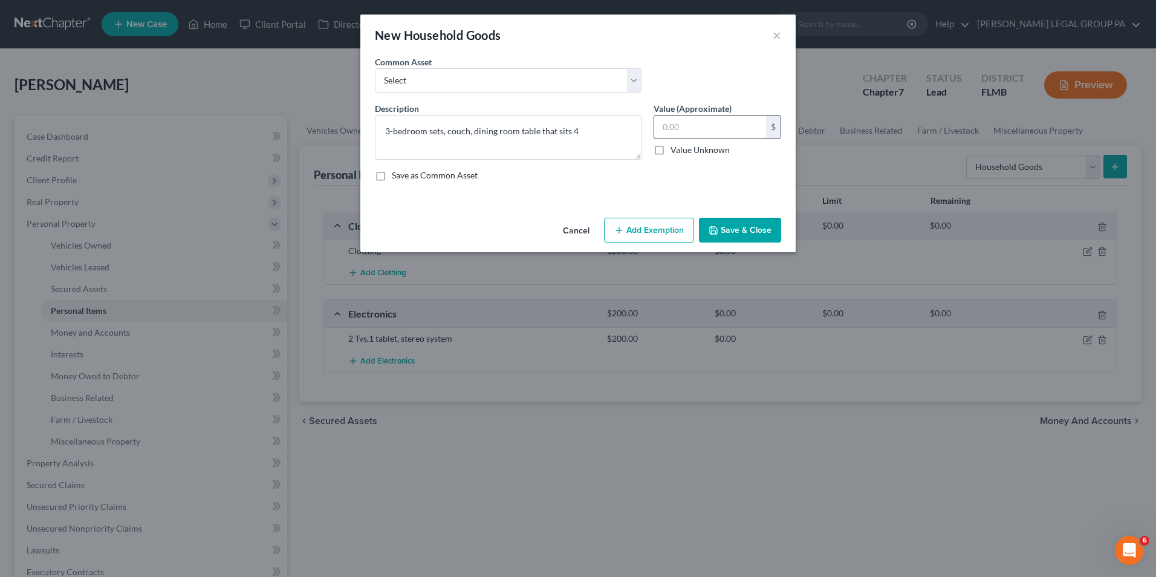
click at [682, 125] on input "text" at bounding box center [710, 126] width 112 height 23
type input "600.00"
click at [750, 221] on button "Save & Close" at bounding box center [740, 230] width 82 height 25
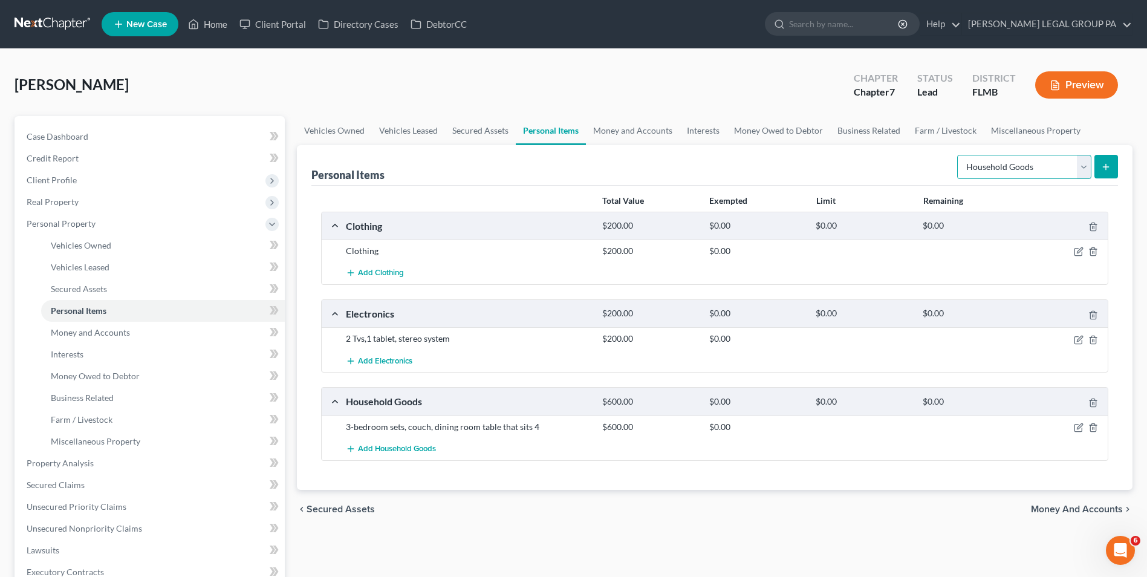
click at [1022, 169] on select "Select Item Type Clothing Collectibles Of Value Electronics Firearms Household …" at bounding box center [1024, 167] width 134 height 24
click at [958, 155] on select "Select Item Type Clothing Collectibles Of Value Electronics Firearms Household …" at bounding box center [1024, 167] width 134 height 24
click at [970, 172] on select "Select Item Type Clothing Collectibles Of Value Electronics Firearms Household …" at bounding box center [1024, 167] width 134 height 24
select select "sports_and_hobby_equipment"
click at [958, 155] on select "Select Item Type Clothing Collectibles Of Value Electronics Firearms Household …" at bounding box center [1024, 167] width 134 height 24
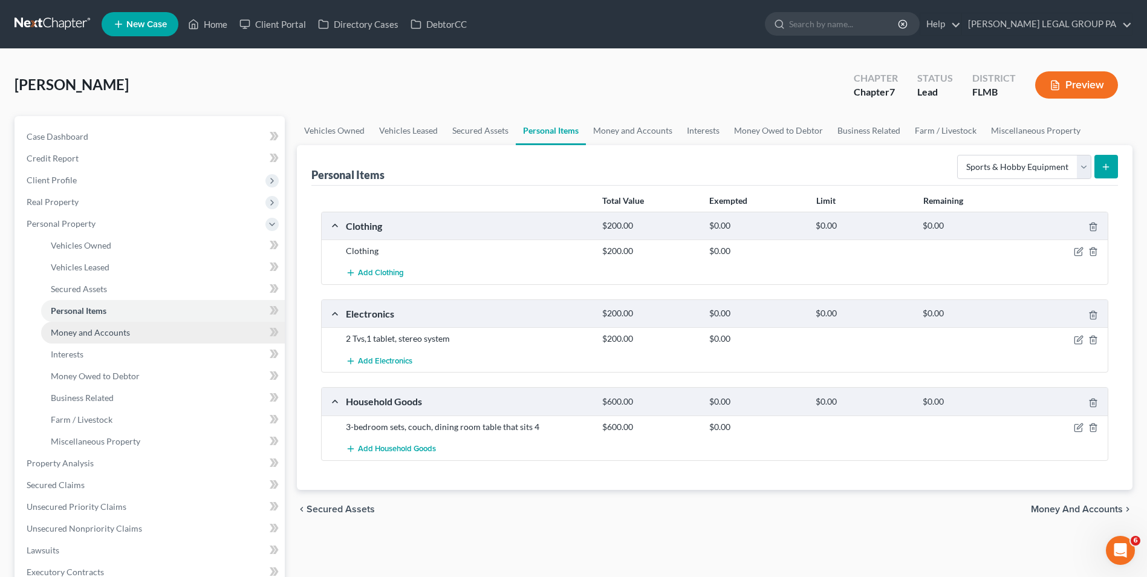
drag, startPoint x: 107, startPoint y: 329, endPoint x: 125, endPoint y: 329, distance: 18.1
click at [107, 329] on span "Money and Accounts" at bounding box center [90, 332] width 79 height 10
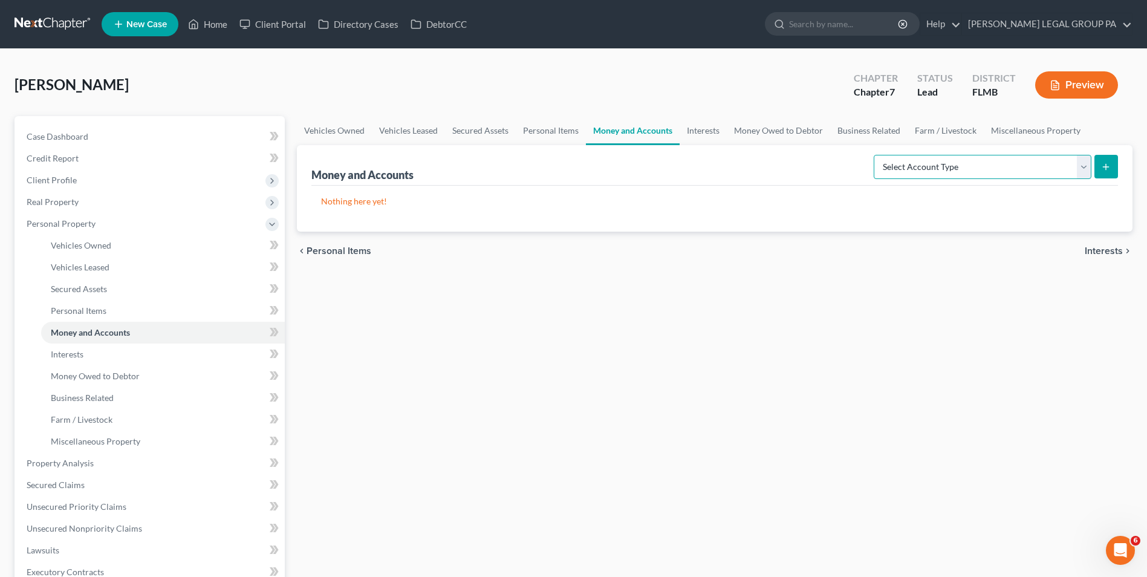
click at [1010, 162] on select "Select Account Type Brokerage Cash on Hand Certificates of Deposit Checking Acc…" at bounding box center [983, 167] width 218 height 24
select select "checking"
click at [876, 155] on select "Select Account Type Brokerage Cash on Hand Certificates of Deposit Checking Acc…" at bounding box center [983, 167] width 218 height 24
click at [1108, 160] on button "submit" at bounding box center [1106, 167] width 24 height 24
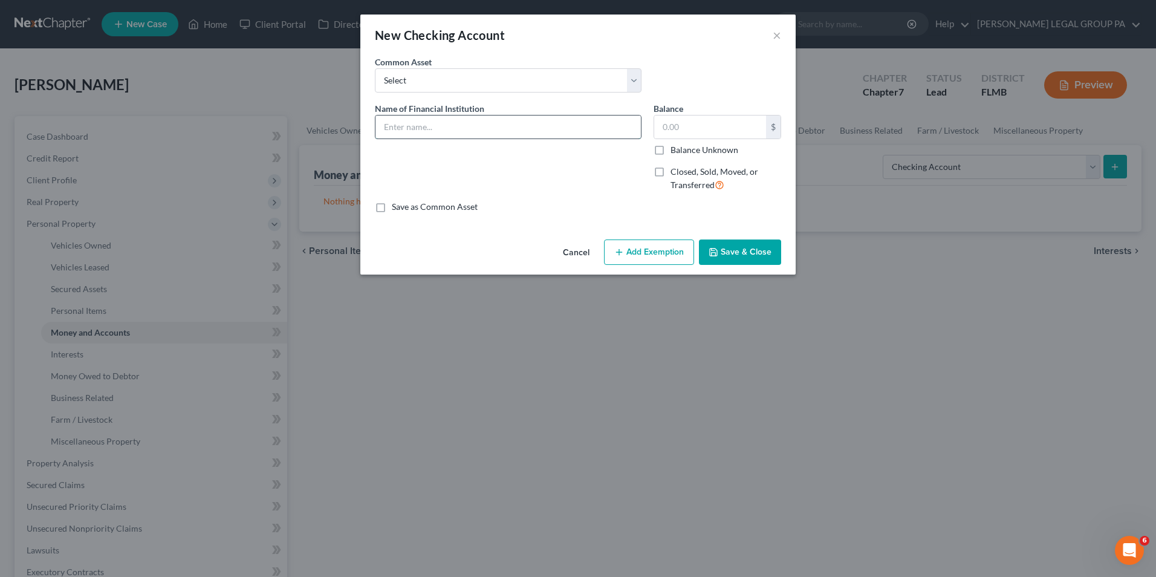
click at [527, 128] on input "text" at bounding box center [507, 126] width 265 height 23
type input "GTE"
click at [717, 258] on button "Save & Close" at bounding box center [740, 251] width 82 height 25
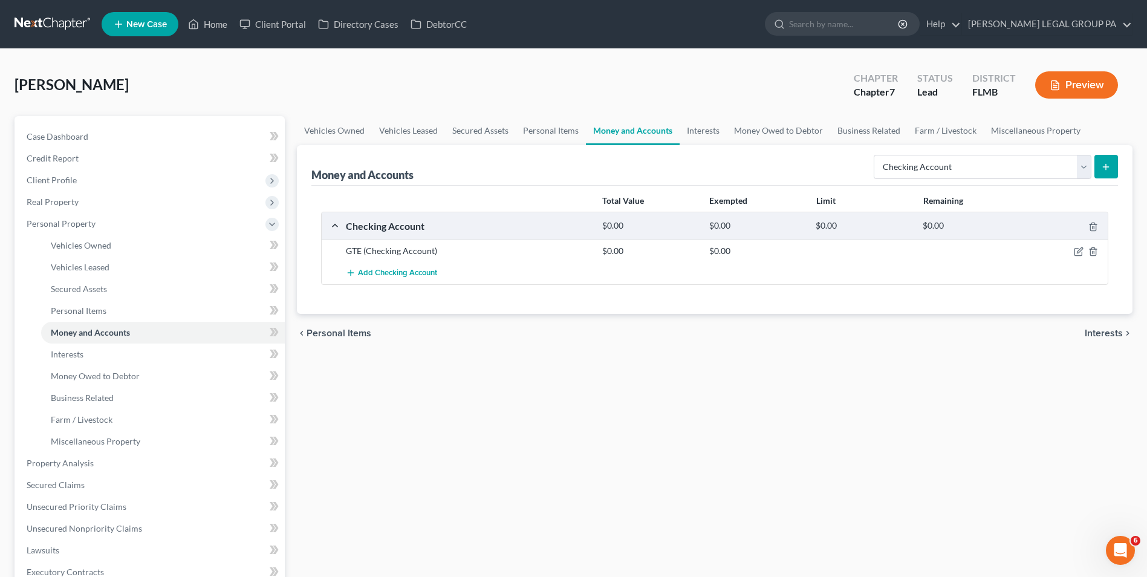
click at [1118, 164] on div "Money and Accounts Select Account Type Brokerage Cash on Hand Certificates of D…" at bounding box center [714, 229] width 835 height 169
click at [1110, 166] on icon "submit" at bounding box center [1106, 167] width 10 height 10
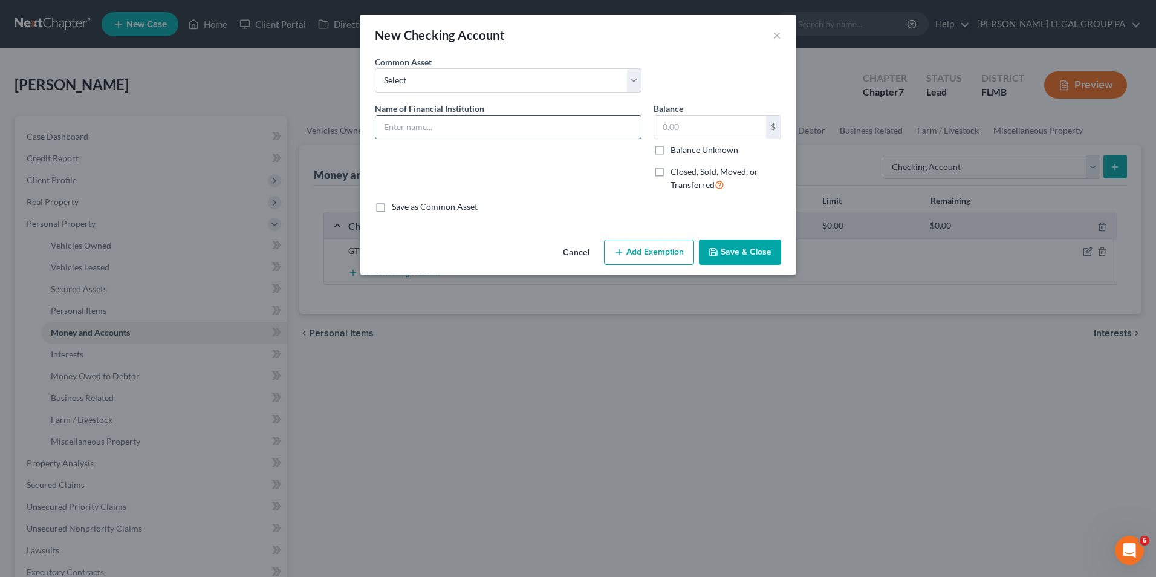
click at [474, 119] on input "text" at bounding box center [507, 126] width 265 height 23
type input "Navy Federal Credit"
click at [731, 241] on button "Save & Close" at bounding box center [740, 251] width 82 height 25
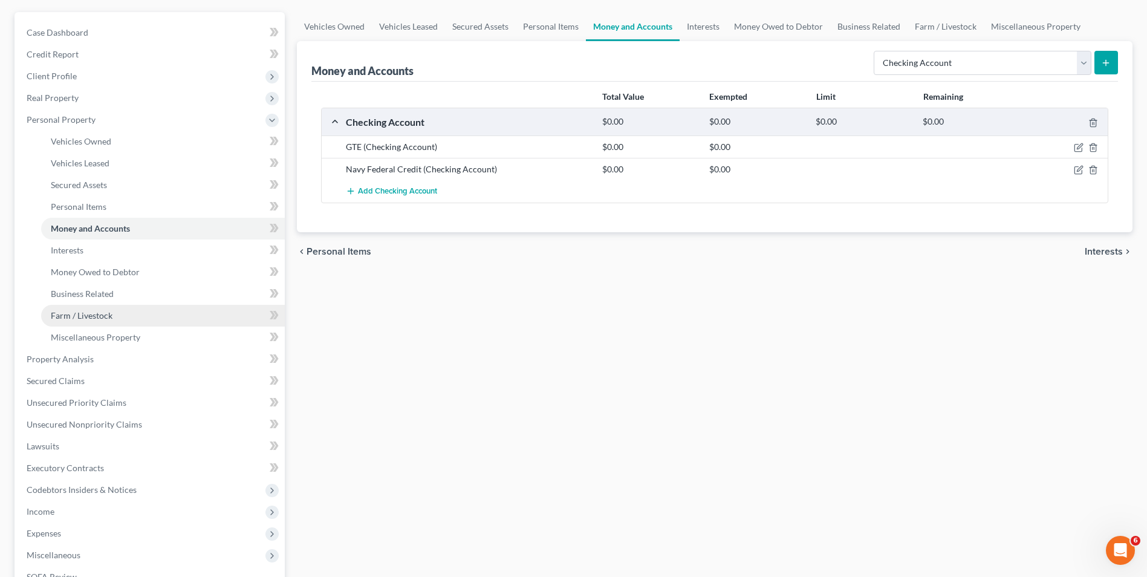
scroll to position [121, 0]
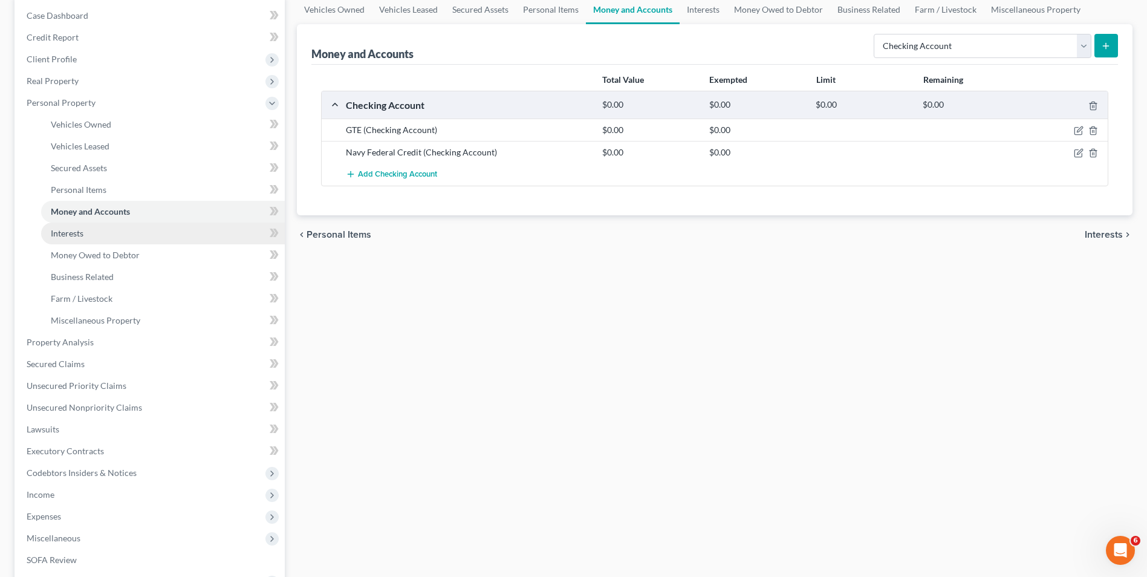
click at [109, 242] on link "Interests" at bounding box center [163, 233] width 244 height 22
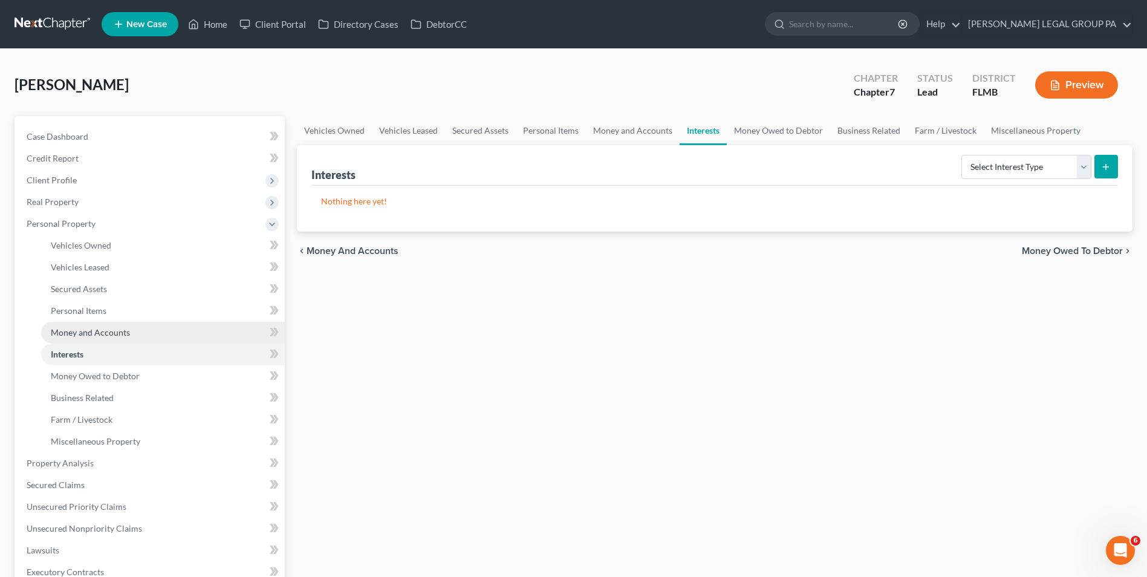
click at [97, 332] on span "Money and Accounts" at bounding box center [90, 332] width 79 height 10
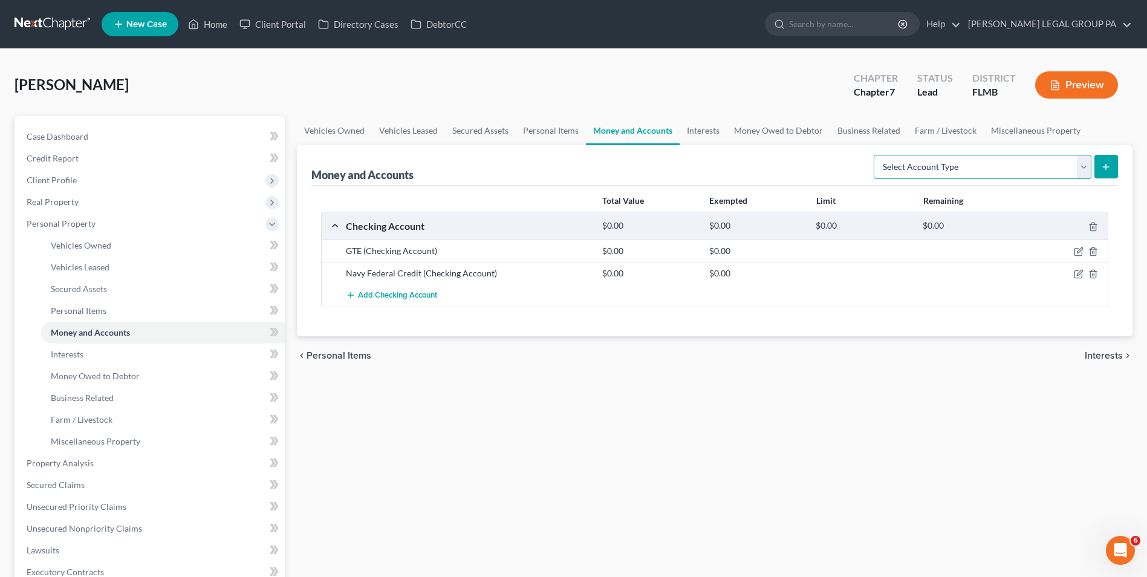
click at [1073, 173] on select "Select Account Type Brokerage Cash on Hand Certificates of Deposit Checking Acc…" at bounding box center [983, 167] width 218 height 24
select select "checking"
click at [876, 155] on select "Select Account Type Brokerage Cash on Hand Certificates of Deposit Checking Acc…" at bounding box center [983, 167] width 218 height 24
click at [1117, 157] on button "submit" at bounding box center [1106, 167] width 24 height 24
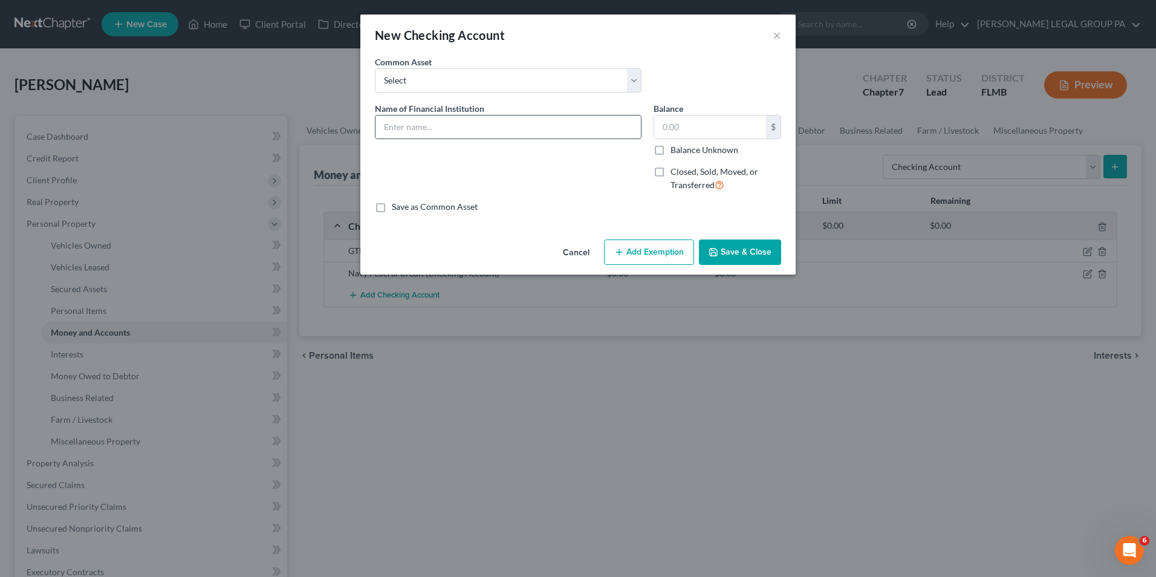
click at [555, 138] on div at bounding box center [508, 127] width 267 height 24
click at [556, 131] on input "text" at bounding box center [507, 126] width 265 height 23
type input "Chime"
click at [750, 262] on button "Save & Close" at bounding box center [740, 251] width 82 height 25
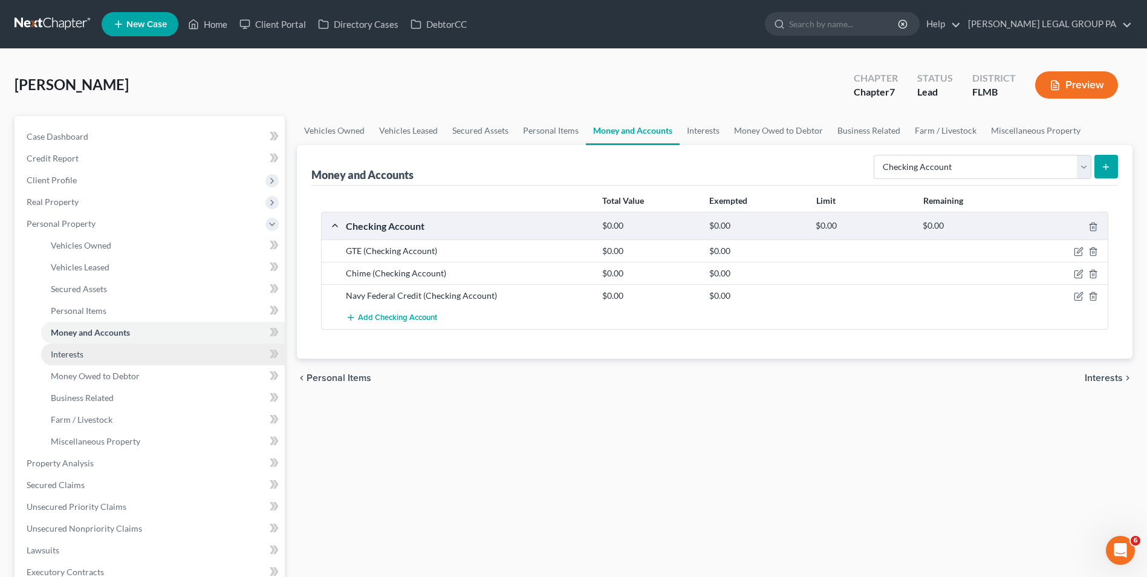
click at [78, 361] on link "Interests" at bounding box center [163, 354] width 244 height 22
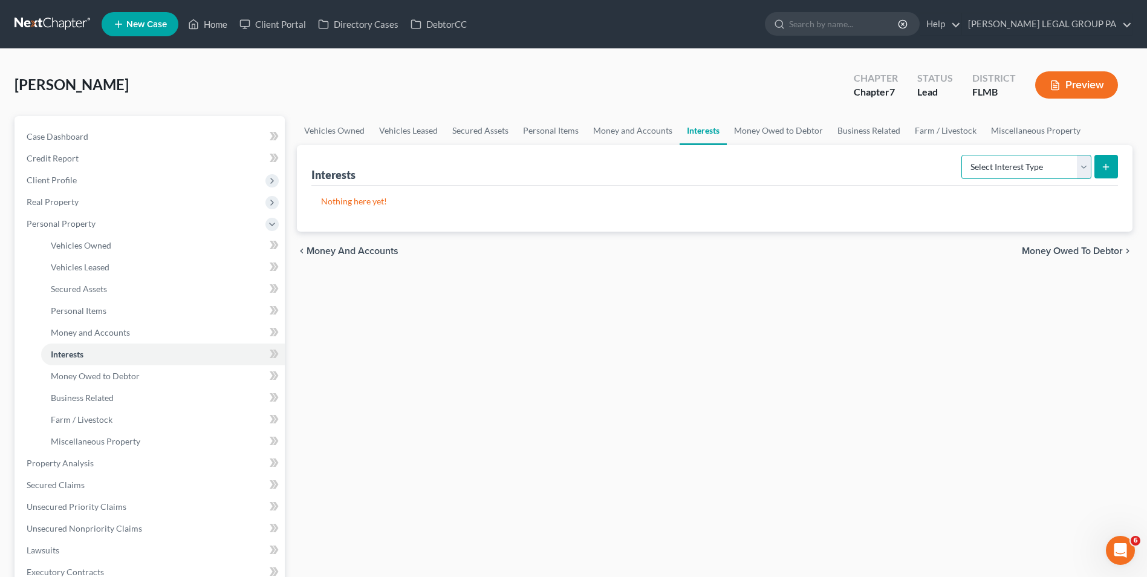
click at [1039, 178] on select "Select Interest Type 401K Annuity Bond Education IRA Government Bond Government…" at bounding box center [1026, 167] width 130 height 24
select select "401k"
click at [962, 155] on select "Select Interest Type 401K Annuity Bond Education IRA Government Bond Government…" at bounding box center [1026, 167] width 130 height 24
click at [1113, 166] on button "submit" at bounding box center [1106, 167] width 24 height 24
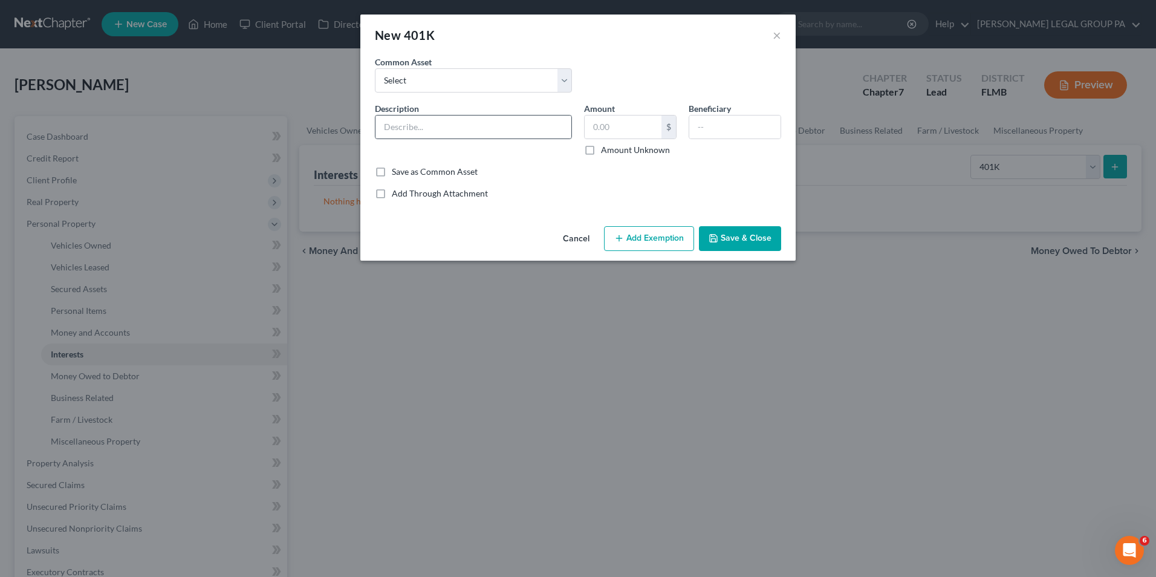
click at [502, 138] on div at bounding box center [473, 127] width 197 height 24
click at [502, 134] on input "text" at bounding box center [473, 126] width 196 height 23
type input "401(k) Through employment"
click at [748, 241] on button "Save & Close" at bounding box center [740, 238] width 82 height 25
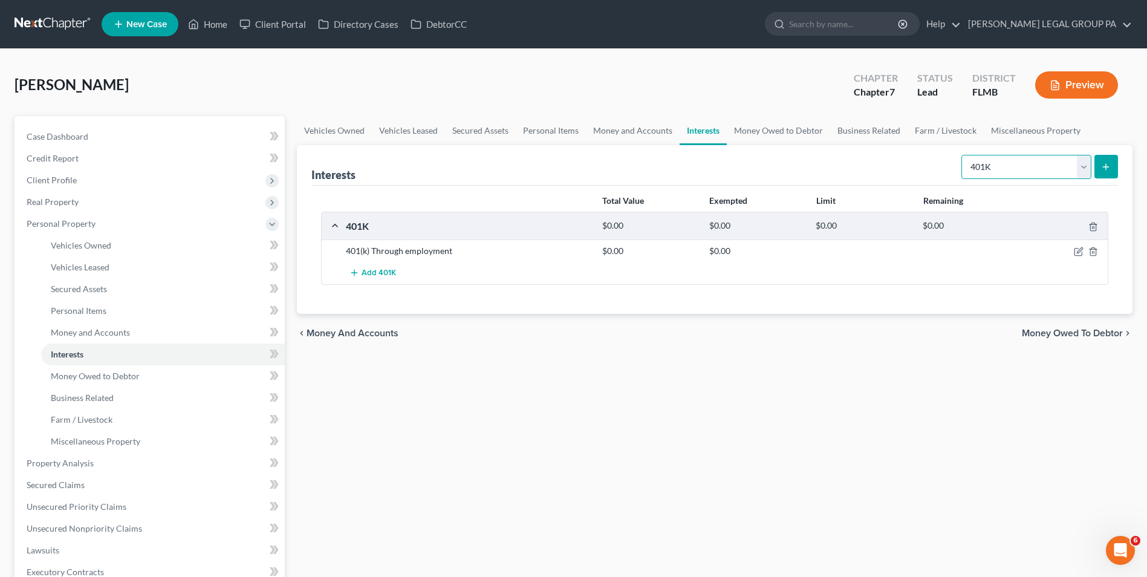
click at [991, 166] on select "Select Interest Type 401K Annuity Bond Education IRA Government Bond Government…" at bounding box center [1026, 167] width 130 height 24
click at [588, 403] on div "Vehicles Owned Vehicles Leased Secured Assets Personal Items Money and Accounts…" at bounding box center [715, 465] width 848 height 698
click at [114, 384] on link "Money Owed to Debtor" at bounding box center [163, 376] width 244 height 22
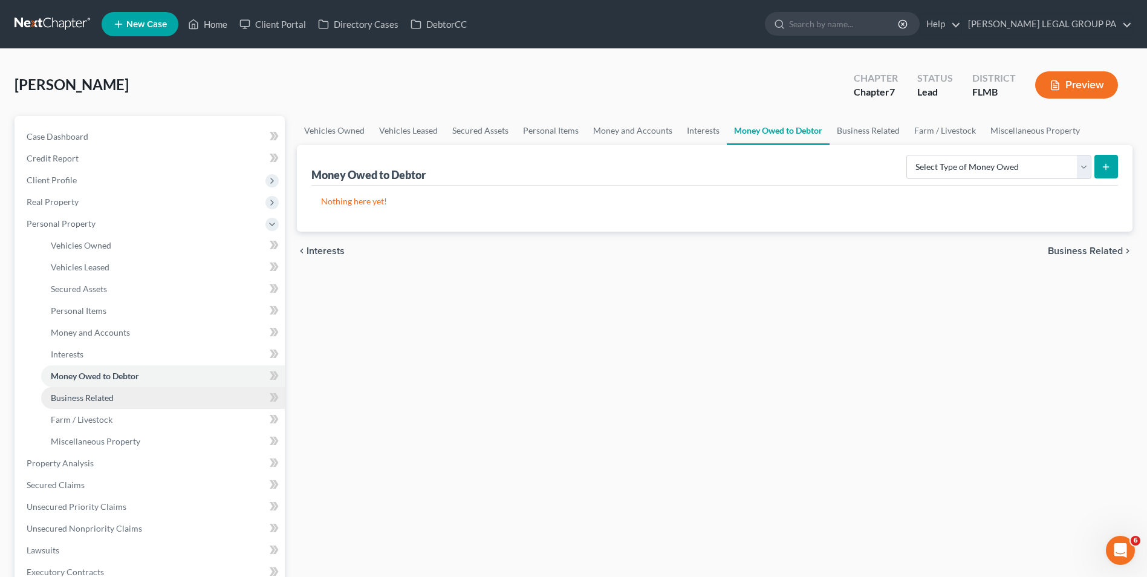
click at [140, 397] on link "Business Related" at bounding box center [163, 398] width 244 height 22
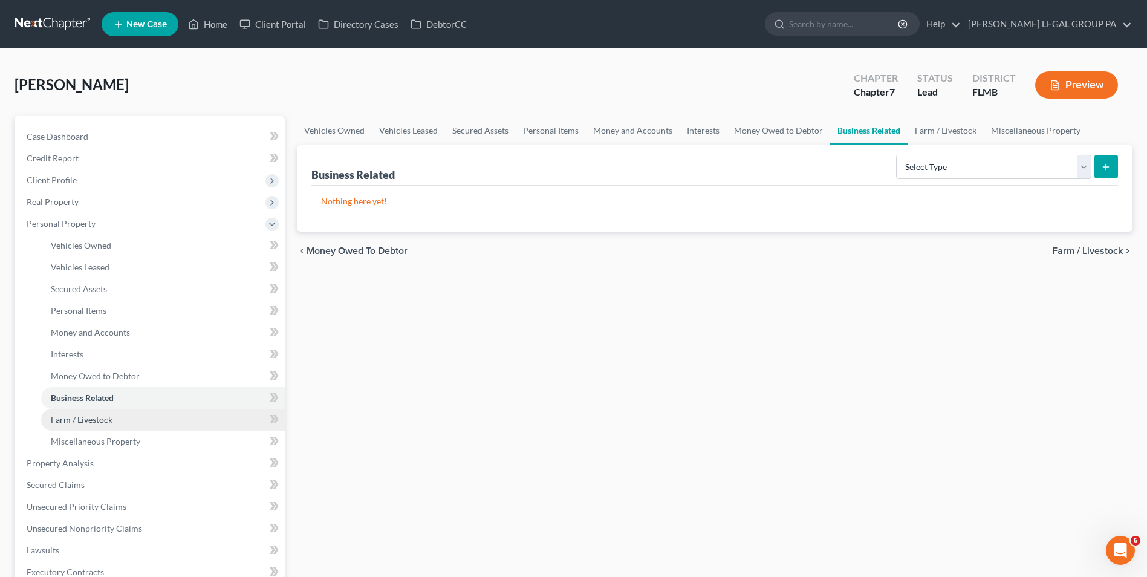
click at [78, 423] on span "Farm / Livestock" at bounding box center [82, 419] width 62 height 10
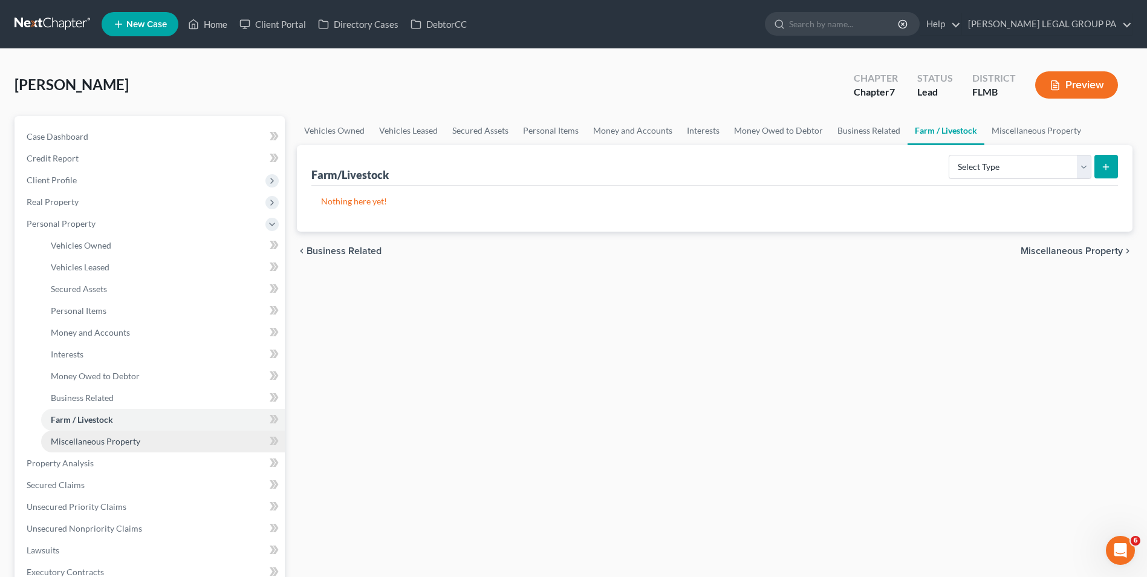
click at [106, 436] on span "Miscellaneous Property" at bounding box center [95, 441] width 89 height 10
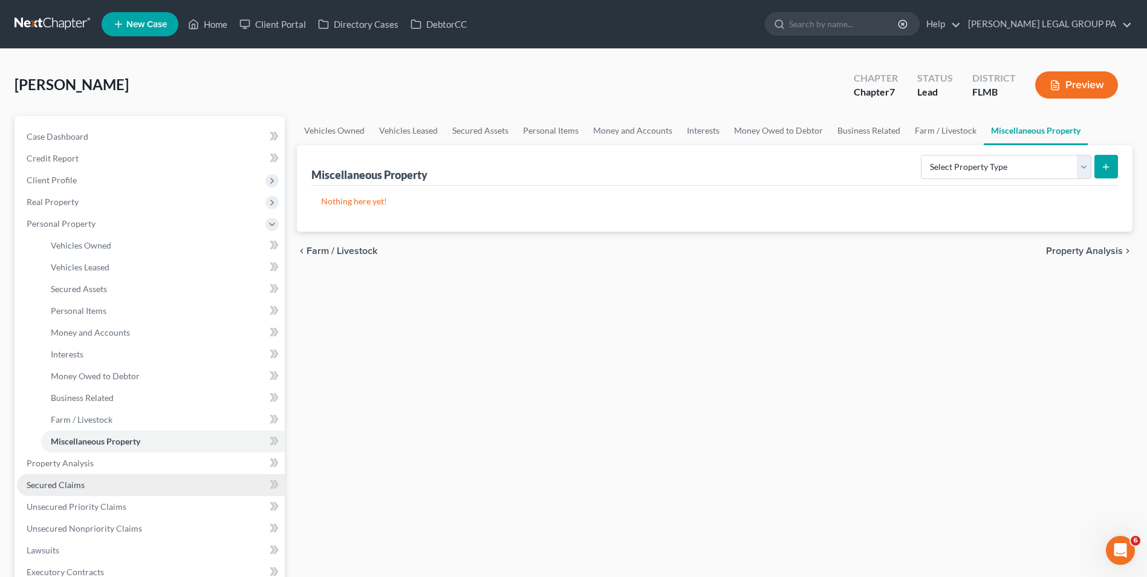
click at [167, 485] on link "Secured Claims" at bounding box center [151, 485] width 268 height 22
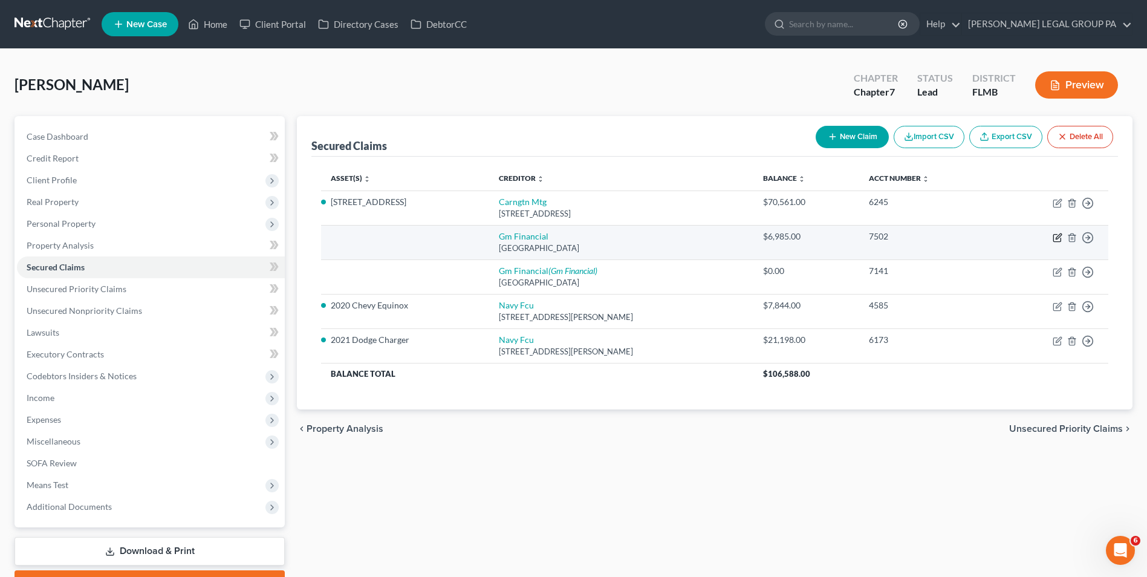
click at [1054, 239] on icon "button" at bounding box center [1057, 238] width 10 height 10
select select "45"
select select "0"
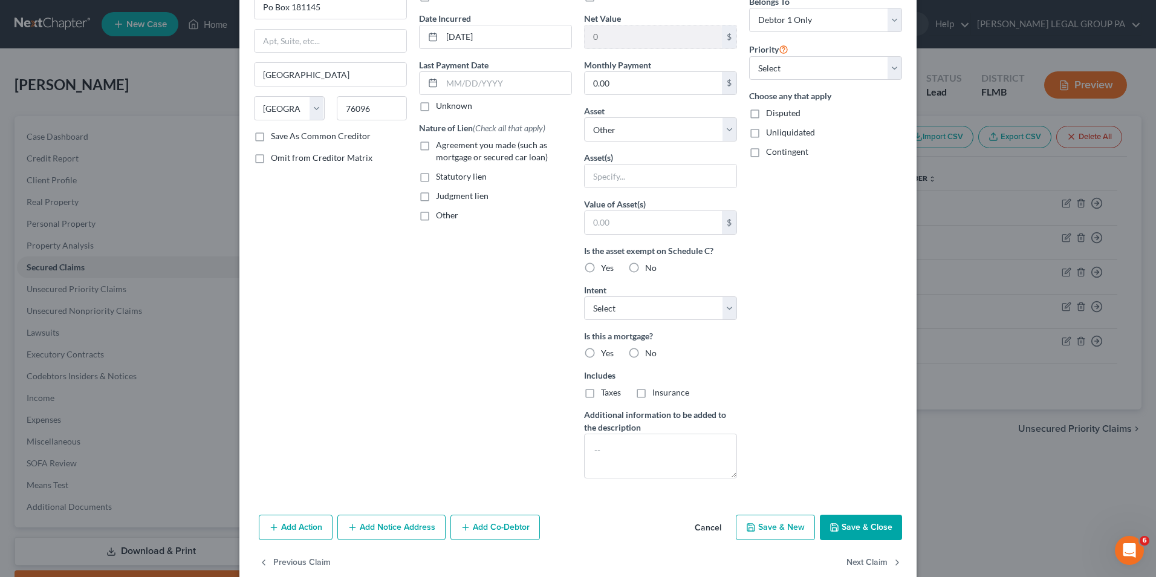
scroll to position [121, 0]
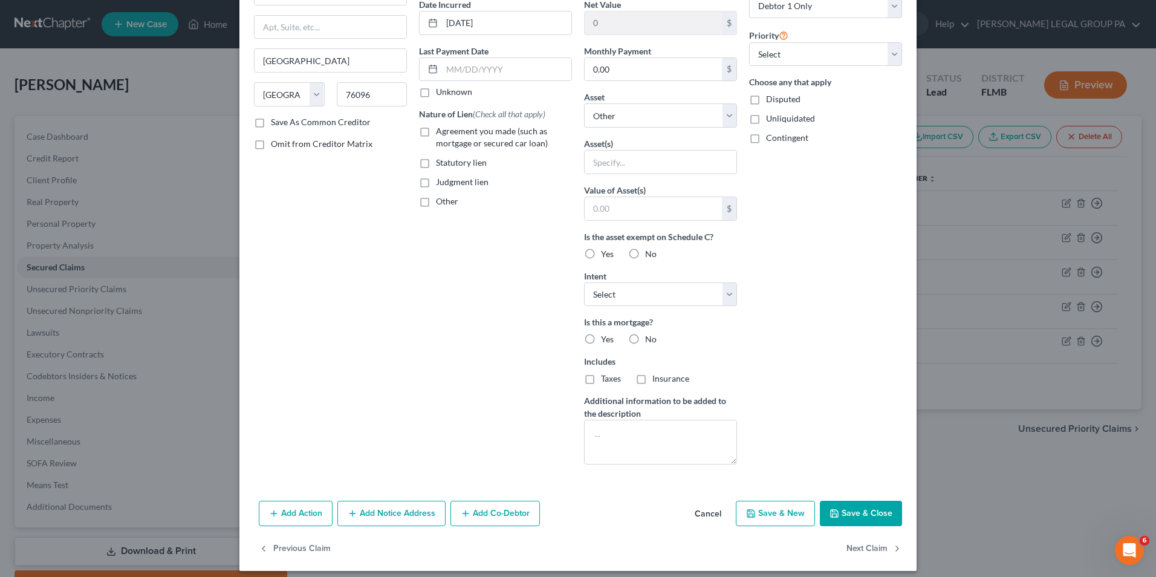
click at [854, 508] on button "Save & Close" at bounding box center [861, 513] width 82 height 25
select select
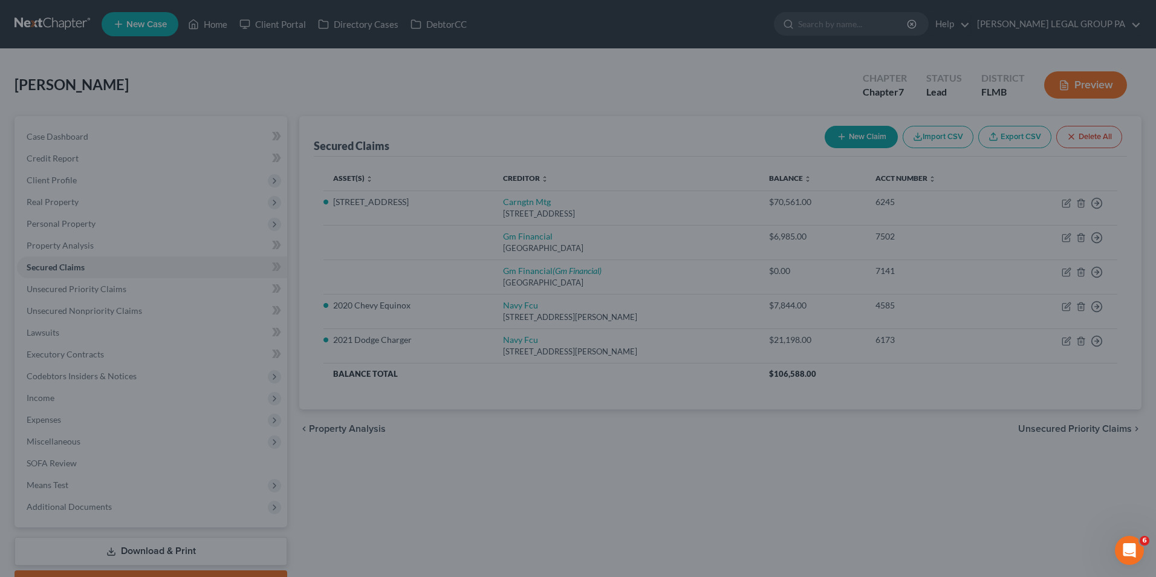
type input "0"
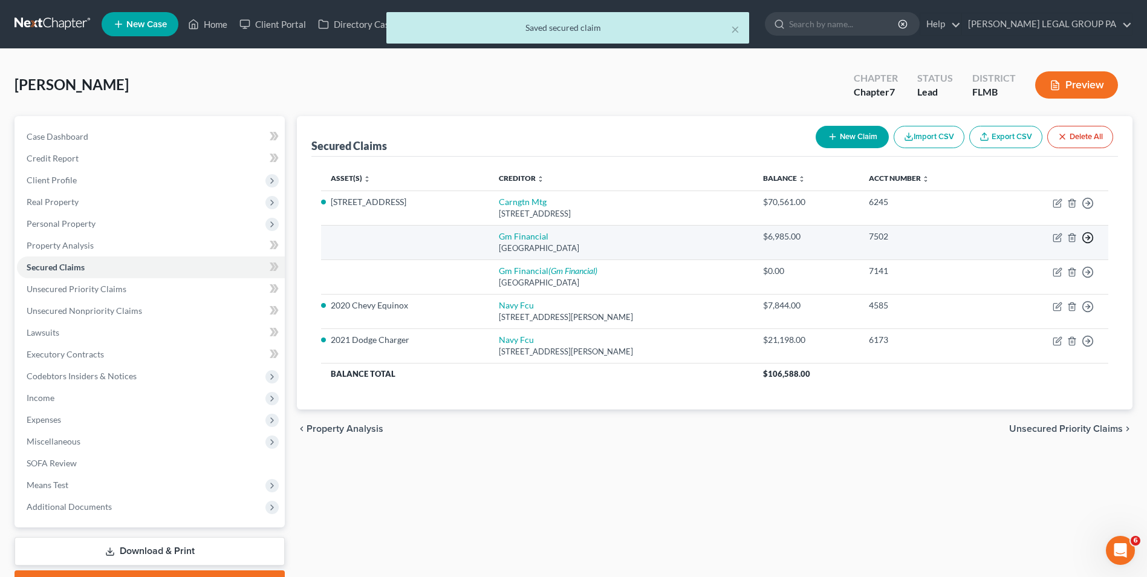
click at [1089, 239] on polyline "button" at bounding box center [1088, 238] width 2 height 4
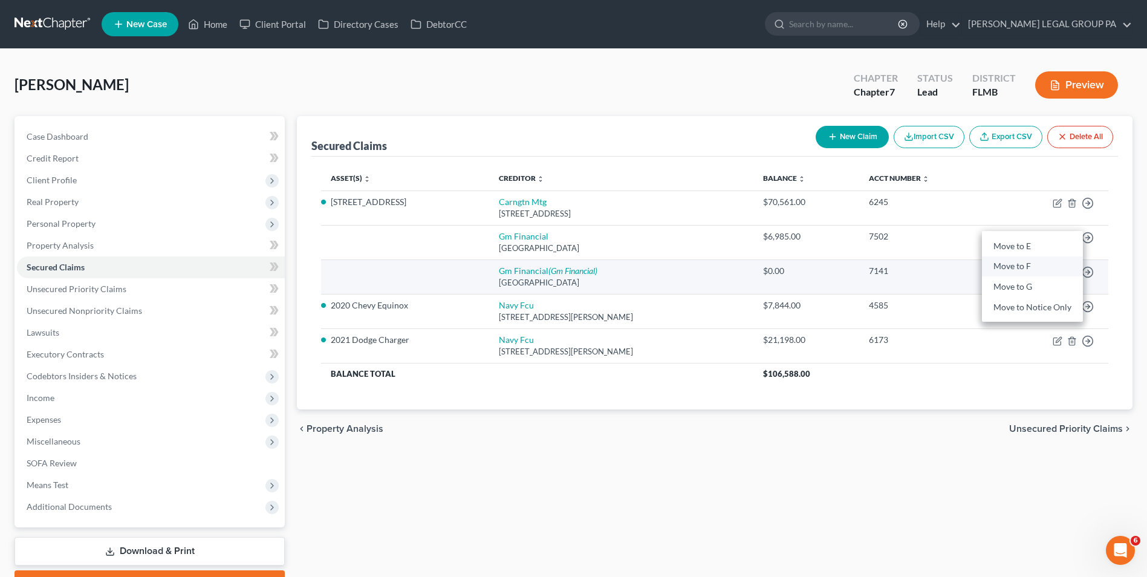
click at [1015, 264] on link "Move to F" at bounding box center [1032, 266] width 101 height 21
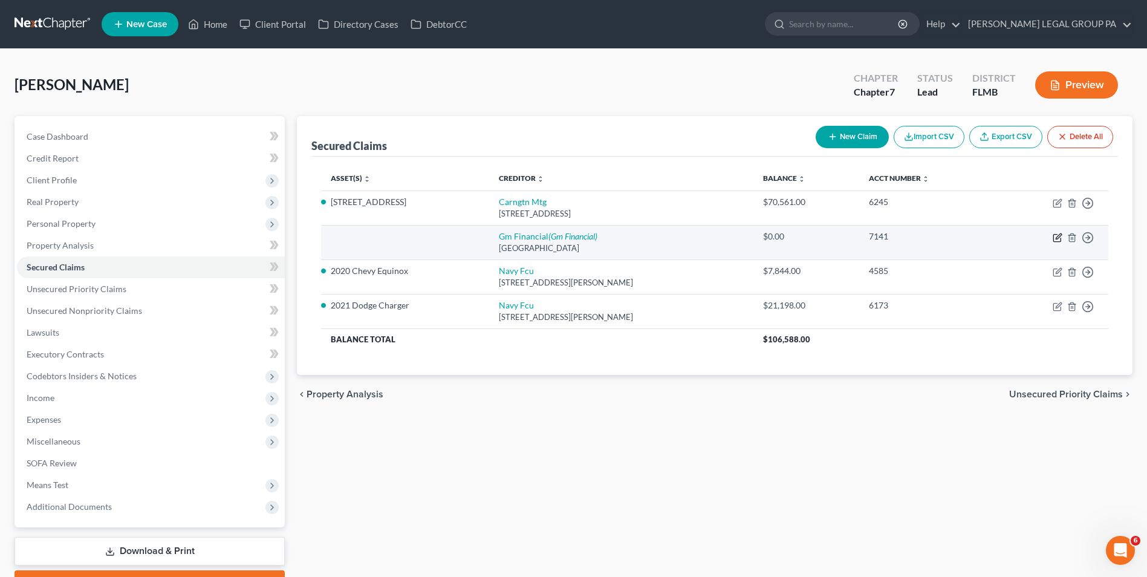
click at [1058, 239] on icon "button" at bounding box center [1057, 238] width 10 height 10
select select "45"
select select "0"
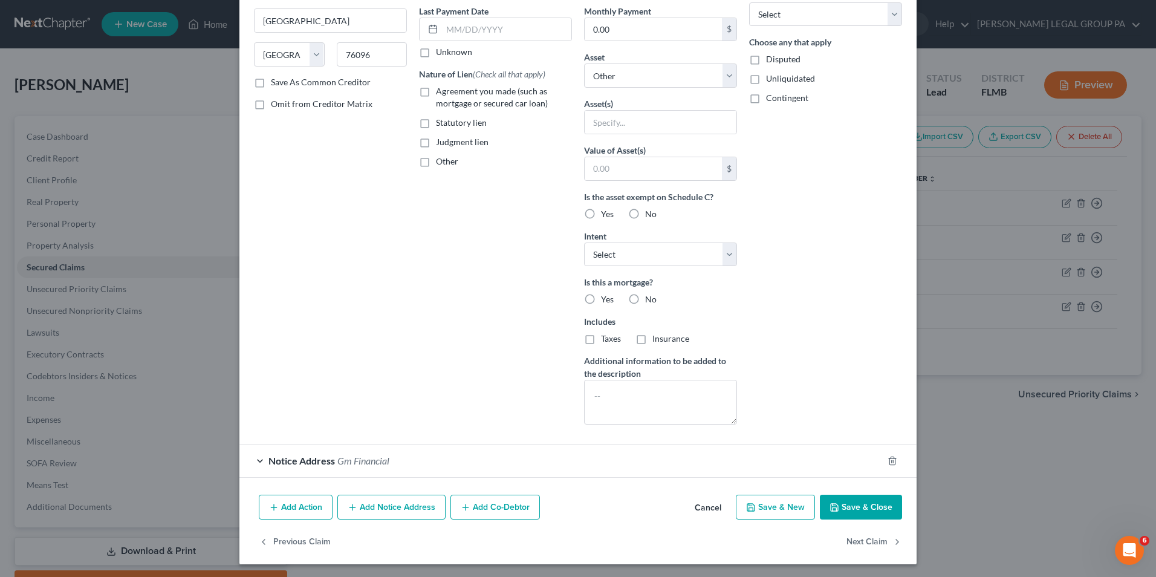
scroll to position [163, 0]
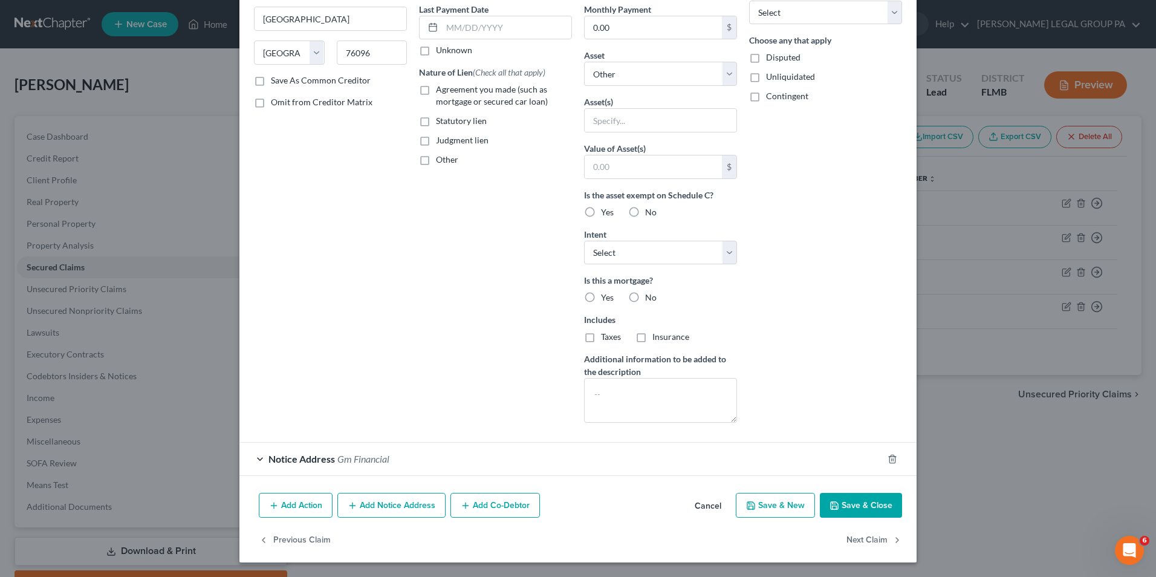
click at [413, 461] on div "Notice Address Gm Financial" at bounding box center [560, 458] width 643 height 32
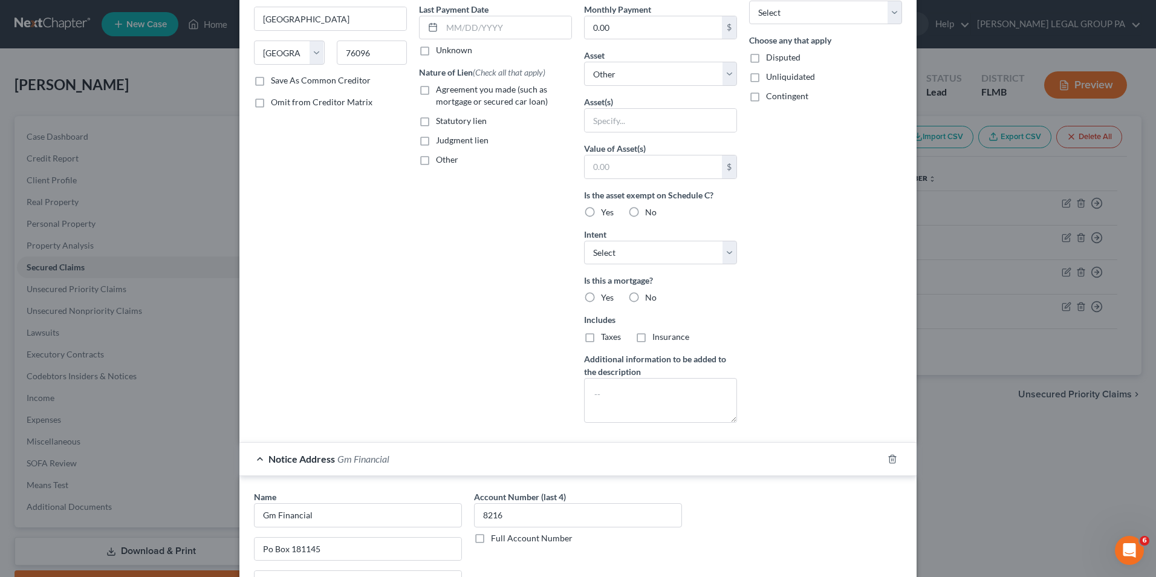
click at [307, 464] on span "Notice Address" at bounding box center [301, 458] width 66 height 11
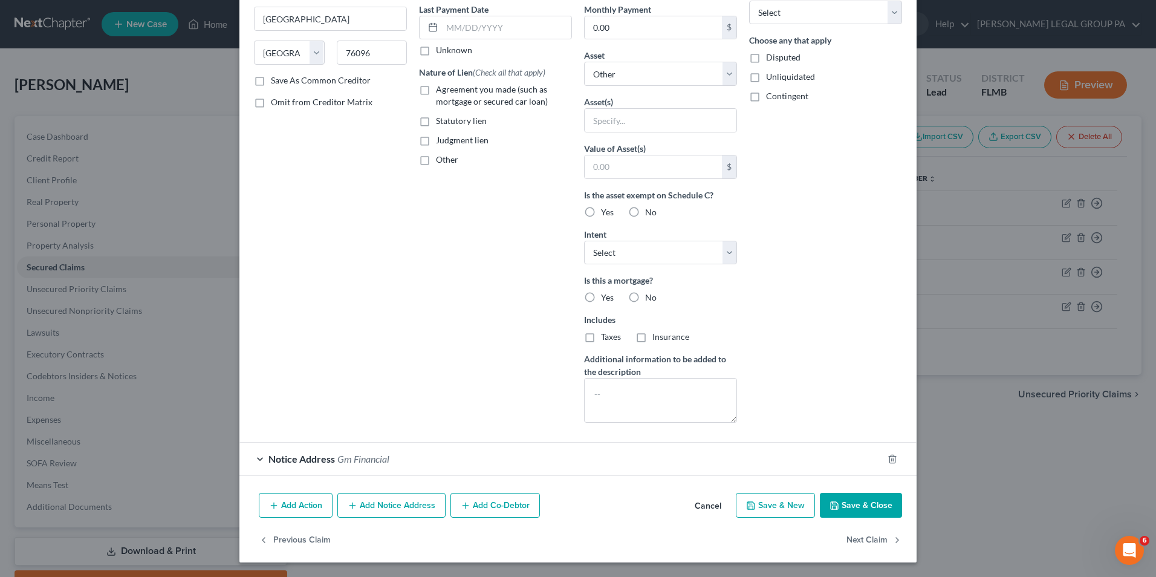
click at [841, 507] on button "Save & Close" at bounding box center [861, 505] width 82 height 25
select select
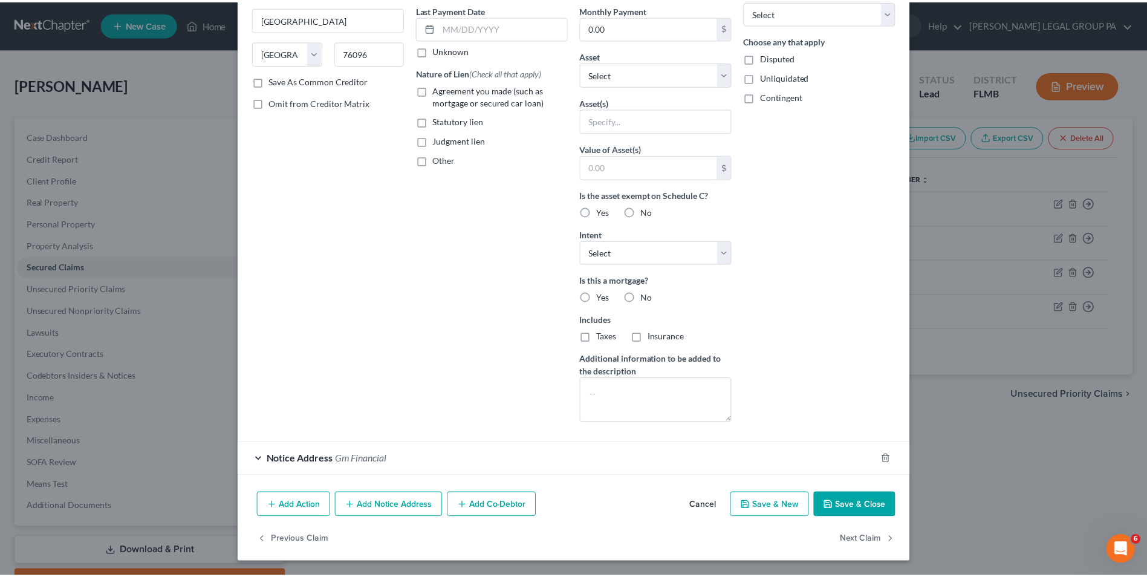
scroll to position [30, 0]
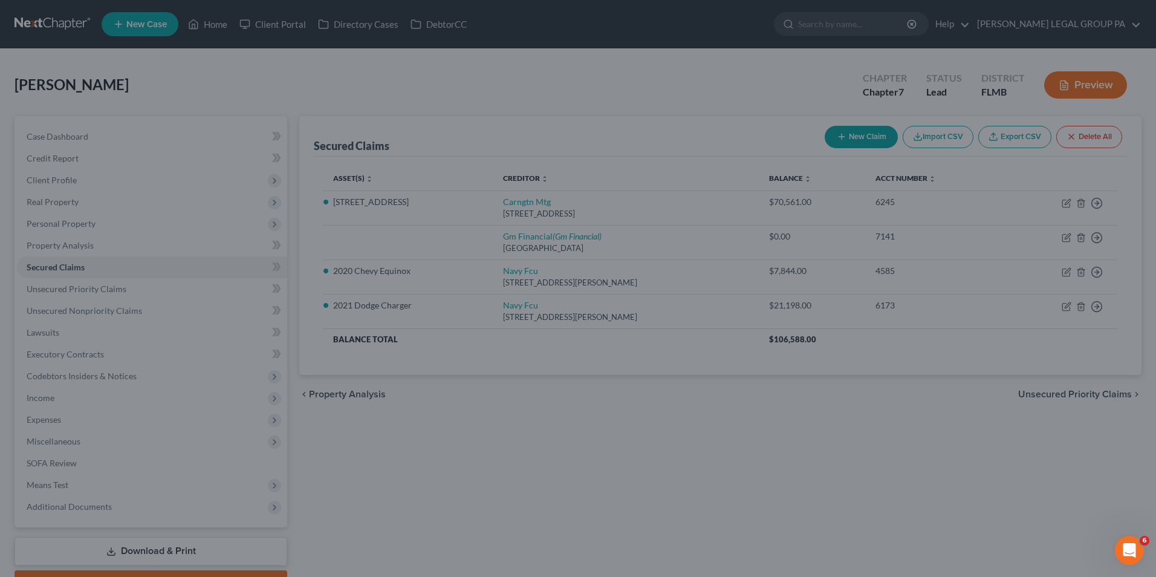
type input "0"
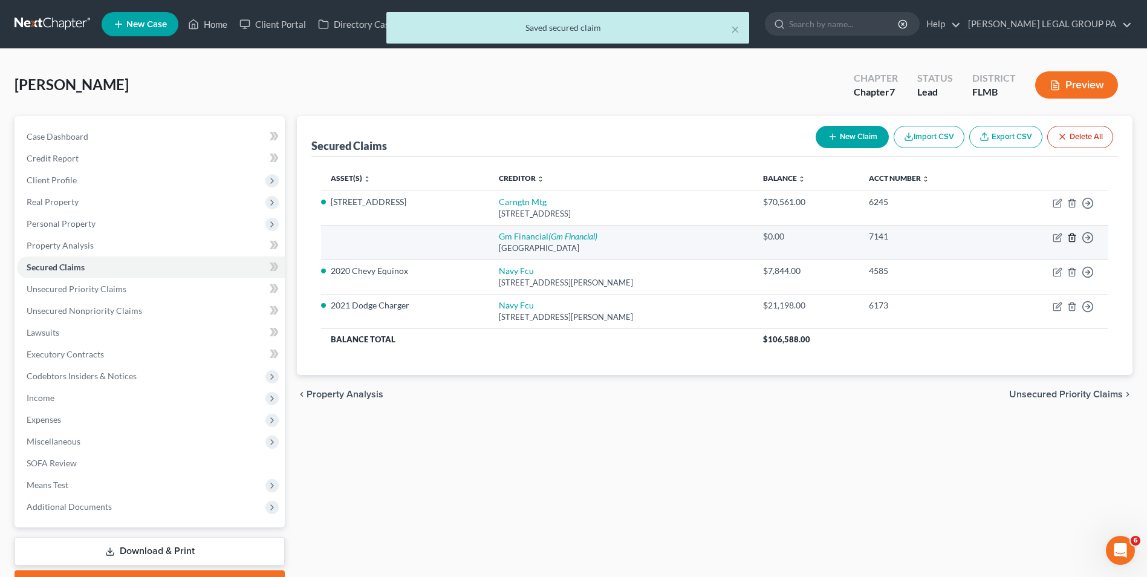
click at [1069, 236] on icon "button" at bounding box center [1071, 237] width 5 height 8
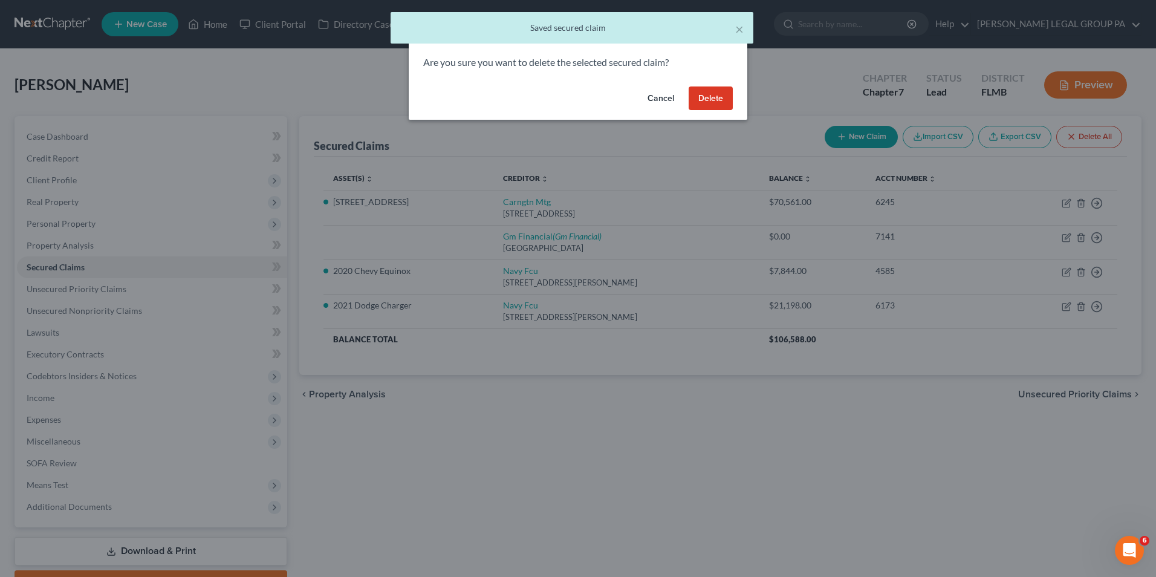
click at [711, 103] on button "Delete" at bounding box center [711, 98] width 44 height 24
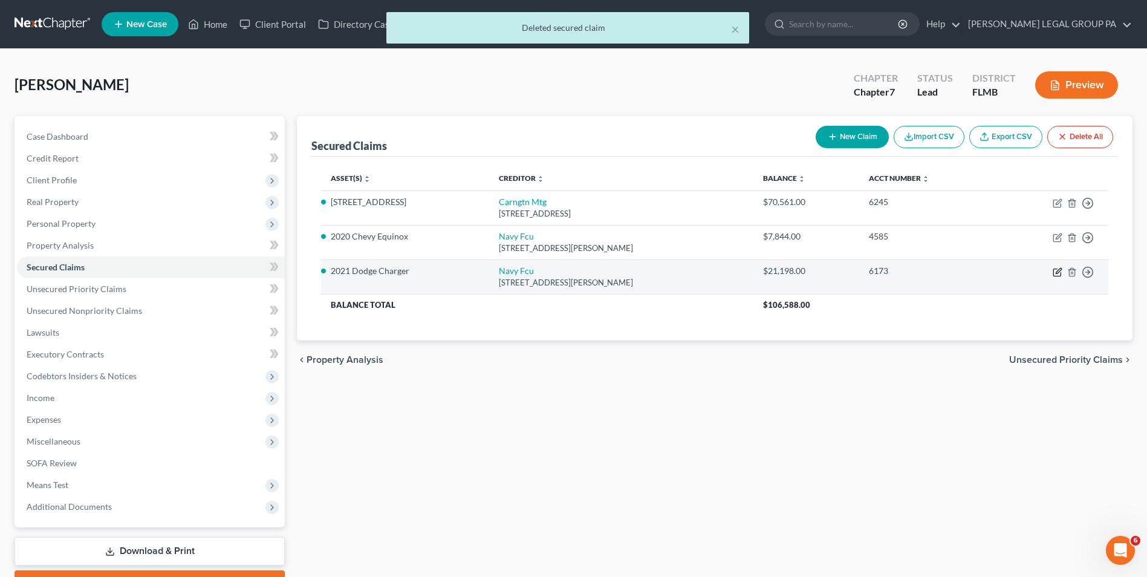
click at [1057, 273] on icon "button" at bounding box center [1057, 272] width 10 height 10
select select "48"
select select "2"
select select "0"
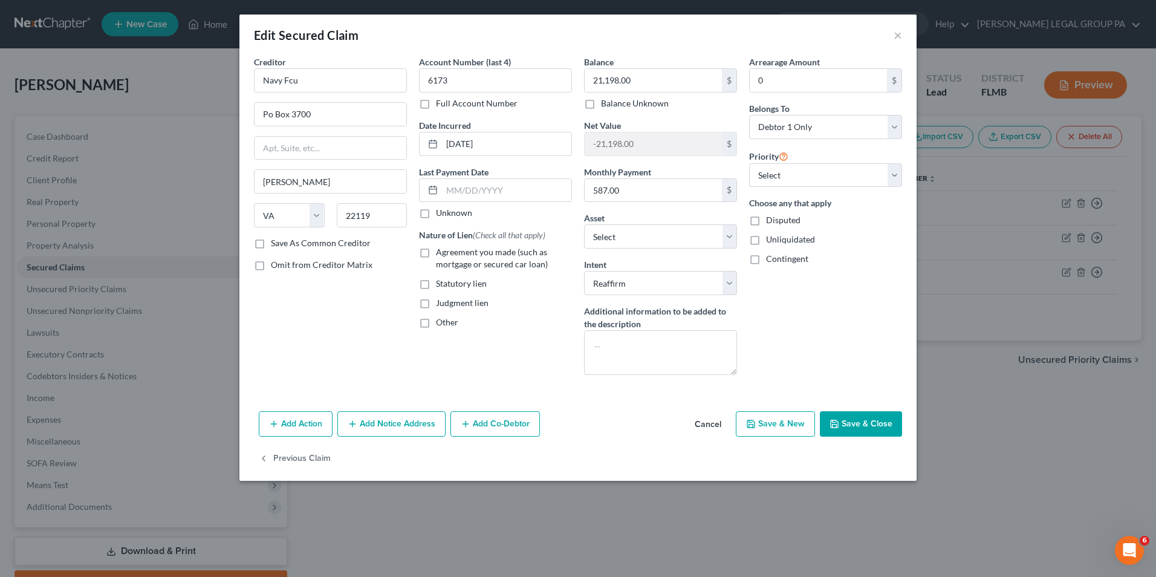
click at [870, 424] on button "Save & Close" at bounding box center [861, 423] width 82 height 25
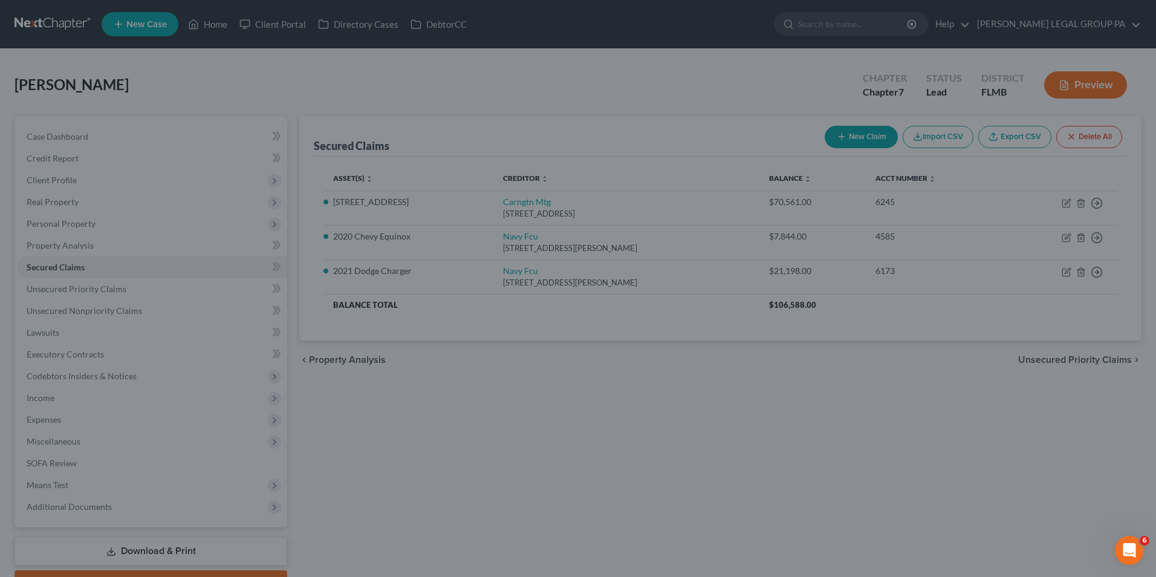
select select "5"
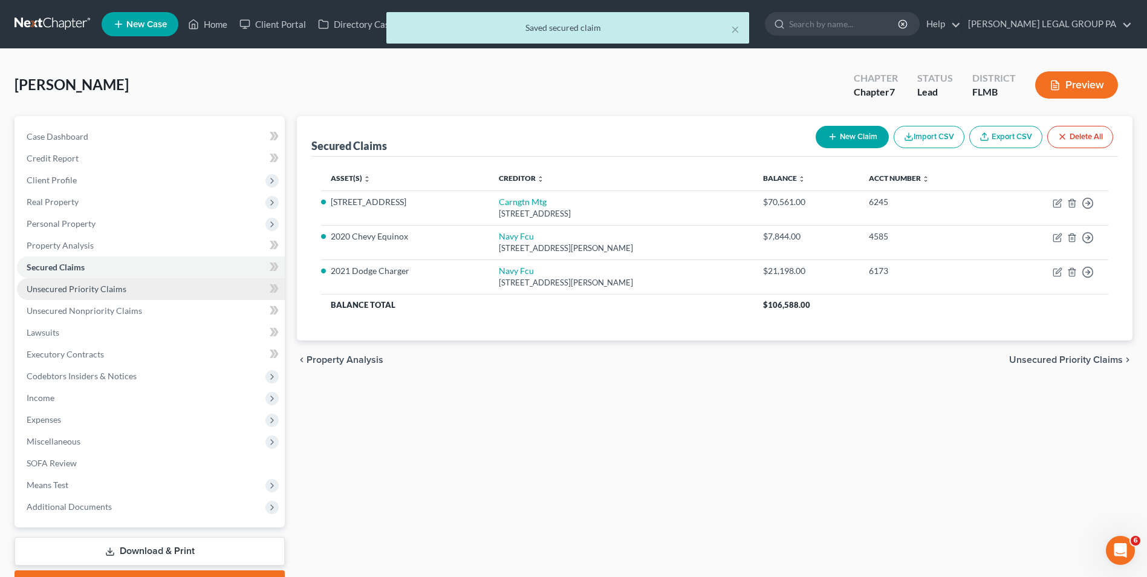
click at [147, 290] on link "Unsecured Priority Claims" at bounding box center [151, 289] width 268 height 22
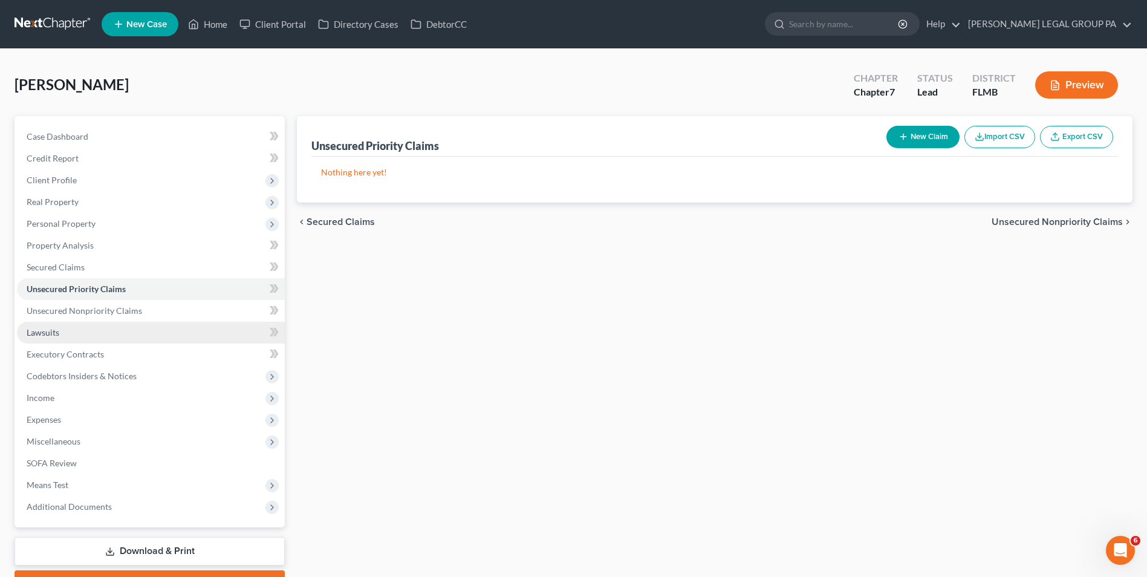
click at [94, 339] on link "Lawsuits" at bounding box center [151, 333] width 268 height 22
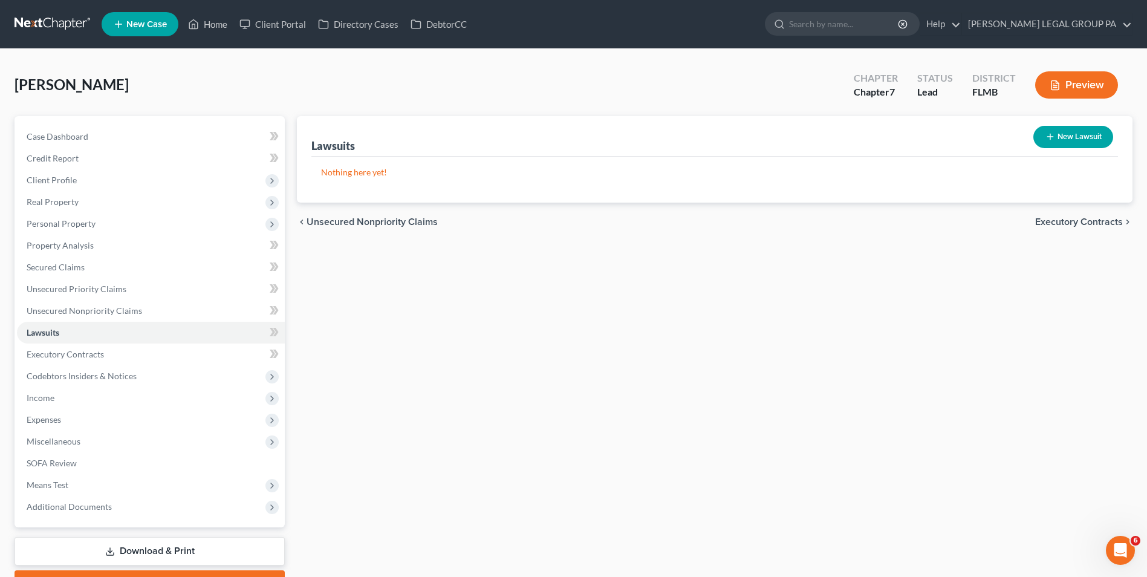
click at [1068, 134] on button "New Lawsuit" at bounding box center [1073, 137] width 80 height 22
select select "0"
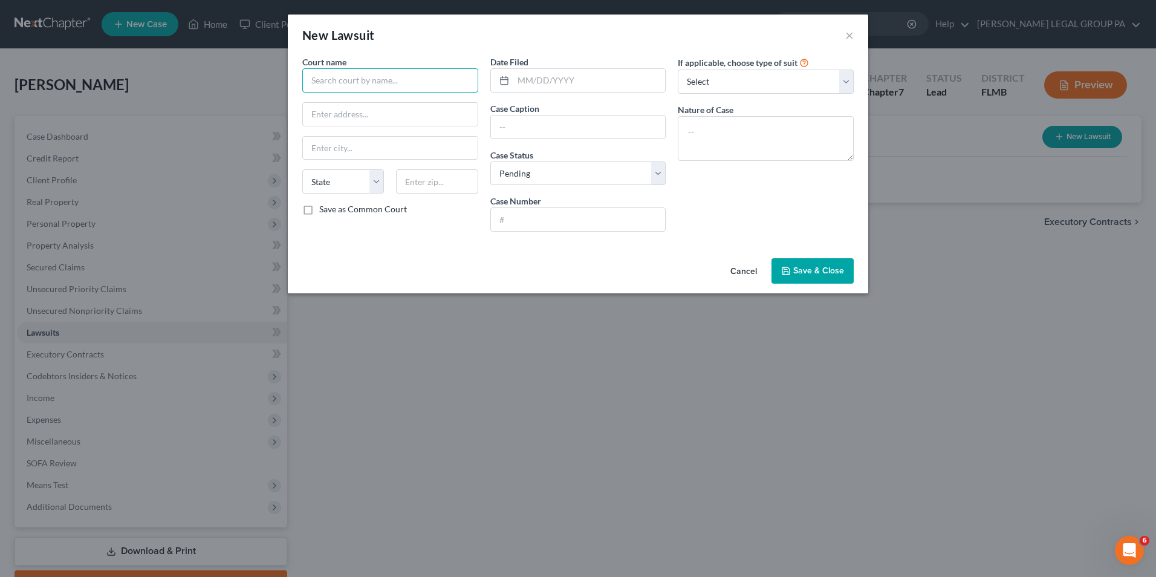
click at [411, 82] on input "text" at bounding box center [390, 80] width 176 height 24
click at [848, 269] on button "Save & Close" at bounding box center [812, 270] width 82 height 25
type input "3 Lawsuits"
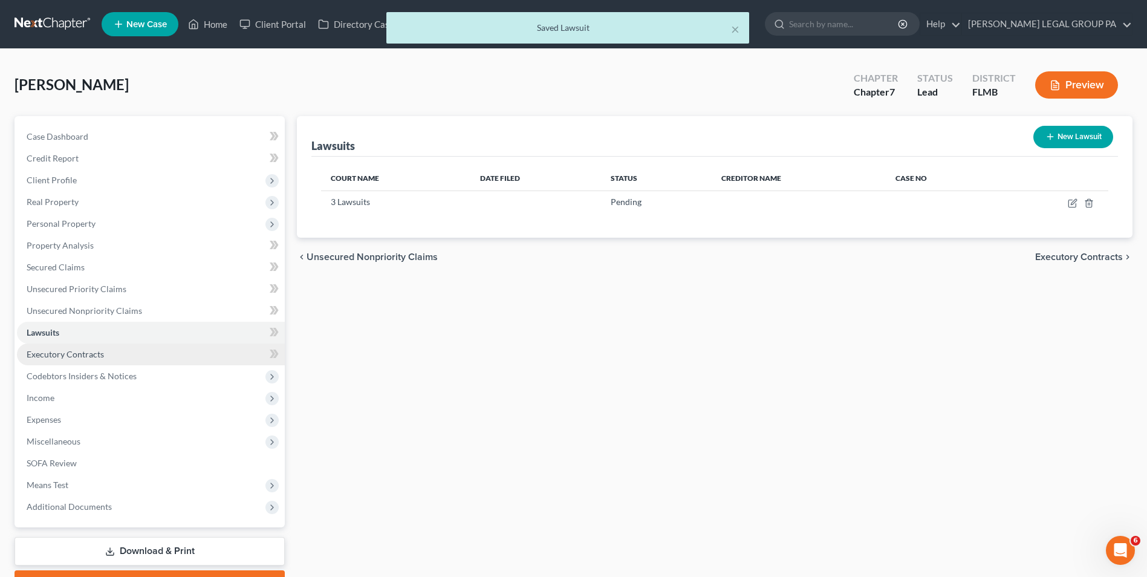
click at [104, 355] on link "Executory Contracts" at bounding box center [151, 354] width 268 height 22
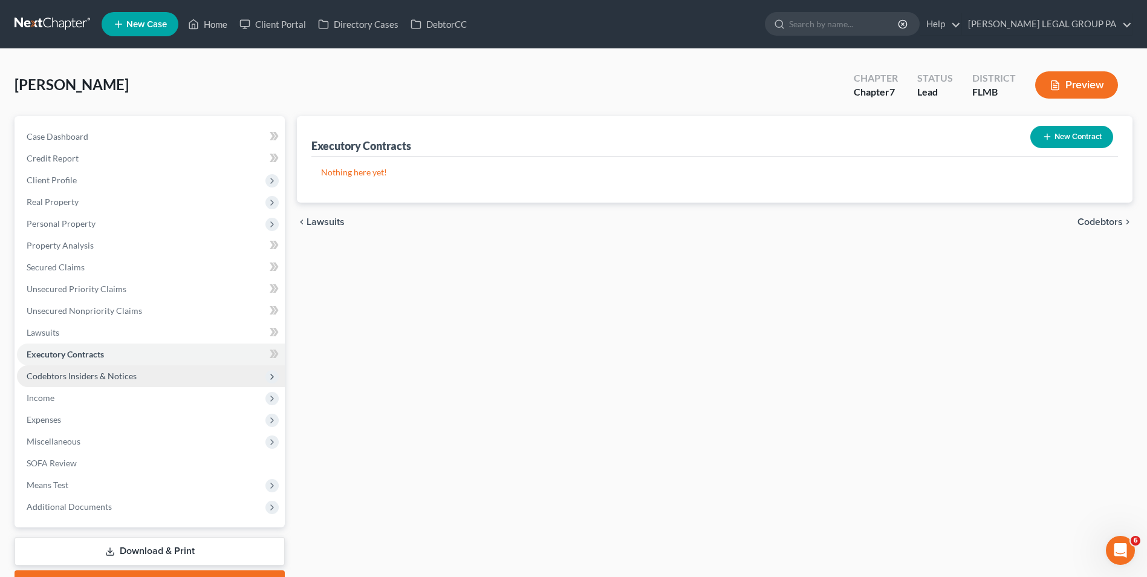
click at [102, 375] on span "Codebtors Insiders & Notices" at bounding box center [82, 376] width 110 height 10
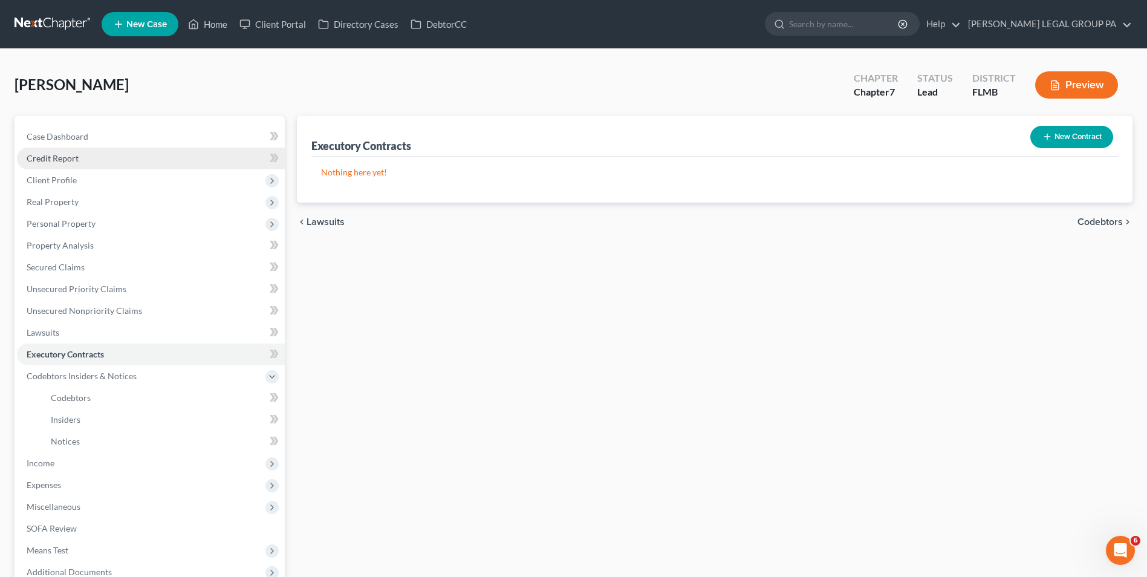
click at [130, 162] on link "Credit Report" at bounding box center [151, 158] width 268 height 22
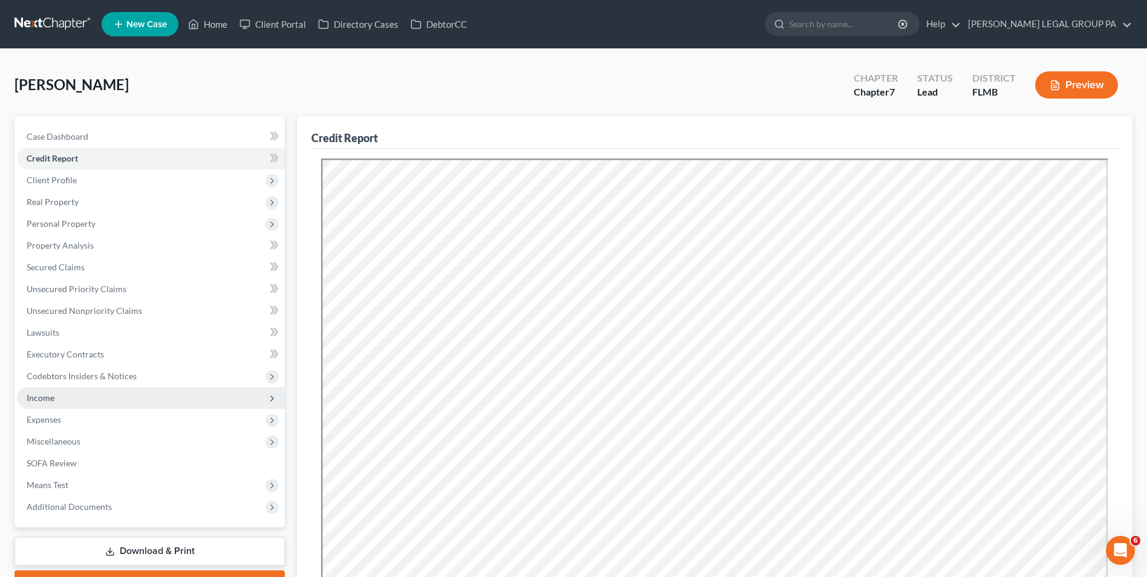
click at [76, 398] on span "Income" at bounding box center [151, 398] width 268 height 22
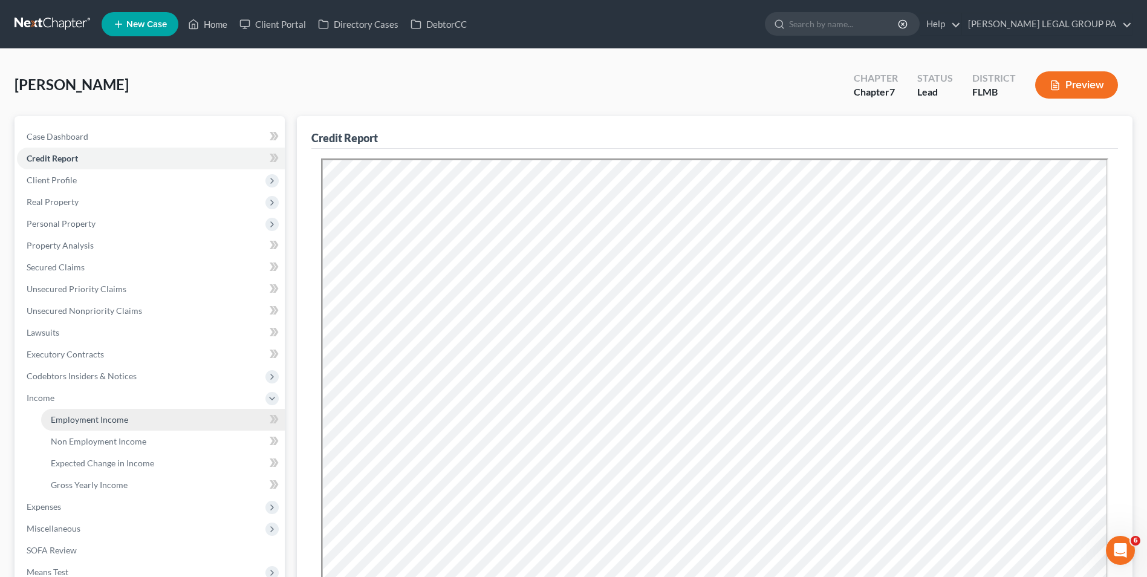
click at [121, 410] on link "Employment Income" at bounding box center [163, 420] width 244 height 22
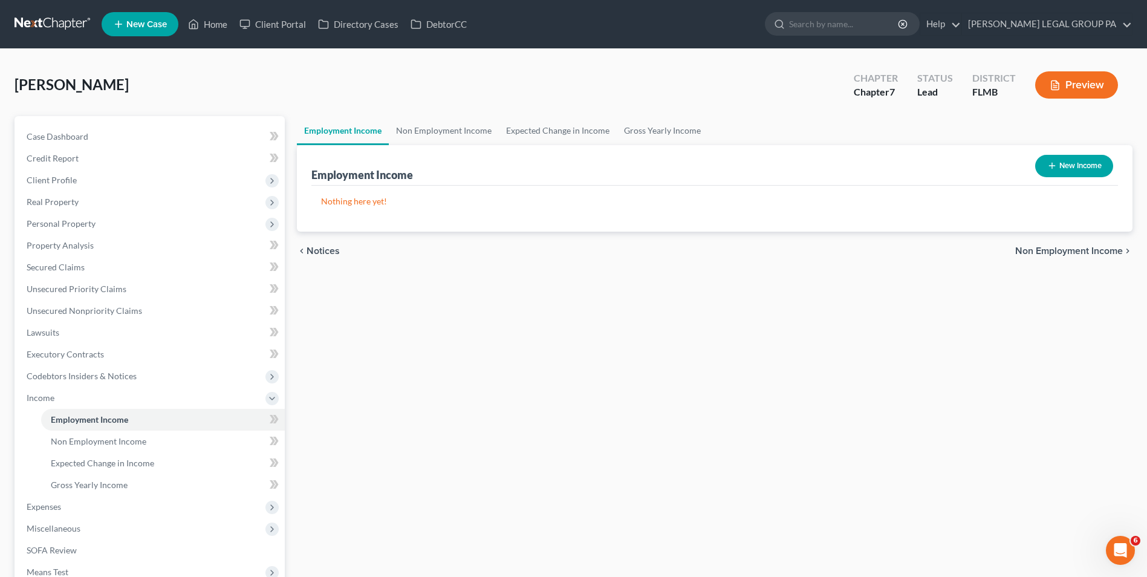
click at [1052, 174] on button "New Income" at bounding box center [1074, 166] width 78 height 22
select select "0"
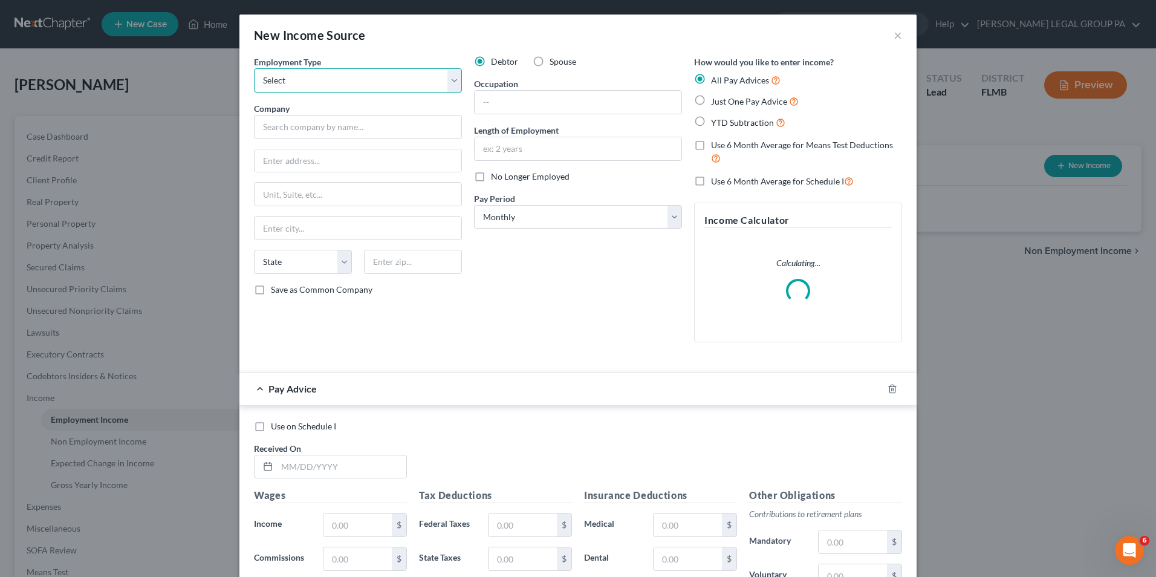
click at [316, 80] on select "Select Full or Part Time Employment Self Employment" at bounding box center [358, 80] width 208 height 24
select select "0"
click at [254, 68] on select "Select Full or Part Time Employment Self Employment" at bounding box center [358, 80] width 208 height 24
drag, startPoint x: 308, startPoint y: 132, endPoint x: 309, endPoint y: 123, distance: 9.1
click at [308, 132] on input "text" at bounding box center [358, 127] width 208 height 24
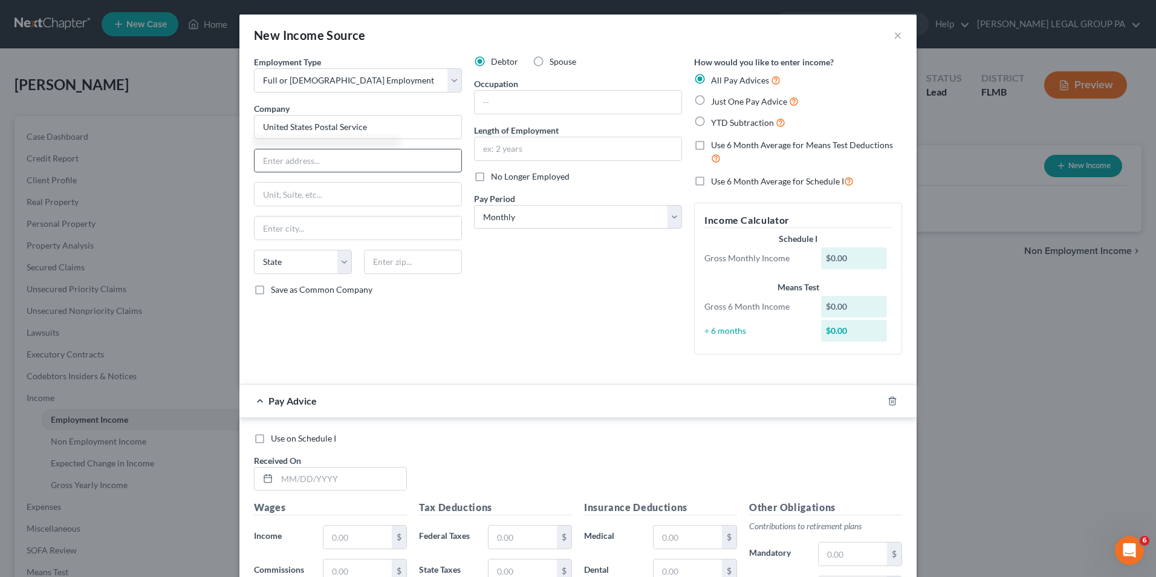
click at [377, 150] on input "text" at bounding box center [357, 160] width 207 height 23
type input "United States Postal Service"
type input "1802 Grant Street"
click at [381, 266] on input "text" at bounding box center [413, 262] width 98 height 24
type input "33605"
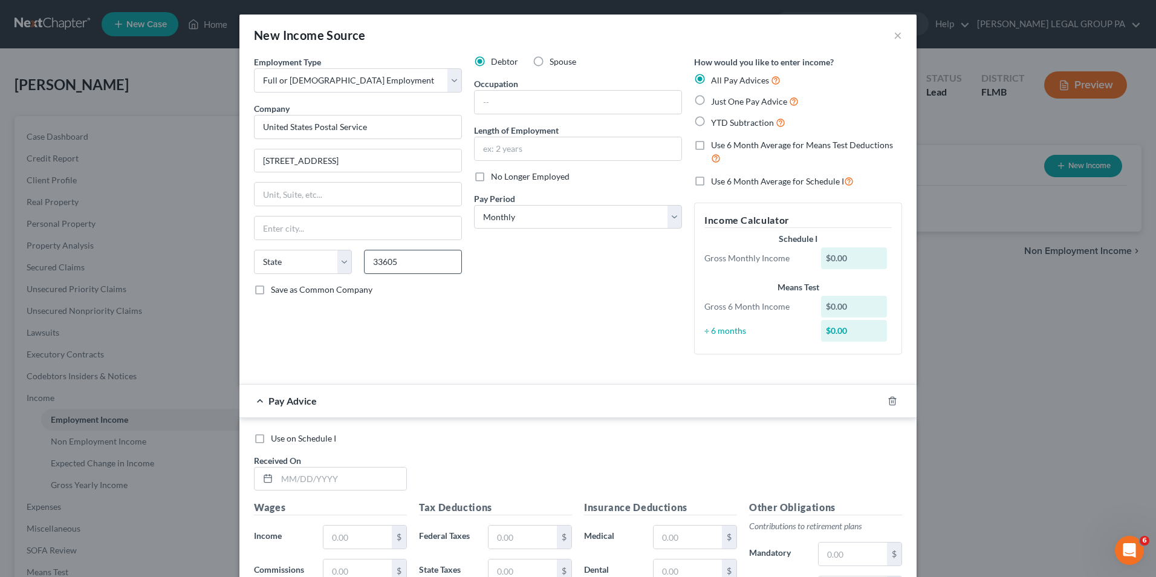
type input "Tampa"
select select "9"
click at [562, 99] on input "text" at bounding box center [578, 102] width 207 height 23
type input "Maintenance"
click at [568, 149] on input "text" at bounding box center [578, 148] width 207 height 23
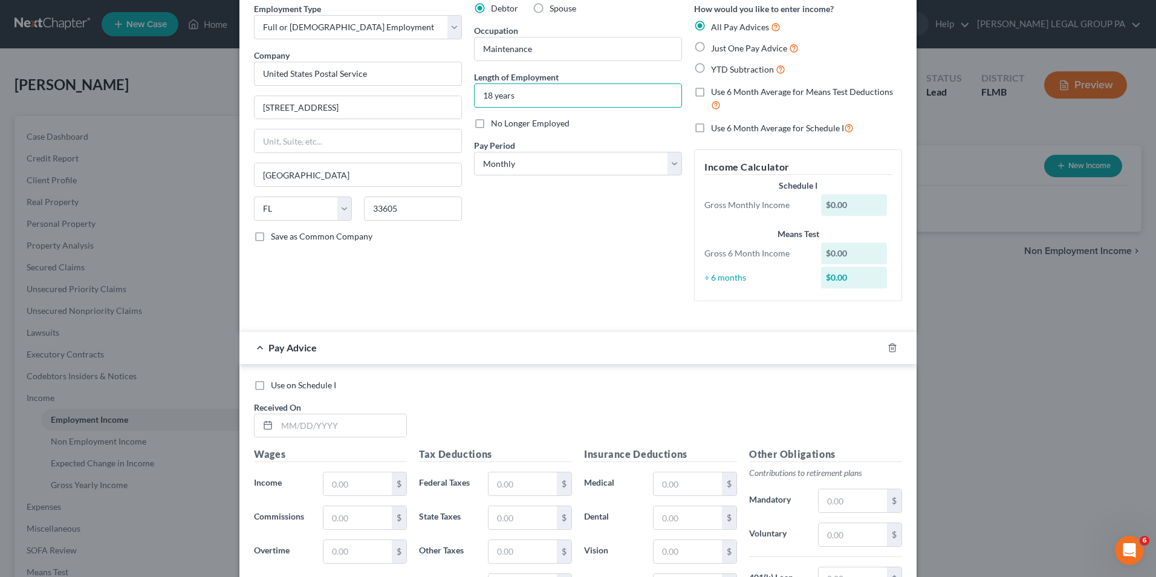
scroll to position [181, 0]
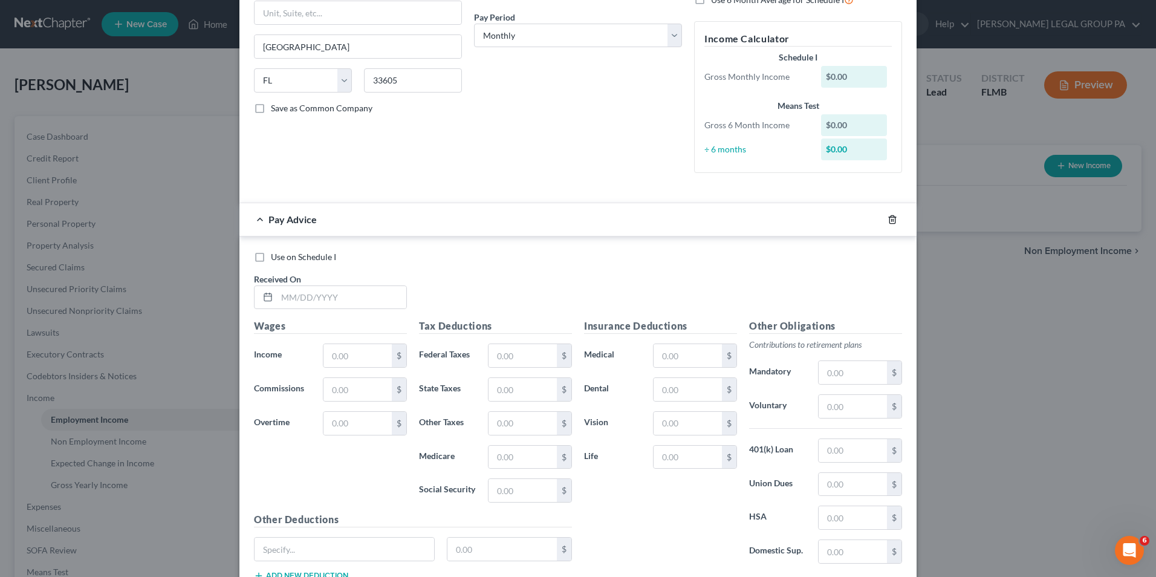
type input "18 years"
click at [887, 218] on icon "button" at bounding box center [892, 220] width 10 height 10
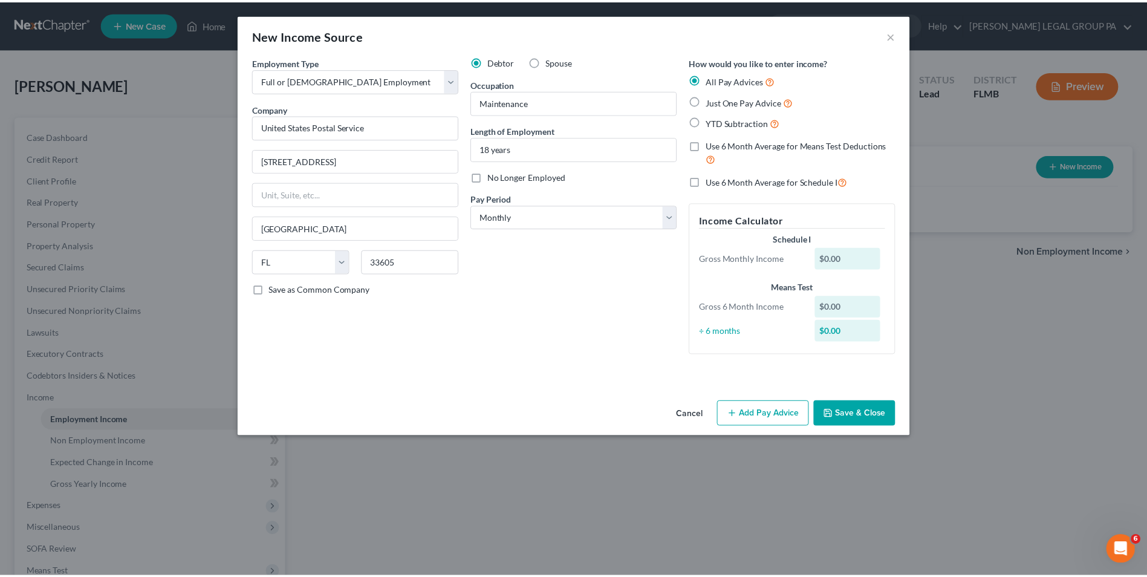
scroll to position [0, 0]
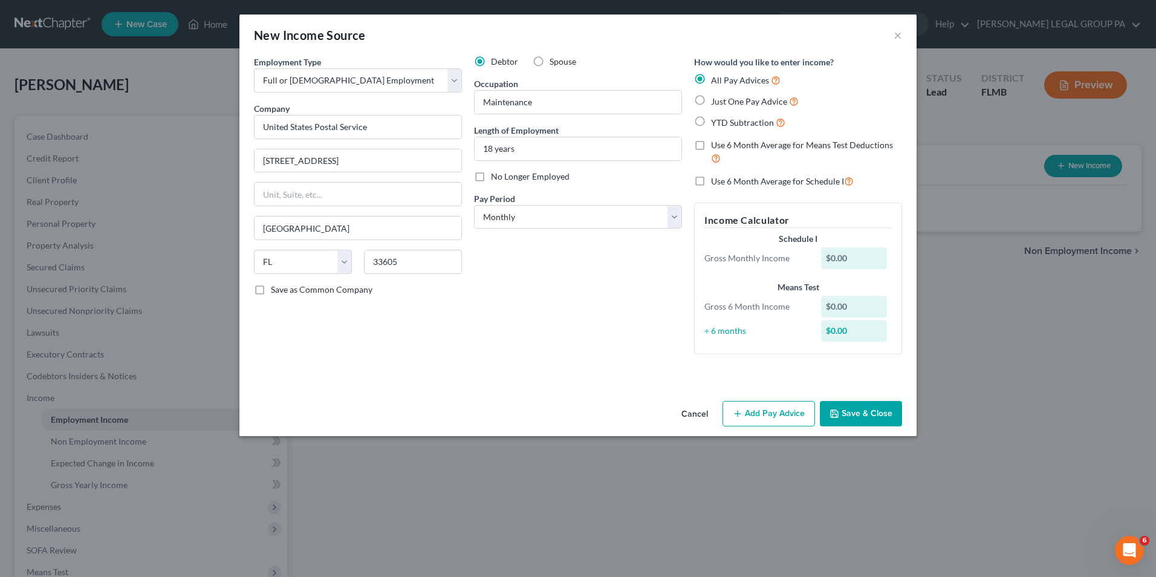
click at [863, 412] on button "Save & Close" at bounding box center [861, 413] width 82 height 25
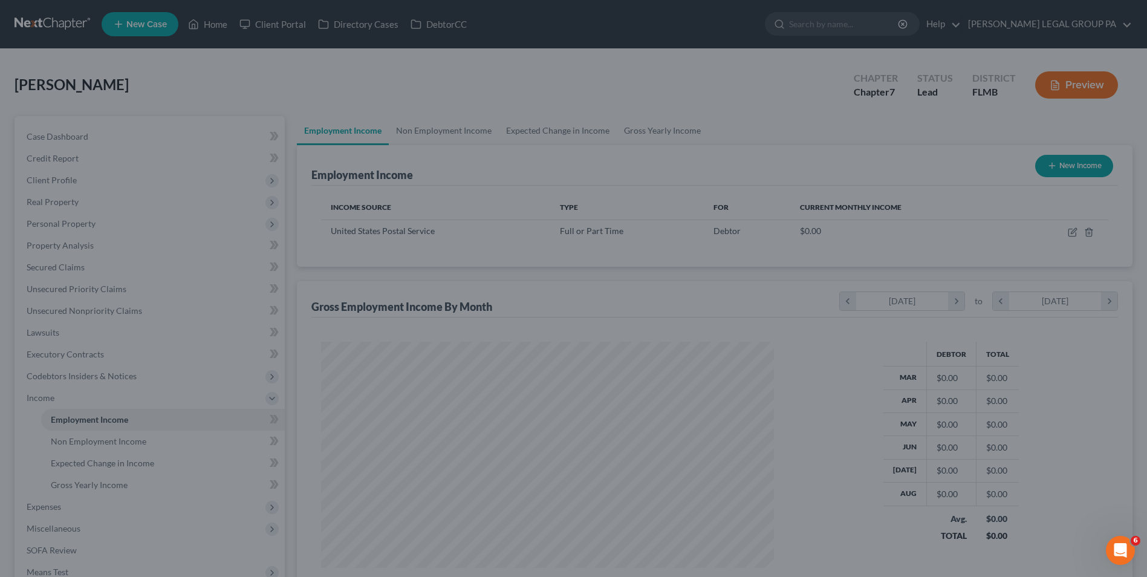
scroll to position [604277, 604028]
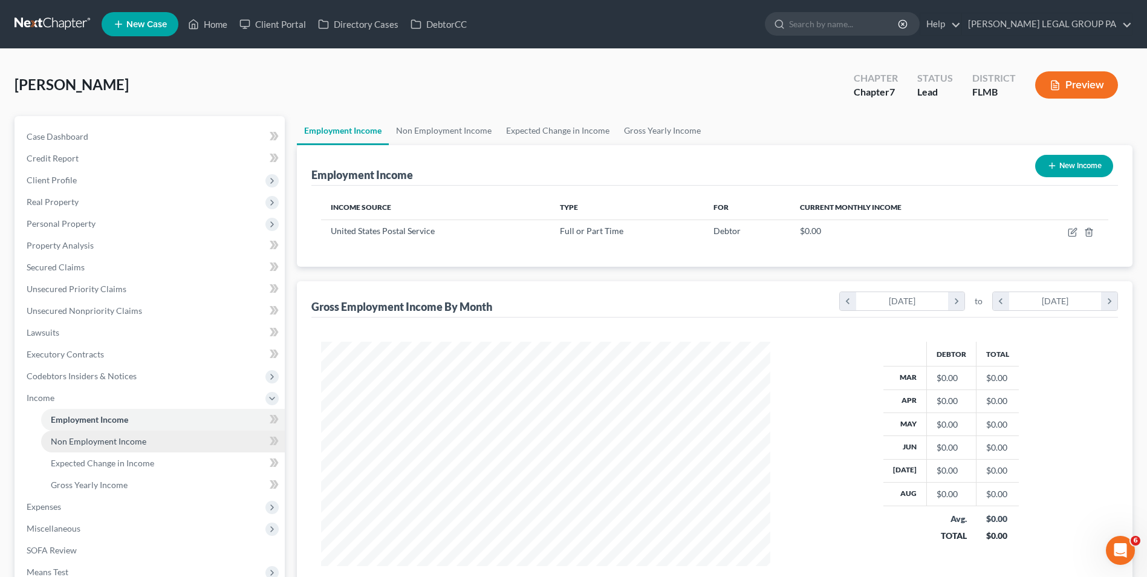
click at [122, 436] on span "Non Employment Income" at bounding box center [99, 441] width 96 height 10
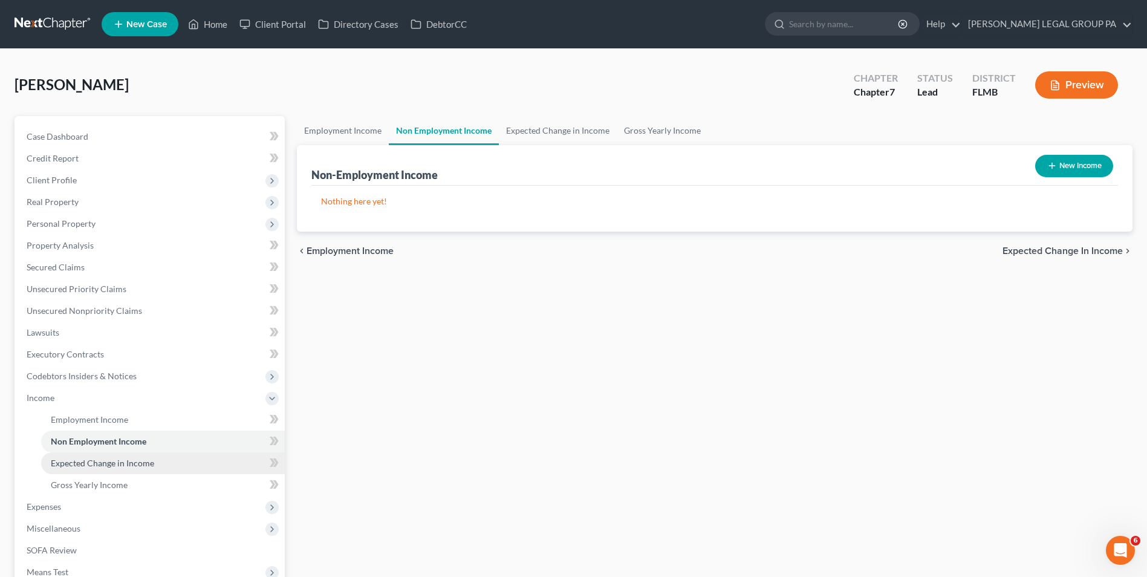
click at [129, 456] on link "Expected Change in Income" at bounding box center [163, 463] width 244 height 22
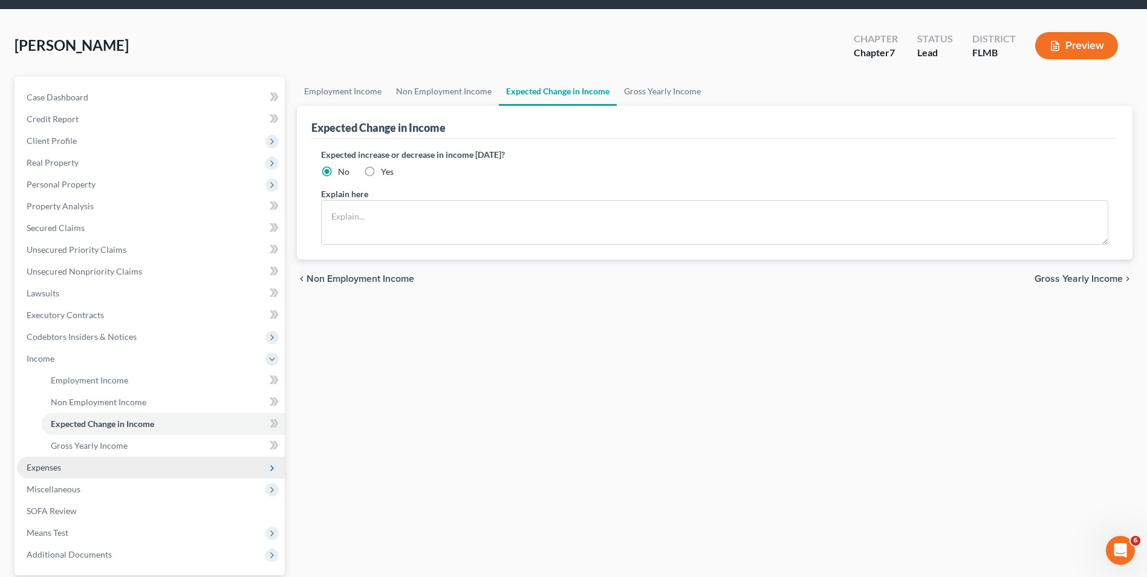
scroll to position [60, 0]
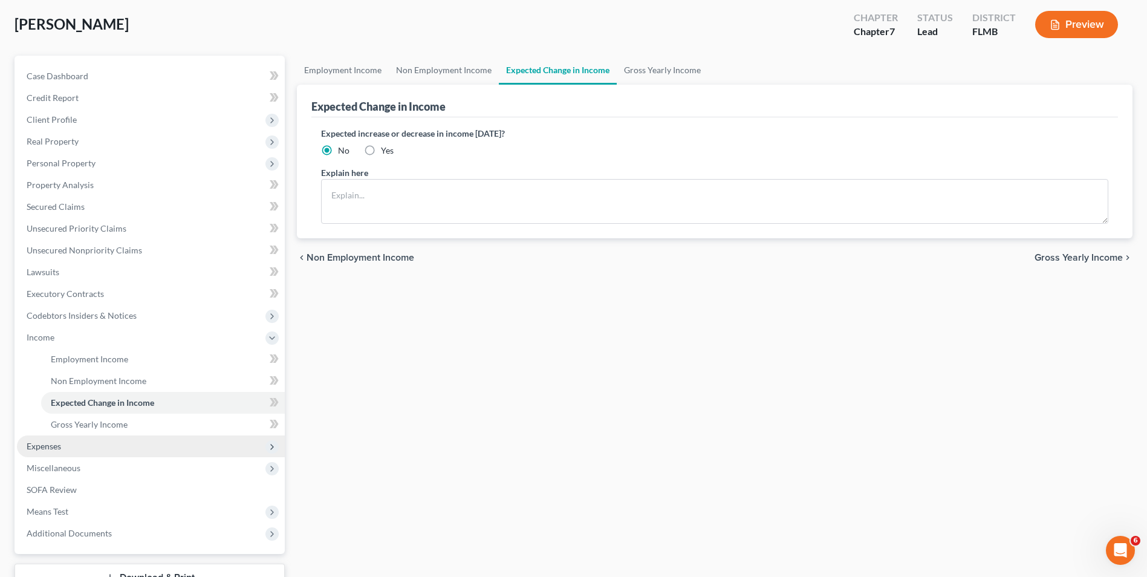
click at [124, 441] on span "Expenses" at bounding box center [151, 446] width 268 height 22
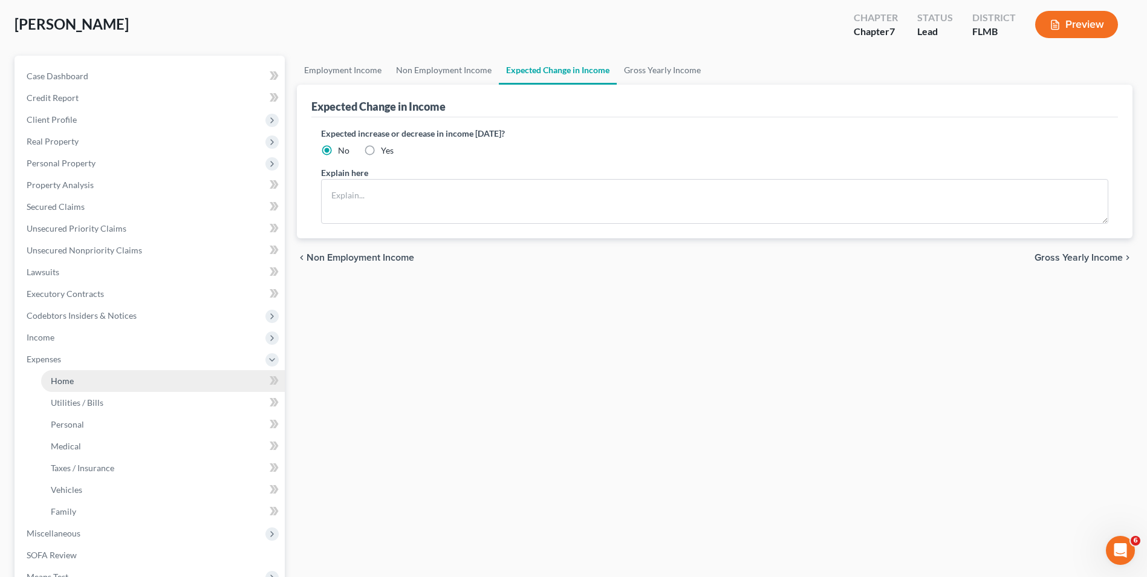
click at [128, 384] on link "Home" at bounding box center [163, 381] width 244 height 22
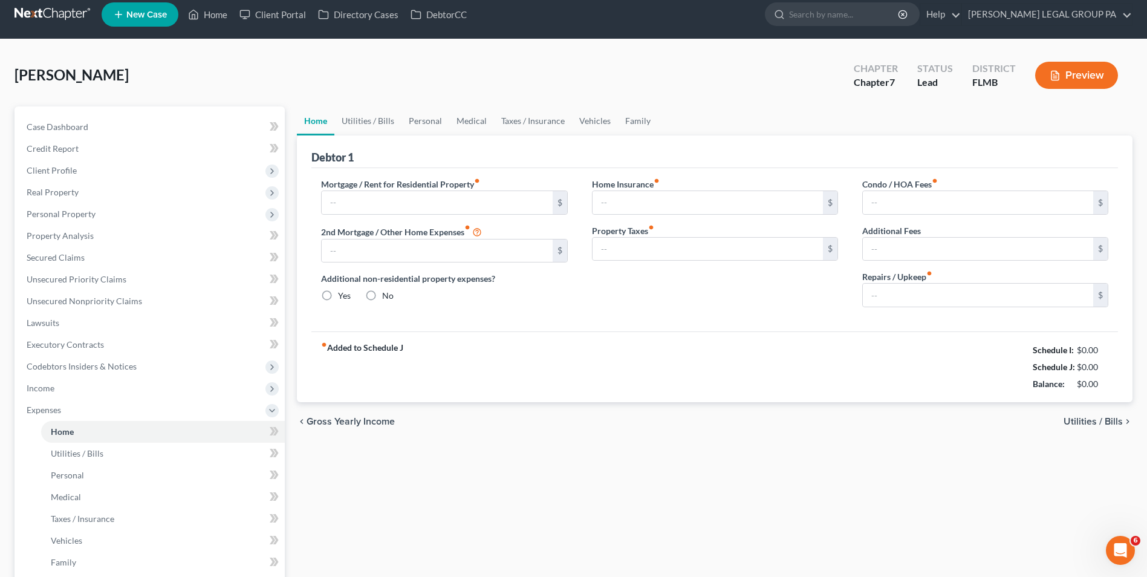
type input "0.00"
radio input "true"
type input "0.00"
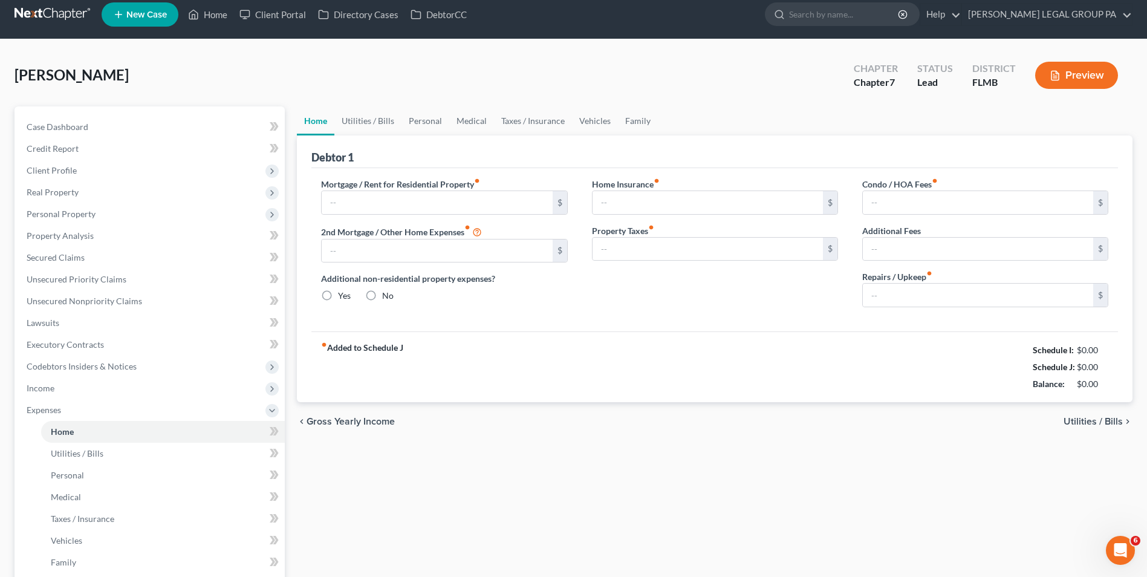
type input "0.00"
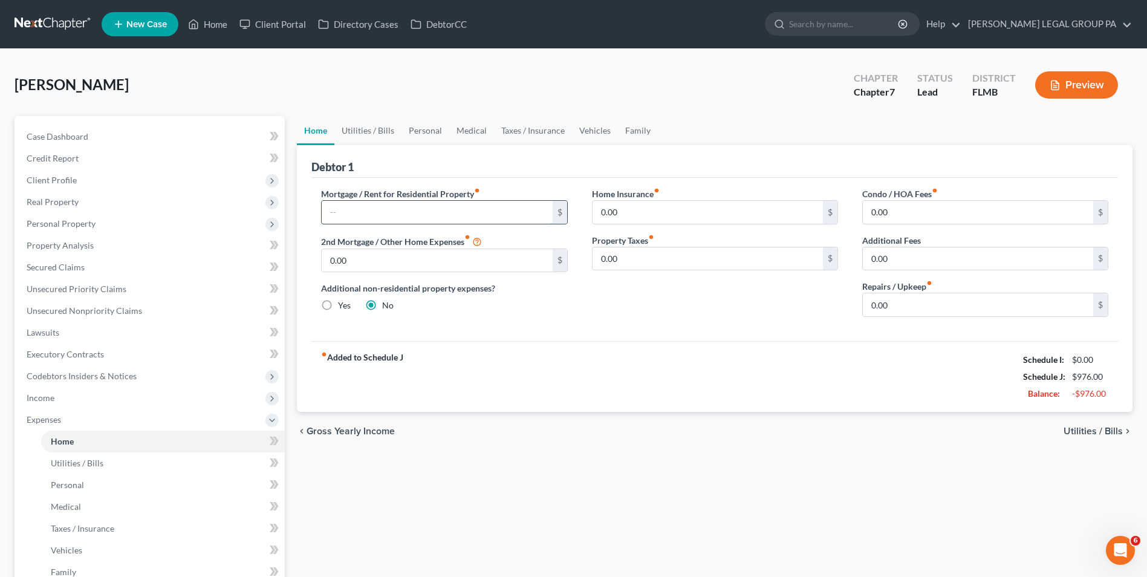
click at [401, 213] on input "text" at bounding box center [437, 212] width 230 height 23
type input "1,231.70"
click at [899, 213] on input "0.00" at bounding box center [978, 212] width 230 height 23
type input "50.00"
click at [893, 299] on input "0.00" at bounding box center [978, 304] width 230 height 23
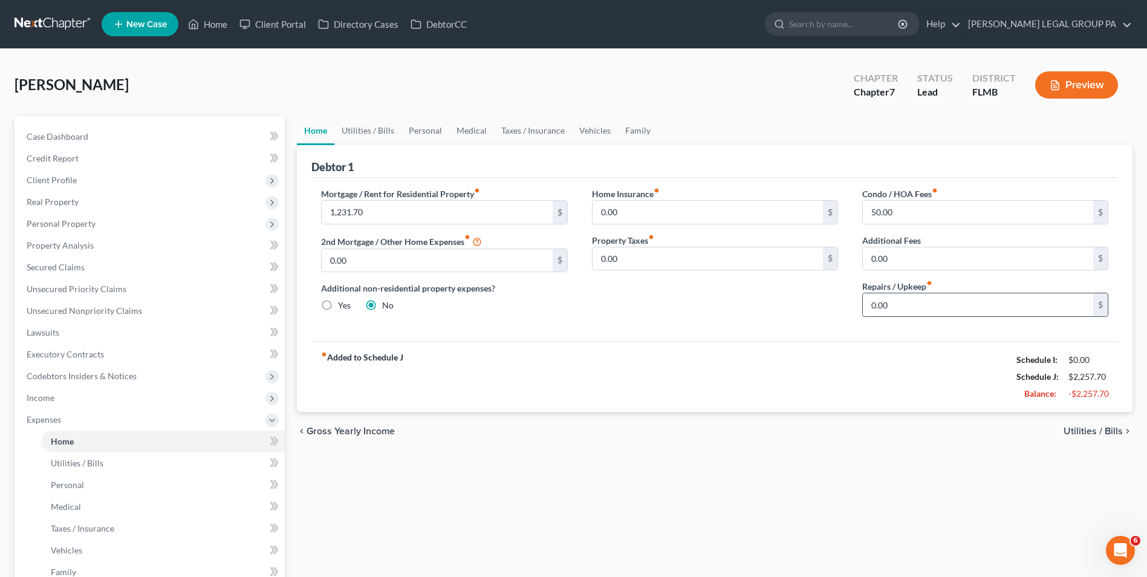
click at [937, 299] on input "0.00" at bounding box center [978, 304] width 230 height 23
type input "0"
type input "80.00"
drag, startPoint x: 106, startPoint y: 464, endPoint x: 193, endPoint y: 423, distance: 95.7
click at [106, 464] on link "Utilities / Bills" at bounding box center [163, 463] width 244 height 22
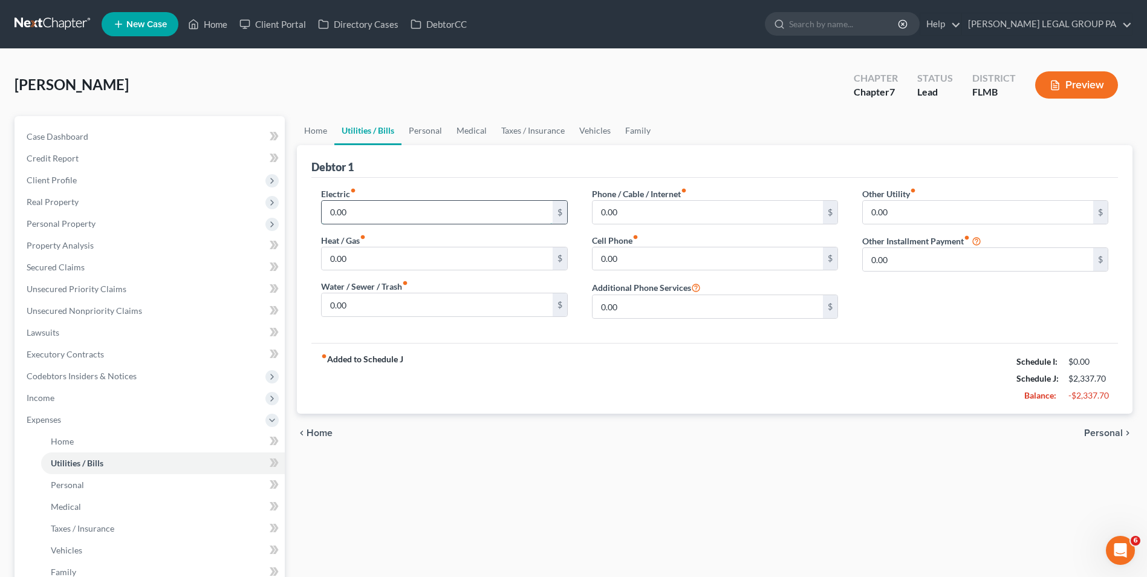
click at [398, 212] on input "0.00" at bounding box center [437, 212] width 230 height 23
type input "369.00"
click at [660, 216] on input "0.00" at bounding box center [707, 212] width 230 height 23
type input "100.00"
click at [409, 267] on input "0.00" at bounding box center [437, 258] width 230 height 23
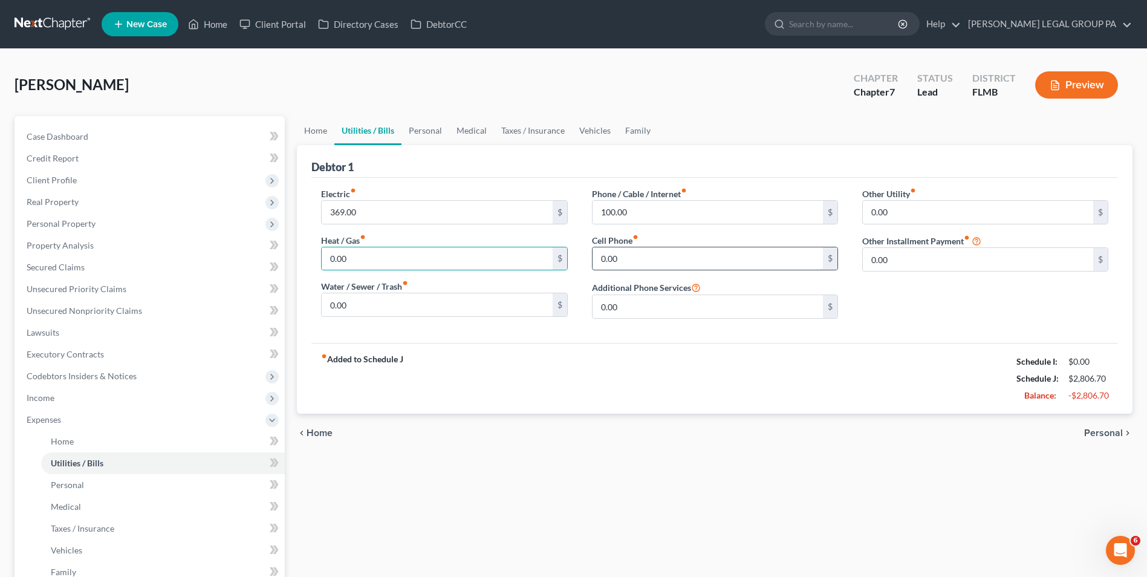
click at [637, 253] on input "0.00" at bounding box center [707, 258] width 230 height 23
type input "75.00"
click at [354, 308] on input "0.00" at bounding box center [437, 304] width 230 height 23
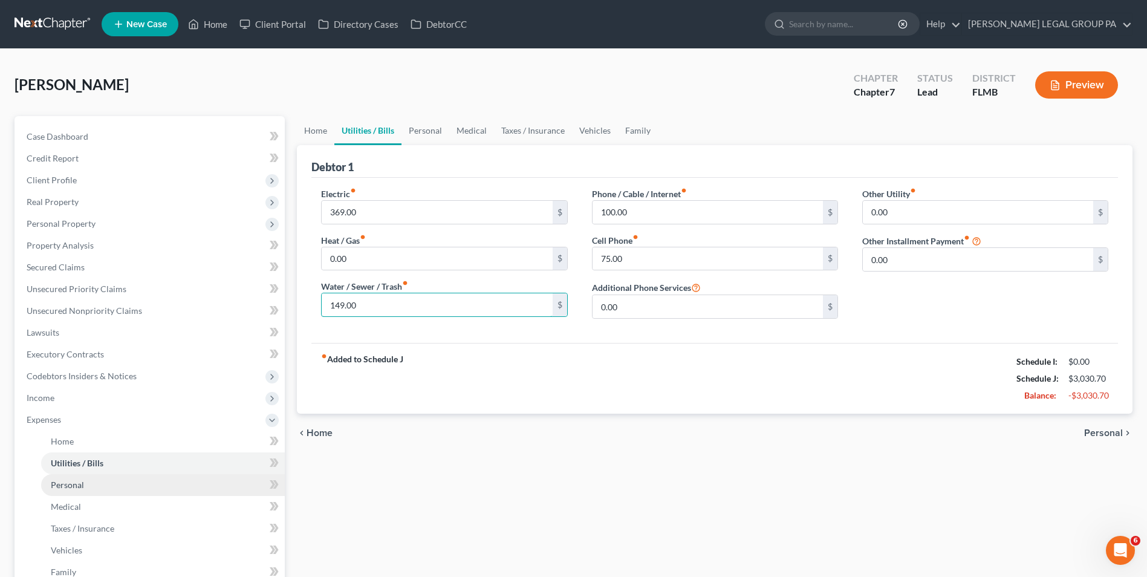
type input "149.00"
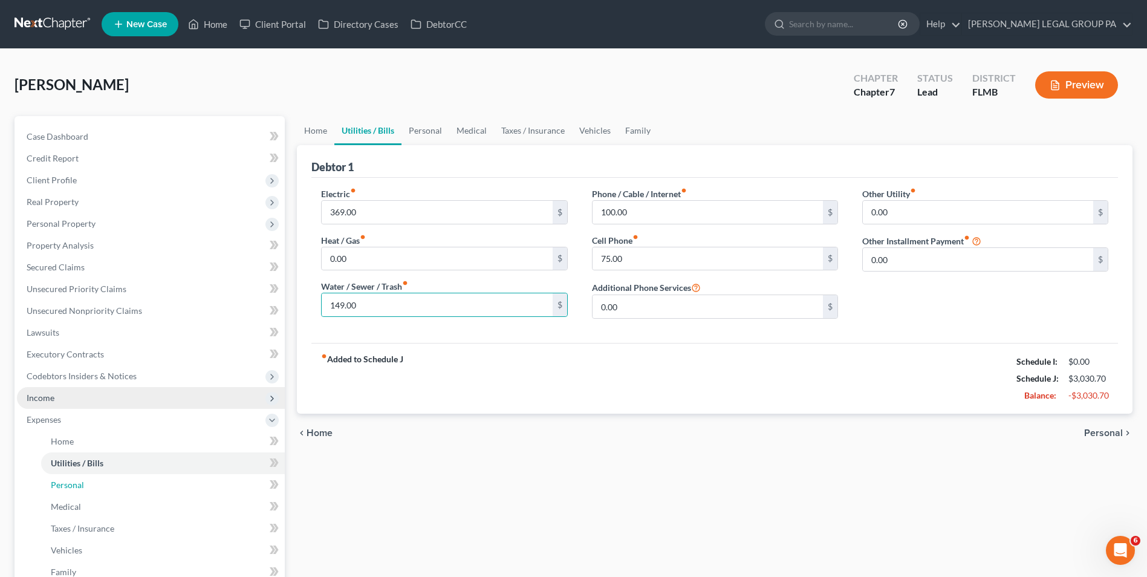
drag, startPoint x: 89, startPoint y: 490, endPoint x: 229, endPoint y: 394, distance: 169.0
click at [89, 490] on link "Personal" at bounding box center [163, 485] width 244 height 22
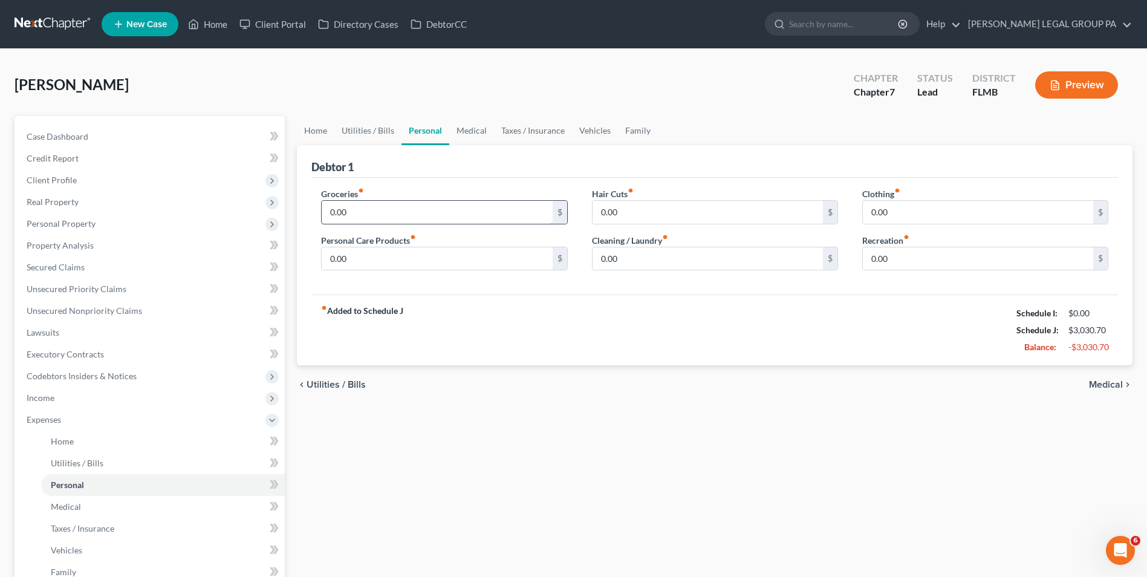
click at [368, 208] on input "0.00" at bounding box center [437, 212] width 230 height 23
type input "500.00"
click at [673, 219] on input "0.00" at bounding box center [707, 212] width 230 height 23
type input "50.00"
click at [899, 210] on input "0.00" at bounding box center [978, 212] width 230 height 23
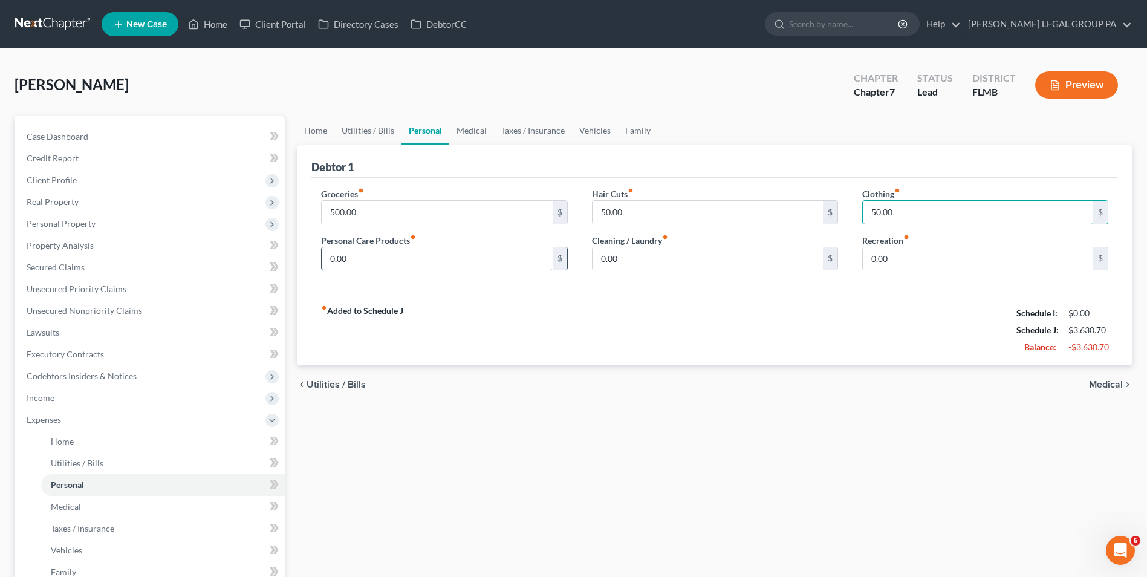
type input "50.00"
click at [429, 251] on input "0.00" at bounding box center [437, 258] width 230 height 23
type input "100.00"
click at [634, 265] on input "0.00" at bounding box center [707, 258] width 230 height 23
type input "100.00"
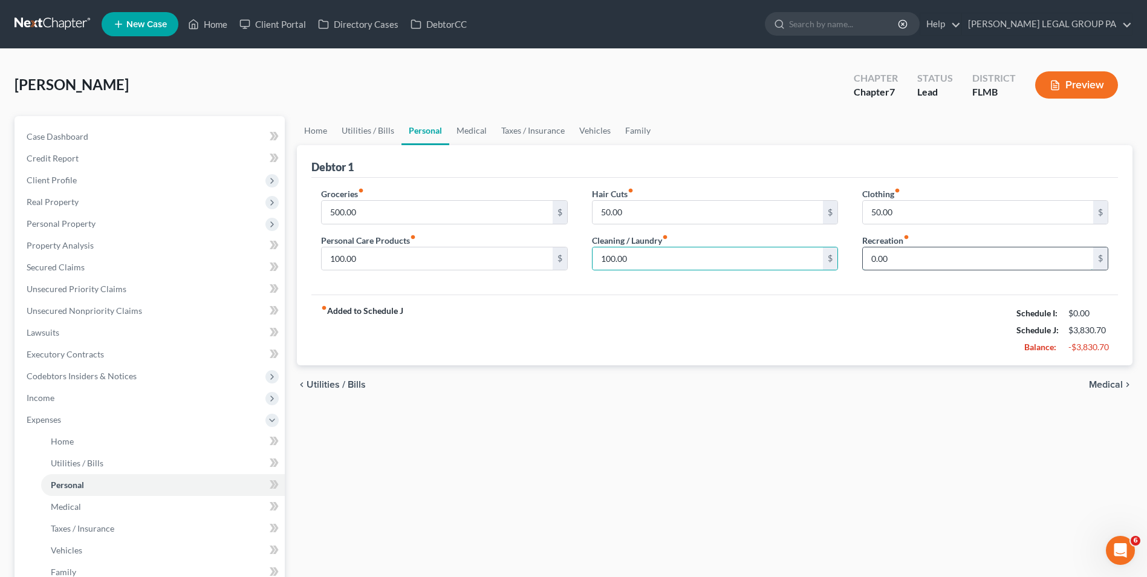
click at [932, 257] on input "0.00" at bounding box center [978, 258] width 230 height 23
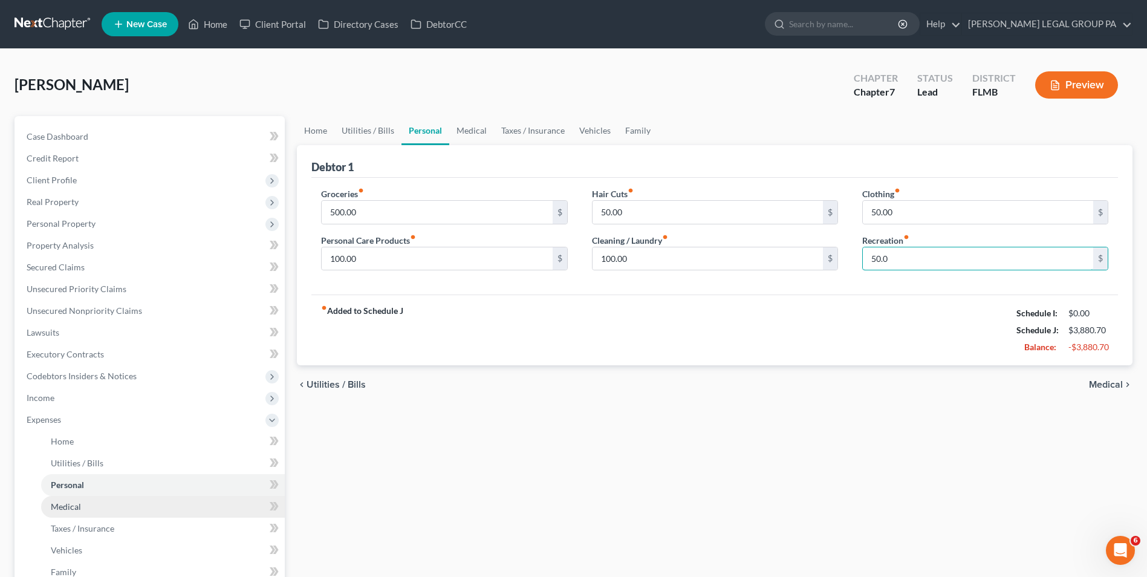
type input "50.0"
drag, startPoint x: 134, startPoint y: 505, endPoint x: 153, endPoint y: 497, distance: 20.6
click at [134, 505] on link "Medical" at bounding box center [163, 507] width 244 height 22
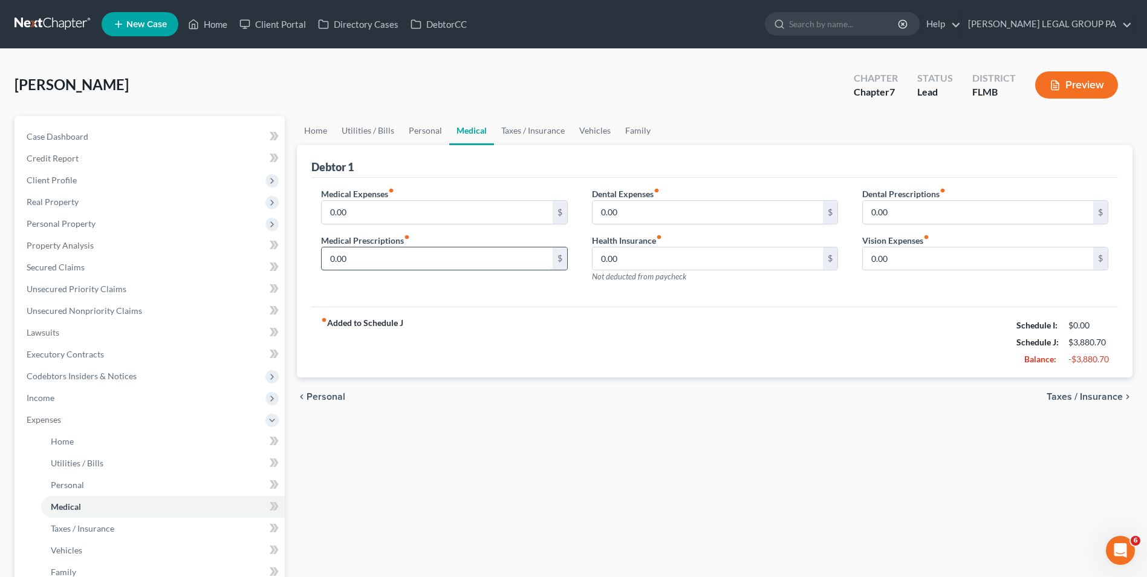
click at [382, 263] on input "0.00" at bounding box center [437, 258] width 230 height 23
type input "50.00"
drag, startPoint x: 131, startPoint y: 526, endPoint x: 173, endPoint y: 491, distance: 55.0
click at [131, 526] on link "Taxes / Insurance" at bounding box center [163, 528] width 244 height 22
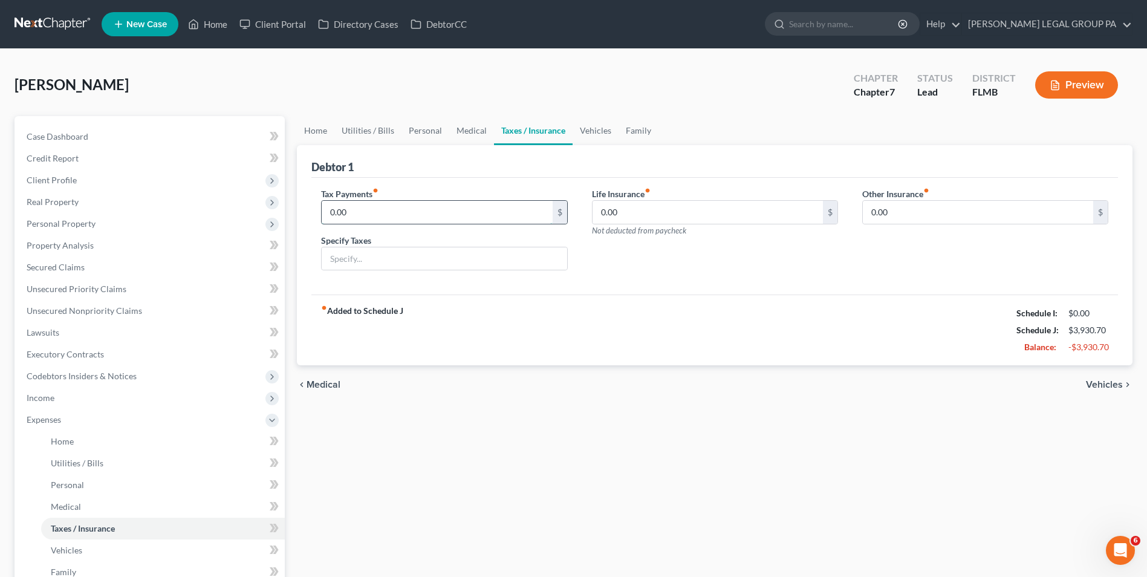
click at [378, 214] on input "0.00" at bounding box center [437, 212] width 230 height 23
click at [125, 549] on link "Vehicles" at bounding box center [163, 550] width 244 height 22
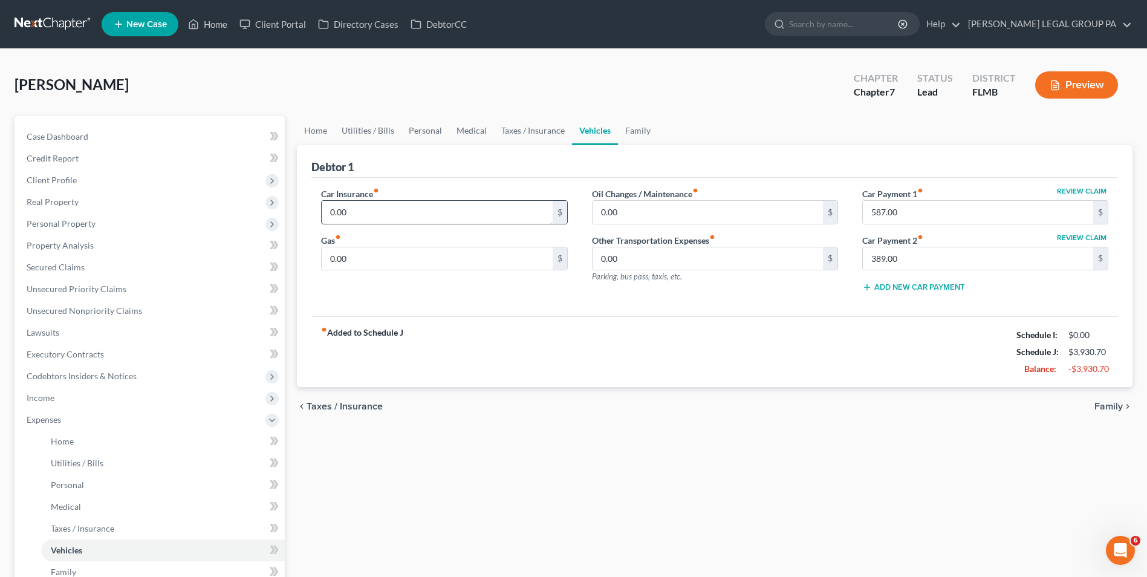
click at [387, 213] on input "0.00" at bounding box center [437, 212] width 230 height 23
type input "880.00"
click at [385, 262] on input "0.00" at bounding box center [437, 258] width 230 height 23
type input "150.00"
click at [695, 212] on input "0.00" at bounding box center [707, 212] width 230 height 23
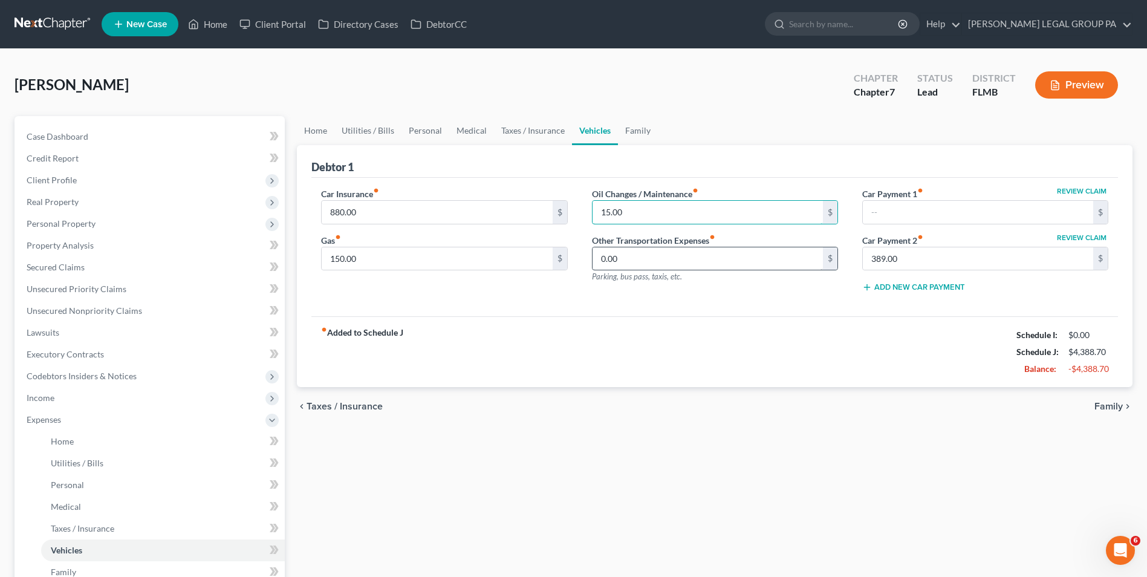
type input "15.00"
click at [637, 259] on input "0.00" at bounding box center [707, 258] width 230 height 23
click at [514, 413] on div "chevron_left Taxes / Insurance Family chevron_right" at bounding box center [714, 406] width 835 height 39
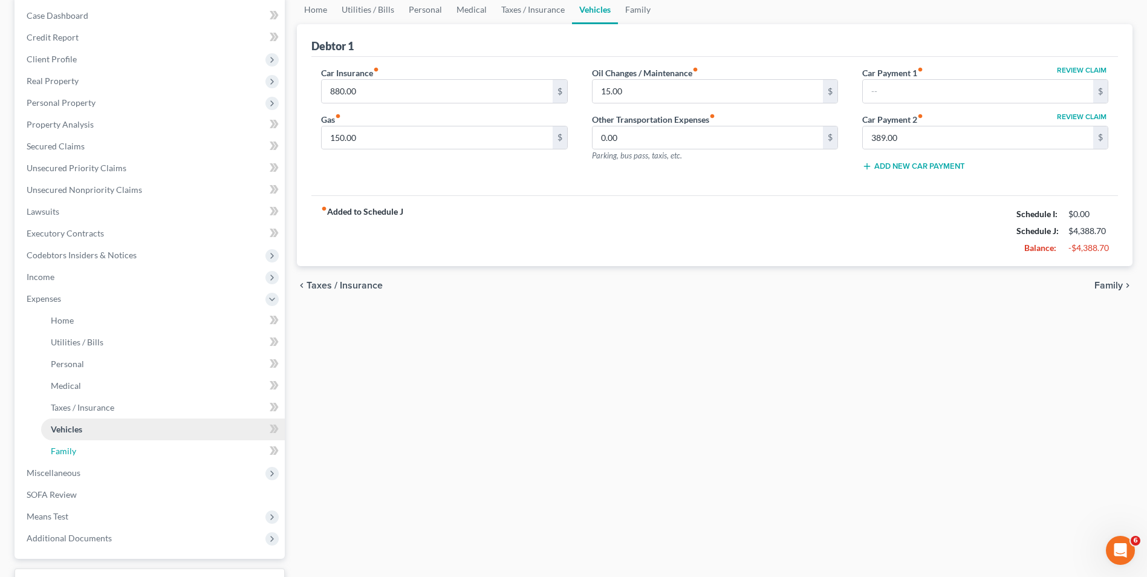
drag, startPoint x: 91, startPoint y: 459, endPoint x: 152, endPoint y: 430, distance: 66.8
click at [91, 459] on link "Family" at bounding box center [163, 451] width 244 height 22
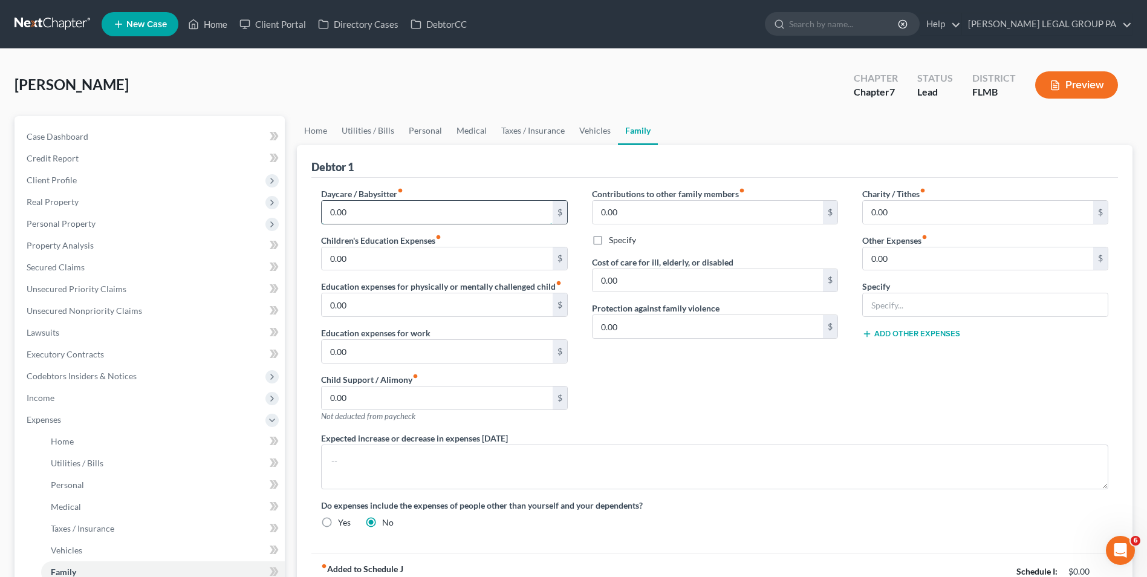
click at [403, 216] on input "0.00" at bounding box center [437, 212] width 230 height 23
type input "200.00"
click at [681, 334] on input "0.00" at bounding box center [707, 326] width 230 height 23
type input "20.00"
click at [942, 222] on input "0.00" at bounding box center [978, 212] width 230 height 23
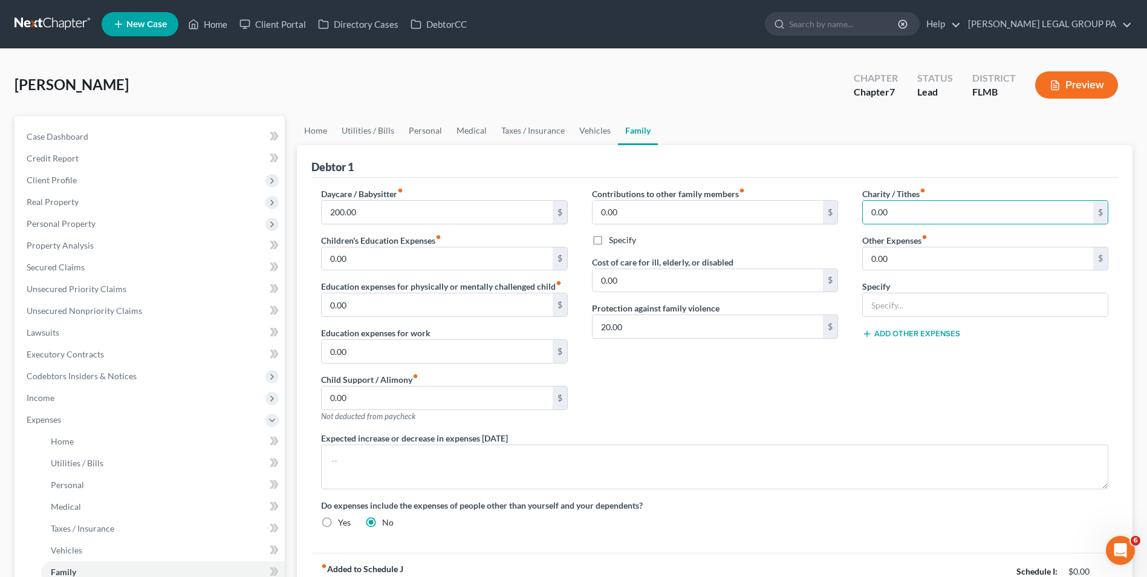
click at [950, 408] on div "Charity / Tithes fiber_manual_record 0.00 $ Other Expenses fiber_manual_record …" at bounding box center [985, 309] width 270 height 244
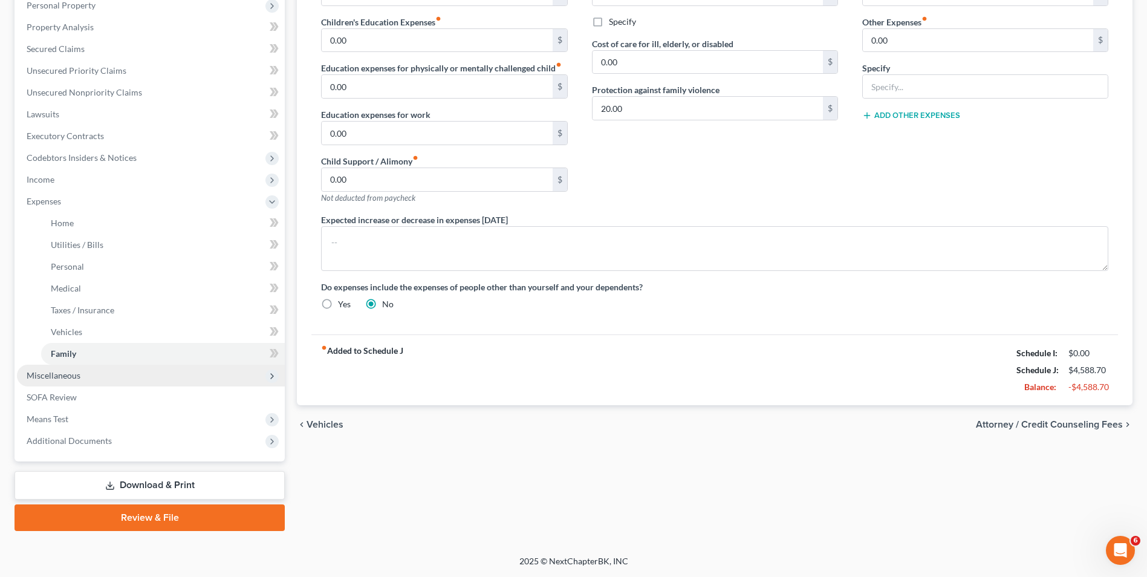
click at [123, 377] on span "Miscellaneous" at bounding box center [151, 376] width 268 height 22
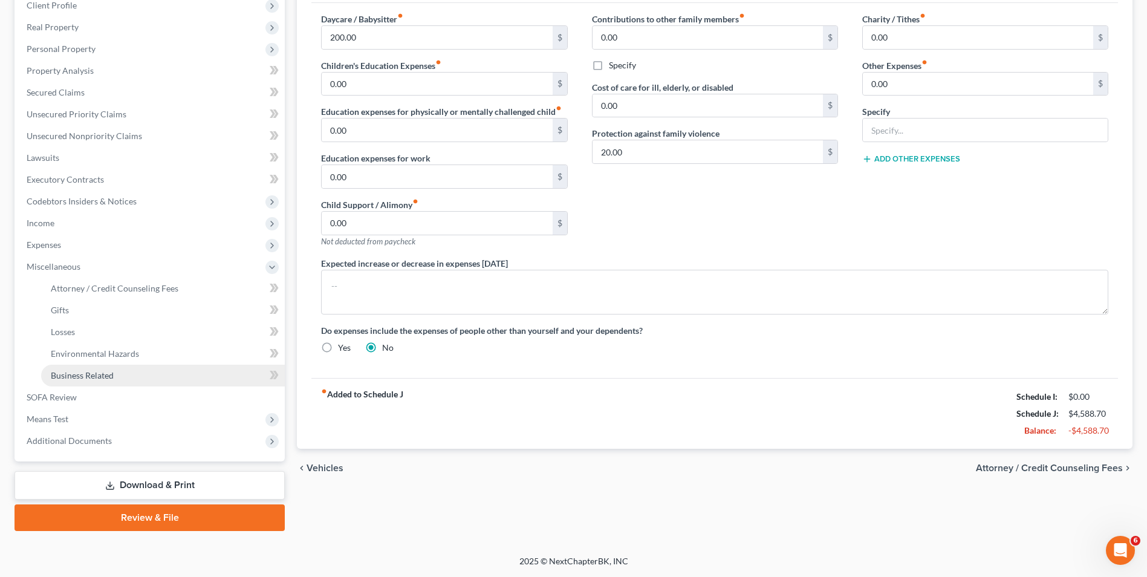
scroll to position [175, 0]
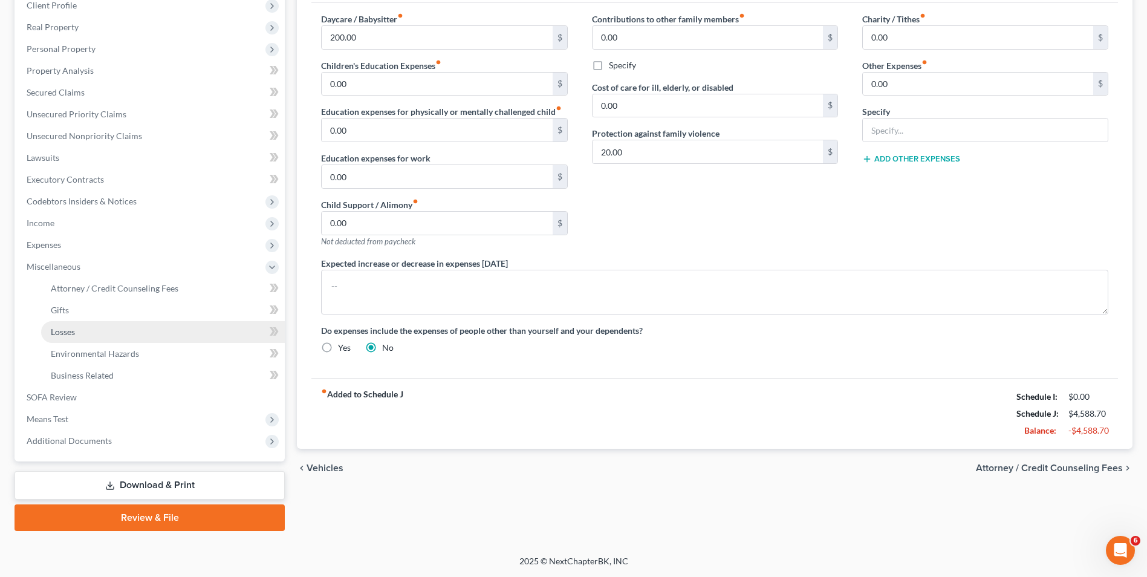
click at [132, 334] on link "Losses" at bounding box center [163, 332] width 244 height 22
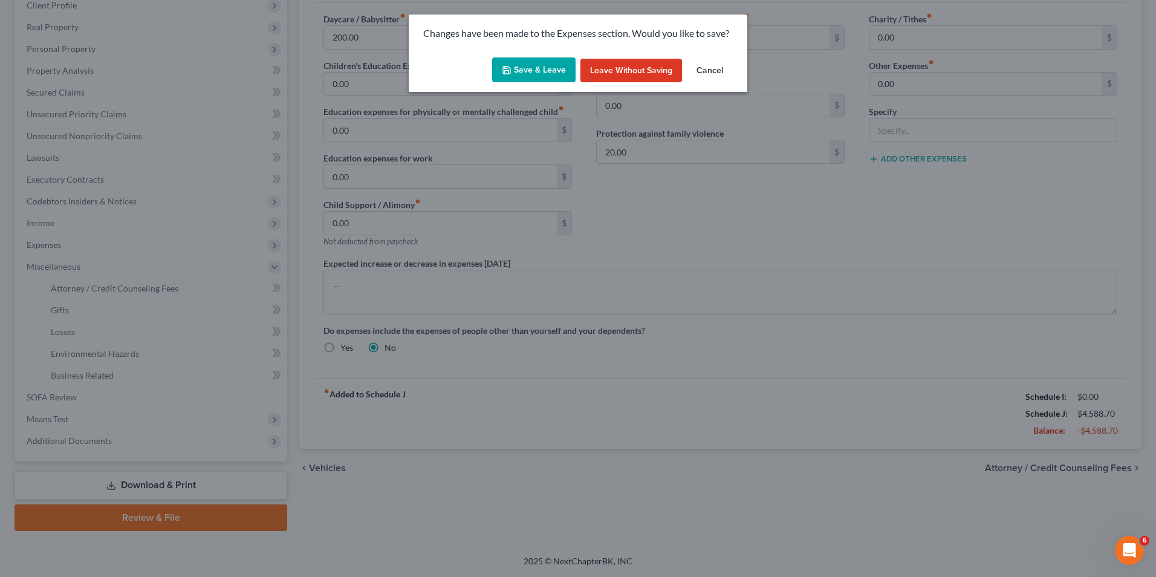
click at [534, 73] on button "Save & Leave" at bounding box center [533, 69] width 83 height 25
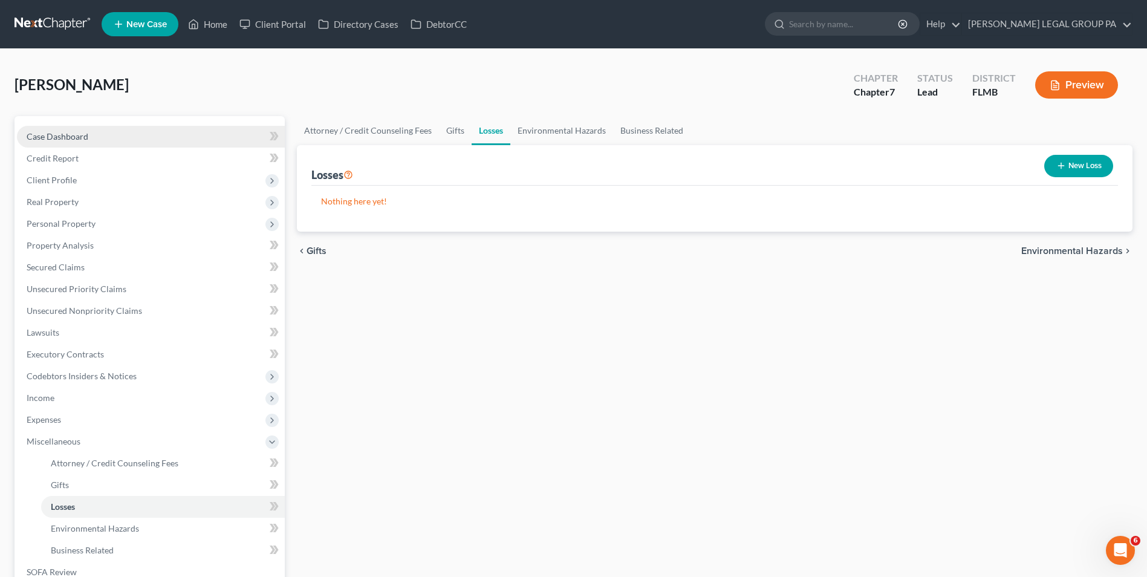
click at [135, 134] on link "Case Dashboard" at bounding box center [151, 137] width 268 height 22
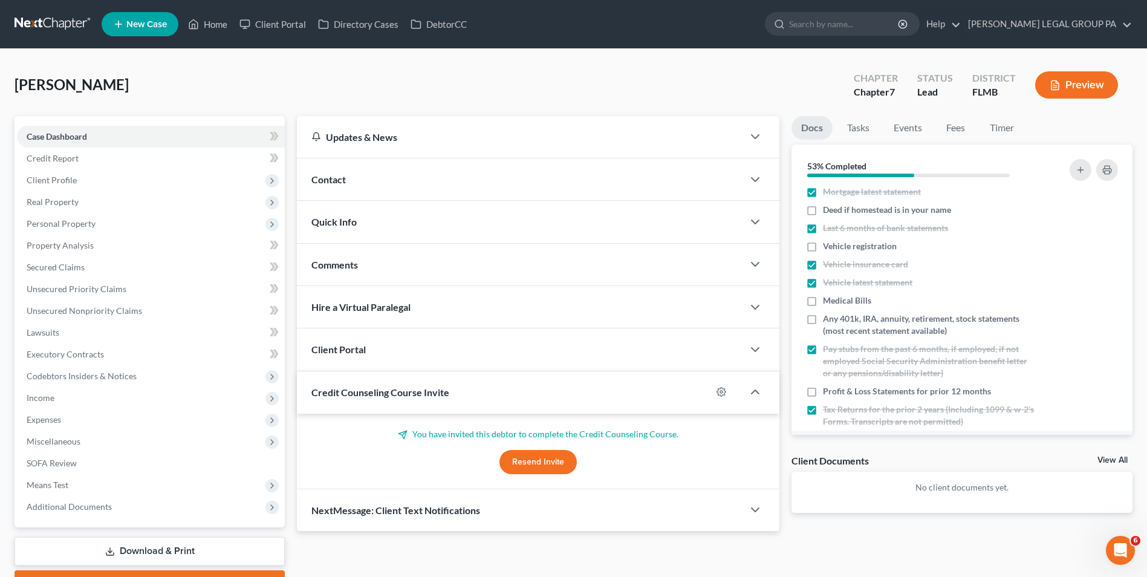
scroll to position [44, 0]
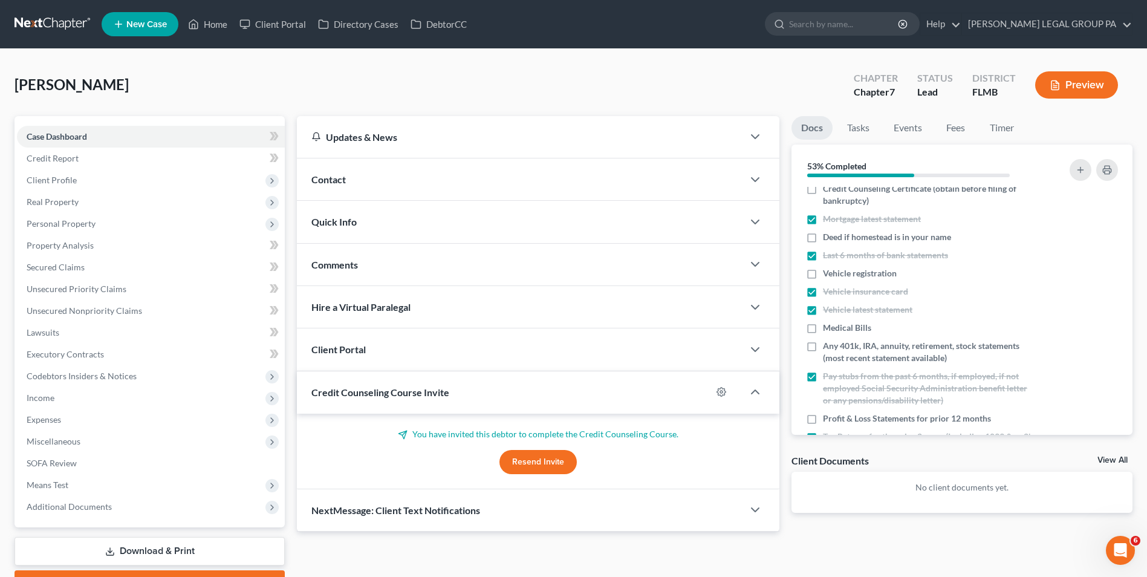
click at [63, 22] on link at bounding box center [53, 24] width 77 height 22
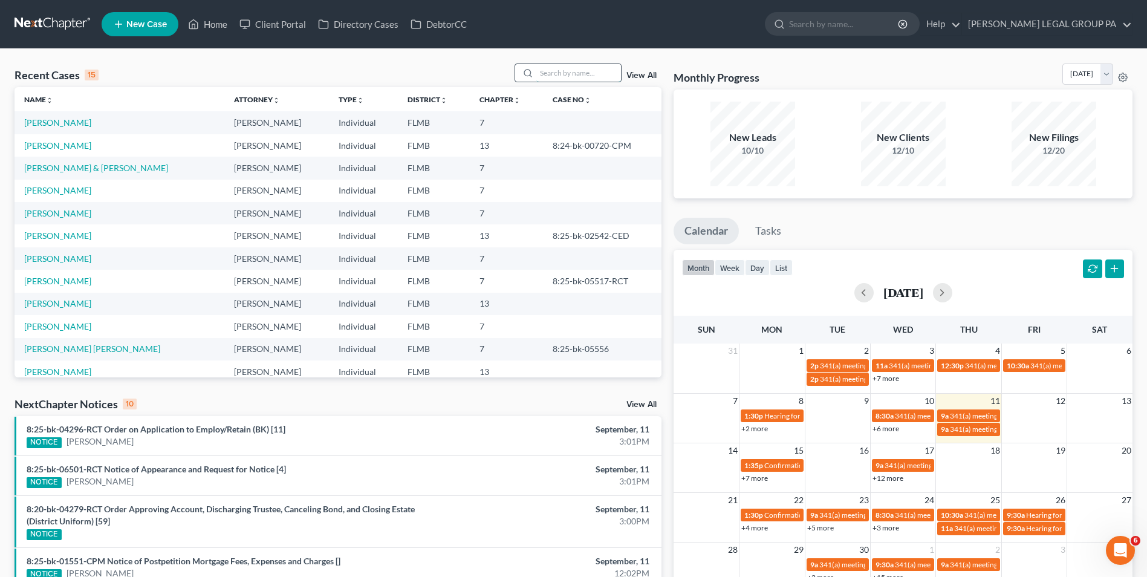
click at [554, 77] on input "search" at bounding box center [578, 73] width 85 height 18
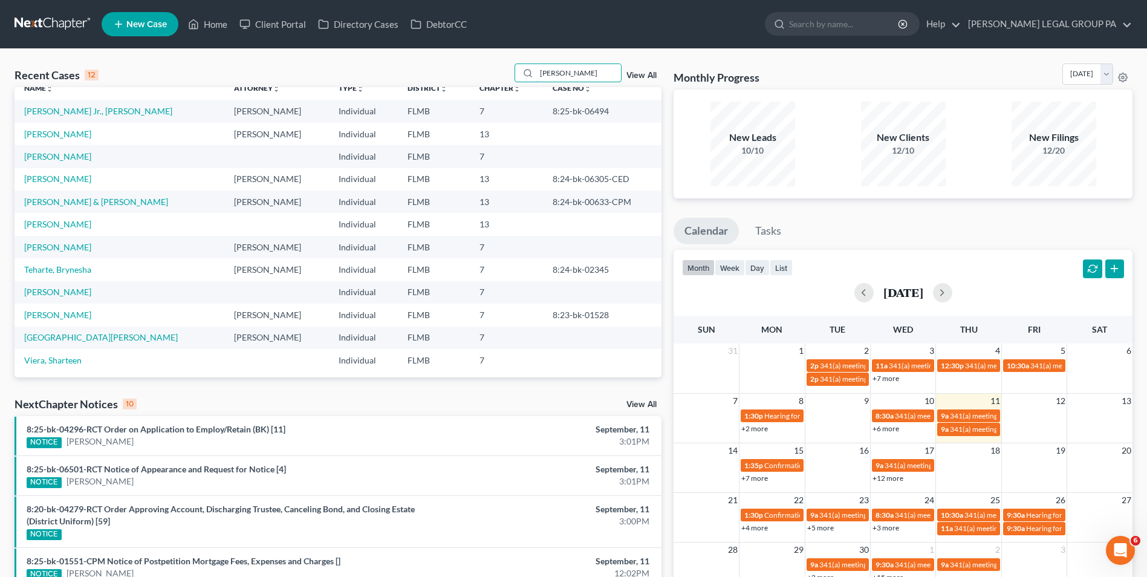
scroll to position [15, 0]
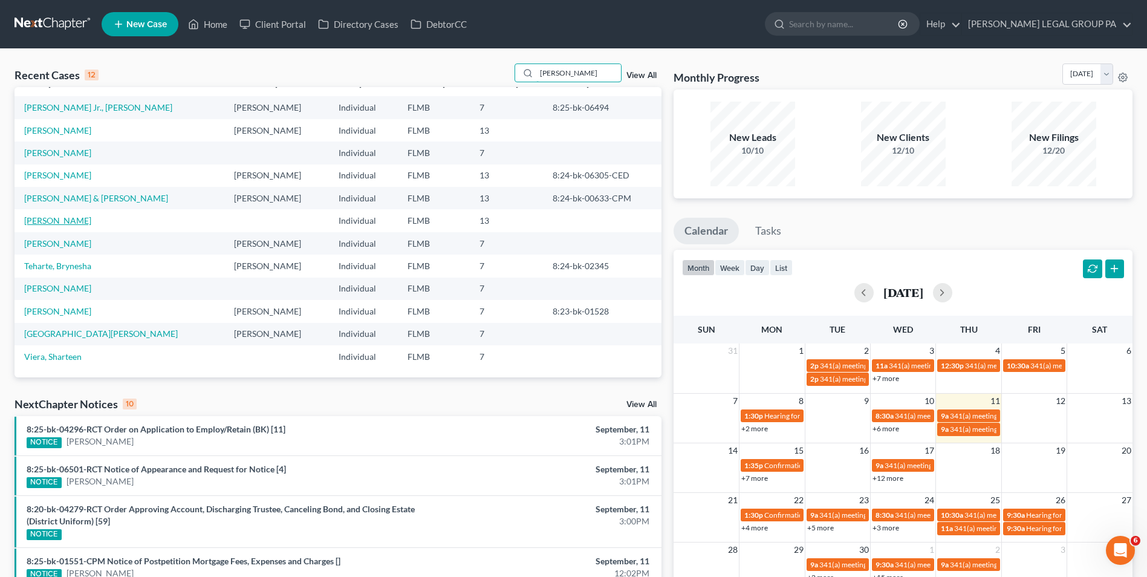
type input "[PERSON_NAME]"
click at [55, 221] on link "[PERSON_NAME]" at bounding box center [57, 220] width 67 height 10
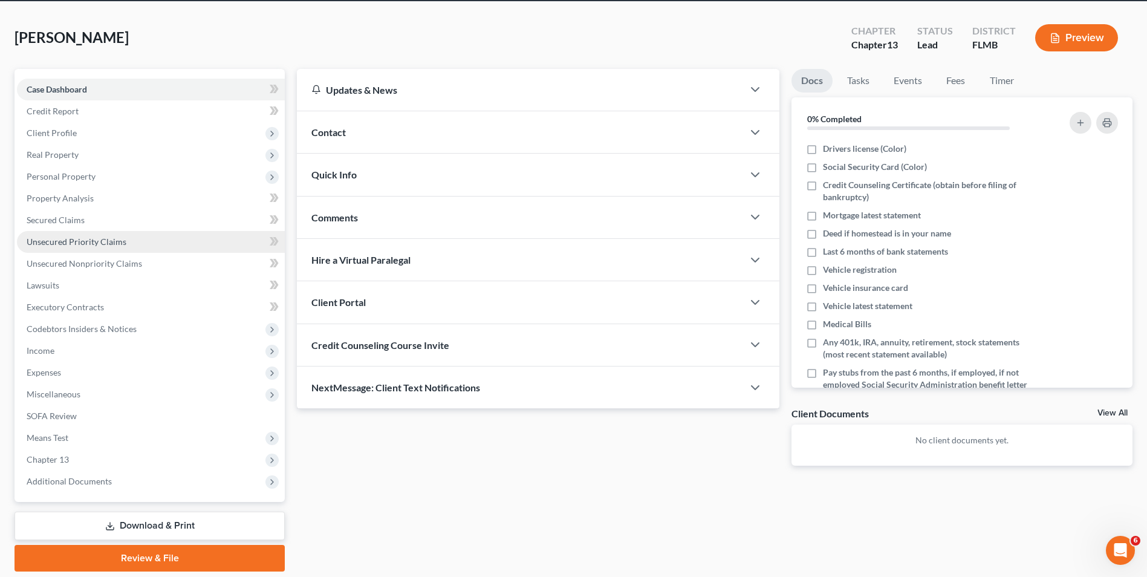
scroll to position [88, 0]
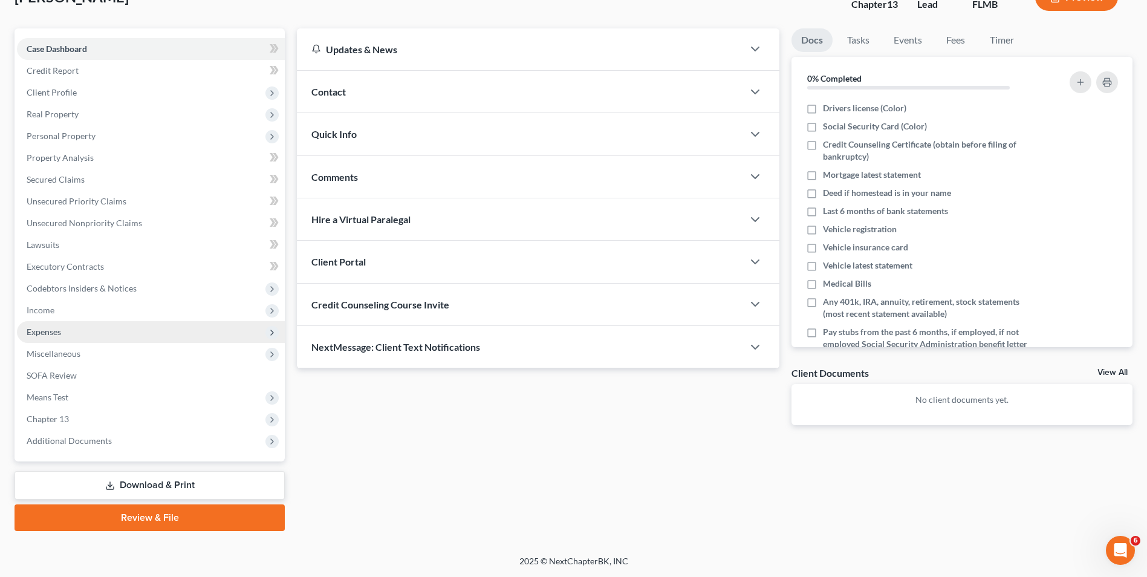
click at [97, 331] on span "Expenses" at bounding box center [151, 332] width 268 height 22
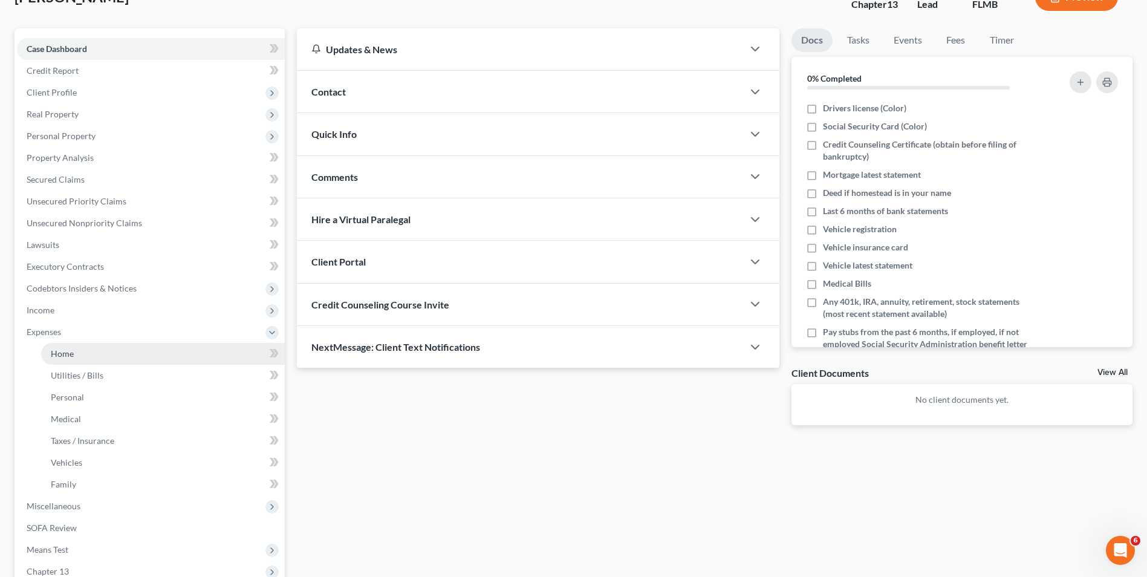
click at [106, 361] on link "Home" at bounding box center [163, 354] width 244 height 22
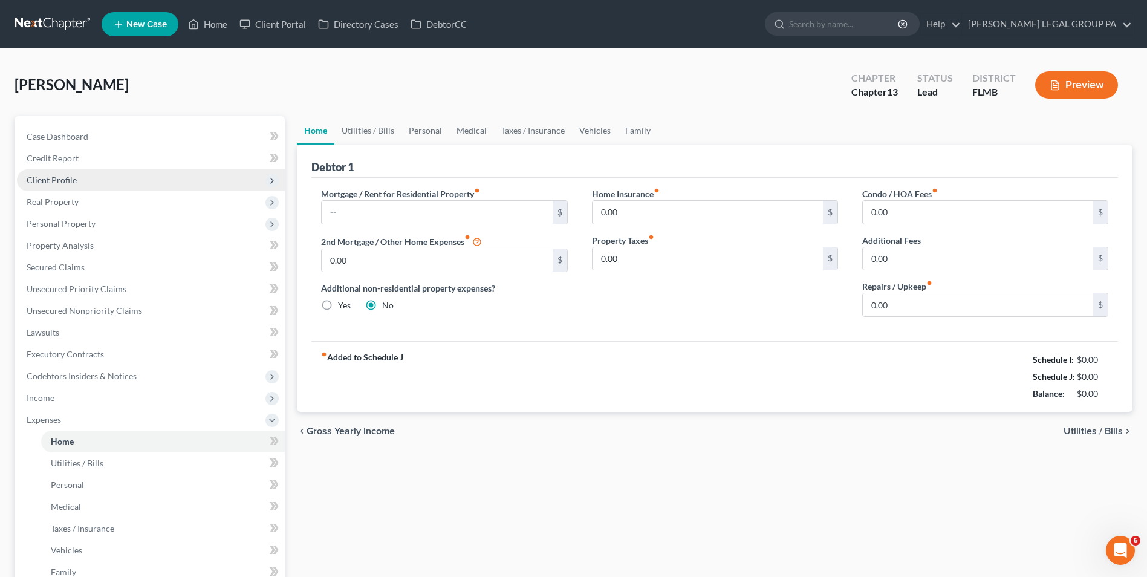
click at [138, 184] on span "Client Profile" at bounding box center [151, 180] width 268 height 22
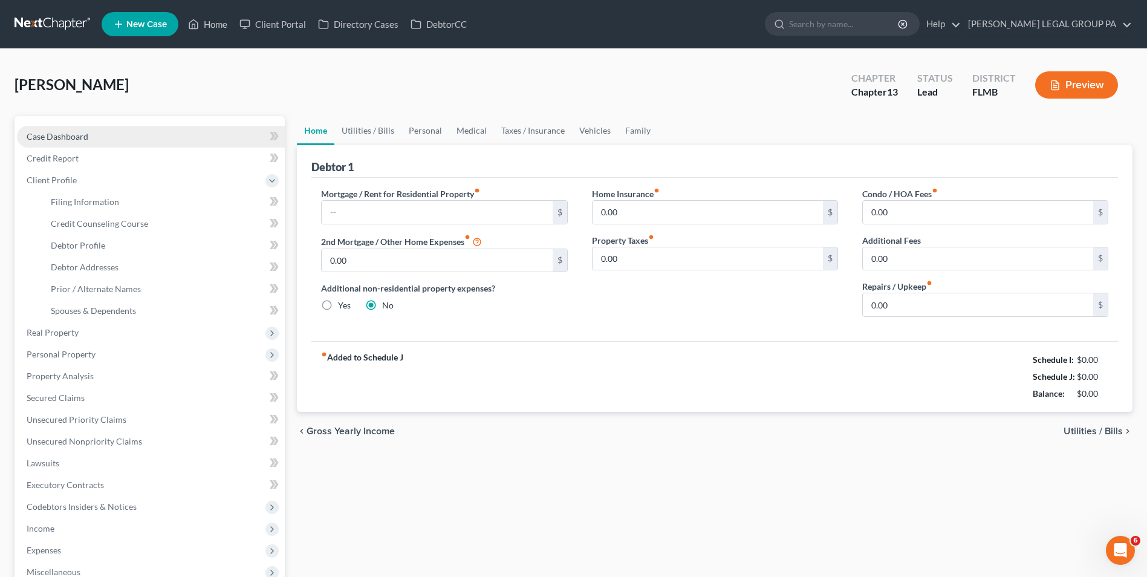
click at [126, 139] on link "Case Dashboard" at bounding box center [151, 137] width 268 height 22
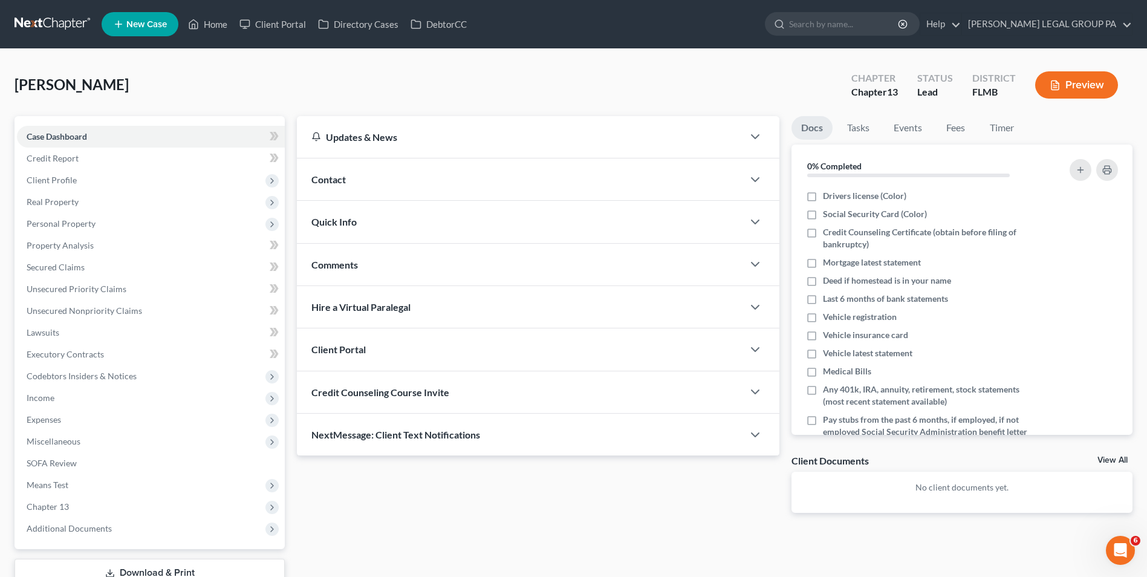
click at [75, 35] on nav "Home New Case Client Portal Directory Cases DebtorCC [PERSON_NAME] LEGAL GROUP …" at bounding box center [573, 24] width 1147 height 48
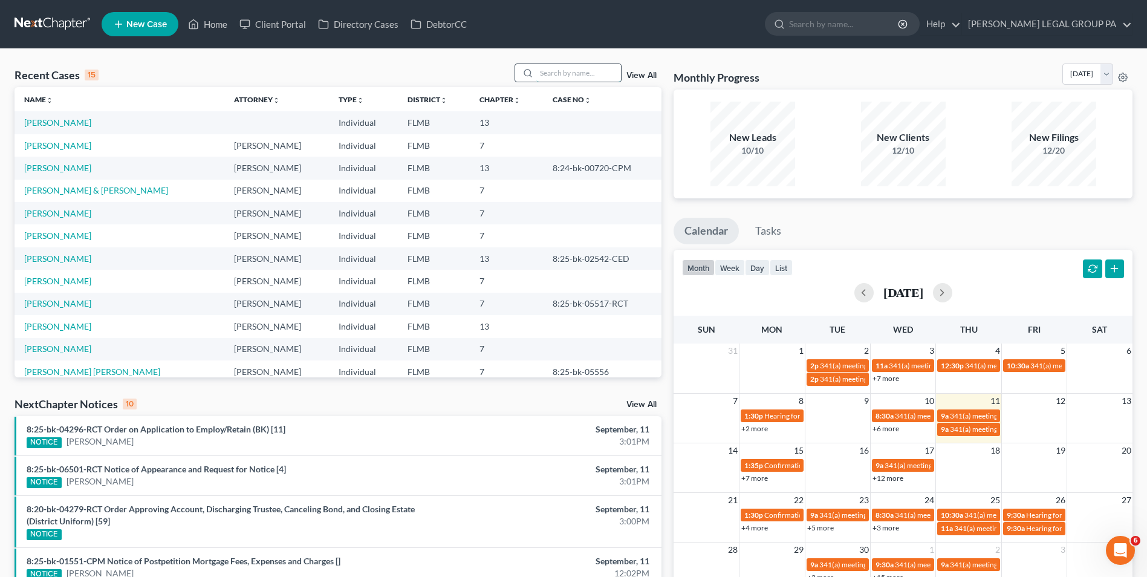
click at [568, 70] on input "search" at bounding box center [578, 73] width 85 height 18
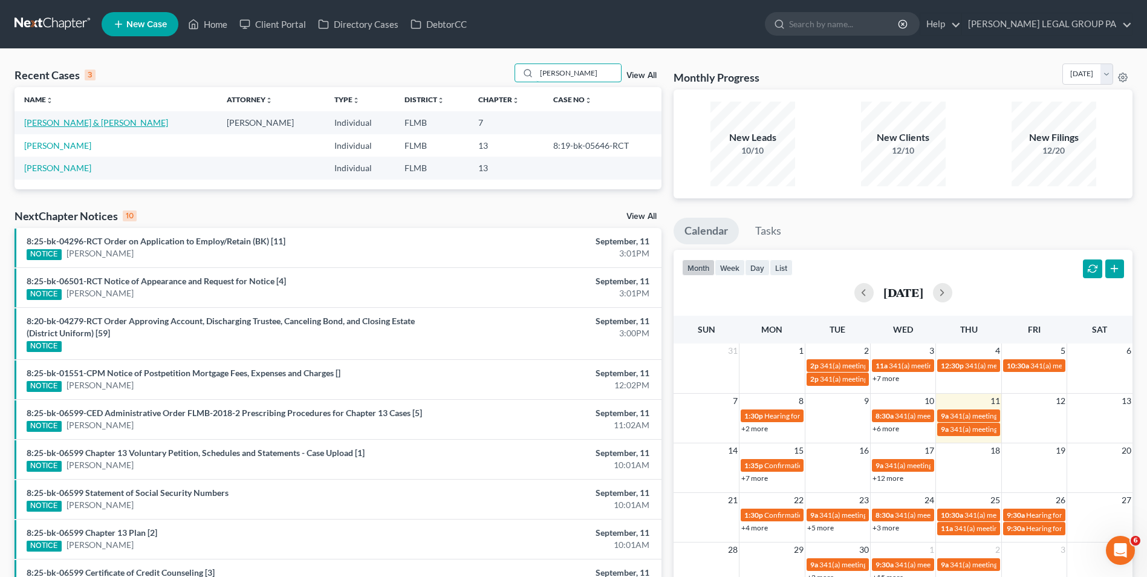
type input "[PERSON_NAME]"
click at [72, 120] on link "[PERSON_NAME] & [PERSON_NAME]" at bounding box center [96, 122] width 144 height 10
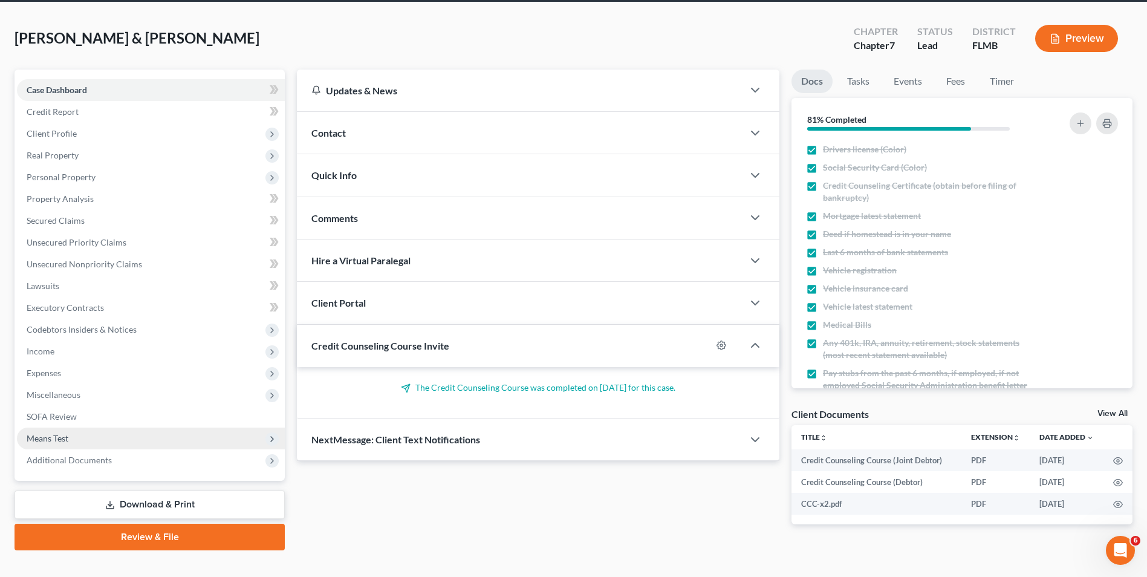
scroll to position [60, 0]
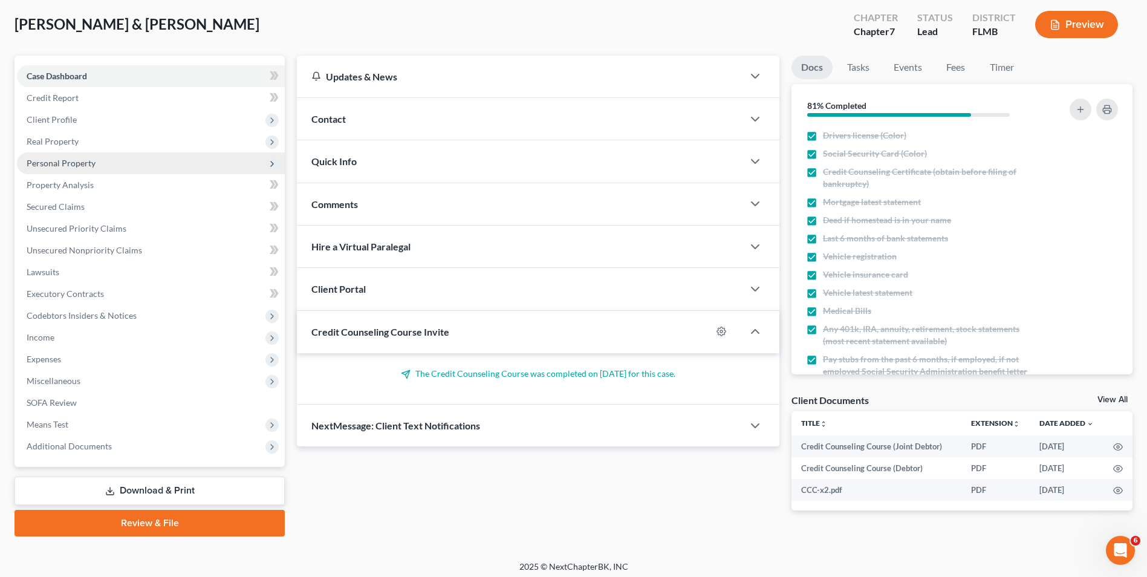
click at [119, 166] on span "Personal Property" at bounding box center [151, 163] width 268 height 22
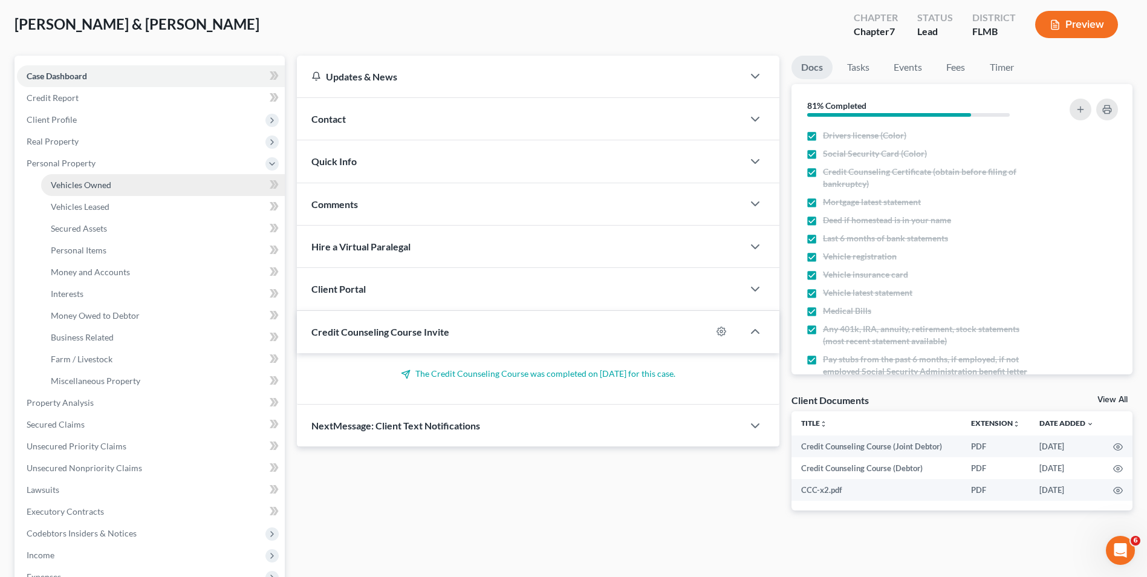
click at [123, 190] on link "Vehicles Owned" at bounding box center [163, 185] width 244 height 22
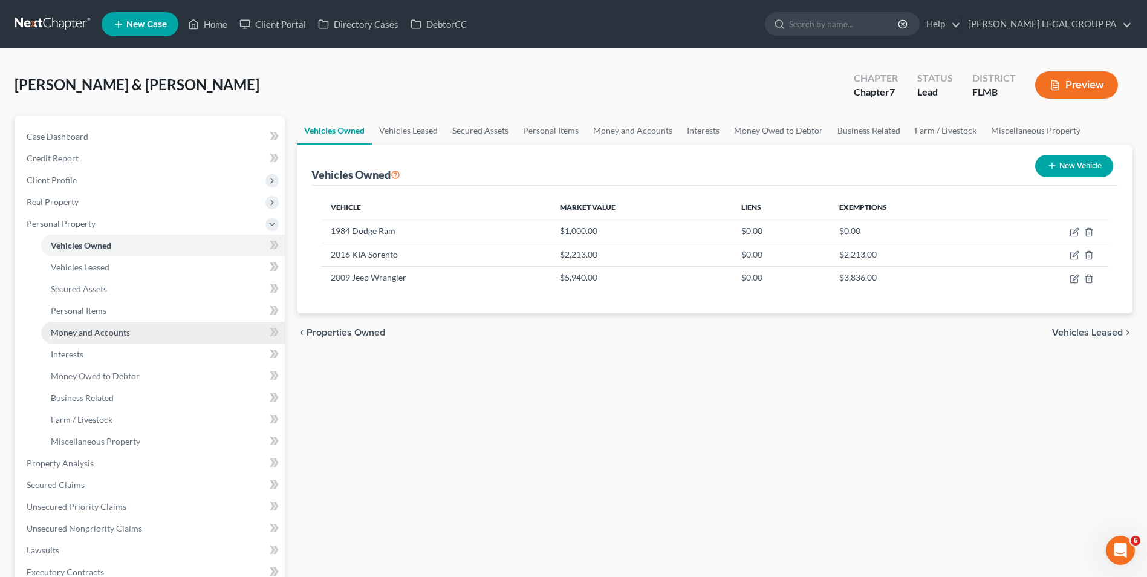
click at [110, 329] on span "Money and Accounts" at bounding box center [90, 332] width 79 height 10
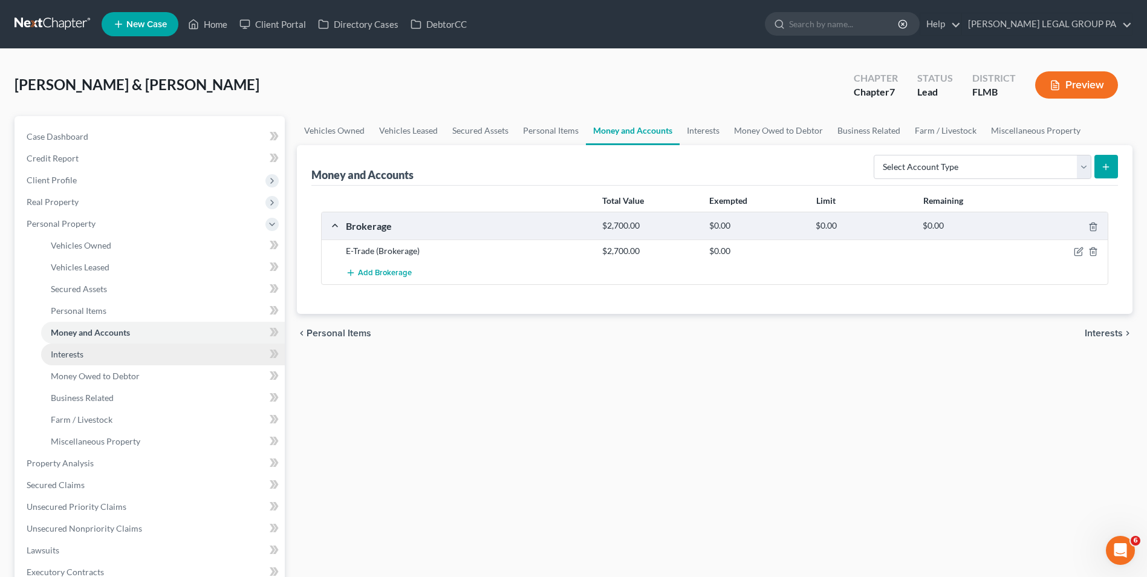
click at [120, 352] on link "Interests" at bounding box center [163, 354] width 244 height 22
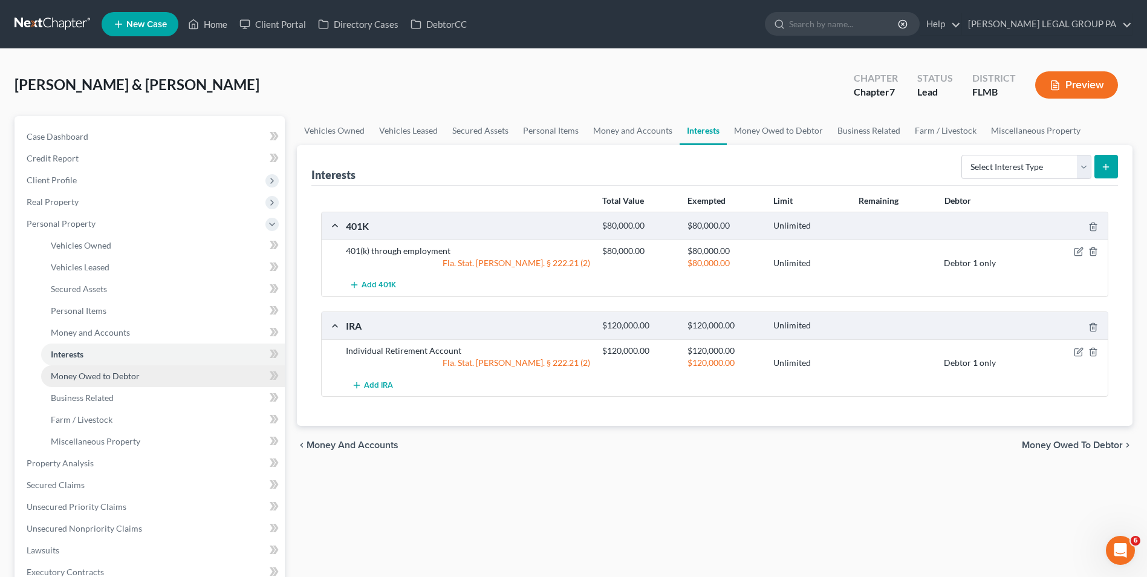
click at [119, 371] on span "Money Owed to Debtor" at bounding box center [95, 376] width 89 height 10
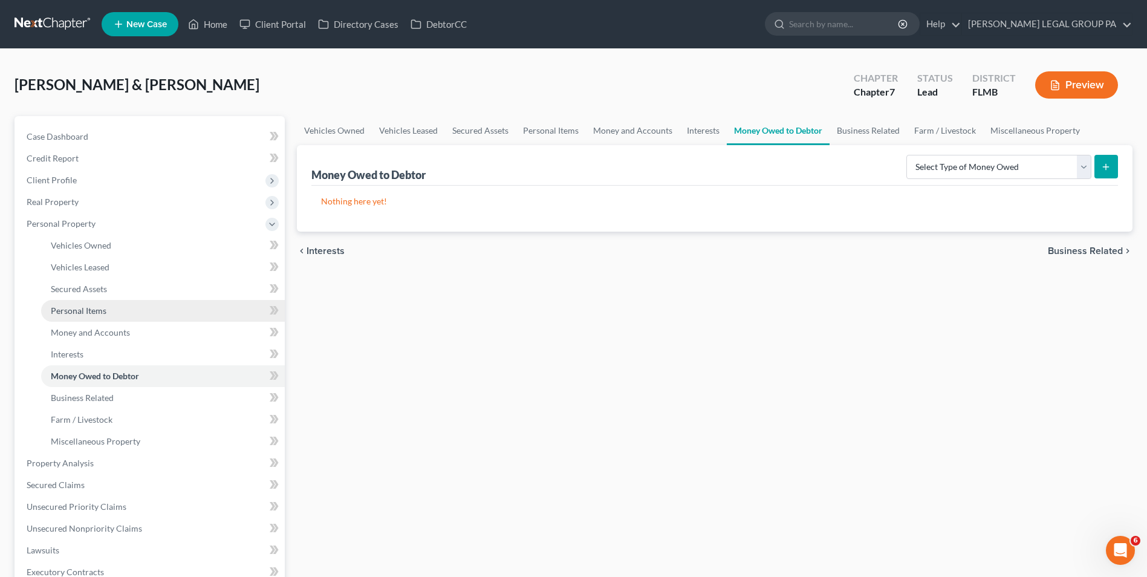
click at [111, 311] on link "Personal Items" at bounding box center [163, 311] width 244 height 22
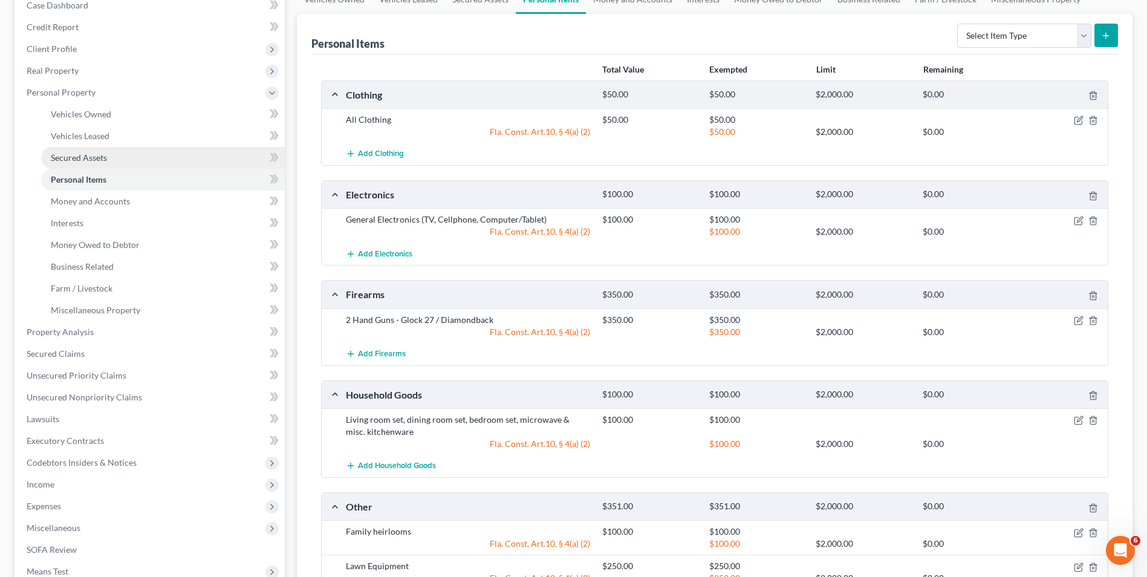
scroll to position [121, 0]
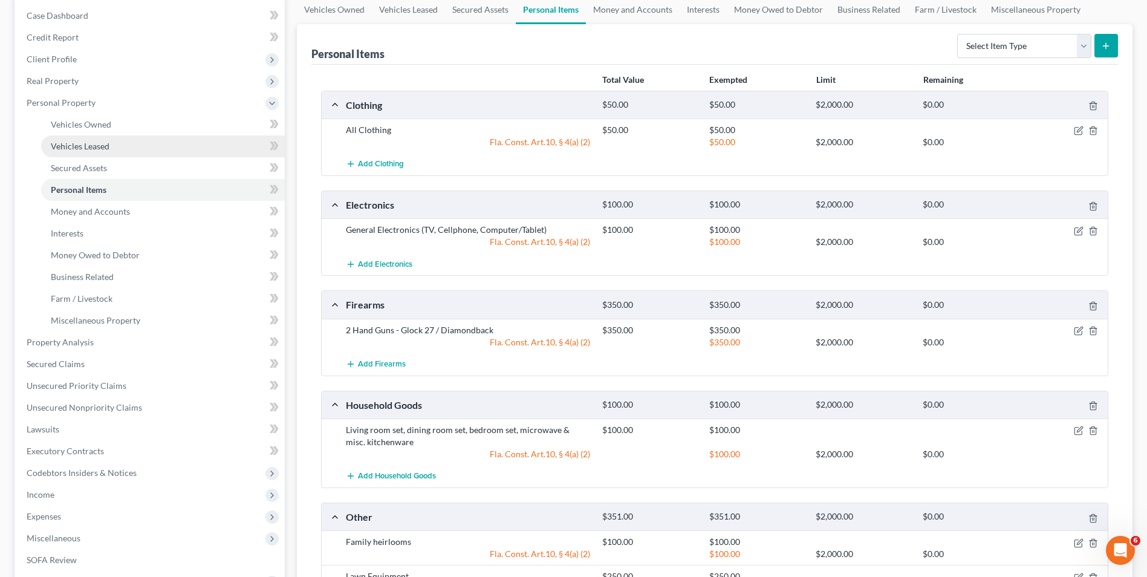
click at [106, 149] on span "Vehicles Leased" at bounding box center [80, 146] width 59 height 10
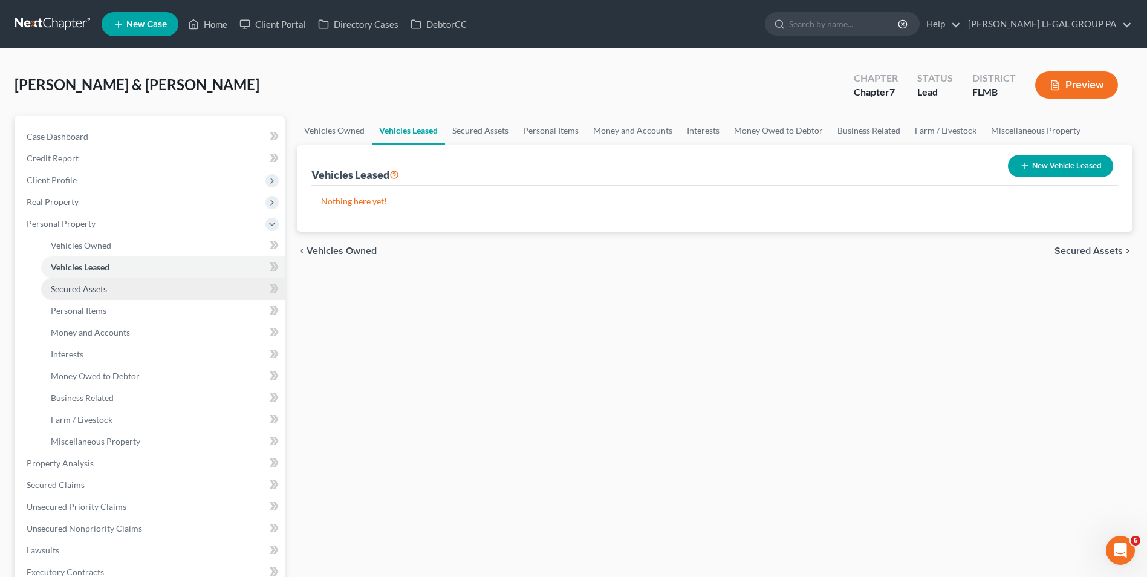
click at [111, 290] on link "Secured Assets" at bounding box center [163, 289] width 244 height 22
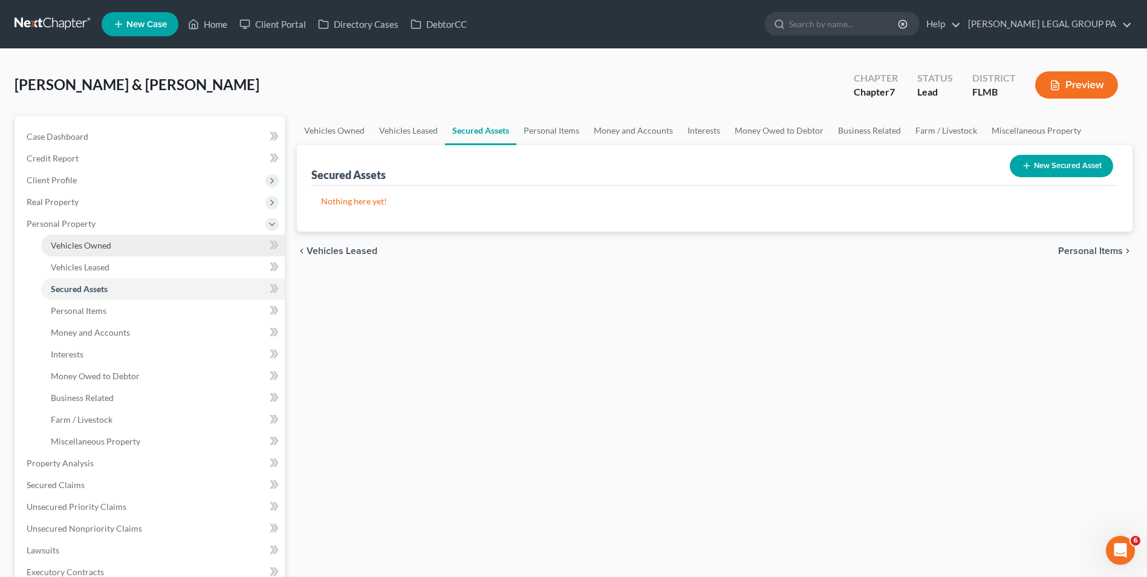
click at [105, 249] on span "Vehicles Owned" at bounding box center [81, 245] width 60 height 10
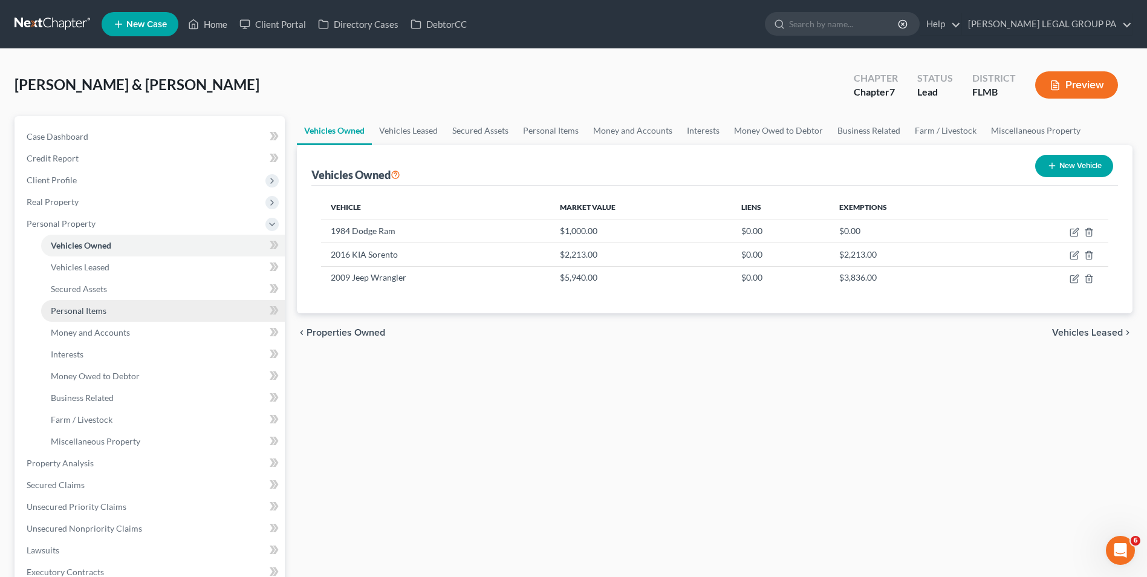
click at [109, 310] on link "Personal Items" at bounding box center [163, 311] width 244 height 22
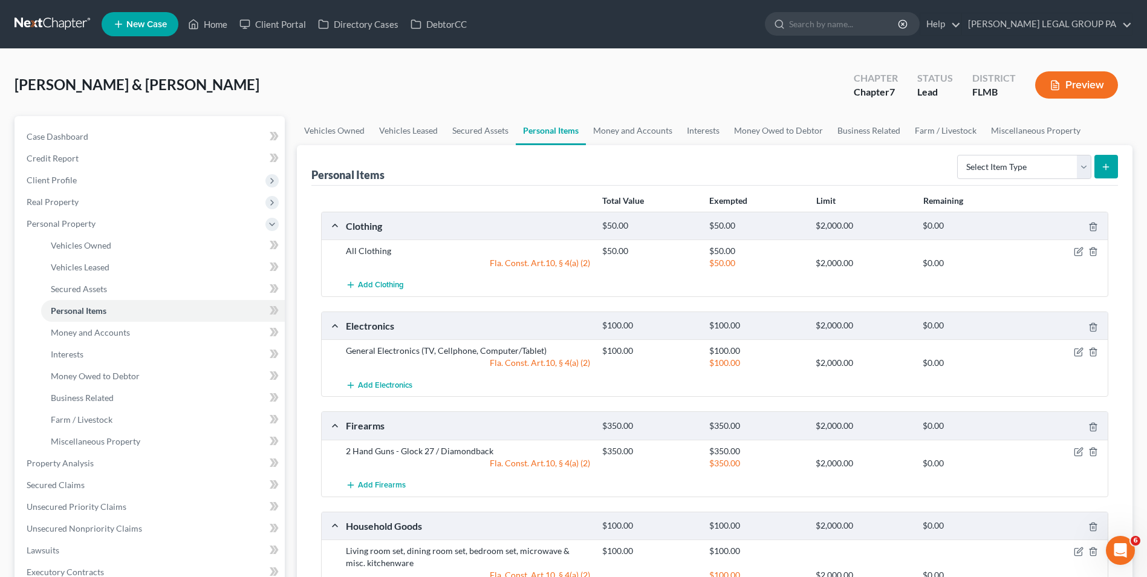
scroll to position [121, 0]
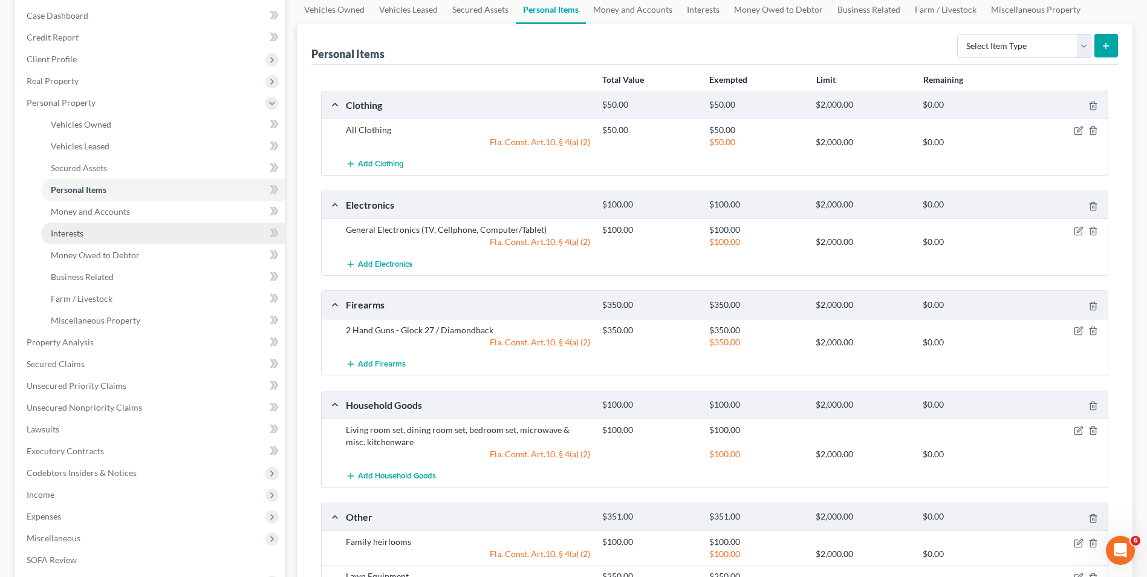
click at [114, 241] on link "Interests" at bounding box center [163, 233] width 244 height 22
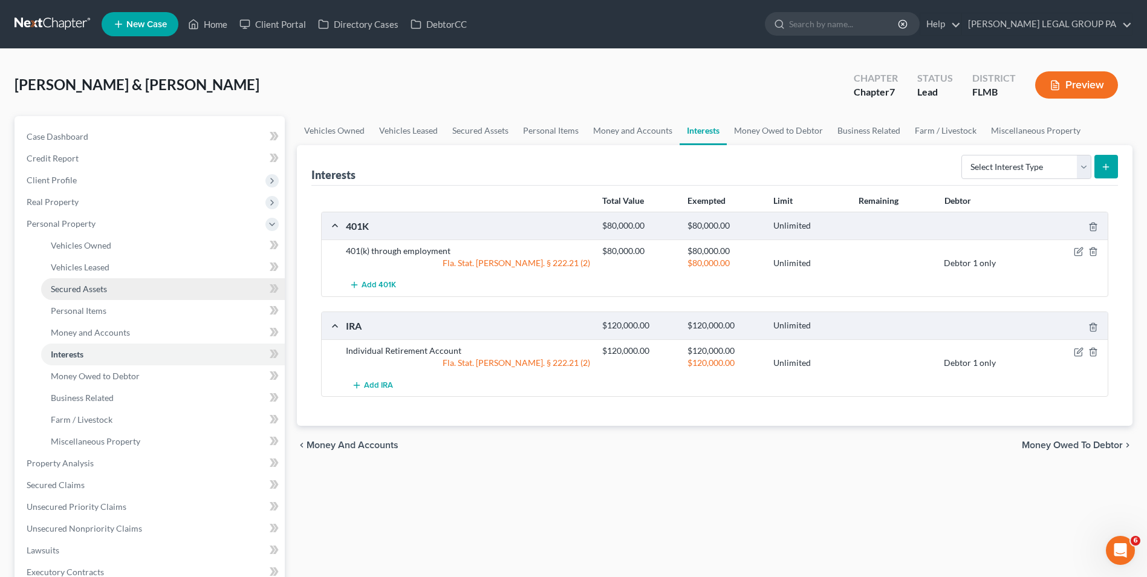
click at [101, 295] on link "Secured Assets" at bounding box center [163, 289] width 244 height 22
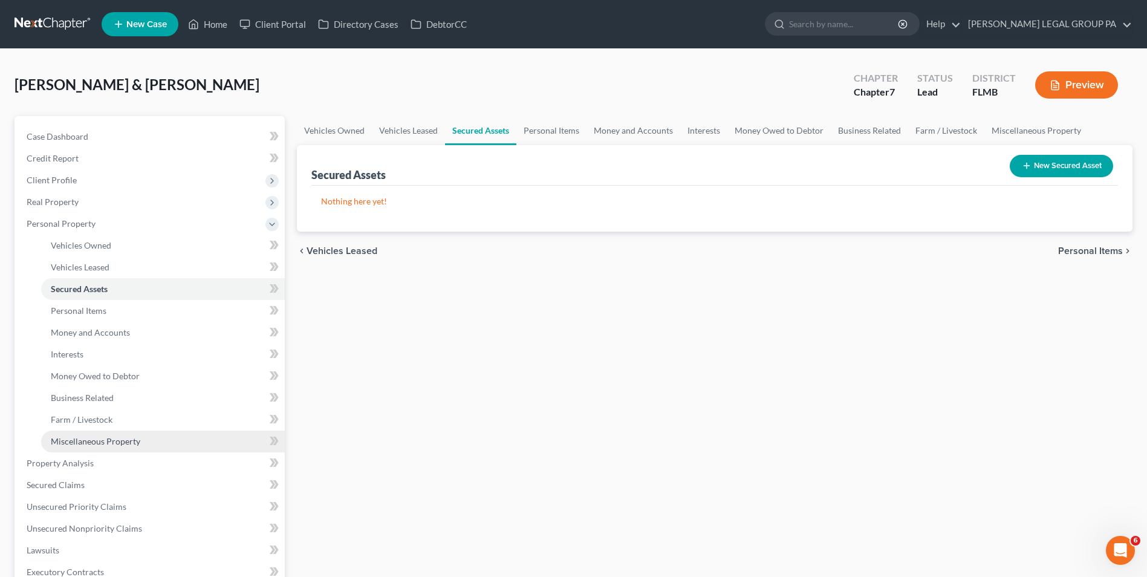
click at [111, 439] on span "Miscellaneous Property" at bounding box center [95, 441] width 89 height 10
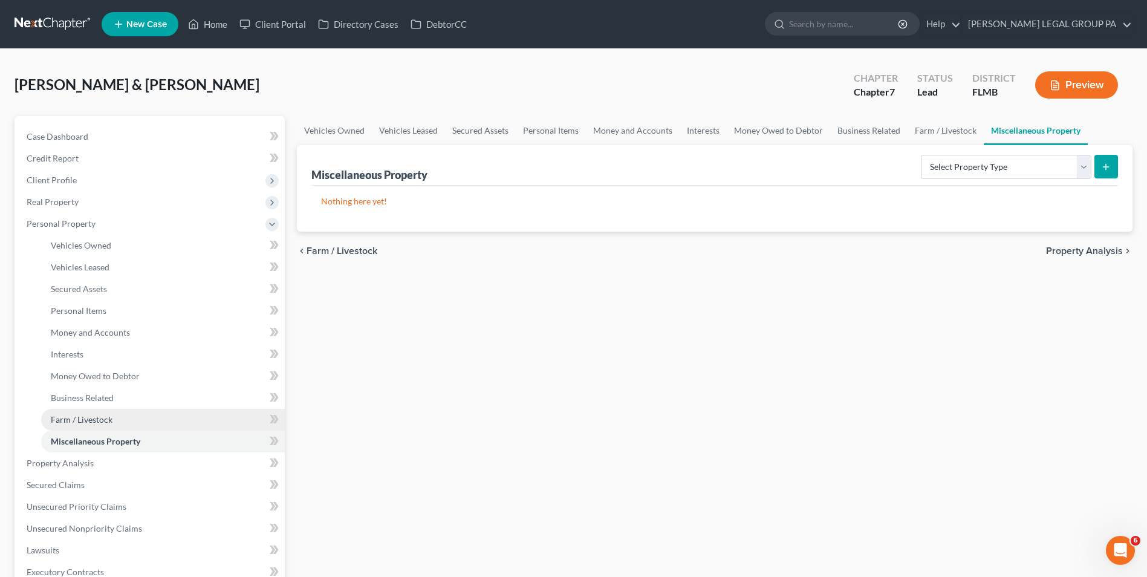
click at [111, 429] on link "Farm / Livestock" at bounding box center [163, 420] width 244 height 22
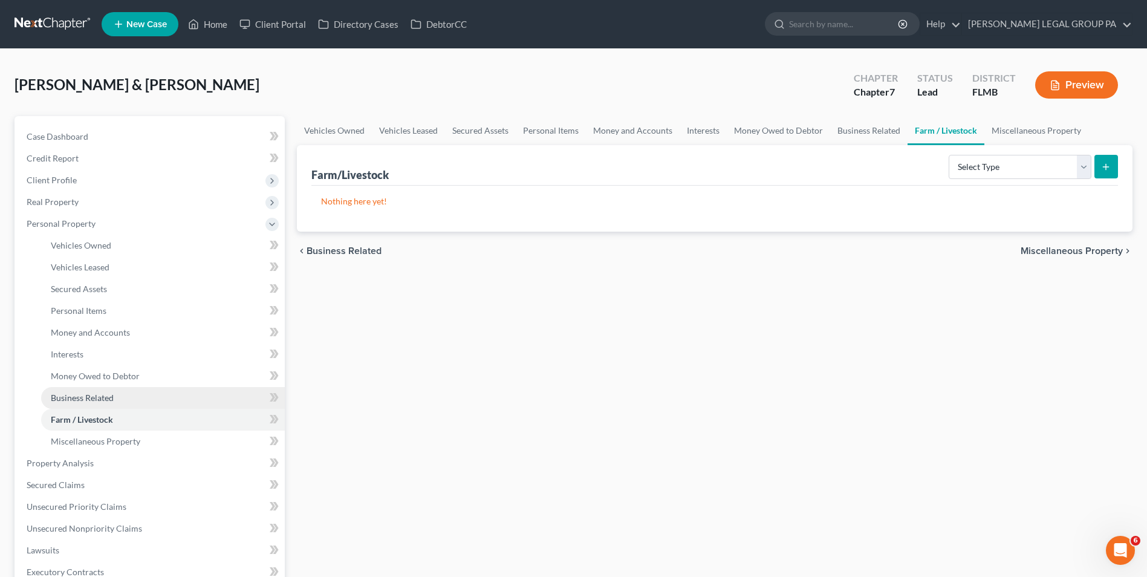
click at [113, 400] on span "Business Related" at bounding box center [82, 397] width 63 height 10
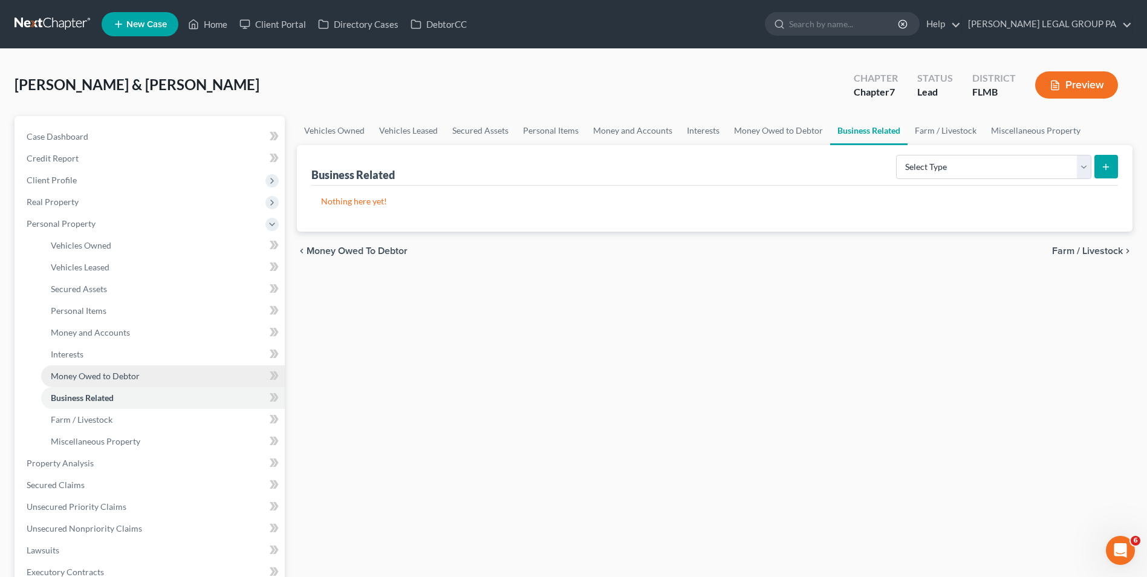
click at [114, 374] on span "Money Owed to Debtor" at bounding box center [95, 376] width 89 height 10
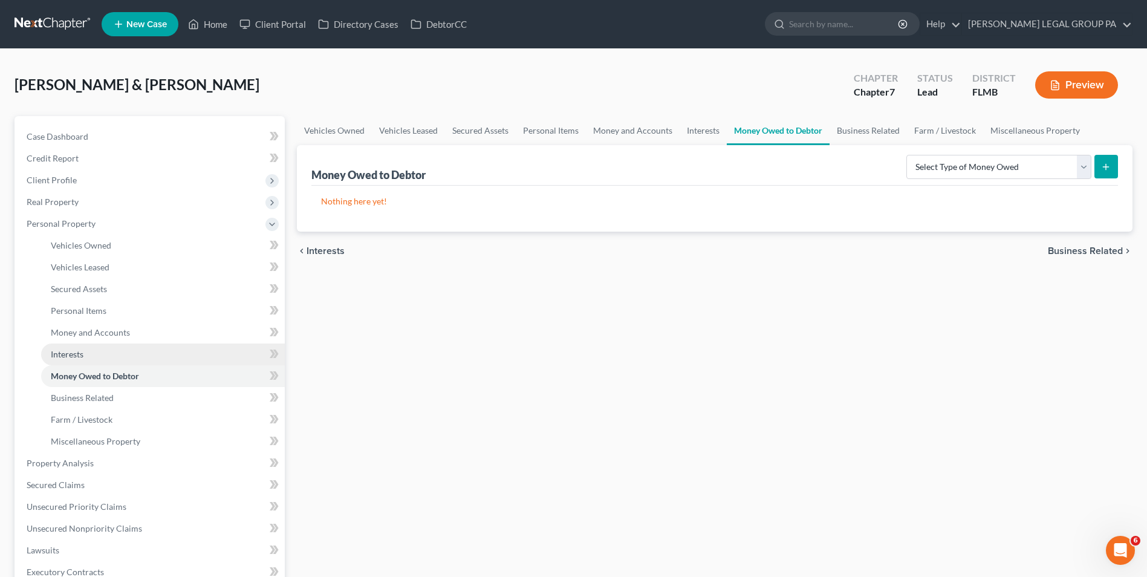
click at [112, 357] on link "Interests" at bounding box center [163, 354] width 244 height 22
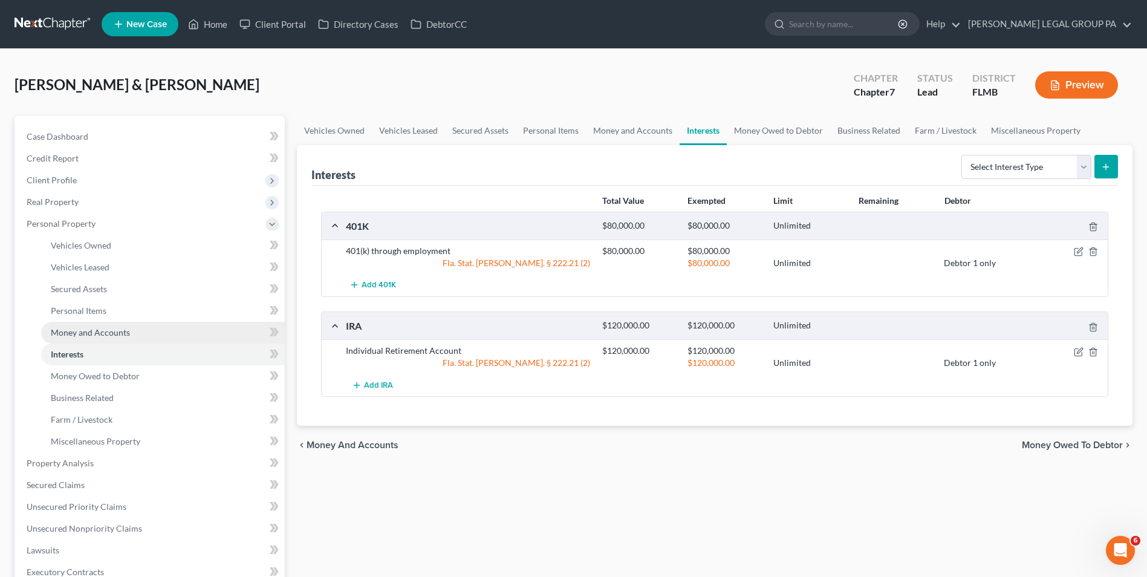
click at [113, 337] on span "Money and Accounts" at bounding box center [90, 332] width 79 height 10
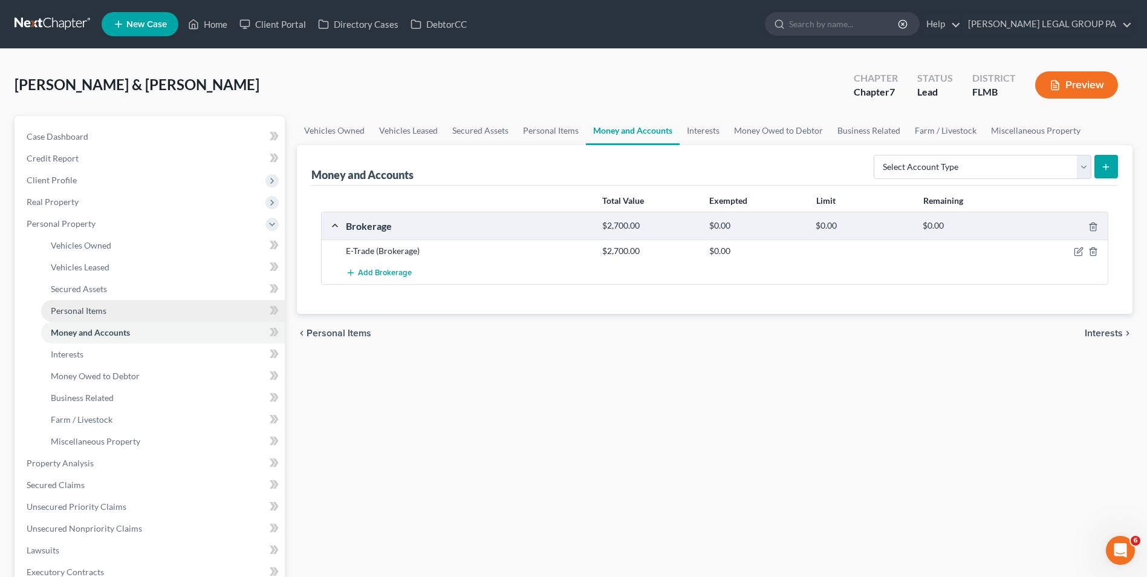
click at [122, 313] on link "Personal Items" at bounding box center [163, 311] width 244 height 22
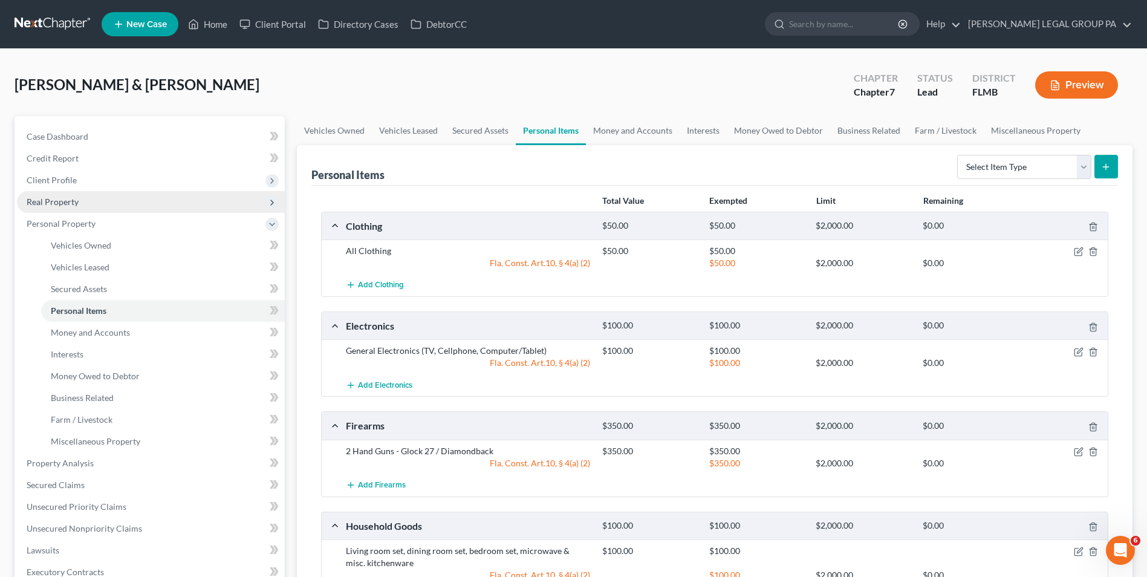
click at [100, 204] on span "Real Property" at bounding box center [151, 202] width 268 height 22
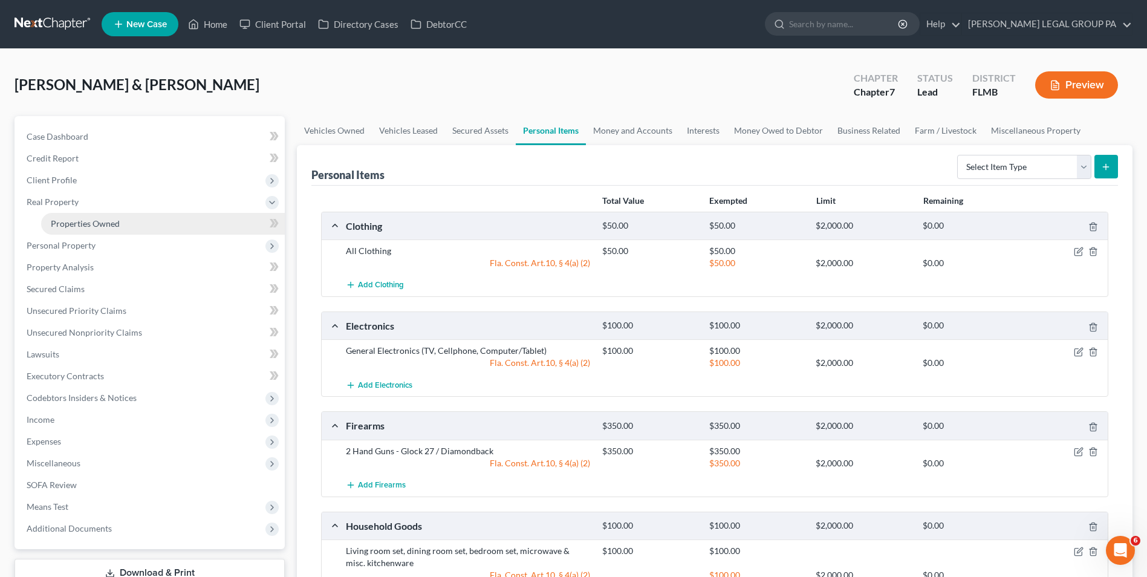
click at [103, 220] on span "Properties Owned" at bounding box center [85, 223] width 69 height 10
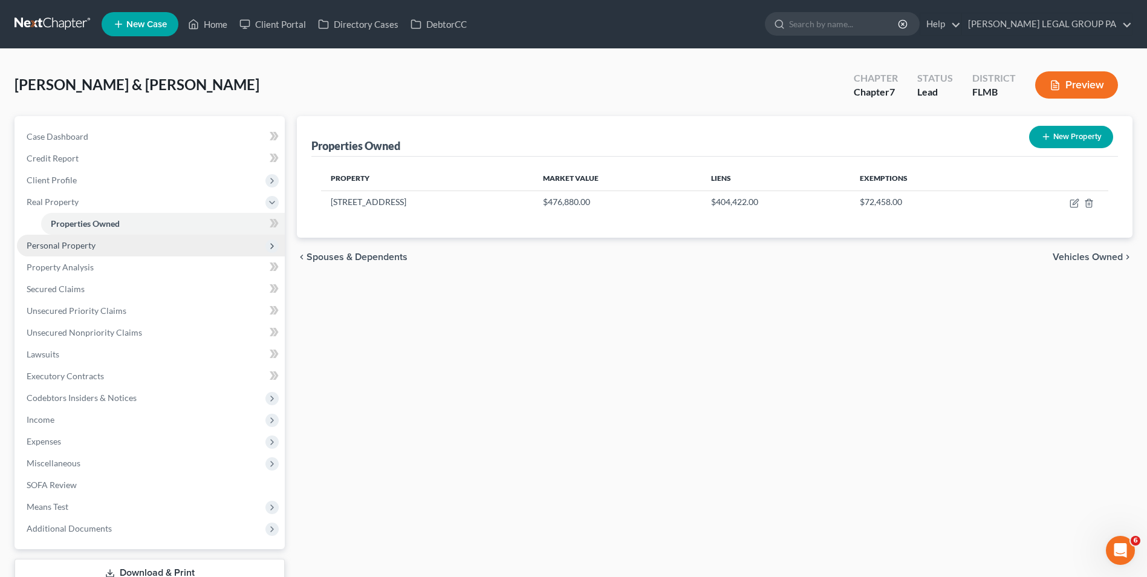
click at [101, 251] on span "Personal Property" at bounding box center [151, 246] width 268 height 22
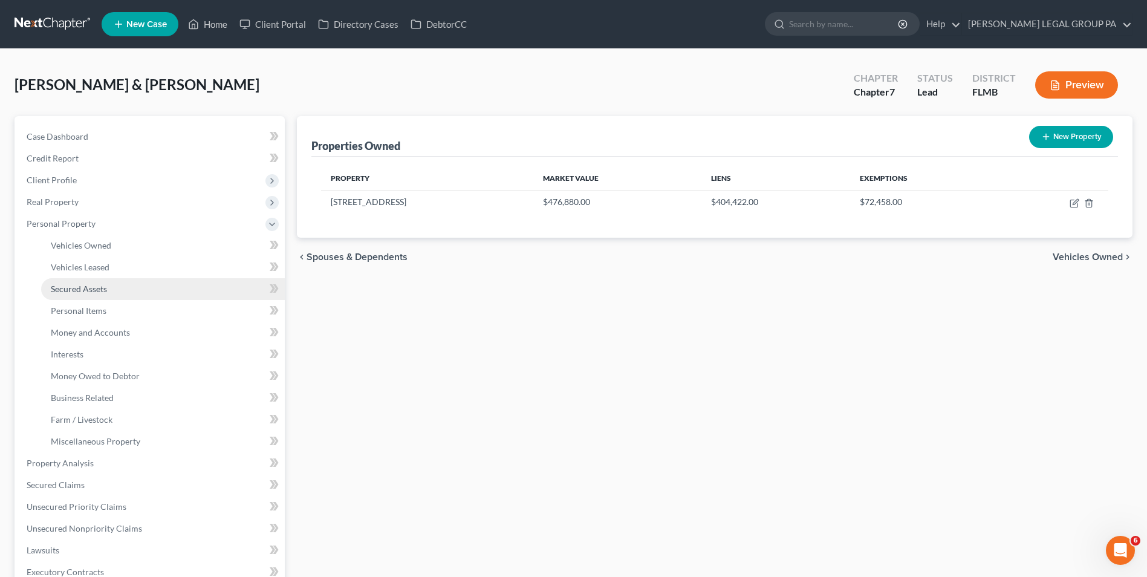
click at [100, 287] on span "Secured Assets" at bounding box center [79, 289] width 56 height 10
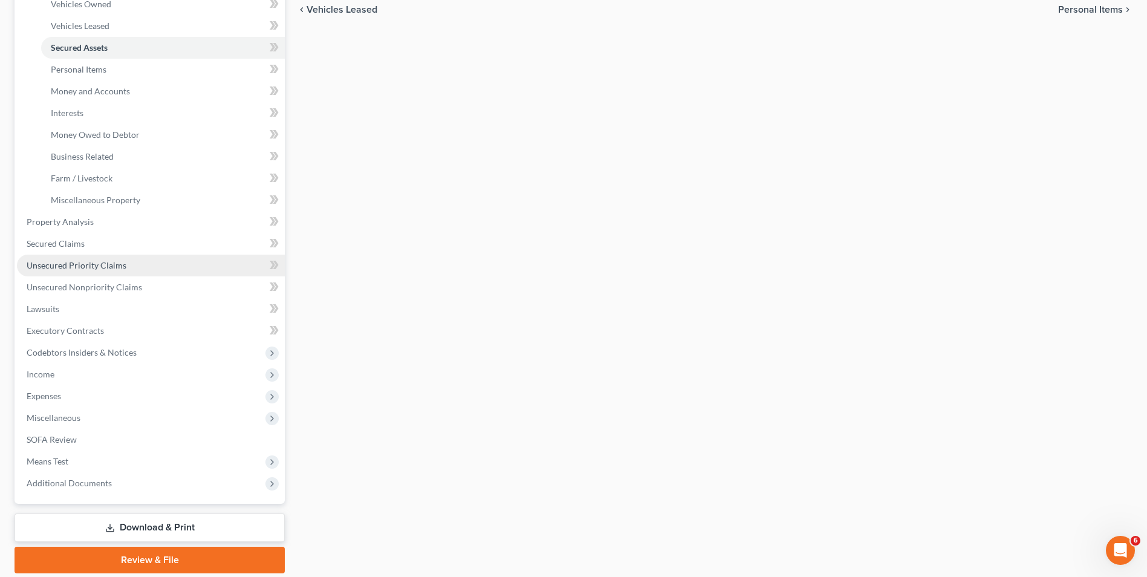
scroll to position [242, 0]
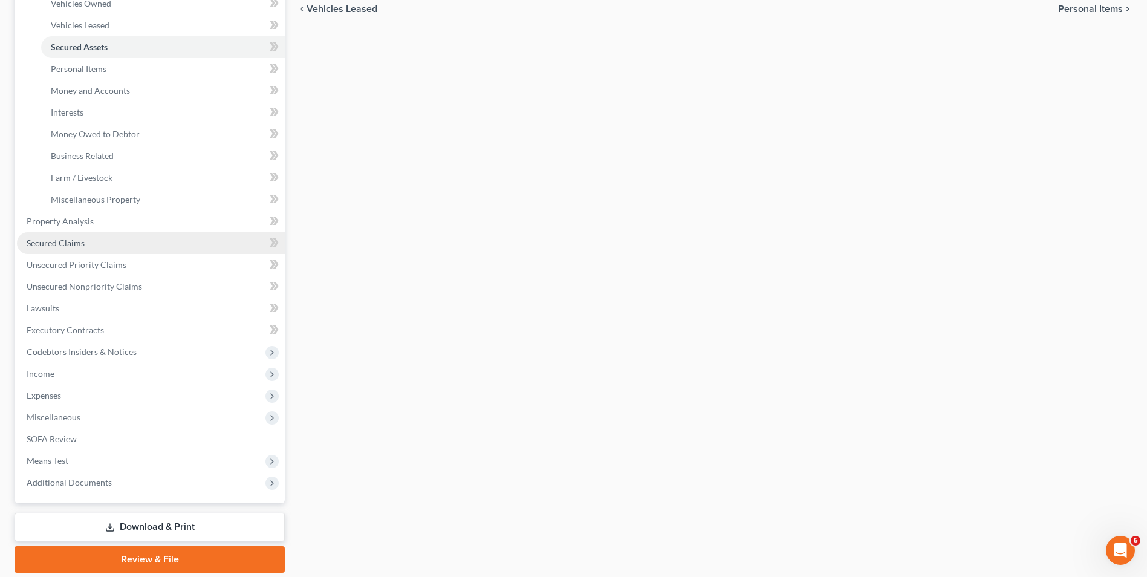
click at [115, 241] on link "Secured Claims" at bounding box center [151, 243] width 268 height 22
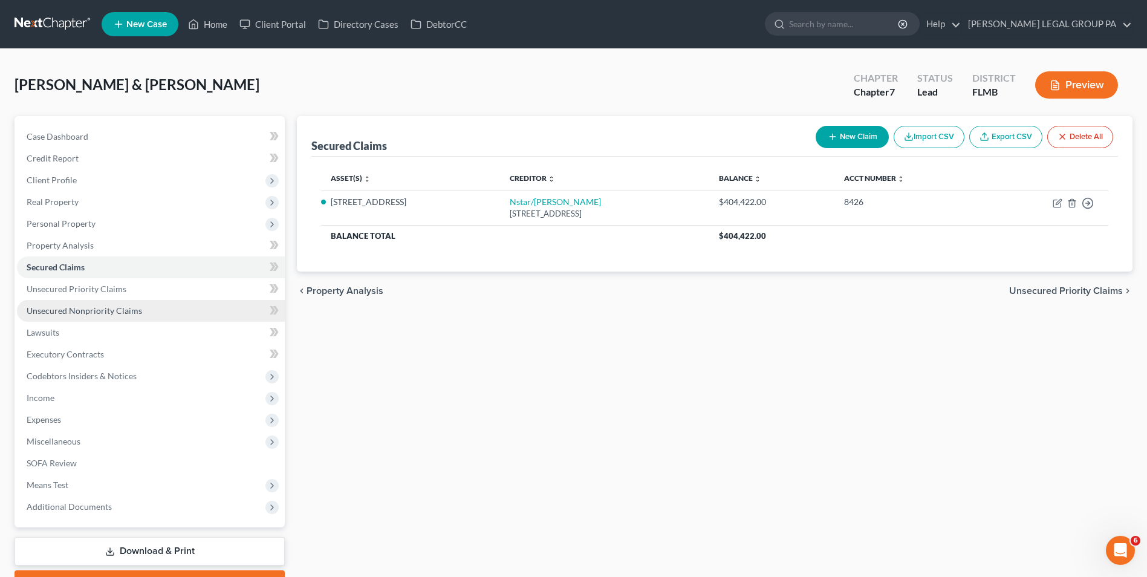
click at [94, 313] on span "Unsecured Nonpriority Claims" at bounding box center [84, 310] width 115 height 10
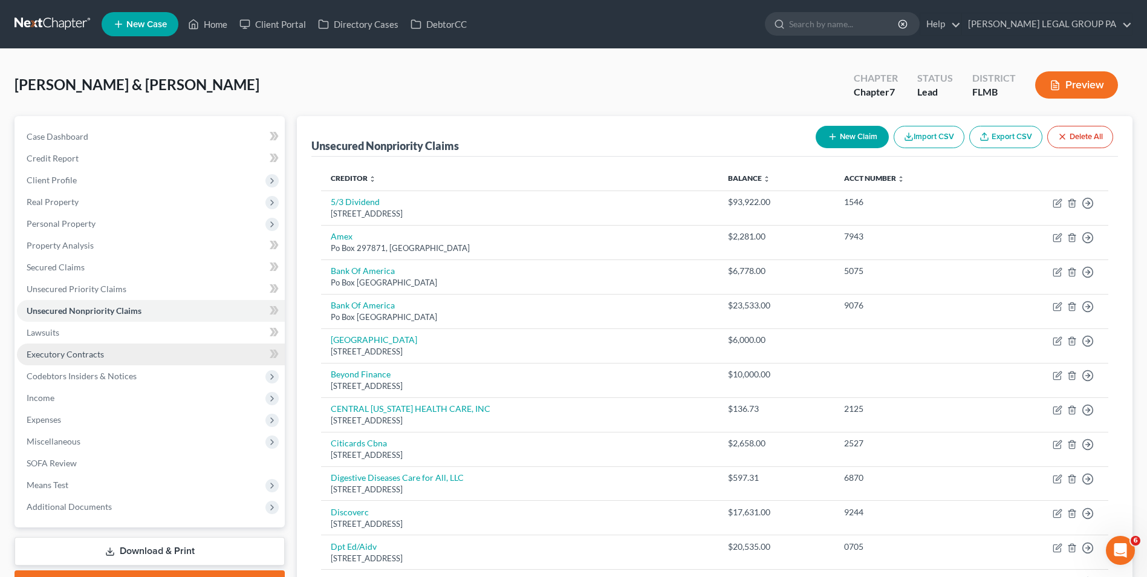
click at [149, 343] on link "Executory Contracts" at bounding box center [151, 354] width 268 height 22
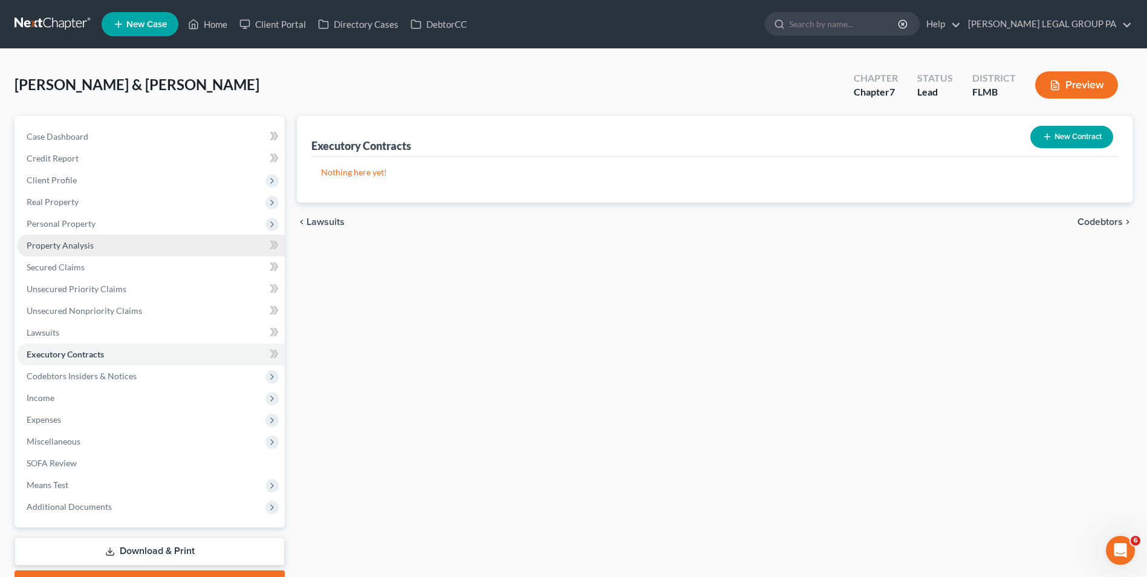
click at [109, 247] on link "Property Analysis" at bounding box center [151, 246] width 268 height 22
